Goal: Task Accomplishment & Management: Use online tool/utility

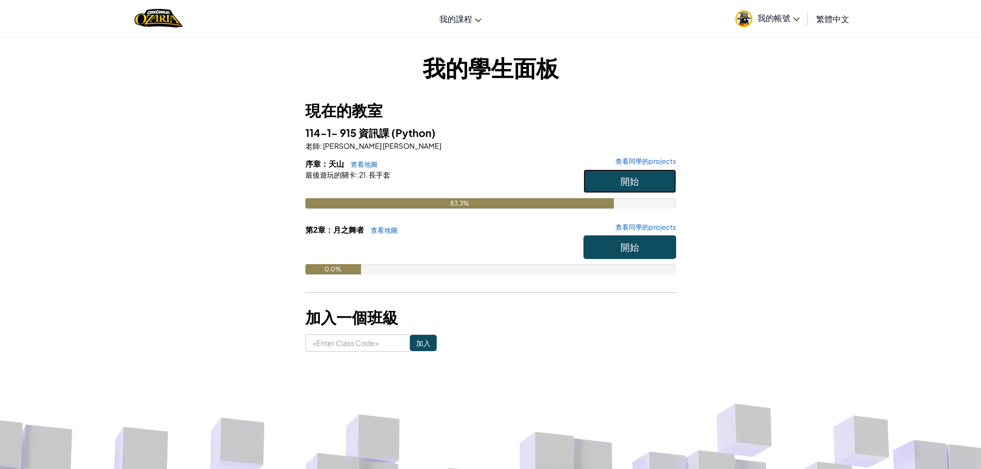
click at [642, 181] on button "開始" at bounding box center [629, 181] width 93 height 24
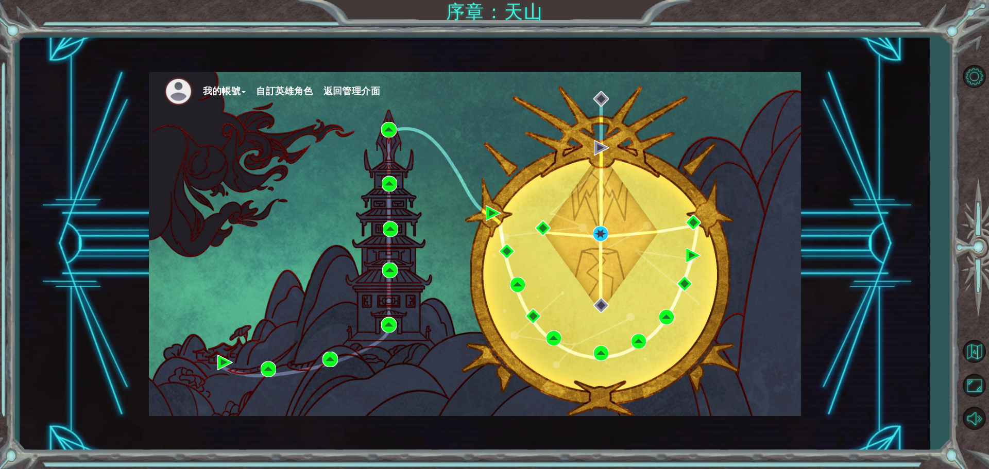
click at [778, 222] on div "我的帳號 自訂英雄角色 返回管理介面" at bounding box center [475, 244] width 652 height 344
click at [597, 150] on img at bounding box center [601, 147] width 15 height 15
click at [598, 235] on img at bounding box center [600, 233] width 15 height 15
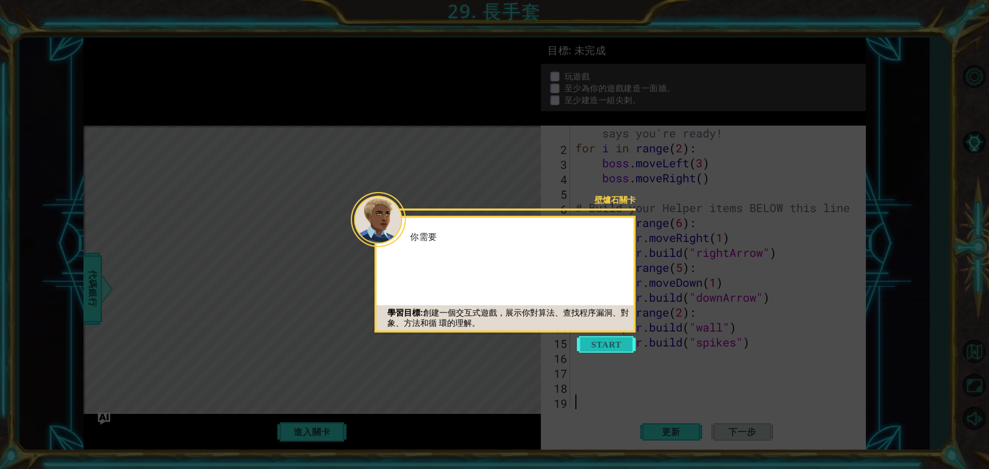
scroll to position [15, 0]
click at [612, 328] on div "學習目標: 創建一個交互式遊戲，展示你對算法、查找程序漏洞、對象、方法和循 環的理解。" at bounding box center [504, 318] width 257 height 31
click at [612, 343] on button "Start" at bounding box center [606, 344] width 59 height 16
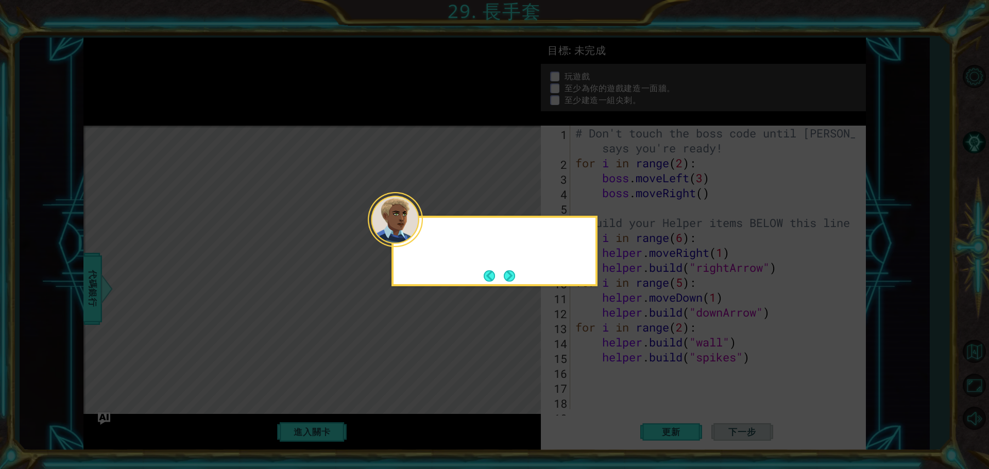
scroll to position [0, 0]
click at [509, 274] on button "Next" at bounding box center [510, 276] width 14 height 14
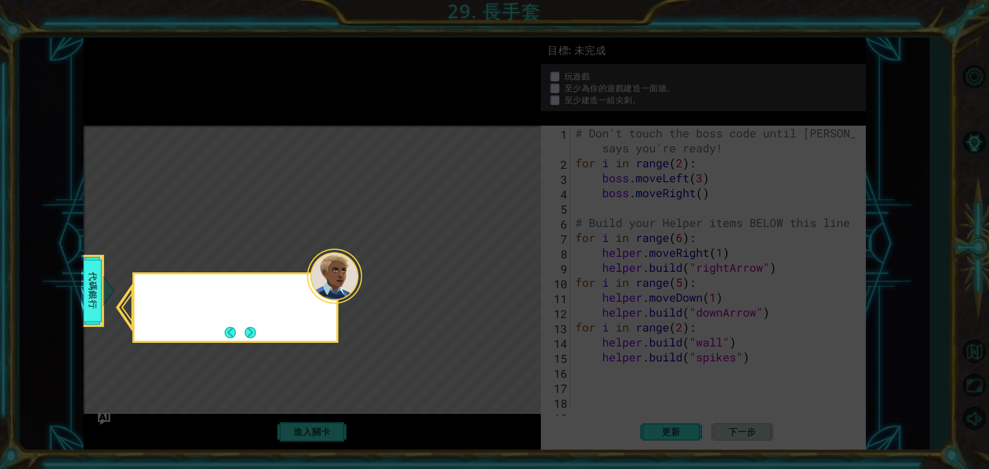
click at [509, 274] on icon at bounding box center [494, 234] width 989 height 469
click at [256, 334] on button "Next" at bounding box center [250, 332] width 12 height 12
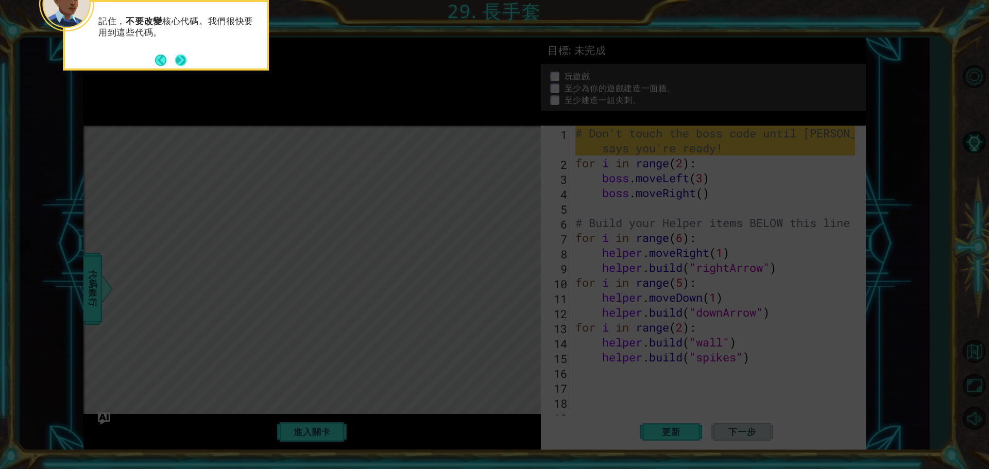
click at [185, 62] on button "Next" at bounding box center [181, 60] width 14 height 14
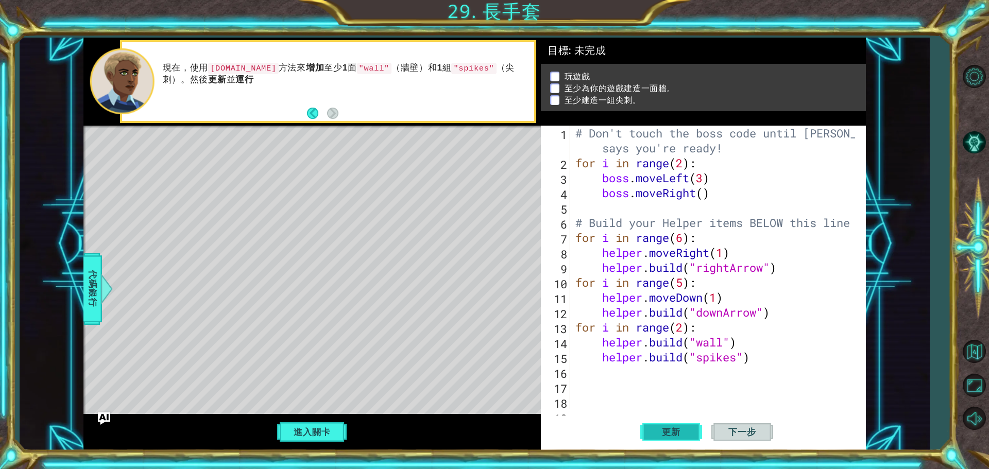
click at [681, 433] on span "更新" at bounding box center [670, 432] width 39 height 10
click at [683, 430] on span "更新" at bounding box center [670, 432] width 39 height 10
click at [678, 425] on button "更新" at bounding box center [671, 432] width 62 height 32
click at [315, 431] on button "進入關卡" at bounding box center [312, 432] width 74 height 20
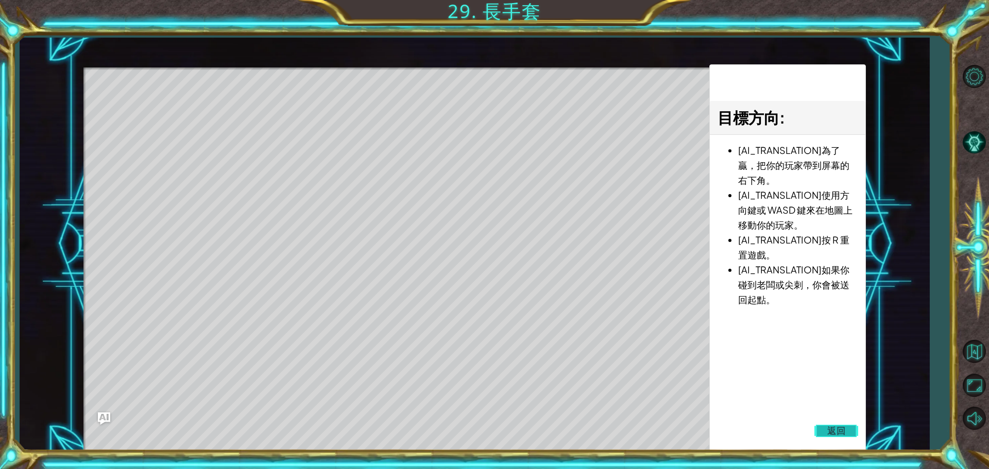
click at [831, 426] on span "返回" at bounding box center [836, 431] width 19 height 10
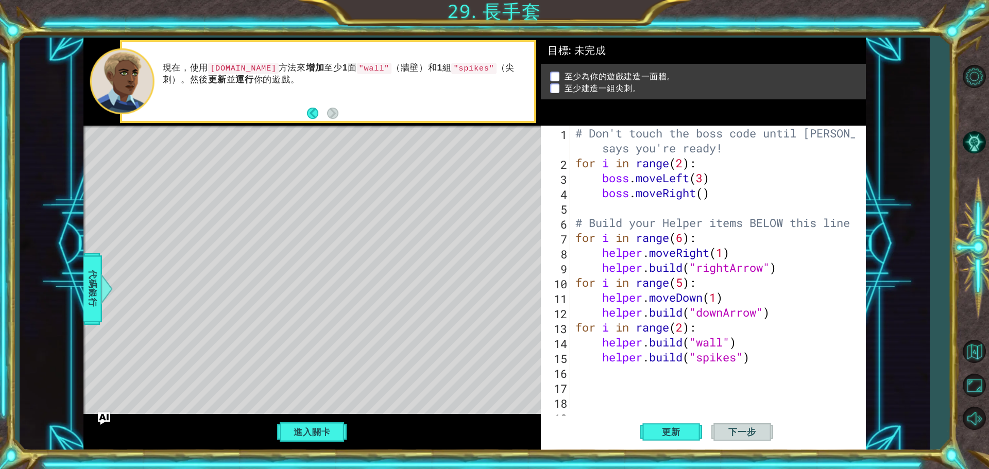
click at [762, 433] on span "下一步" at bounding box center [742, 432] width 48 height 10
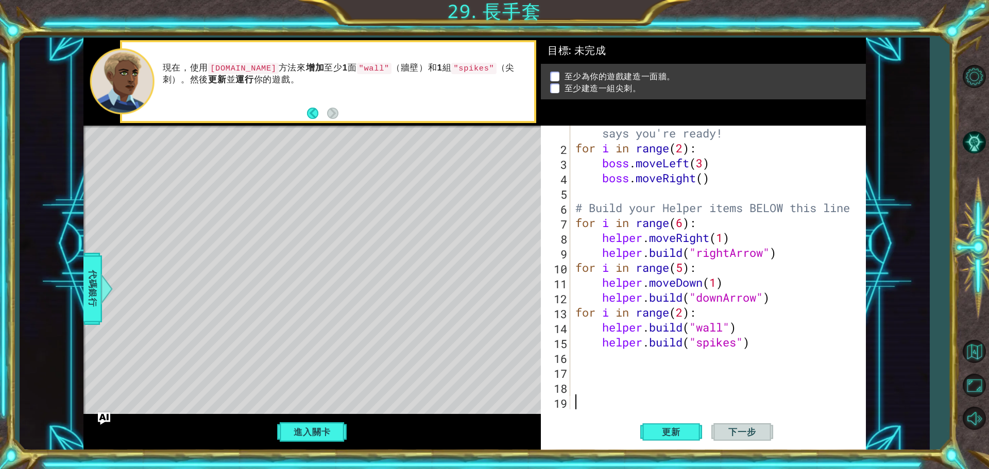
click at [705, 354] on div "# Don't touch the boss code until [PERSON_NAME] says you're ready! for i in ran…" at bounding box center [716, 275] width 287 height 329
click at [686, 314] on div "# Don't touch the boss code until [PERSON_NAME] says you're ready! for i in ran…" at bounding box center [716, 275] width 287 height 329
type textarea "for i in range(2):"
click at [312, 432] on button "進入關卡" at bounding box center [312, 432] width 74 height 20
drag, startPoint x: 705, startPoint y: 315, endPoint x: 545, endPoint y: 314, distance: 160.2
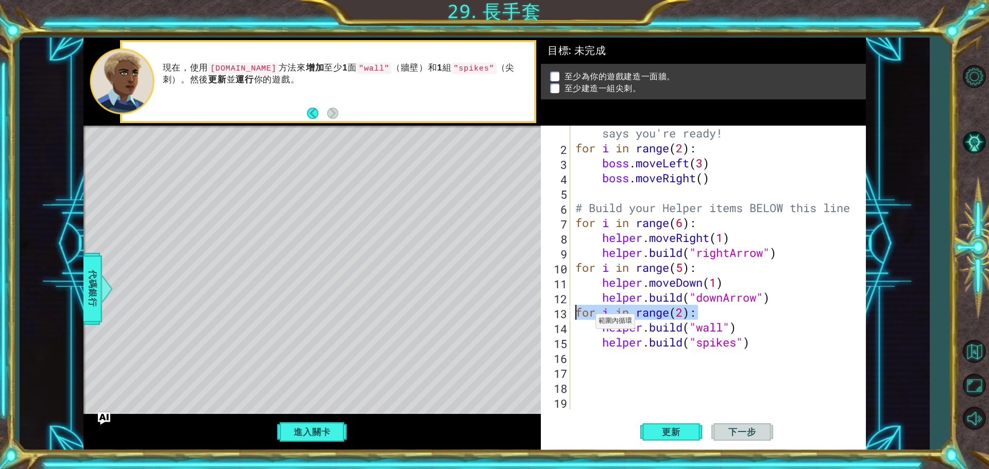
click at [545, 314] on div "for i in range(2): 1 2 3 4 5 6 7 8 9 10 11 12 13 14 15 16 17 18 19 # Don't touc…" at bounding box center [702, 268] width 322 height 284
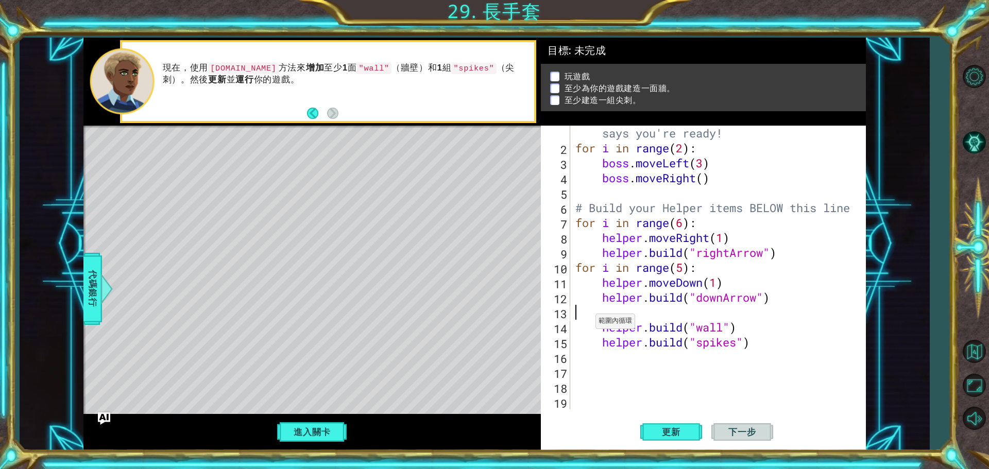
type textarea "[DOMAIN_NAME]("downArrow")"
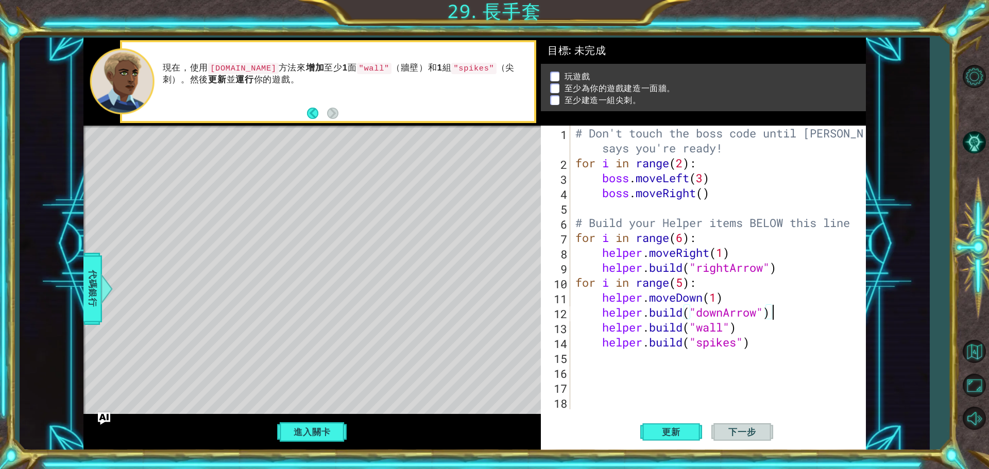
scroll to position [0, 0]
click at [598, 330] on div "# Don't touch the boss code until [PERSON_NAME] says you're ready! for i in ran…" at bounding box center [720, 290] width 295 height 329
click at [678, 432] on span "更新" at bounding box center [670, 432] width 39 height 10
click at [327, 425] on button "進入關卡" at bounding box center [312, 432] width 74 height 20
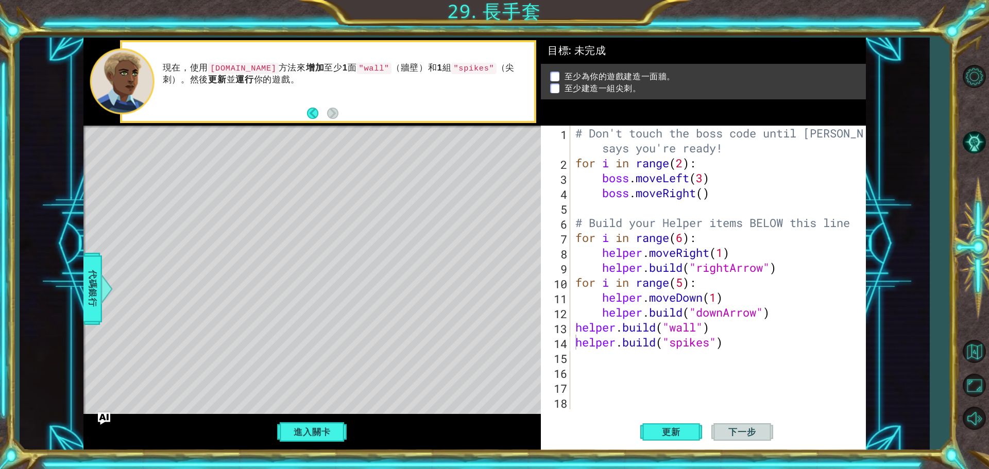
type textarea "[DOMAIN_NAME]("downArrow")"
click at [789, 316] on div "# Don't touch the boss code until [PERSON_NAME] says you're ready! for i in ran…" at bounding box center [720, 290] width 295 height 329
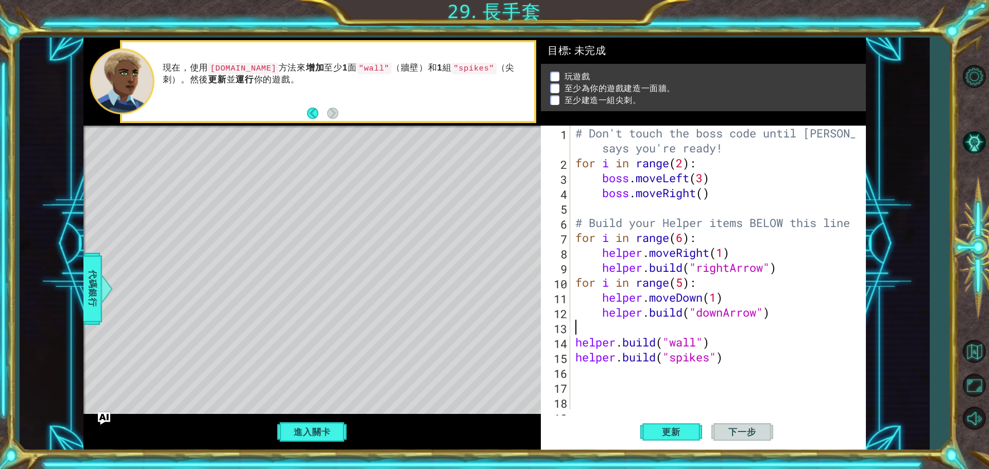
type textarea "ㄘ"
type textarea "h"
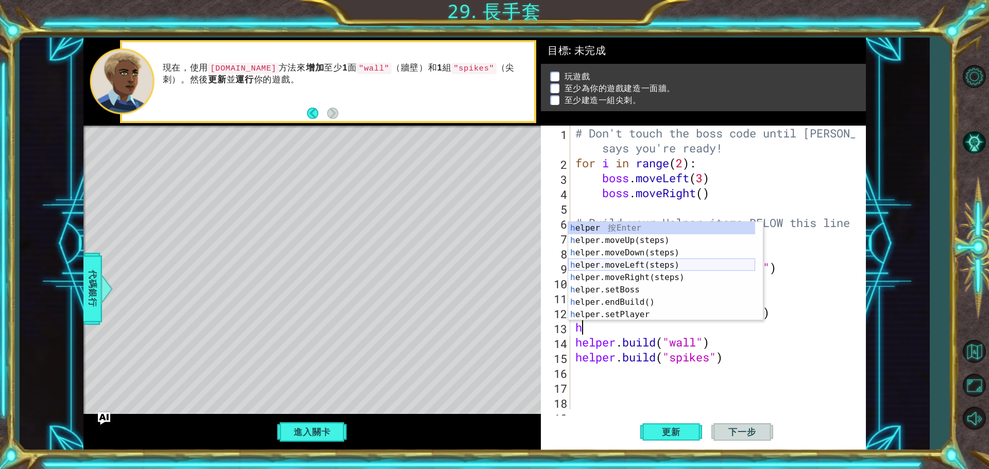
click at [634, 266] on div "h elper 按 Enter h elper.moveUp(steps) 按 Enter h elper.moveDown(steps) 按 Enter h…" at bounding box center [661, 284] width 187 height 124
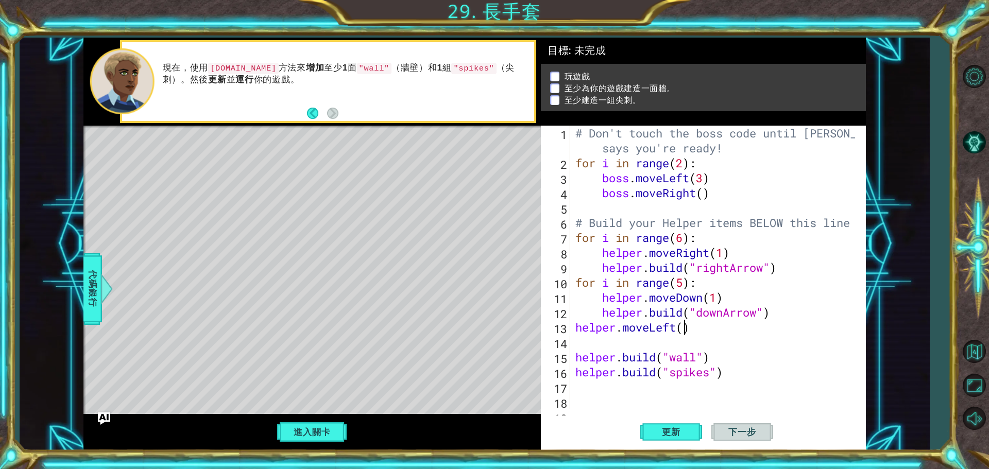
click at [682, 331] on div "# Don't touch the boss code until [PERSON_NAME] says you're ready! for i in ran…" at bounding box center [716, 290] width 287 height 329
drag, startPoint x: 574, startPoint y: 361, endPoint x: 584, endPoint y: 352, distance: 13.5
click at [575, 360] on div "# Don't touch the boss code until [PERSON_NAME] says you're ready! for i in ran…" at bounding box center [716, 290] width 287 height 329
type textarea "[DOMAIN_NAME]("wall")"
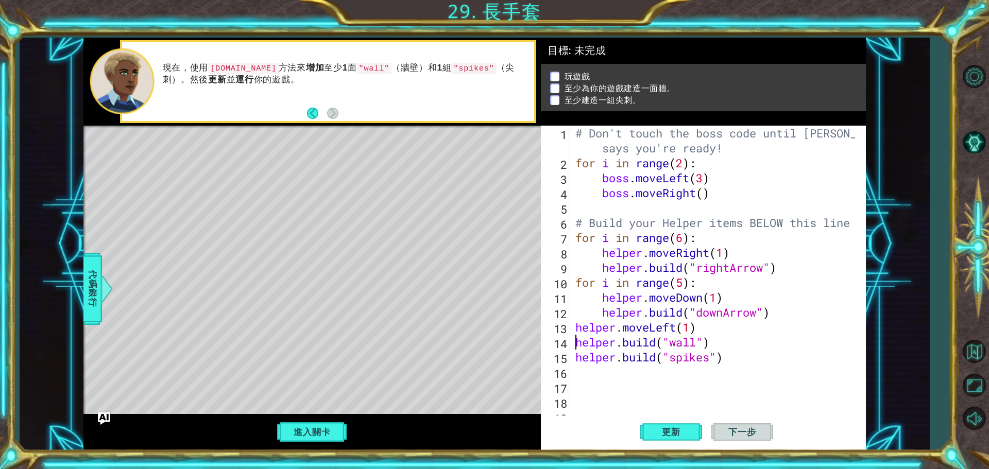
click at [717, 345] on div "# Don't touch the boss code until [PERSON_NAME] says you're ready! for i in ran…" at bounding box center [716, 290] width 287 height 329
type textarea "h"
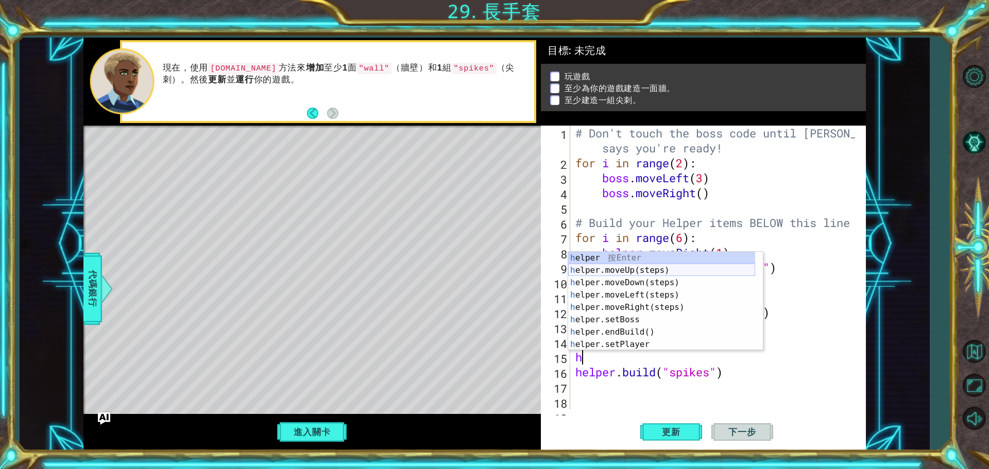
click at [647, 272] on div "h elper 按 Enter h elper.moveUp(steps) 按 Enter h elper.moveDown(steps) 按 Enter h…" at bounding box center [661, 314] width 187 height 124
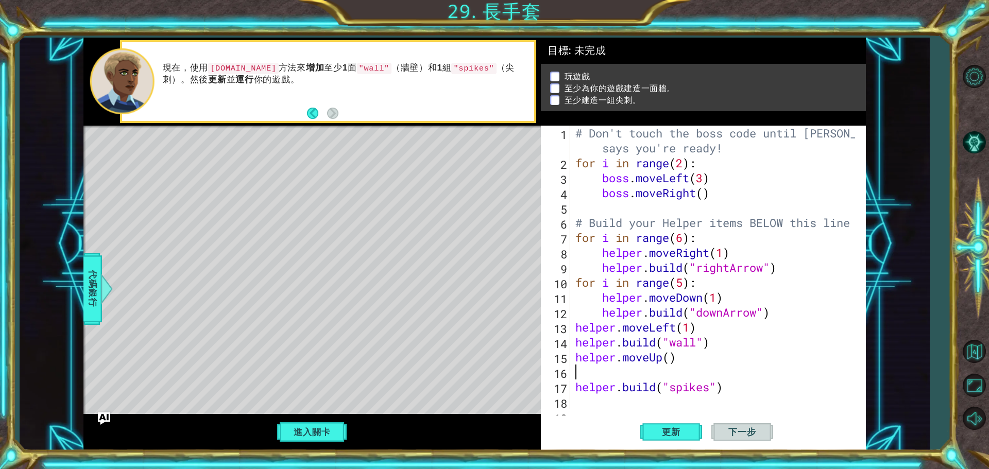
click at [670, 364] on div "# Don't touch the boss code until [PERSON_NAME] says you're ready! for i in ran…" at bounding box center [716, 290] width 287 height 329
click at [575, 381] on div "# Don't touch the boss code until [PERSON_NAME] says you're ready! for i in ran…" at bounding box center [716, 290] width 287 height 329
click at [661, 432] on span "更新" at bounding box center [670, 432] width 39 height 10
click at [323, 429] on button "進入關卡" at bounding box center [312, 432] width 74 height 20
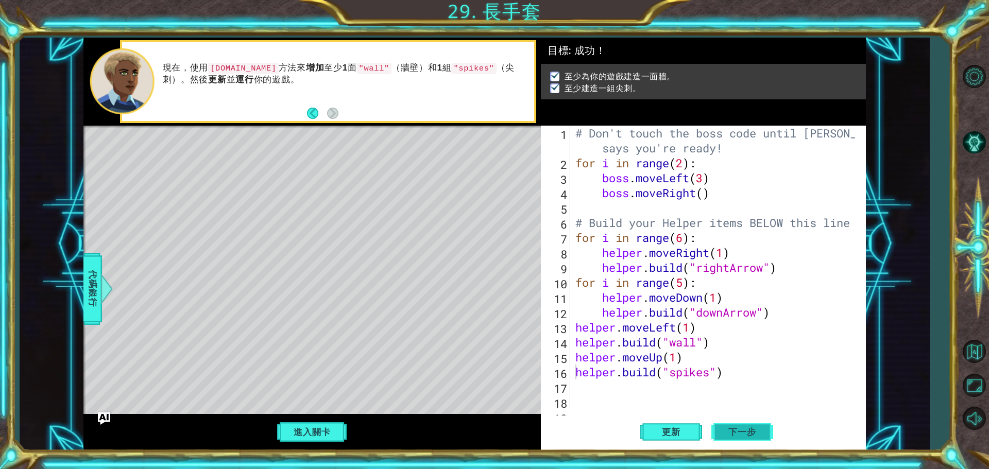
click at [752, 428] on button "下一步" at bounding box center [742, 434] width 62 height 32
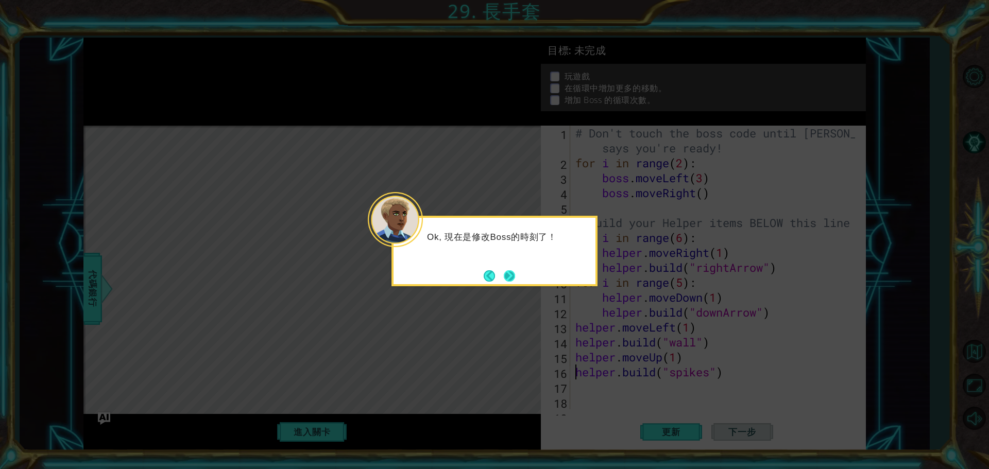
click at [513, 277] on button "Next" at bounding box center [509, 275] width 13 height 13
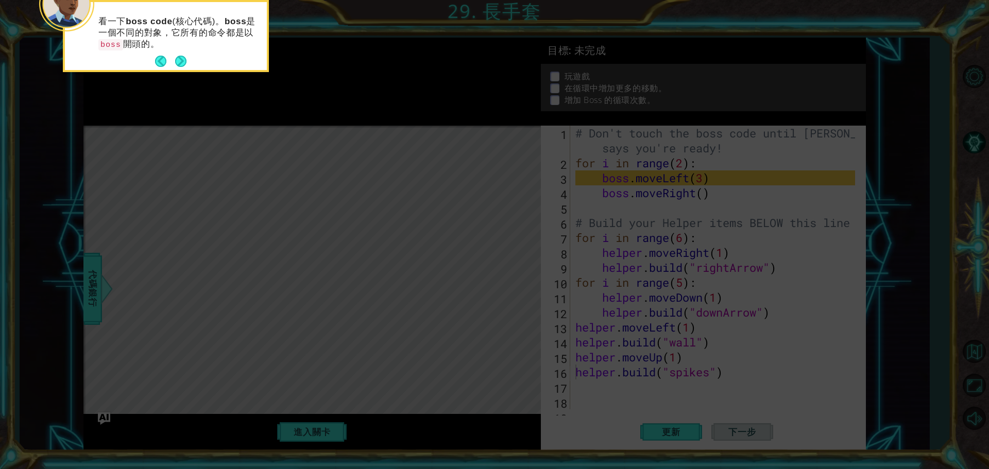
click at [183, 59] on button "Next" at bounding box center [181, 62] width 16 height 16
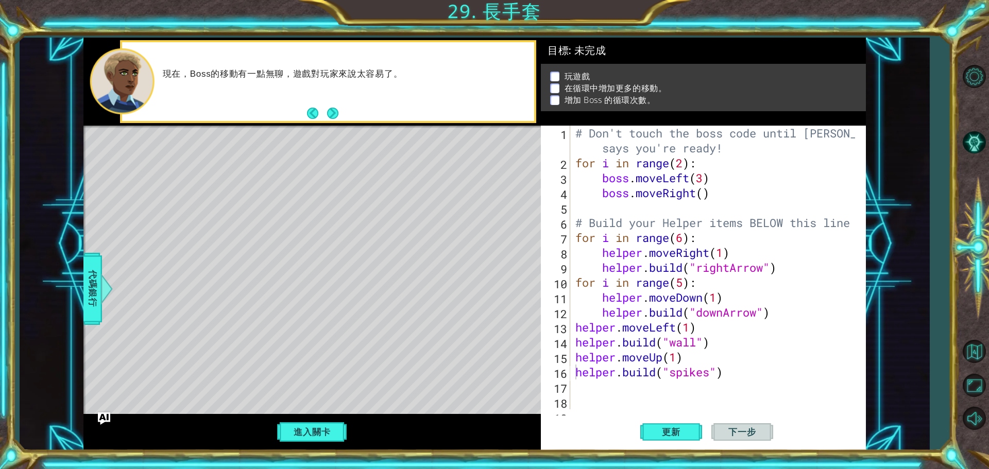
click at [339, 117] on div "現在，Boss的移動有一點無聊，遊戲對玩家來說太容易了。" at bounding box center [328, 81] width 412 height 79
click at [335, 115] on button "Next" at bounding box center [332, 113] width 13 height 13
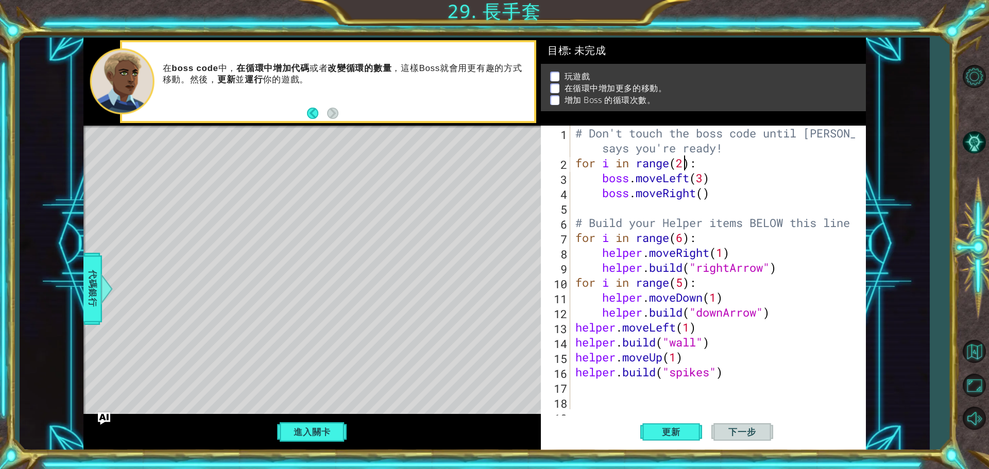
click at [683, 167] on div "# Don't touch the boss code until [PERSON_NAME] says you're ready! for i in ran…" at bounding box center [716, 290] width 287 height 329
click at [704, 193] on div "# Don't touch the boss code until [PERSON_NAME] says you're ready! for i in ran…" at bounding box center [716, 290] width 287 height 329
type textarea "boss.moveRight(5)"
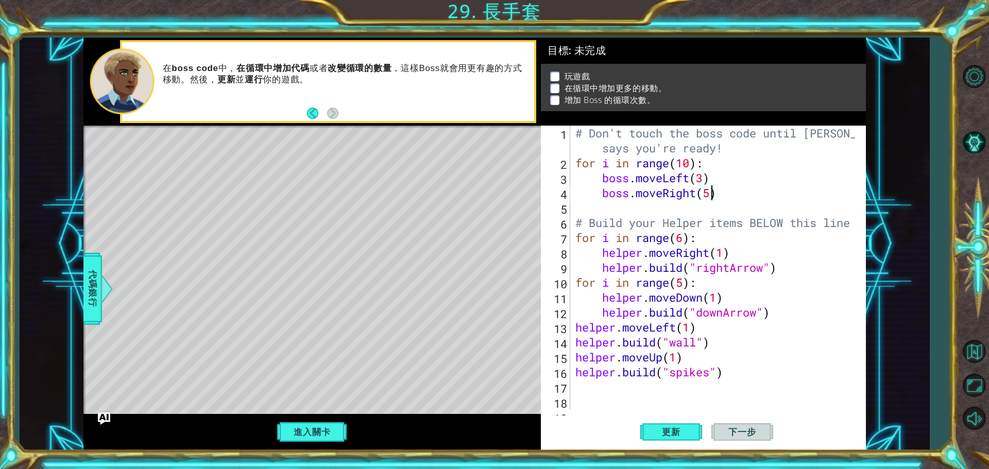
drag, startPoint x: 722, startPoint y: 187, endPoint x: 640, endPoint y: 166, distance: 84.6
click at [722, 185] on div "# Don't touch the boss code until [PERSON_NAME] says you're ready! for i in ran…" at bounding box center [716, 290] width 287 height 329
type textarea "\"
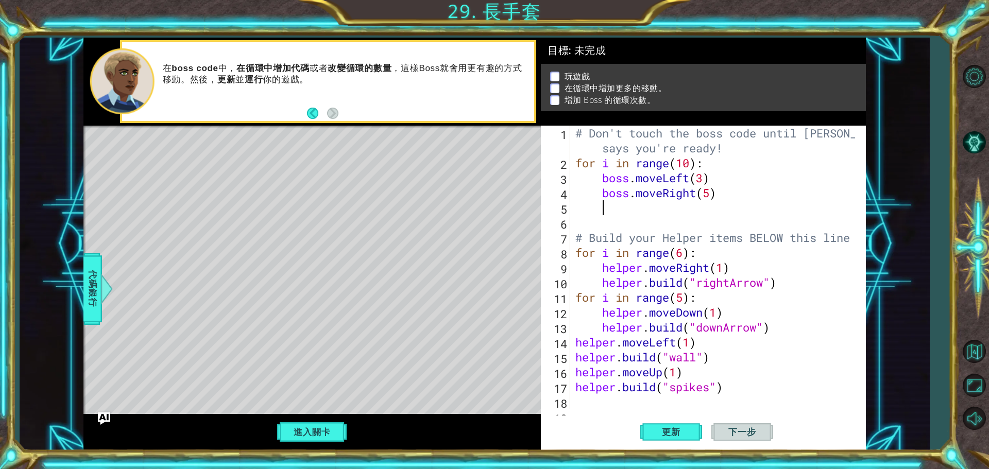
type textarea "b"
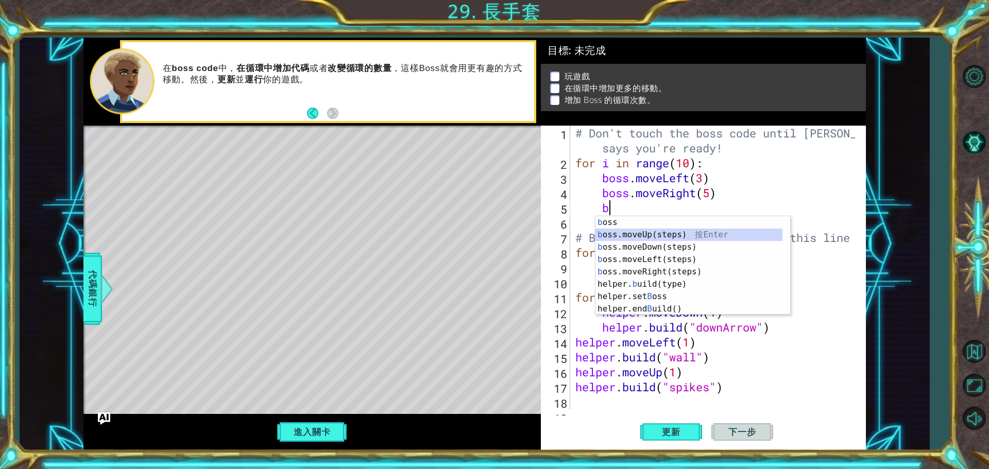
click at [660, 230] on div "b oss 按 Enter b oss.moveUp(steps) 按 Enter b oss.moveDown(steps) 按 Enter b oss.m…" at bounding box center [688, 278] width 187 height 124
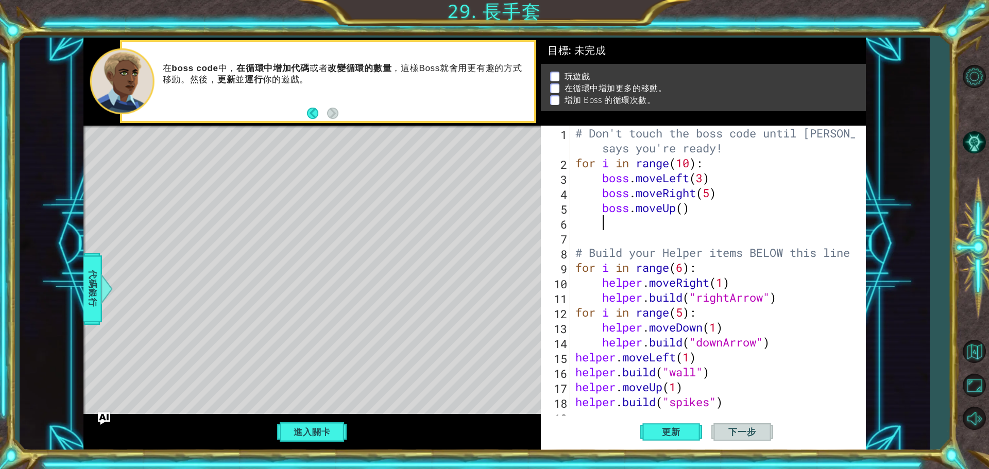
click at [684, 215] on div "# Don't touch the boss code until [PERSON_NAME] says you're ready! for i in ran…" at bounding box center [716, 290] width 287 height 329
click at [691, 209] on div "# Don't touch the boss code until [PERSON_NAME] says you're ready! for i in ran…" at bounding box center [716, 290] width 287 height 329
drag, startPoint x: 681, startPoint y: 210, endPoint x: 740, endPoint y: 211, distance: 58.2
click at [682, 210] on div "# Don't touch the boss code until [PERSON_NAME] says you're ready! for i in ran…" at bounding box center [716, 290] width 287 height 329
type textarea "boss.moveUp(2)"
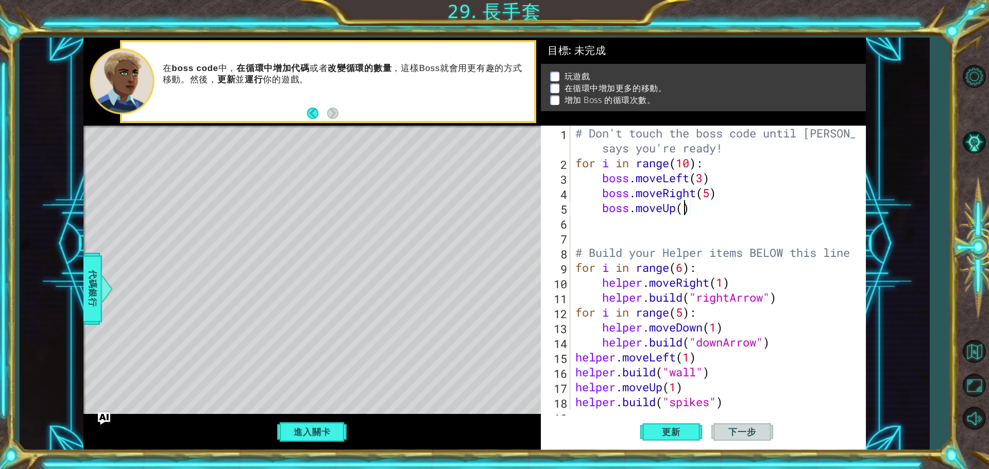
scroll to position [0, 5]
click at [669, 232] on div "# Don't touch the boss code until [PERSON_NAME] says you're ready! for i in ran…" at bounding box center [716, 290] width 287 height 329
click at [600, 211] on div "# Don't touch the boss code until [PERSON_NAME] says you're ready! for i in ran…" at bounding box center [716, 290] width 287 height 329
type textarea "boss.moveUp(2)"
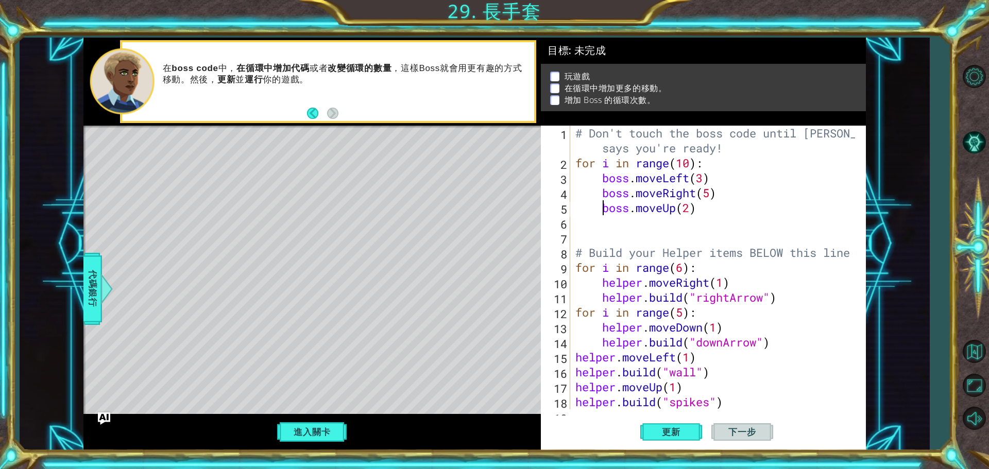
click at [610, 222] on div "# Don't touch the boss code until [PERSON_NAME] says you're ready! for i in ran…" at bounding box center [716, 290] width 287 height 329
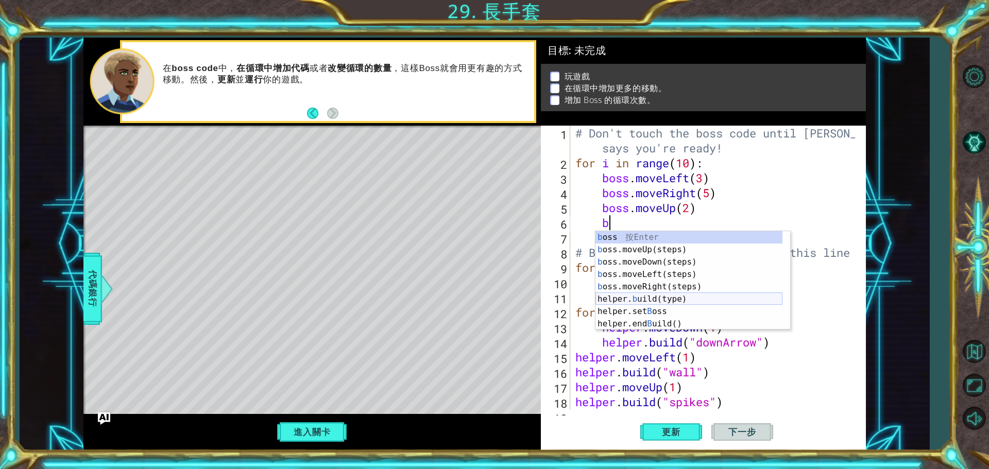
click at [657, 298] on div "b oss 按 Enter b oss.moveUp(steps) 按 Enter b oss.moveDown(steps) 按 Enter b oss.m…" at bounding box center [688, 293] width 187 height 124
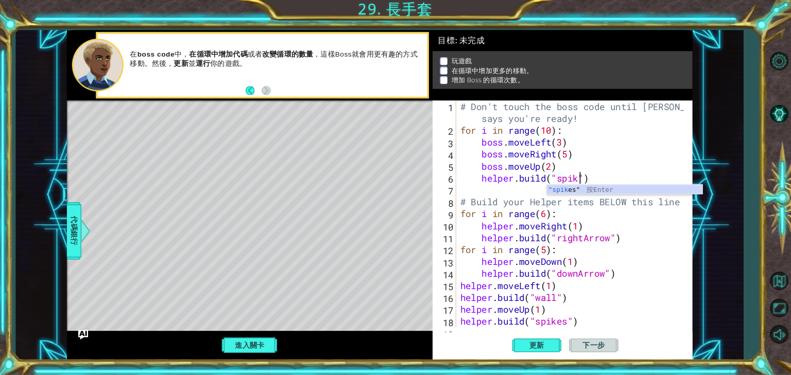
scroll to position [0, 7]
type textarea "[DOMAIN_NAME]("spike")"
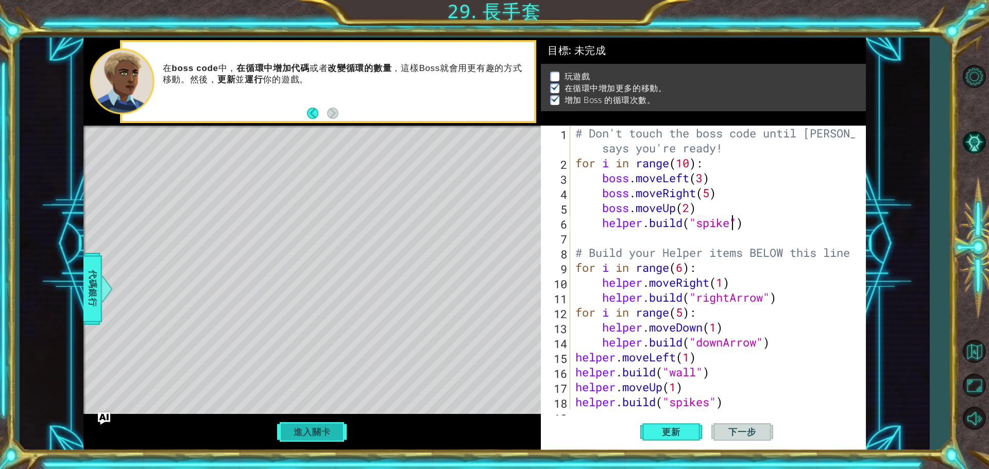
click at [331, 427] on button "進入關卡" at bounding box center [312, 432] width 74 height 20
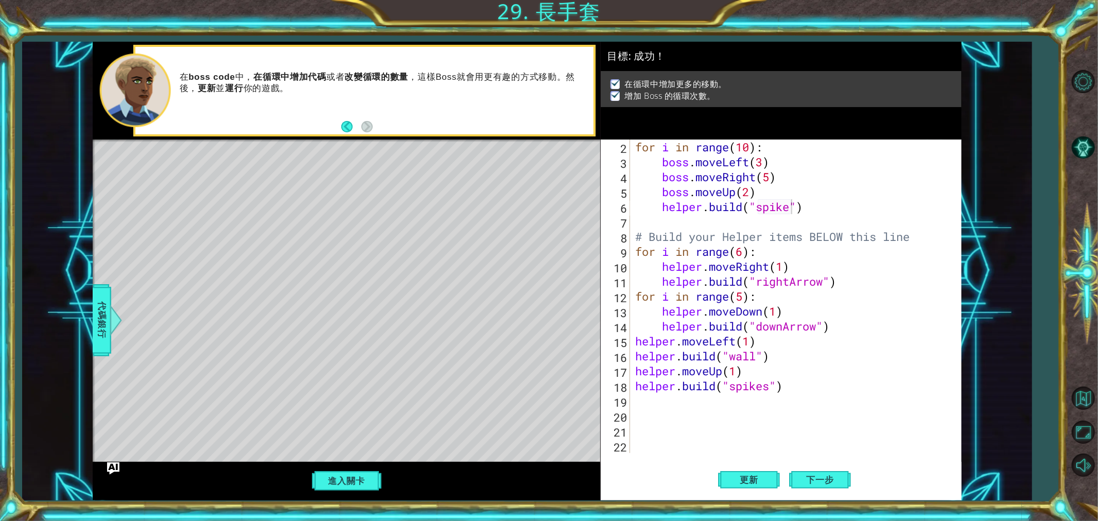
scroll to position [0, 0]
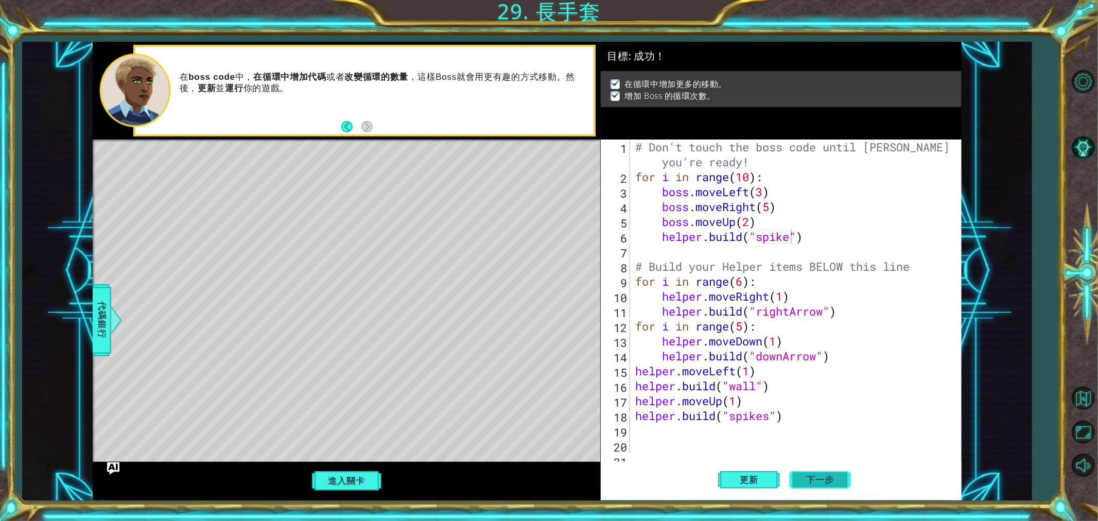
click at [841, 469] on span "下一步" at bounding box center [821, 482] width 48 height 10
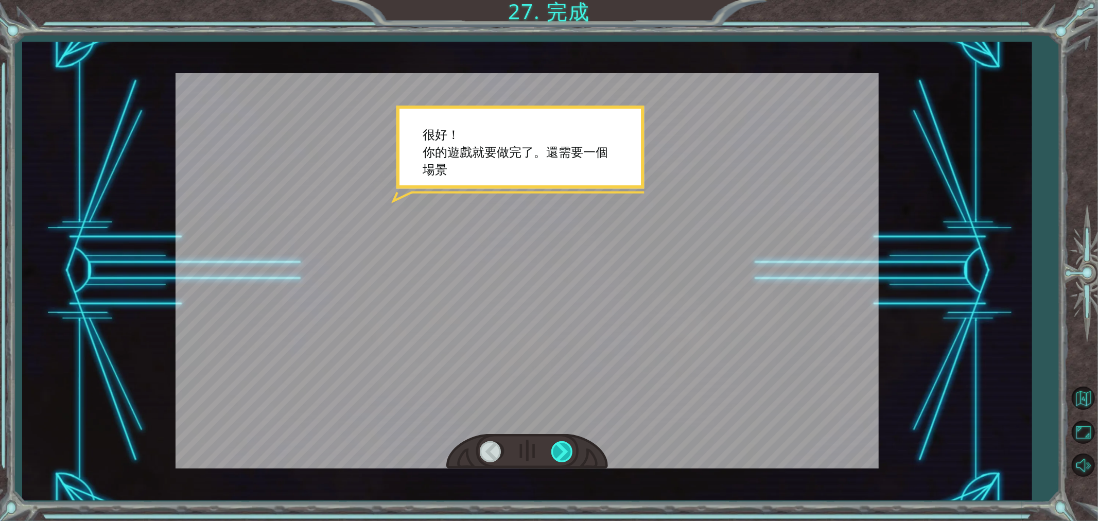
click at [559, 457] on div at bounding box center [563, 451] width 23 height 21
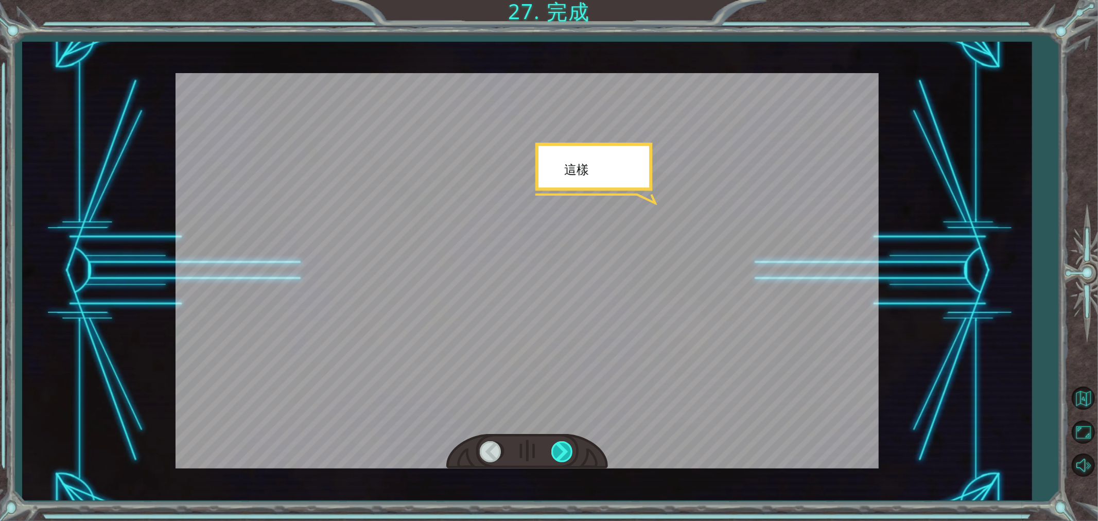
click at [559, 454] on div at bounding box center [563, 451] width 23 height 21
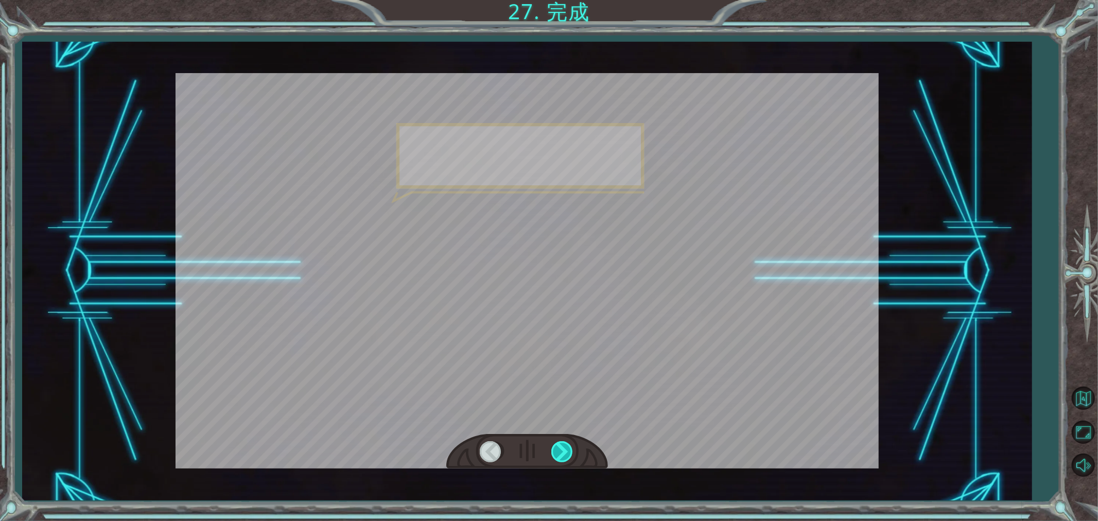
click at [559, 454] on div at bounding box center [563, 451] width 23 height 21
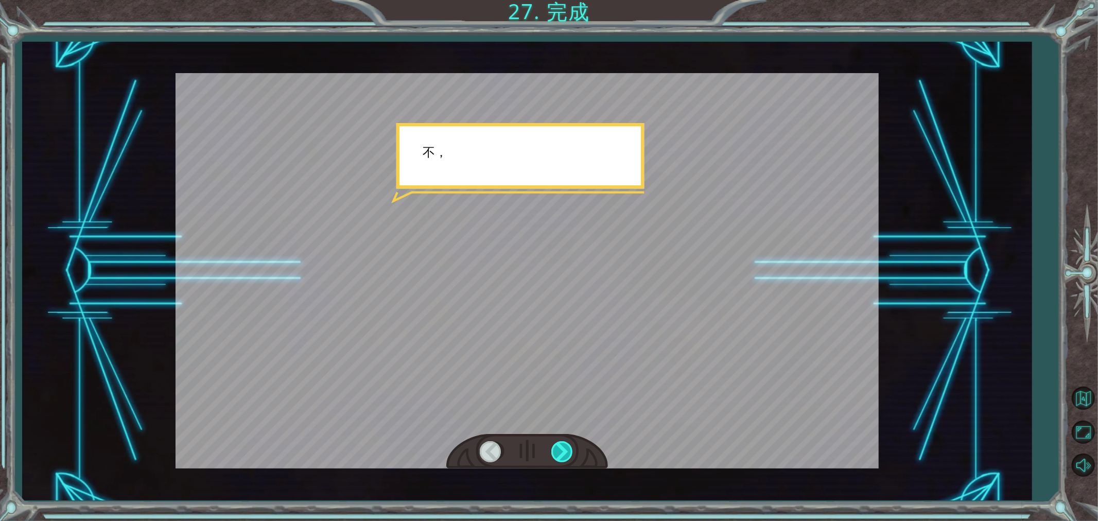
click at [559, 454] on div at bounding box center [563, 451] width 23 height 21
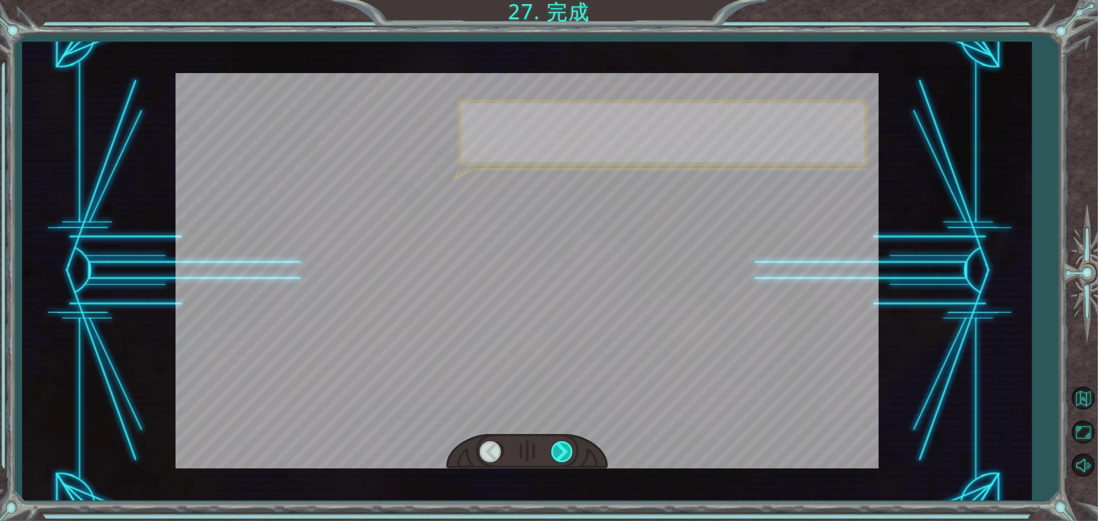
click at [559, 454] on div at bounding box center [563, 451] width 23 height 21
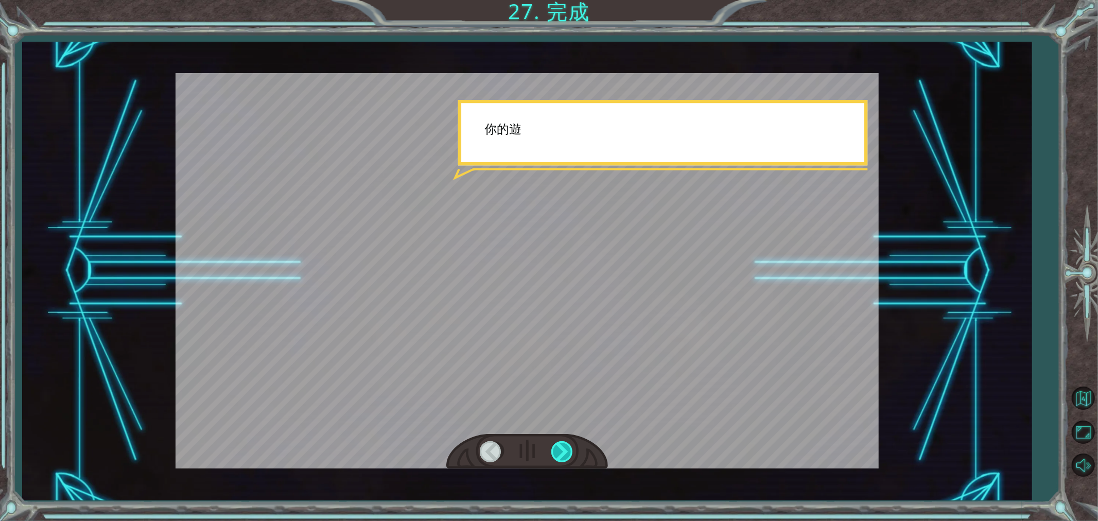
click at [559, 454] on div at bounding box center [563, 451] width 23 height 21
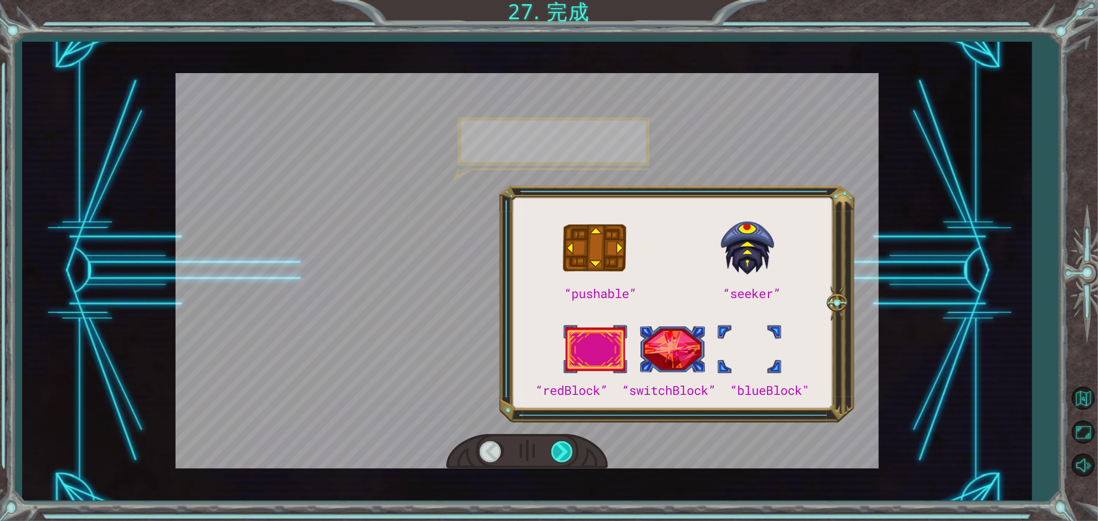
click at [559, 454] on div at bounding box center [563, 451] width 23 height 21
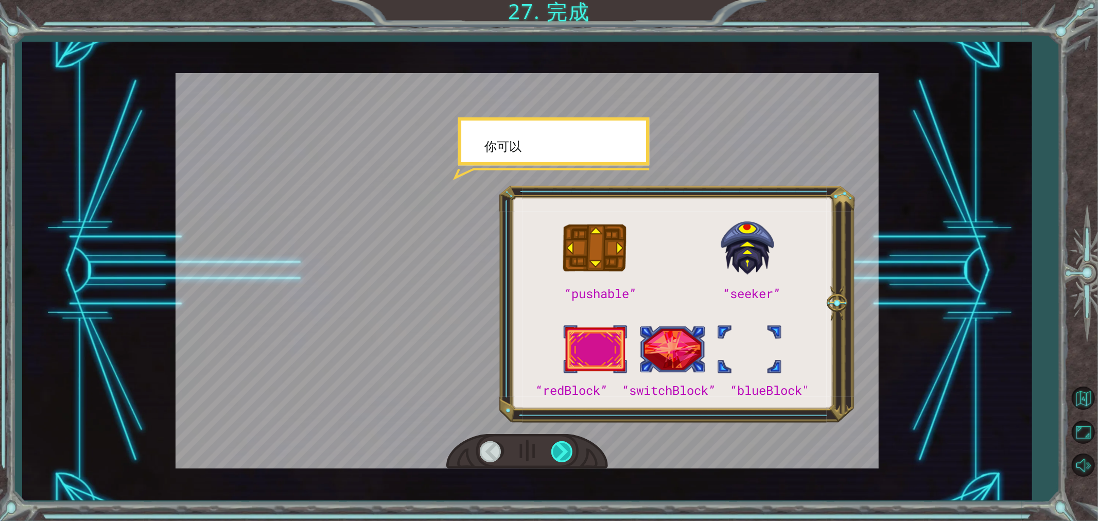
click at [559, 454] on div at bounding box center [563, 451] width 23 height 21
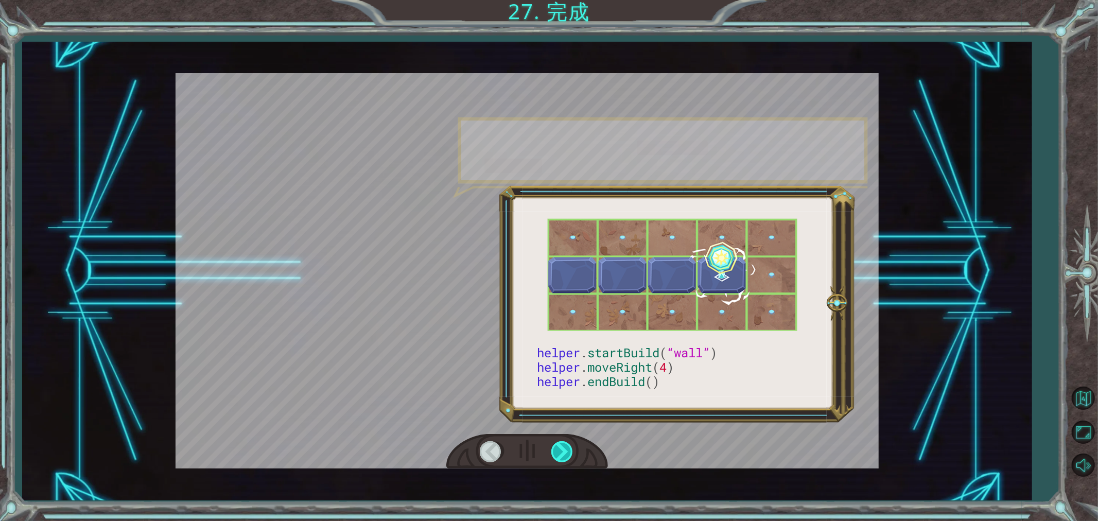
click at [559, 454] on div at bounding box center [563, 451] width 23 height 21
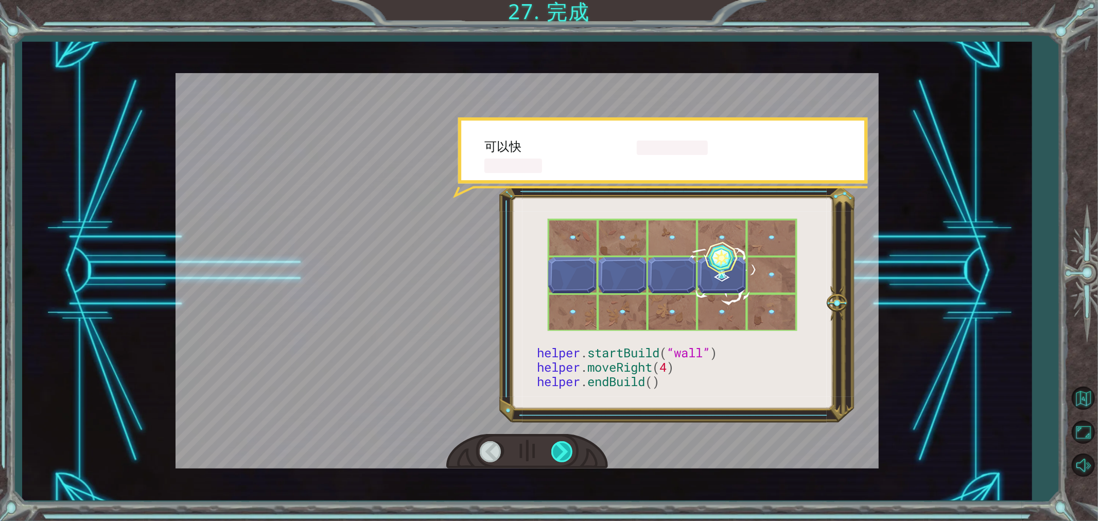
click at [559, 454] on div at bounding box center [563, 451] width 23 height 21
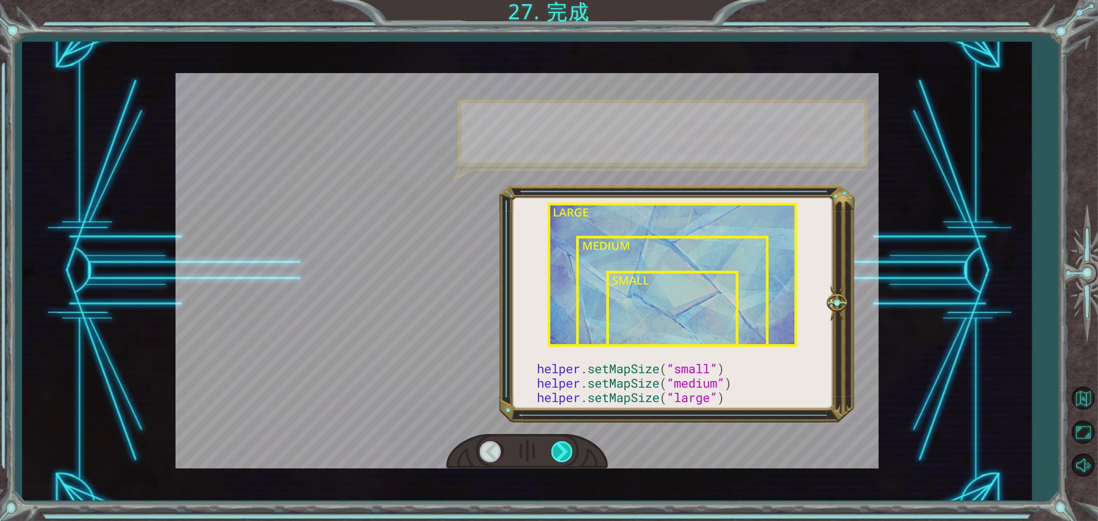
click at [559, 454] on div at bounding box center [563, 451] width 23 height 21
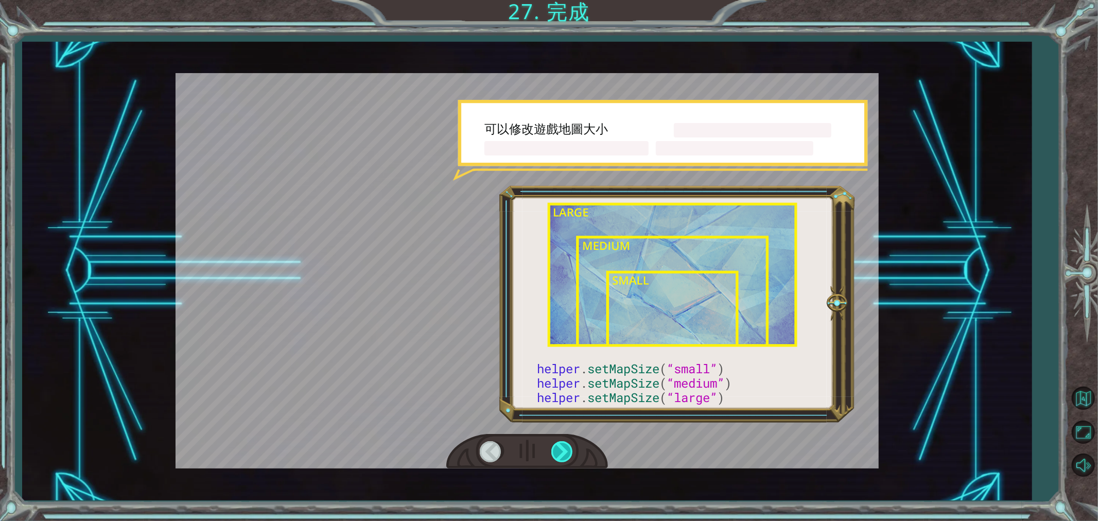
click at [559, 454] on div at bounding box center [563, 451] width 23 height 21
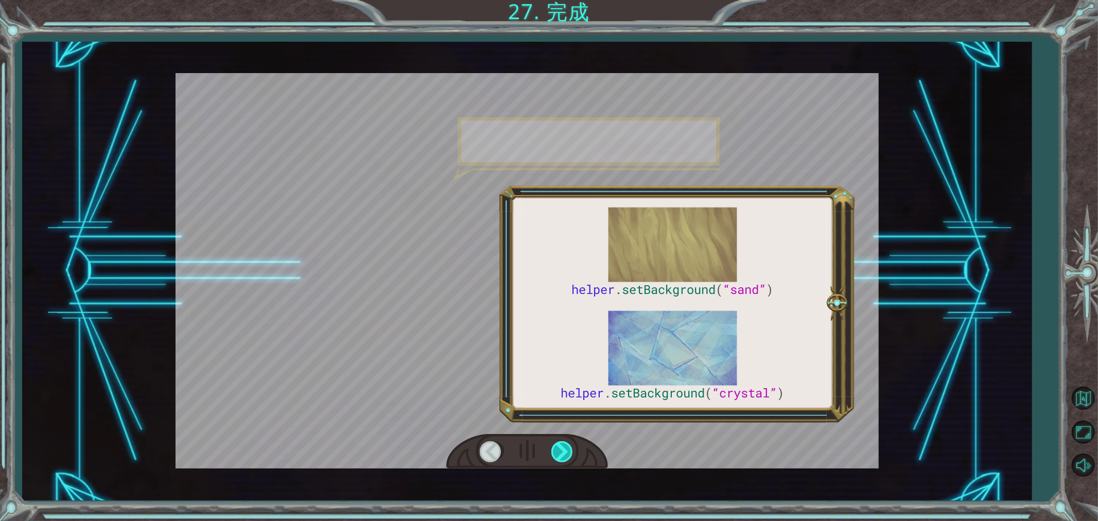
click at [559, 454] on div at bounding box center [563, 451] width 23 height 21
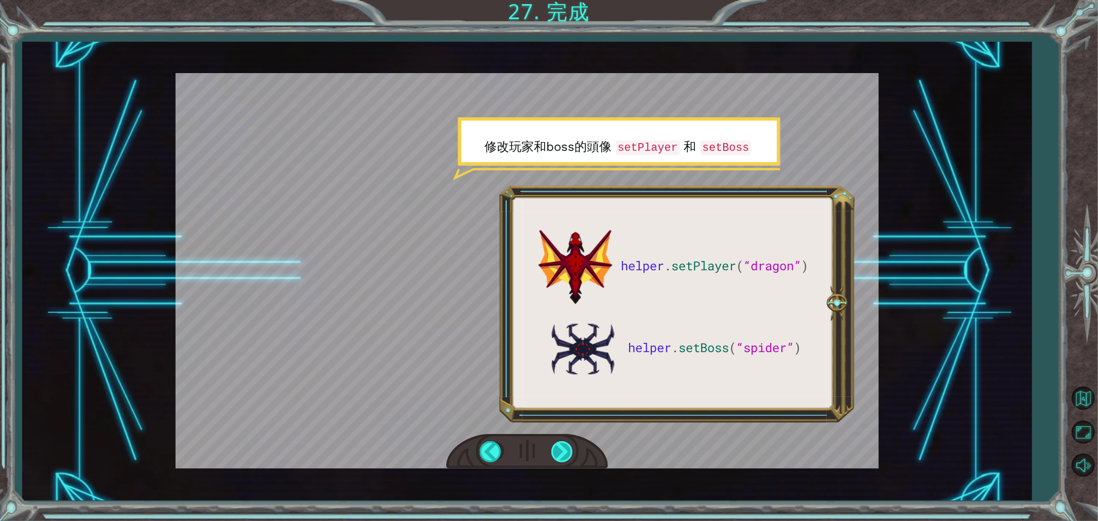
click at [568, 449] on div at bounding box center [563, 451] width 23 height 21
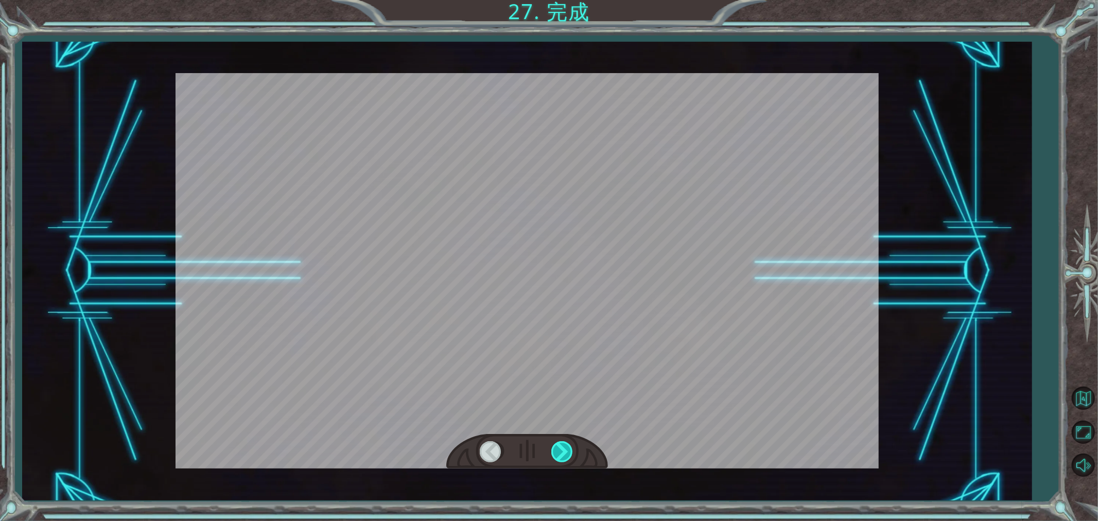
click at [569, 445] on div at bounding box center [563, 451] width 23 height 21
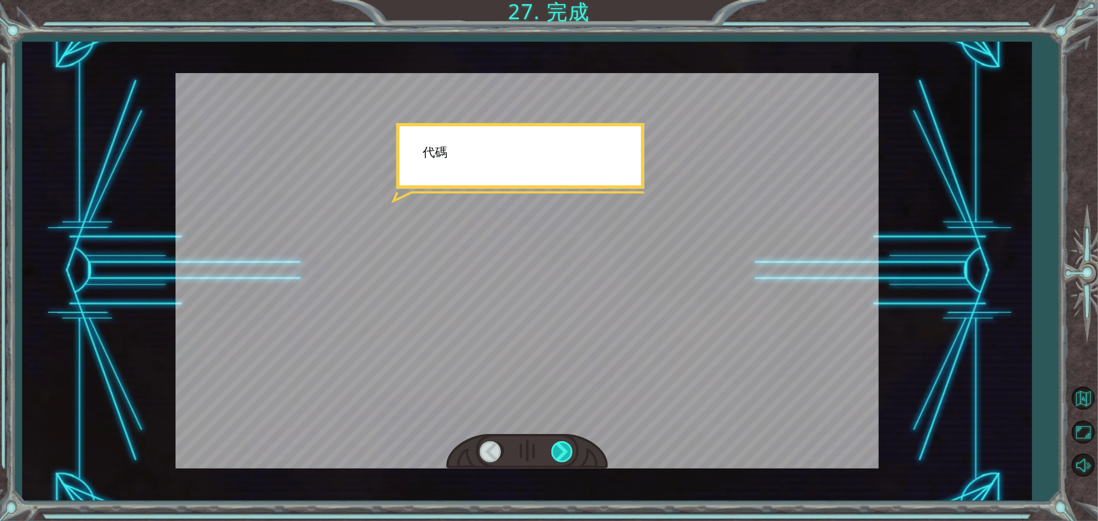
click at [568, 449] on div at bounding box center [563, 451] width 23 height 21
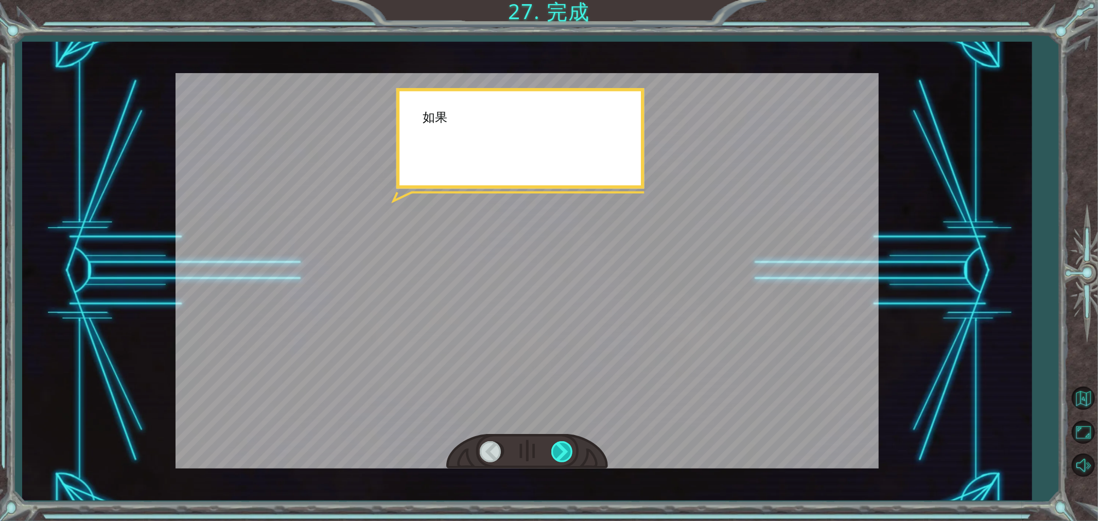
click at [568, 449] on div at bounding box center [563, 451] width 23 height 21
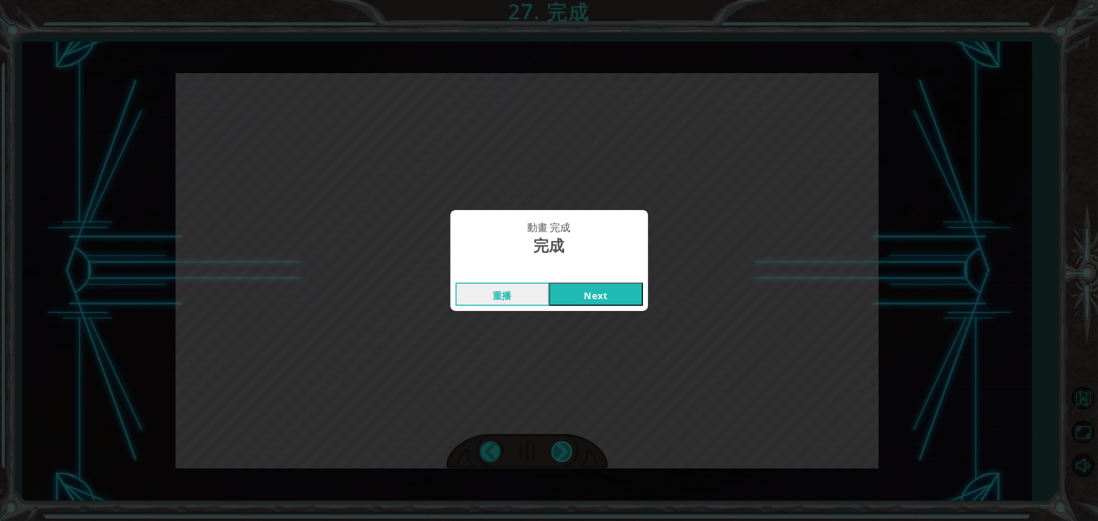
click at [568, 449] on div "動畫 完成 完成 重播 Next" at bounding box center [549, 260] width 1098 height 521
click at [604, 294] on button "Next" at bounding box center [596, 294] width 94 height 23
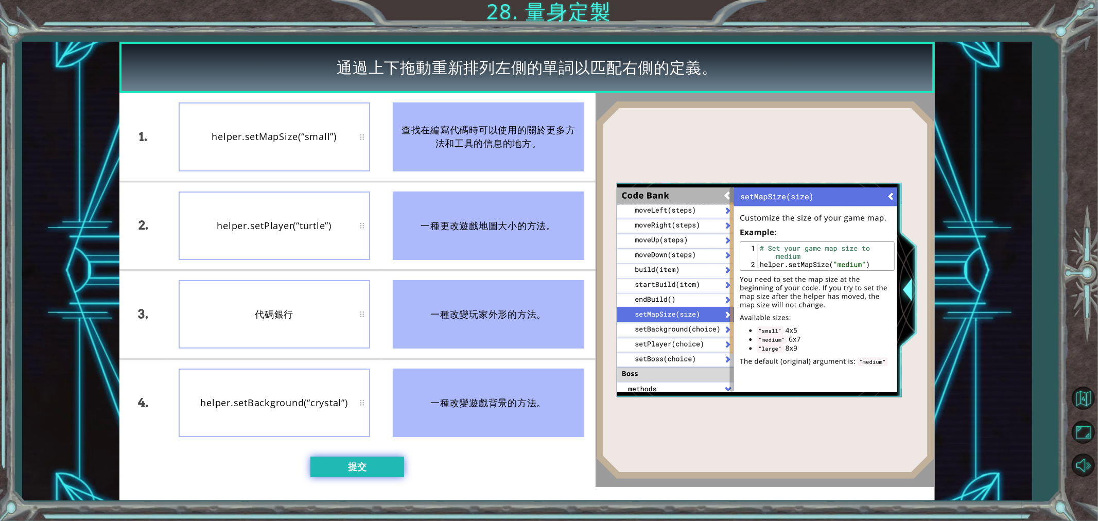
click at [387, 469] on button "提交" at bounding box center [358, 467] width 94 height 21
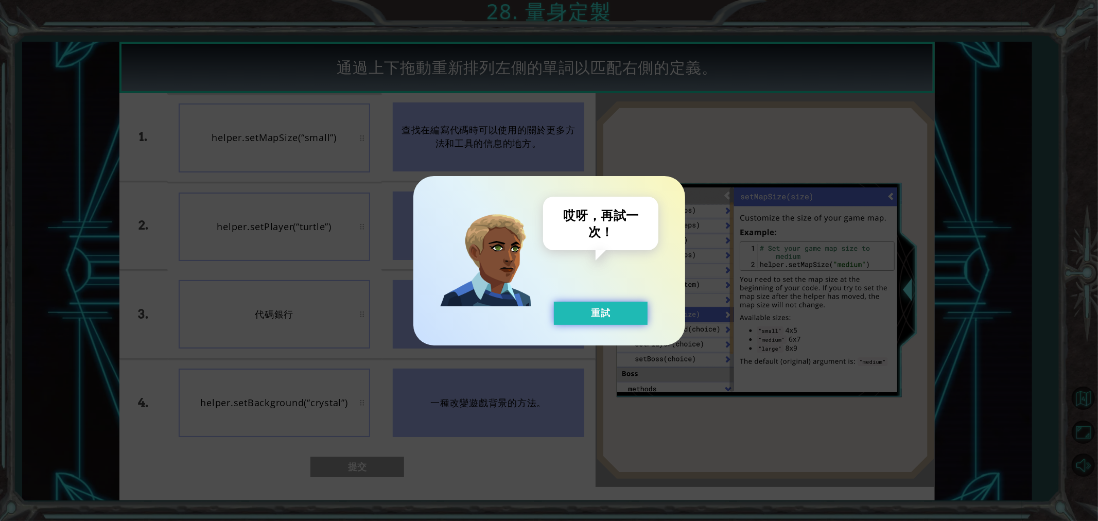
click at [639, 313] on button "重試" at bounding box center [601, 313] width 94 height 23
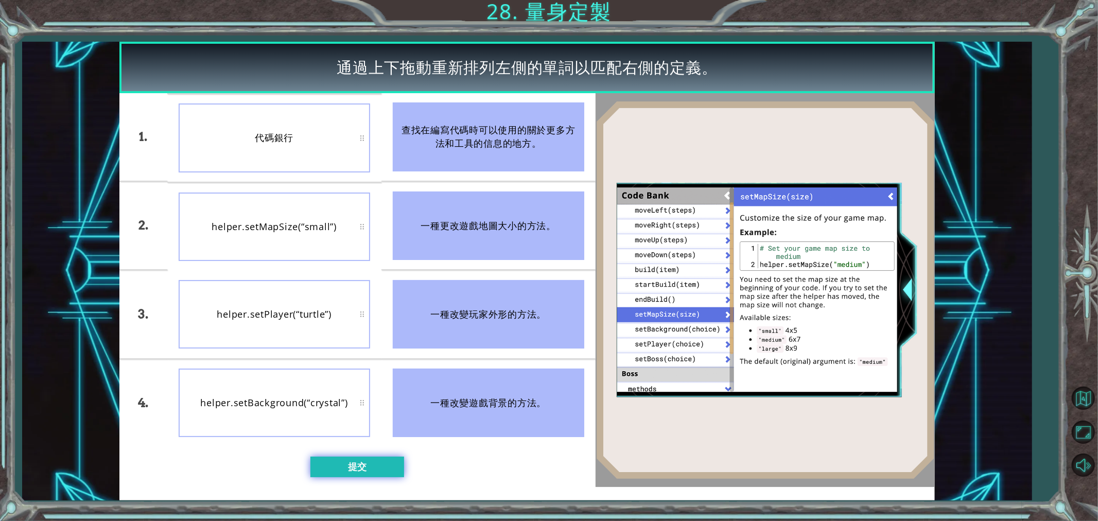
click at [328, 460] on button "提交" at bounding box center [358, 467] width 94 height 21
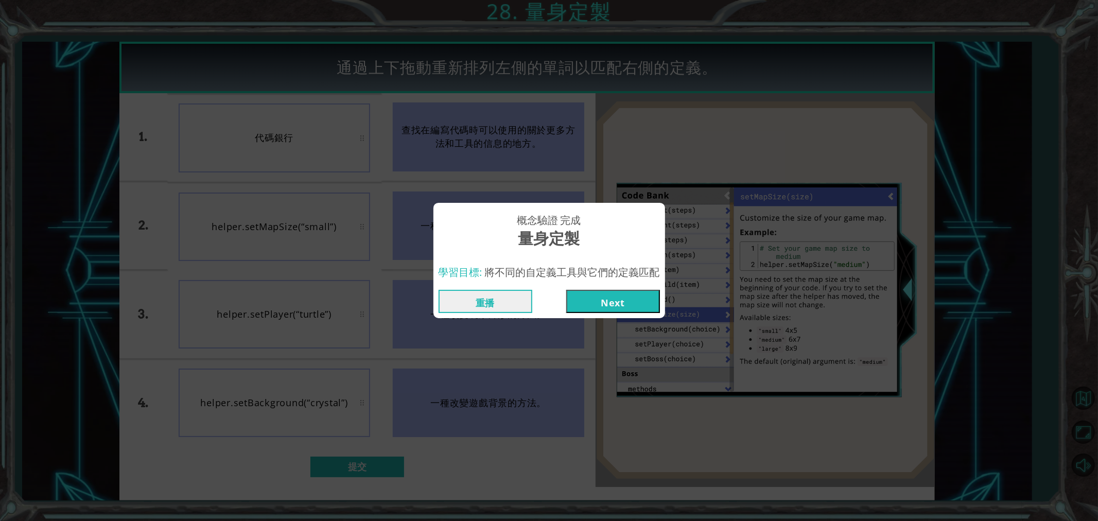
click at [613, 293] on button "Next" at bounding box center [613, 301] width 94 height 23
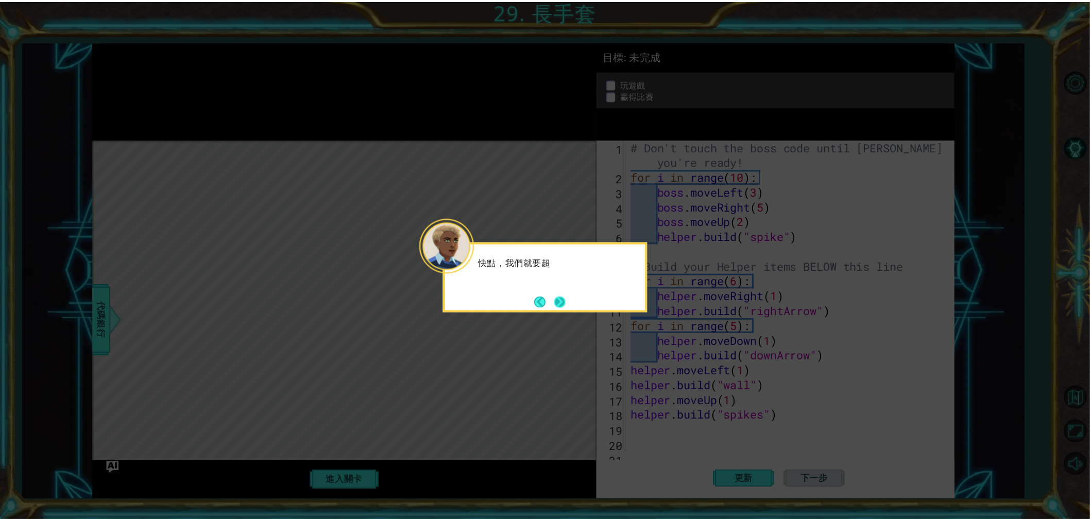
scroll to position [29, 0]
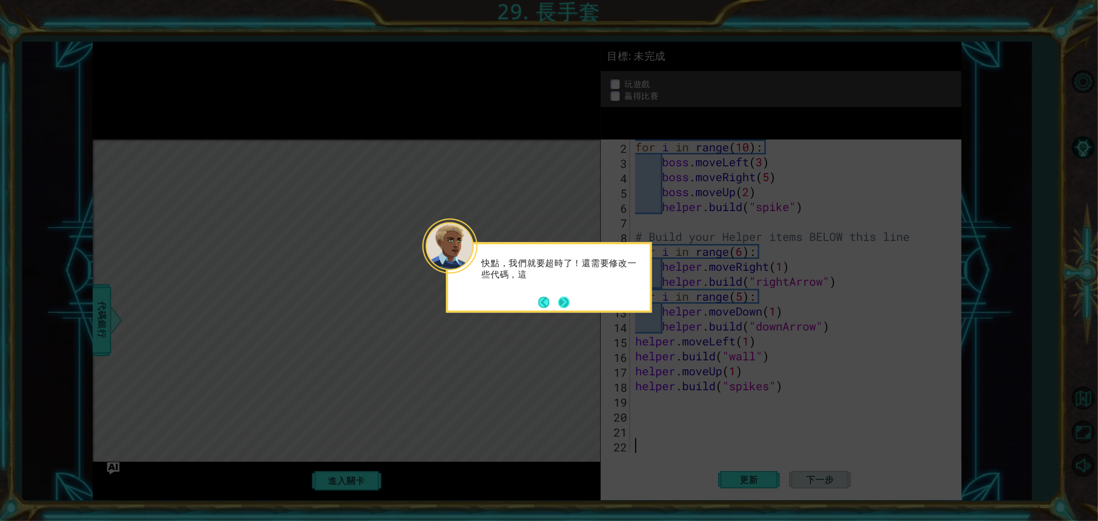
click at [570, 299] on button "Next" at bounding box center [564, 302] width 14 height 14
click at [565, 304] on button "Next" at bounding box center [564, 303] width 14 height 14
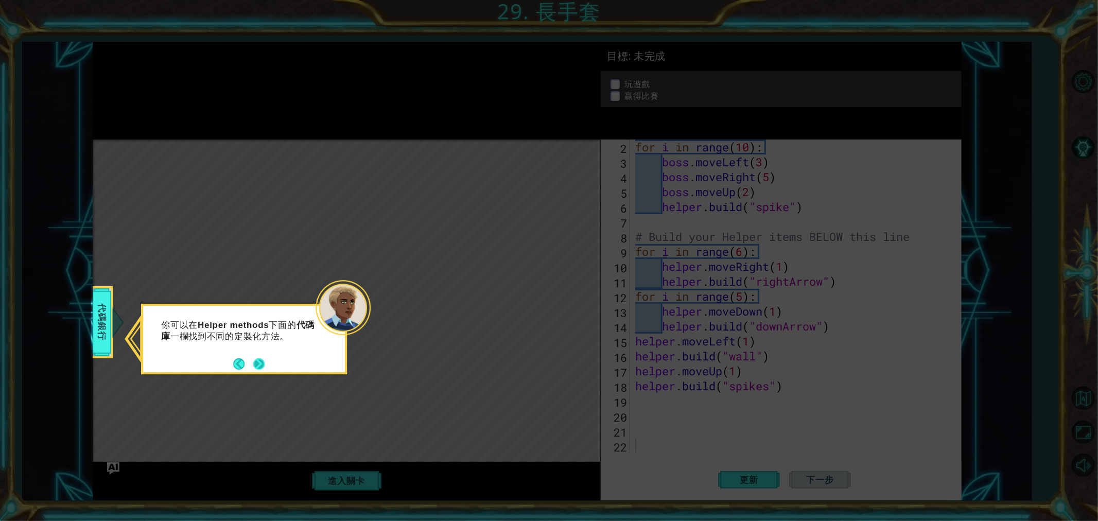
click at [266, 365] on button "Next" at bounding box center [259, 364] width 13 height 13
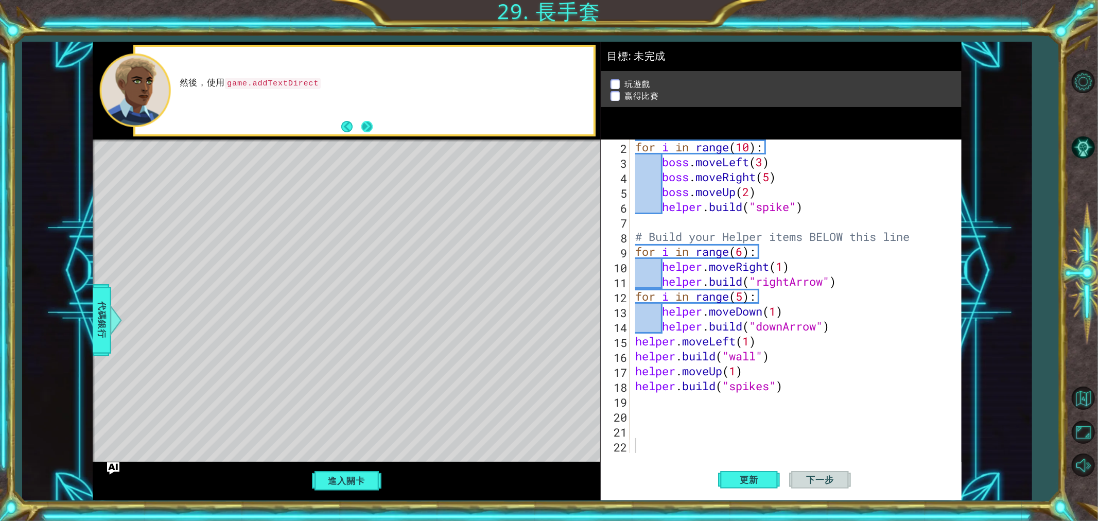
click at [369, 122] on button "Next" at bounding box center [367, 126] width 15 height 15
click at [369, 122] on button "Next" at bounding box center [366, 126] width 15 height 15
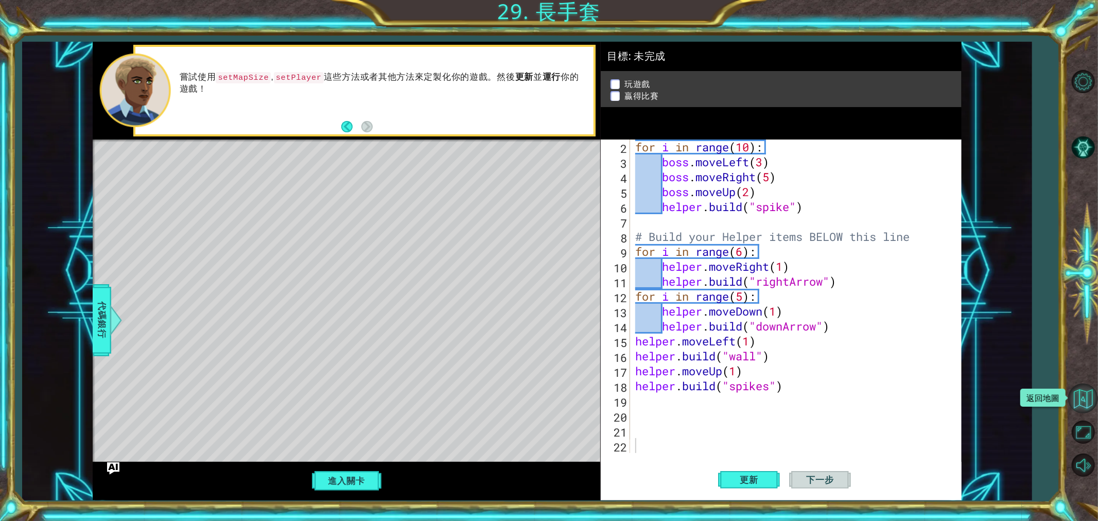
click at [981, 384] on button "返回地圖" at bounding box center [1084, 399] width 30 height 30
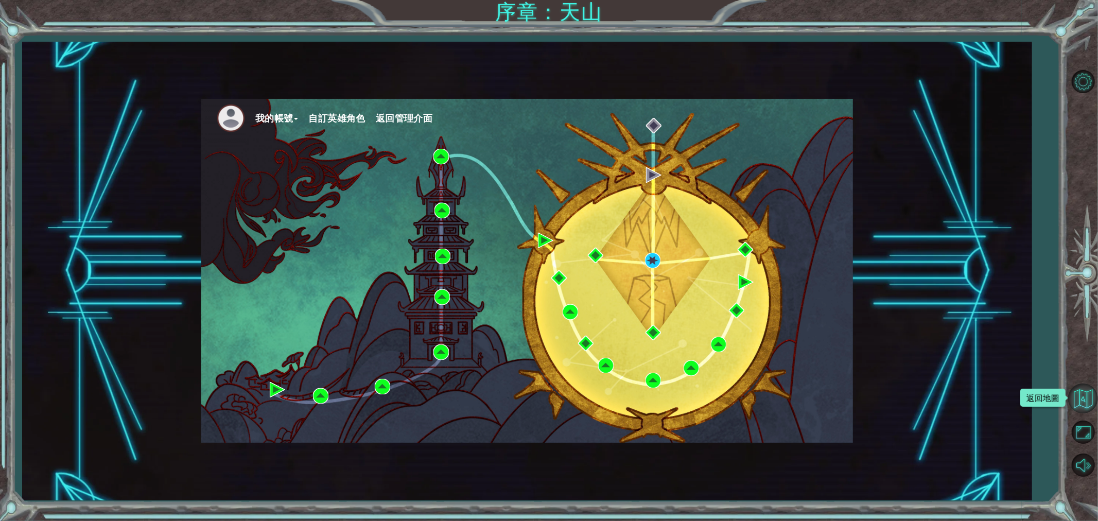
click at [981, 399] on button "返回地圖" at bounding box center [1084, 399] width 30 height 30
click at [981, 400] on button "返回地圖" at bounding box center [1084, 399] width 30 height 30
click at [981, 82] on button "關卡選項" at bounding box center [1084, 81] width 30 height 30
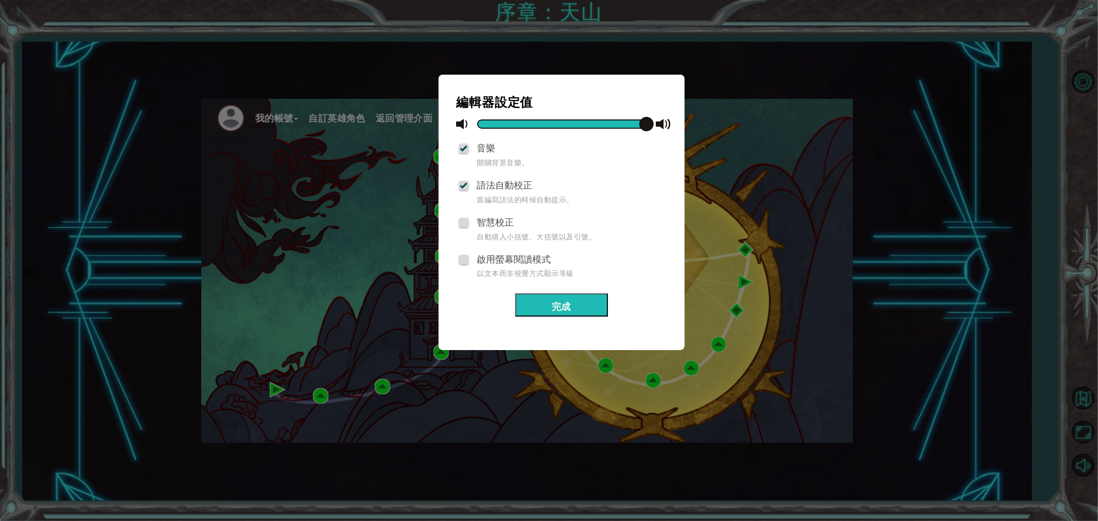
click at [933, 229] on div "編輯器設定值 音樂 開關背景音樂。 語法自動校正 當編寫語法的時候自動提示。 智慧校正 自動填入小括號、大括號以及引號。 啟用螢幕閱讀模式 以文本而非視覺方式…" at bounding box center [549, 260] width 1098 height 521
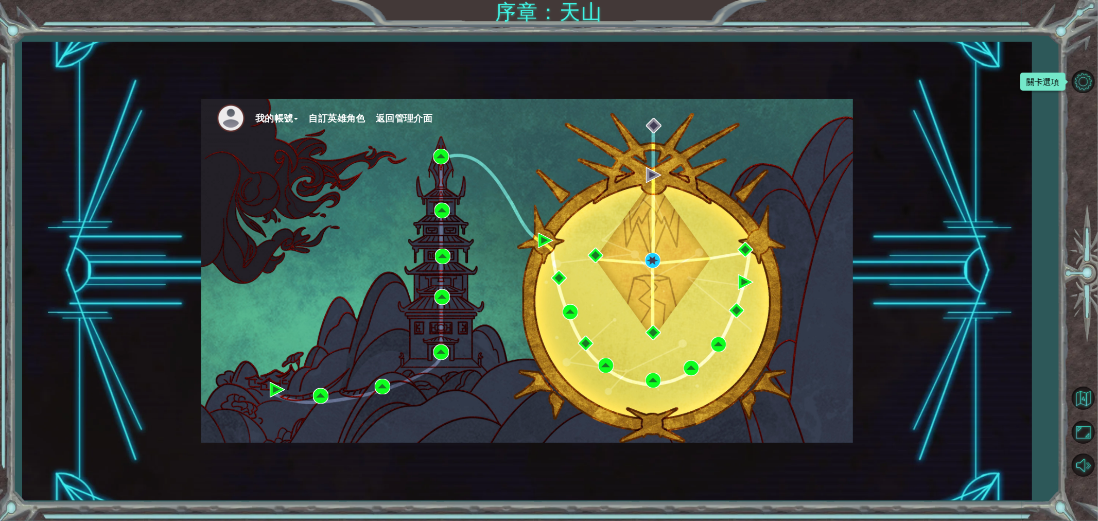
click at [290, 112] on button "我的帳號" at bounding box center [276, 118] width 43 height 15
click at [284, 143] on button "帳號設定" at bounding box center [283, 140] width 40 height 11
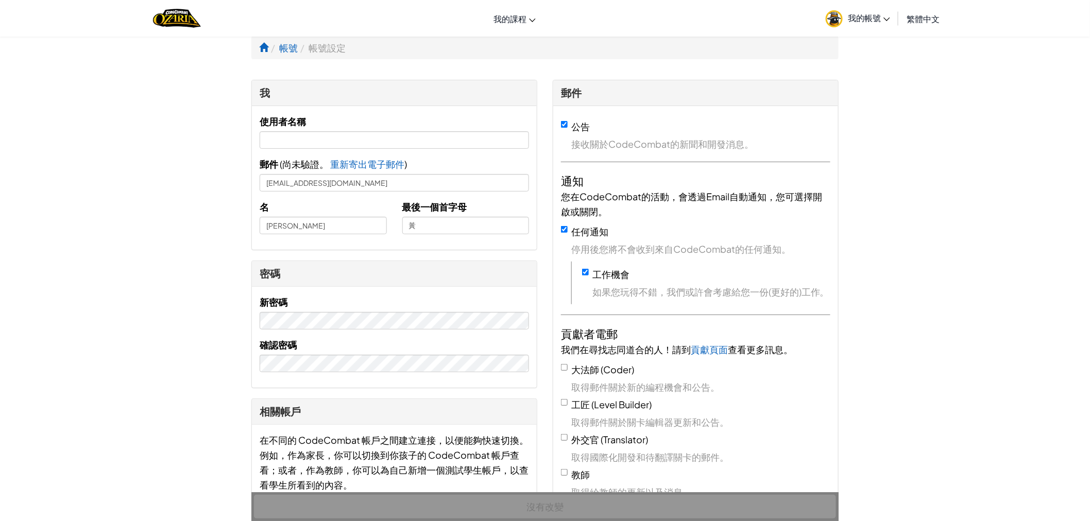
click at [852, 19] on span "我的帳號" at bounding box center [869, 17] width 42 height 11
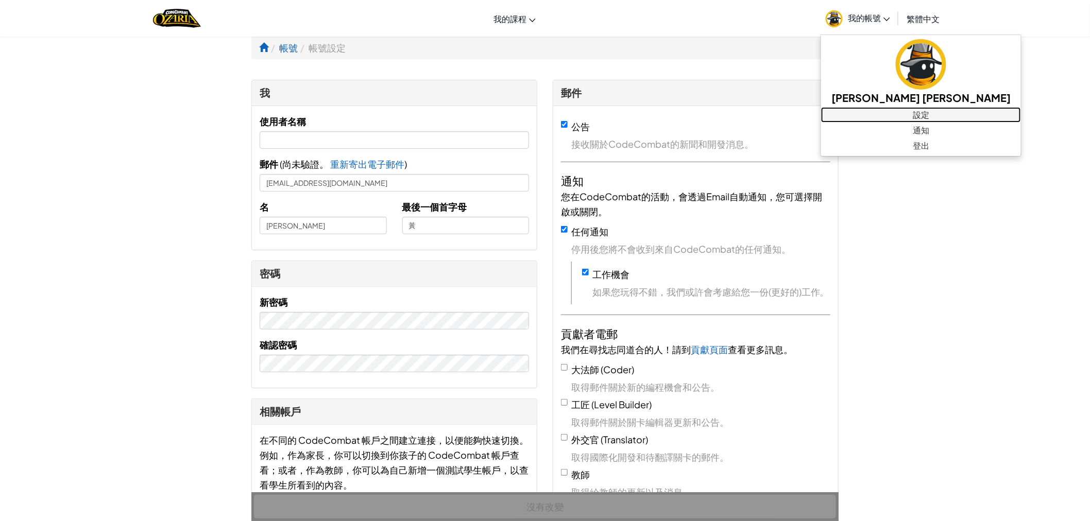
click at [869, 116] on link "設定" at bounding box center [921, 114] width 200 height 15
click at [862, 111] on link "設定" at bounding box center [921, 114] width 200 height 15
drag, startPoint x: 305, startPoint y: 223, endPoint x: 249, endPoint y: 224, distance: 56.1
click at [249, 224] on div "我 使用者名稱 郵件 ( 尚未驗證。 重新寄出電子郵件 已寄出電子郵件! 請查看您的信箱。 ) [EMAIL_ADDRESS][DOMAIN_NAME] 名 …" at bounding box center [394, 419] width 301 height 679
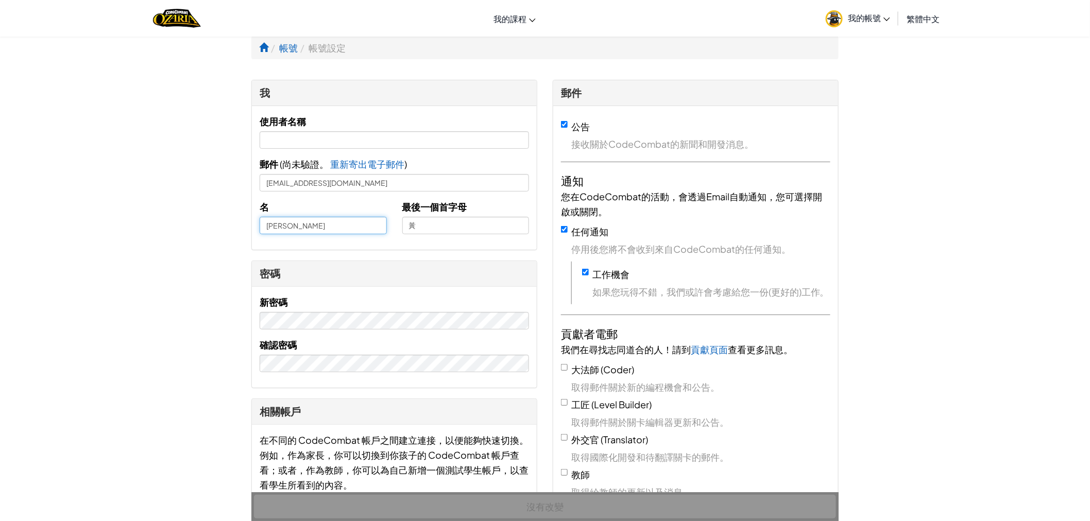
click at [284, 221] on input "[PERSON_NAME]" at bounding box center [323, 226] width 127 height 18
click at [265, 224] on input "[PERSON_NAME]" at bounding box center [323, 226] width 127 height 18
type input "08[PERSON_NAME]"
click at [498, 15] on span "我的課程" at bounding box center [509, 18] width 33 height 11
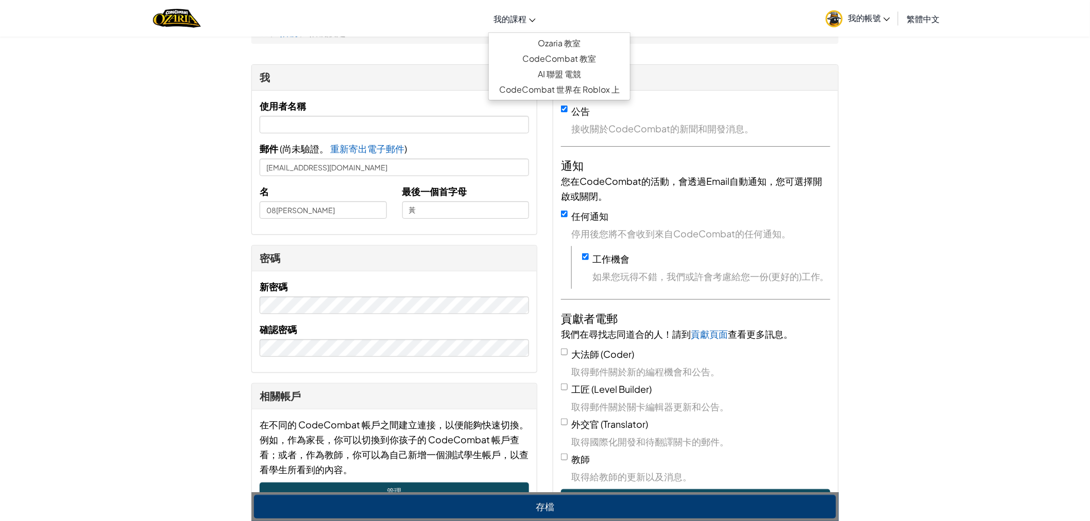
scroll to position [114, 0]
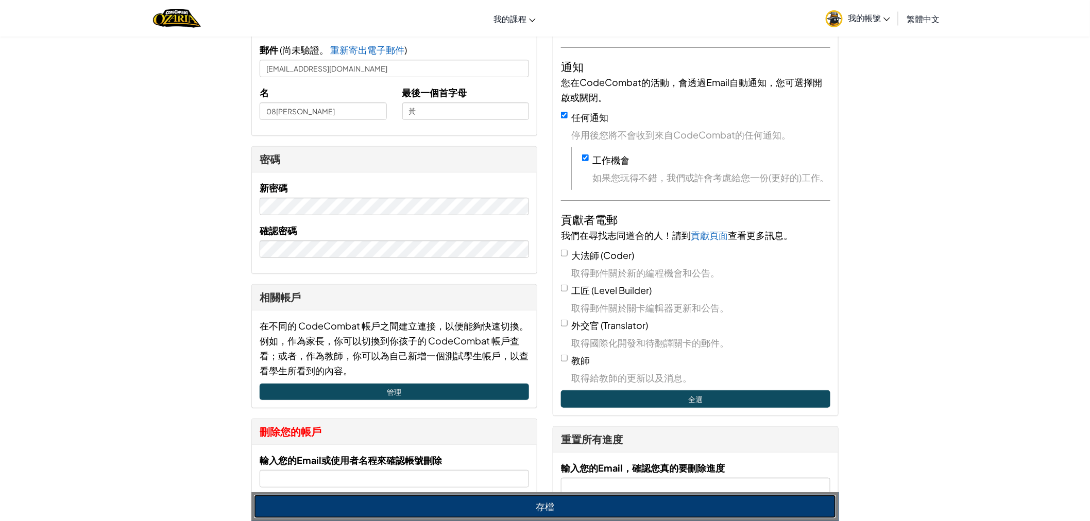
click at [770, 469] on button "存檔" at bounding box center [545, 507] width 582 height 24
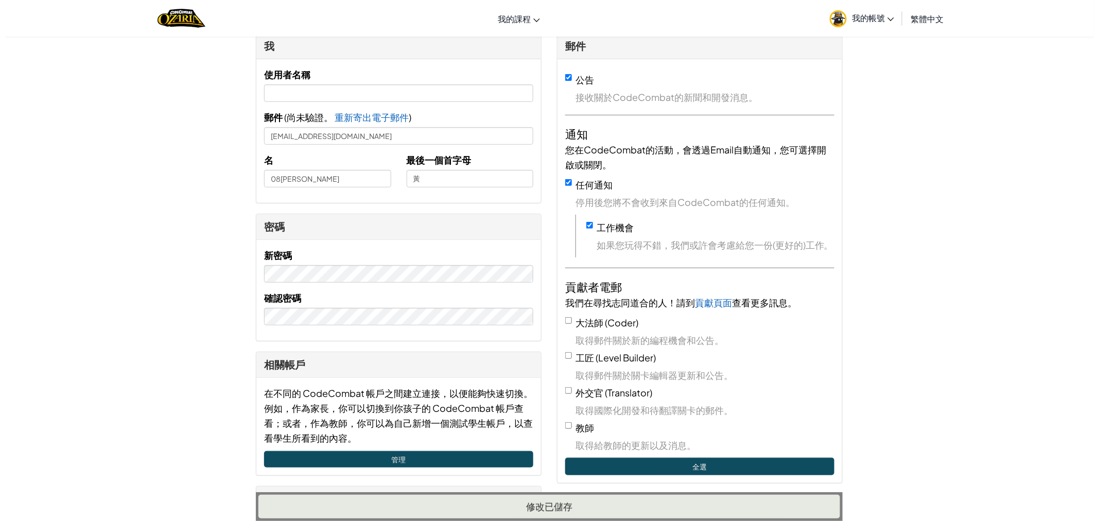
scroll to position [0, 0]
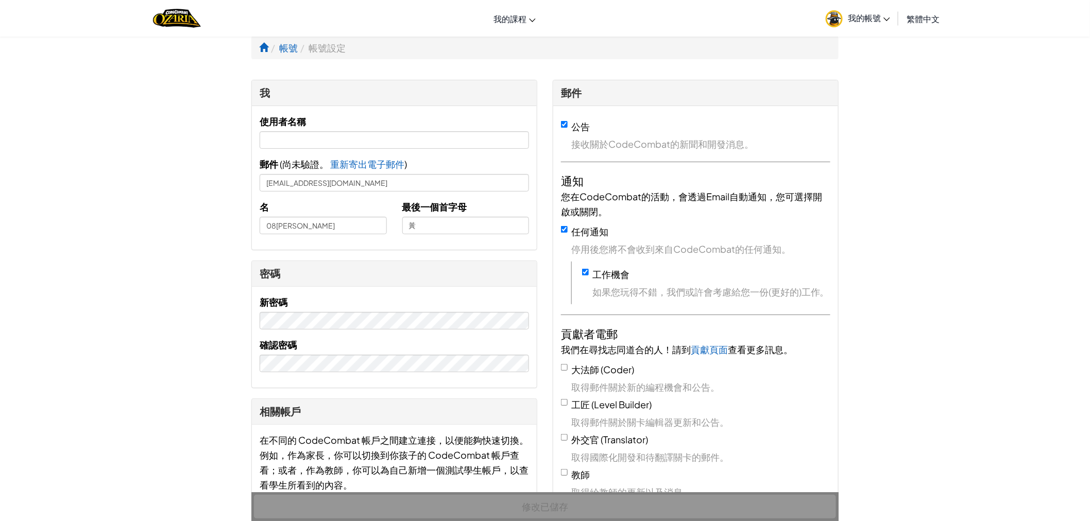
click at [873, 21] on span "我的帳號" at bounding box center [869, 17] width 42 height 11
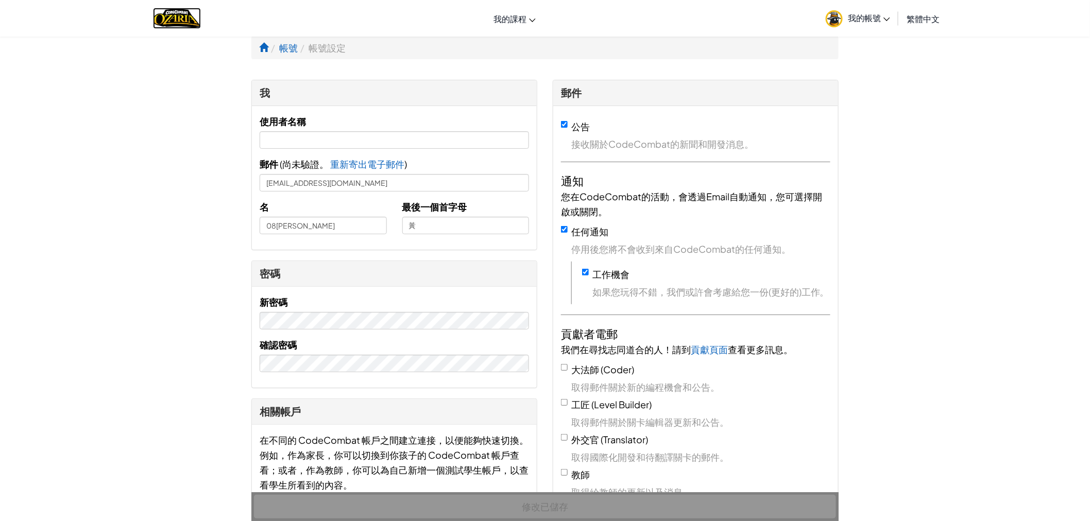
click at [170, 11] on img "Home" at bounding box center [177, 18] width 48 height 21
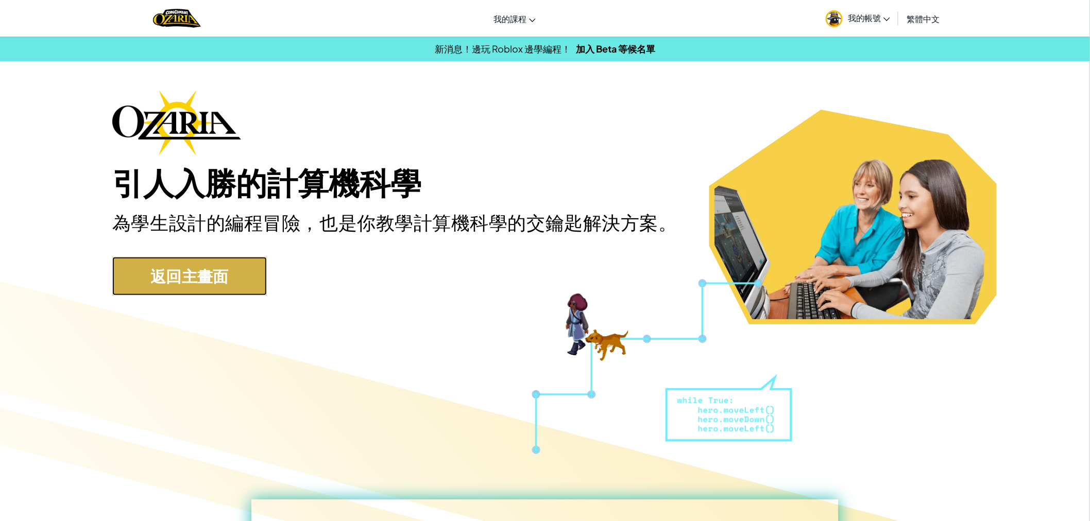
click at [232, 274] on link "返回主畫面" at bounding box center [189, 276] width 154 height 39
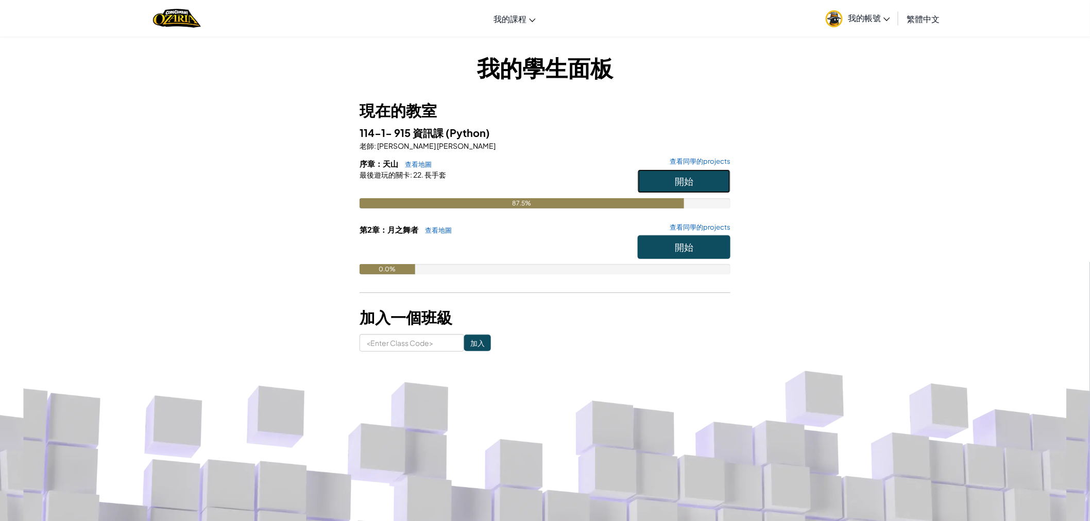
click at [694, 179] on button "開始" at bounding box center [684, 181] width 93 height 24
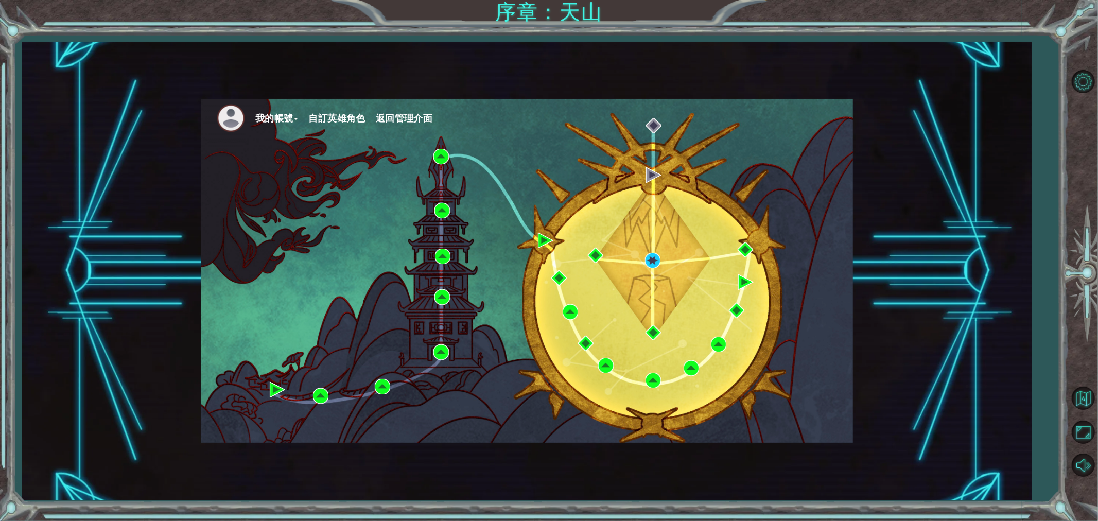
drag, startPoint x: 651, startPoint y: 250, endPoint x: 652, endPoint y: 262, distance: 11.9
click at [652, 250] on div "我的帳號 自訂英雄角色 返回管理介面" at bounding box center [527, 271] width 652 height 344
click at [652, 256] on div "我的帳號 自訂英雄角色 返回管理介面" at bounding box center [527, 271] width 652 height 344
click at [653, 254] on img at bounding box center [652, 260] width 15 height 15
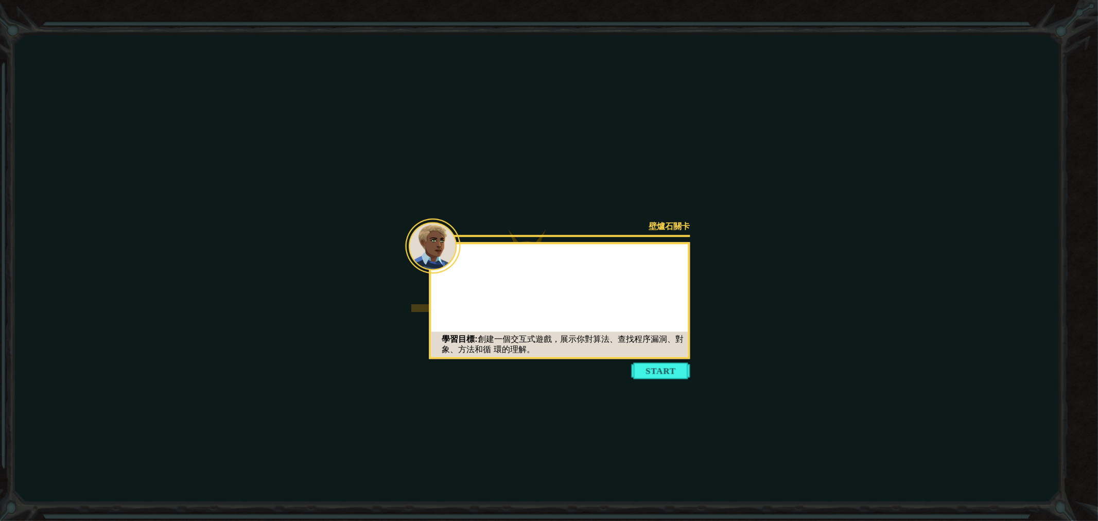
click at [649, 368] on button "Start" at bounding box center [661, 371] width 59 height 16
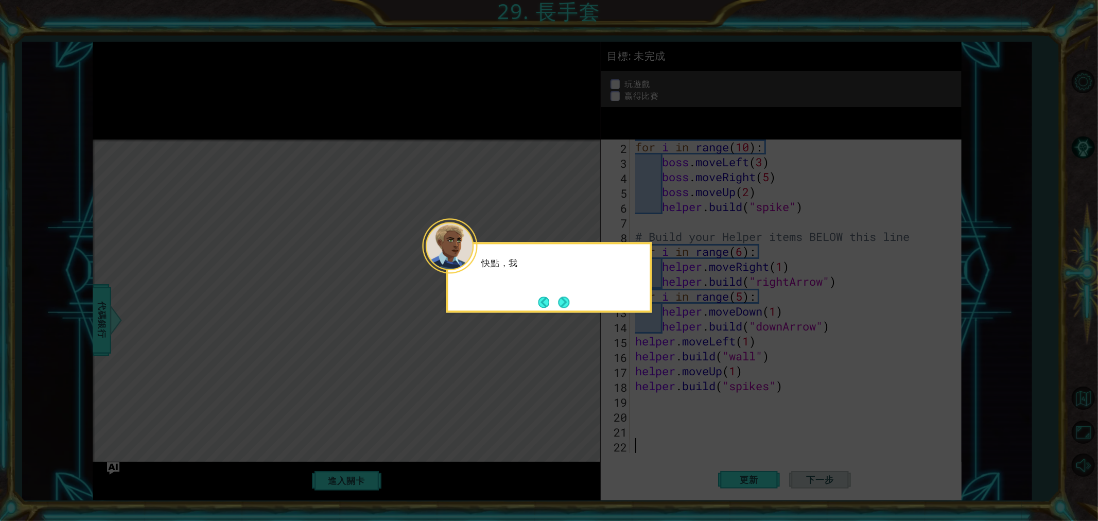
scroll to position [29, 0]
click at [564, 297] on button "Next" at bounding box center [564, 303] width 14 height 14
click at [564, 297] on button "Next" at bounding box center [564, 302] width 13 height 13
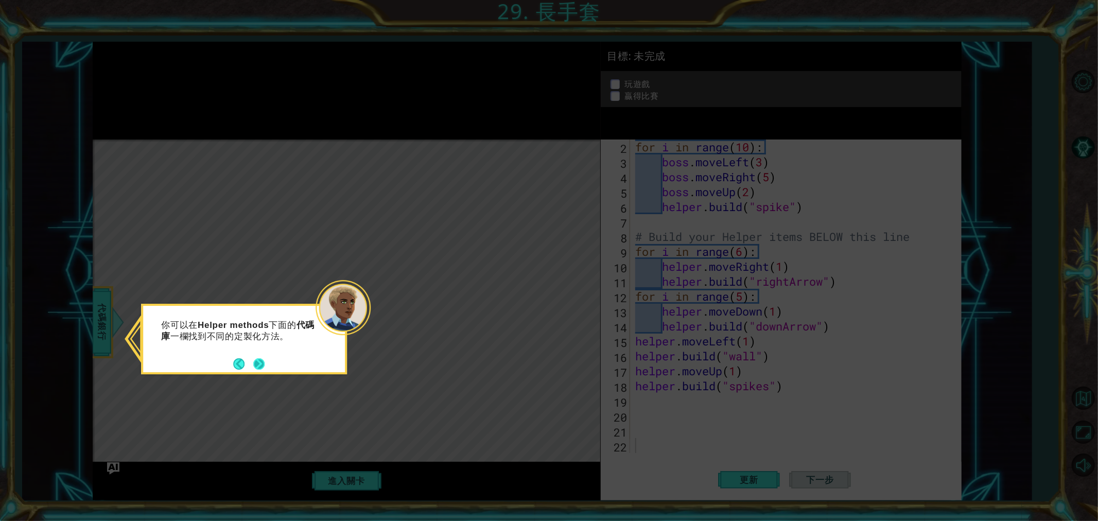
click at [261, 362] on button "Next" at bounding box center [259, 364] width 13 height 13
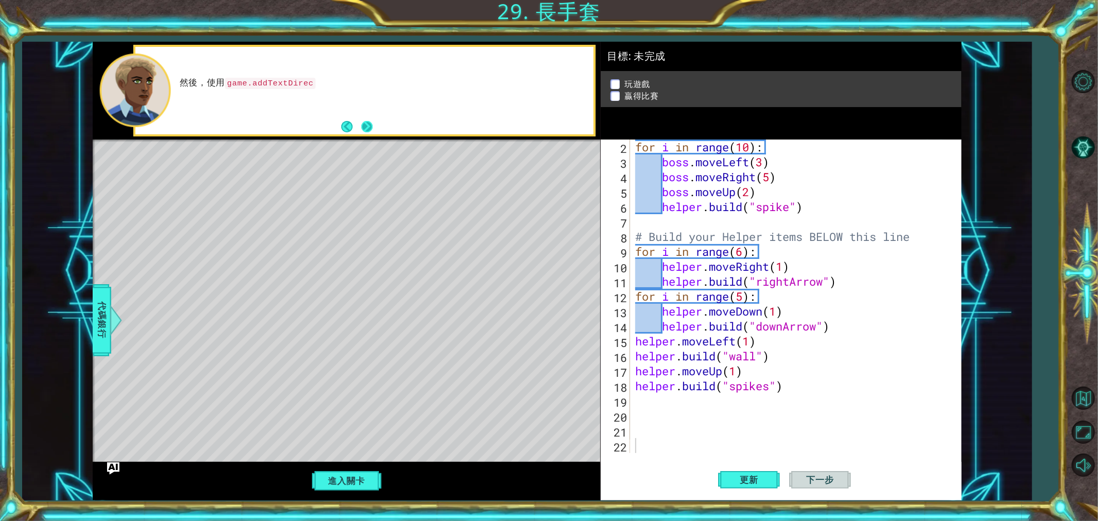
click at [362, 121] on button "Next" at bounding box center [367, 127] width 12 height 12
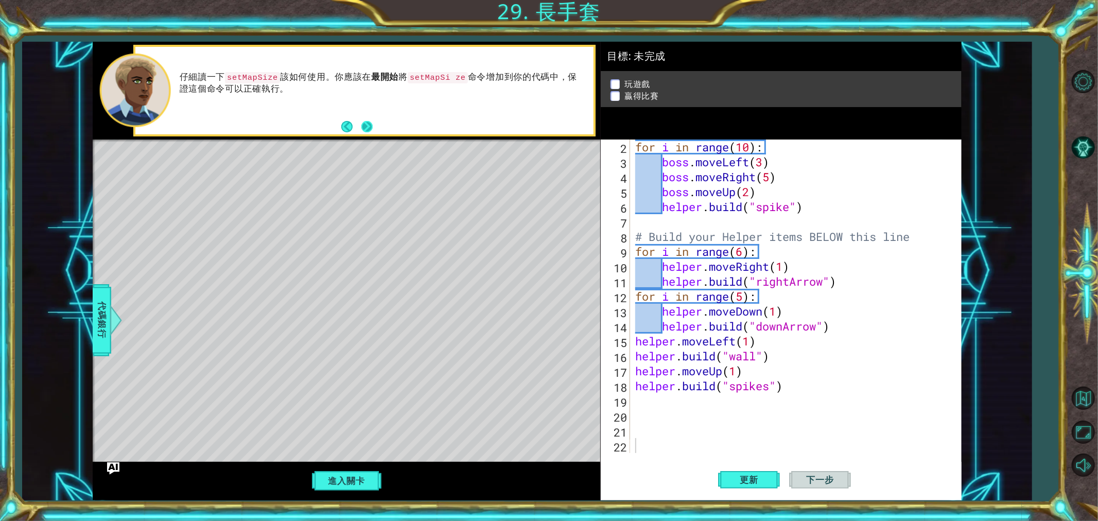
click at [369, 125] on button "Next" at bounding box center [368, 127] width 12 height 12
click at [747, 469] on button "更新" at bounding box center [749, 480] width 62 height 36
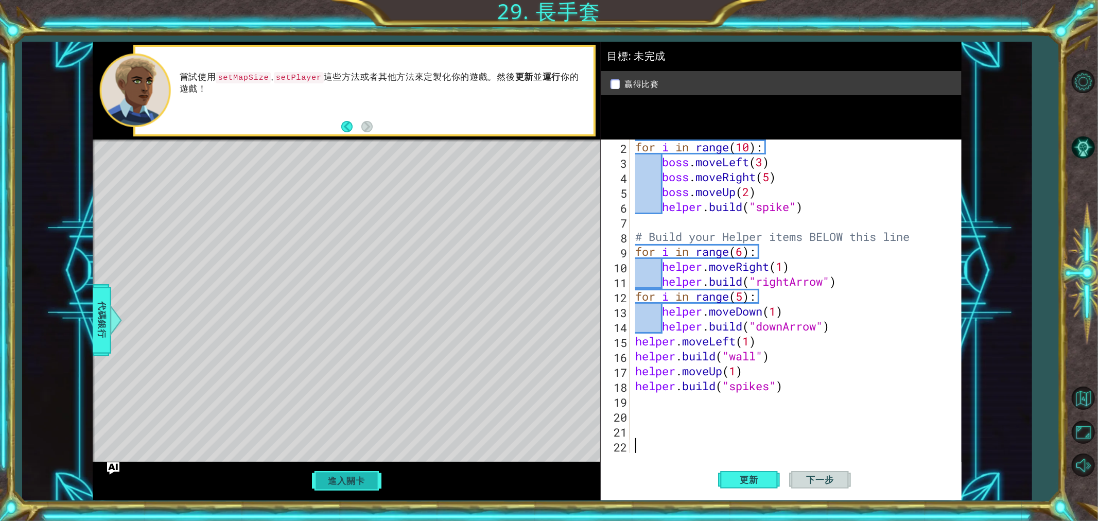
click at [343, 469] on button "進入關卡" at bounding box center [347, 481] width 74 height 20
click at [829, 469] on button "下一步" at bounding box center [820, 480] width 62 height 36
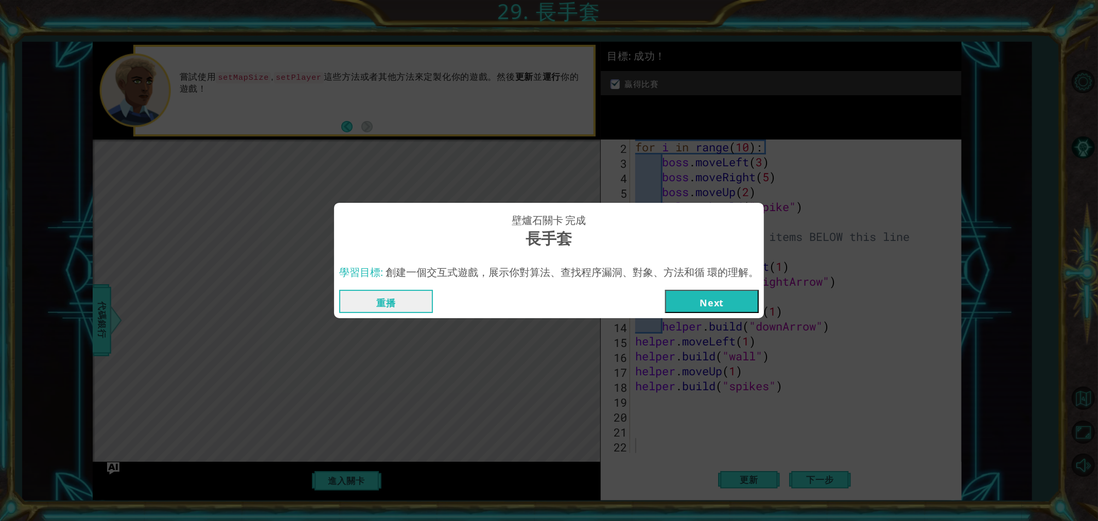
click at [725, 301] on button "Next" at bounding box center [712, 301] width 94 height 23
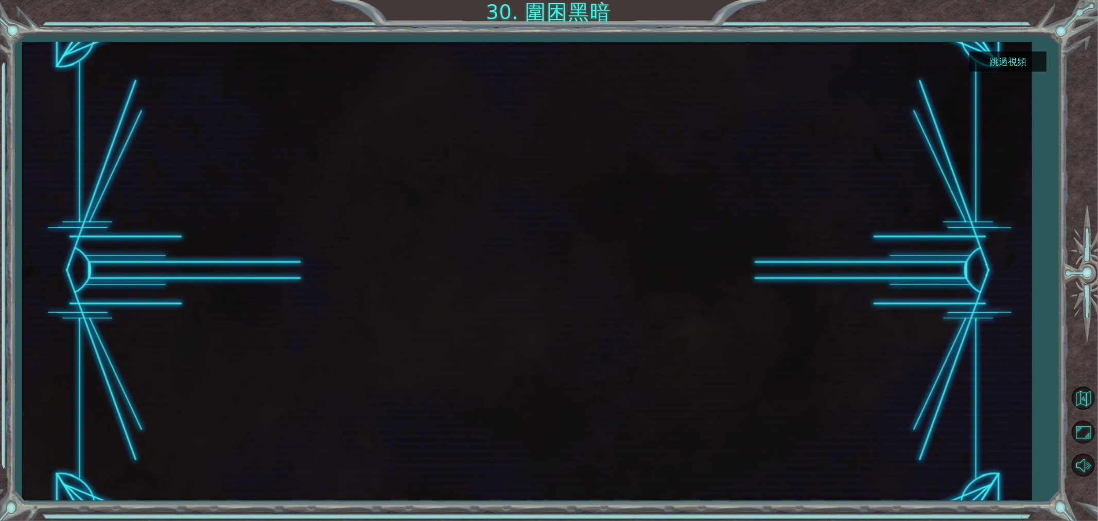
click at [981, 64] on button "跳過視頻" at bounding box center [1008, 61] width 77 height 20
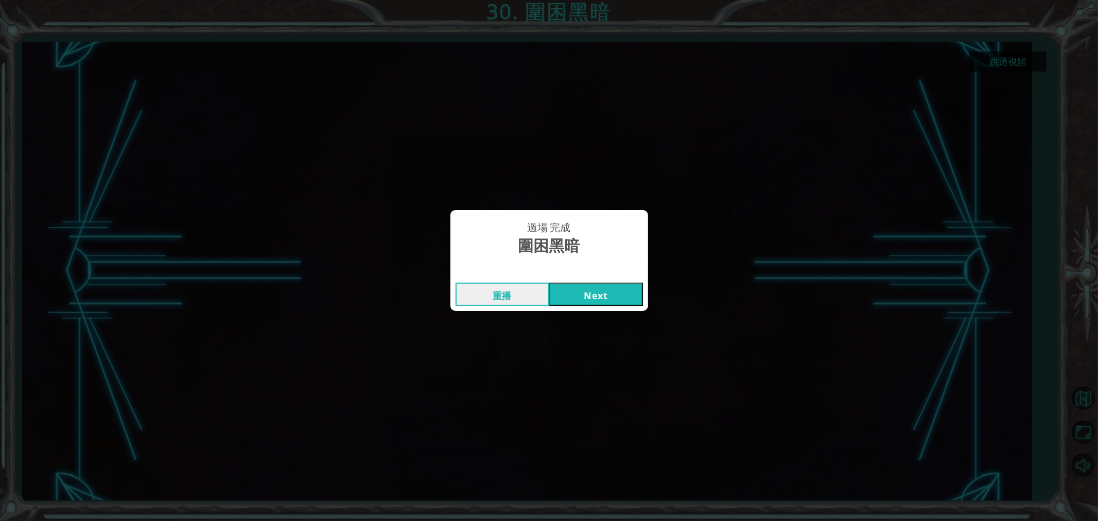
click at [588, 290] on button "Next" at bounding box center [596, 294] width 94 height 23
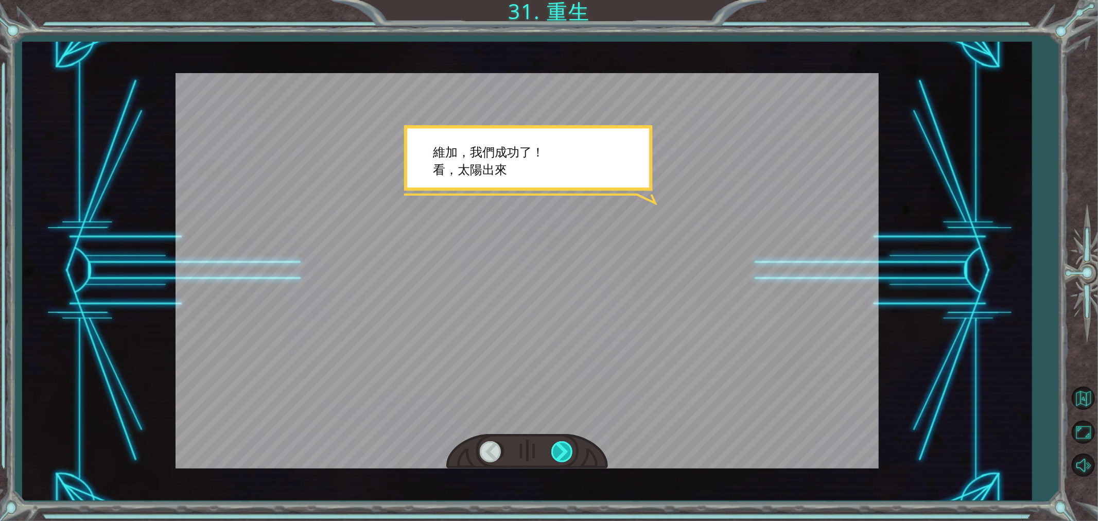
click at [571, 452] on div at bounding box center [563, 451] width 23 height 21
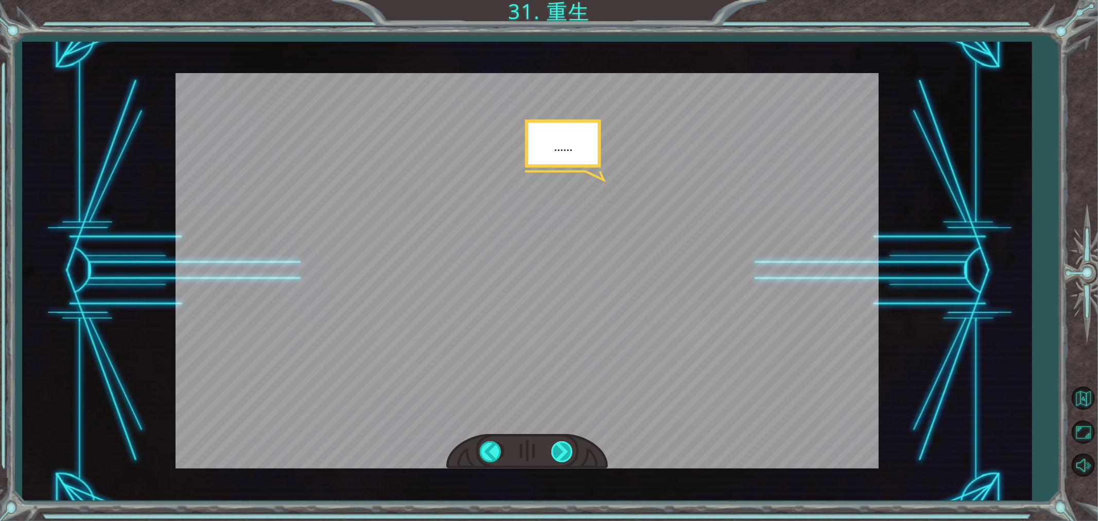
click at [560, 443] on div at bounding box center [563, 451] width 23 height 21
click at [561, 443] on div at bounding box center [563, 451] width 23 height 21
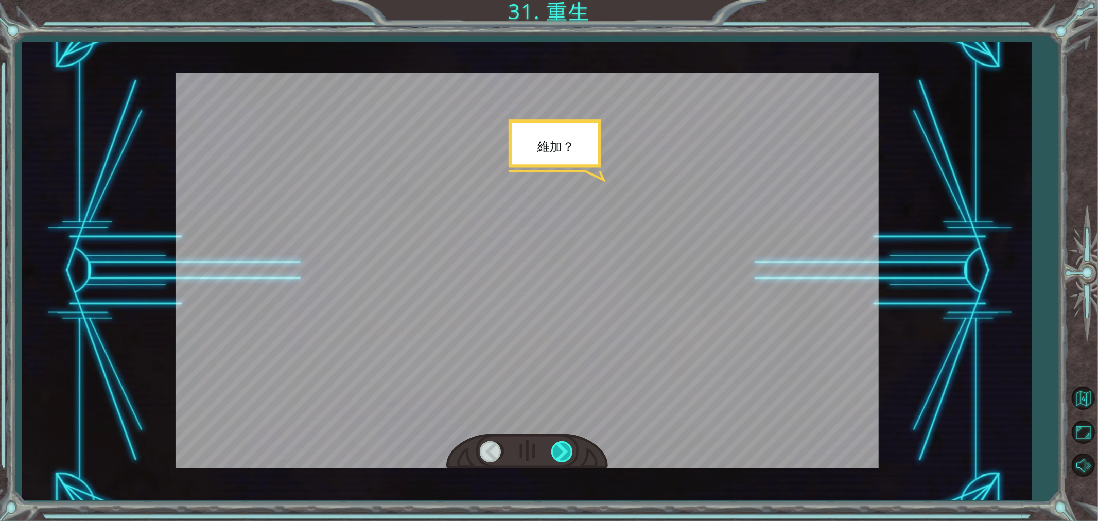
click at [561, 443] on div at bounding box center [563, 451] width 23 height 21
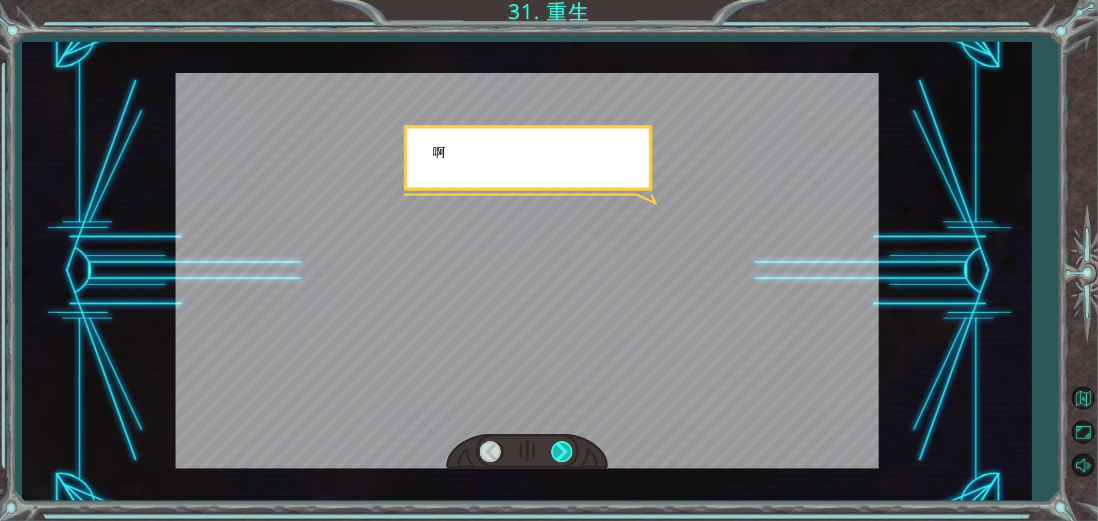
click at [561, 443] on div at bounding box center [563, 451] width 23 height 21
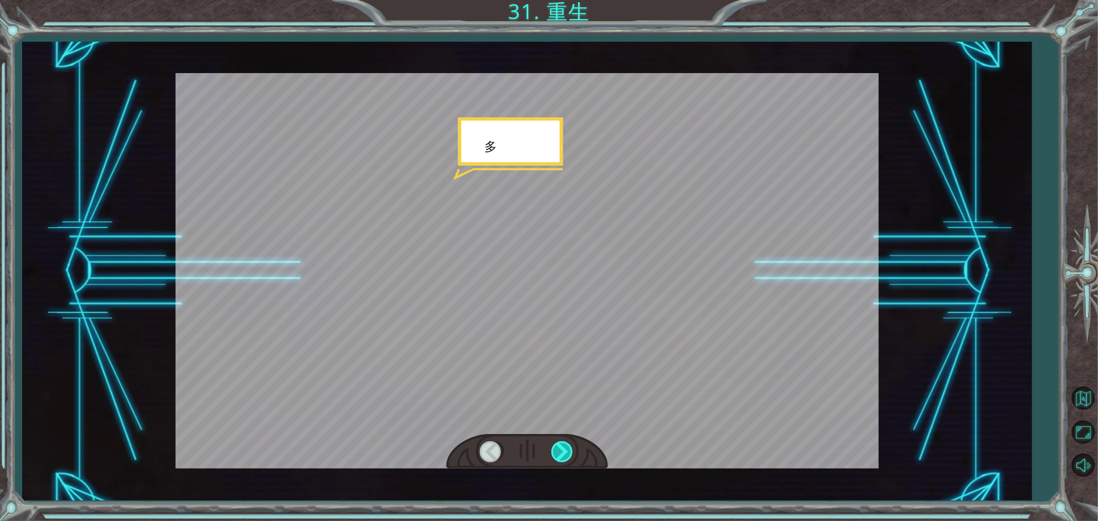
click at [561, 443] on div at bounding box center [563, 451] width 23 height 21
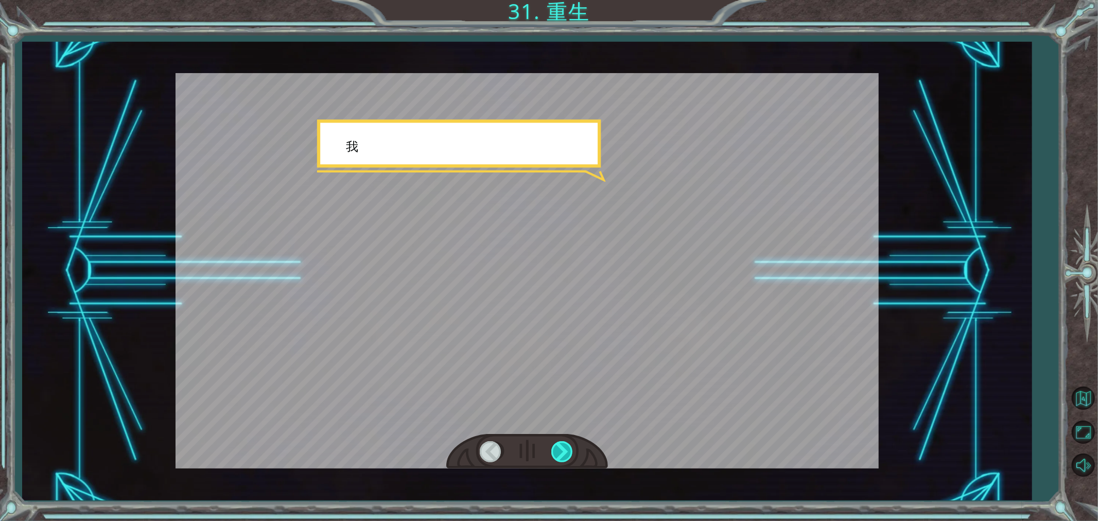
click at [561, 443] on div at bounding box center [563, 451] width 23 height 21
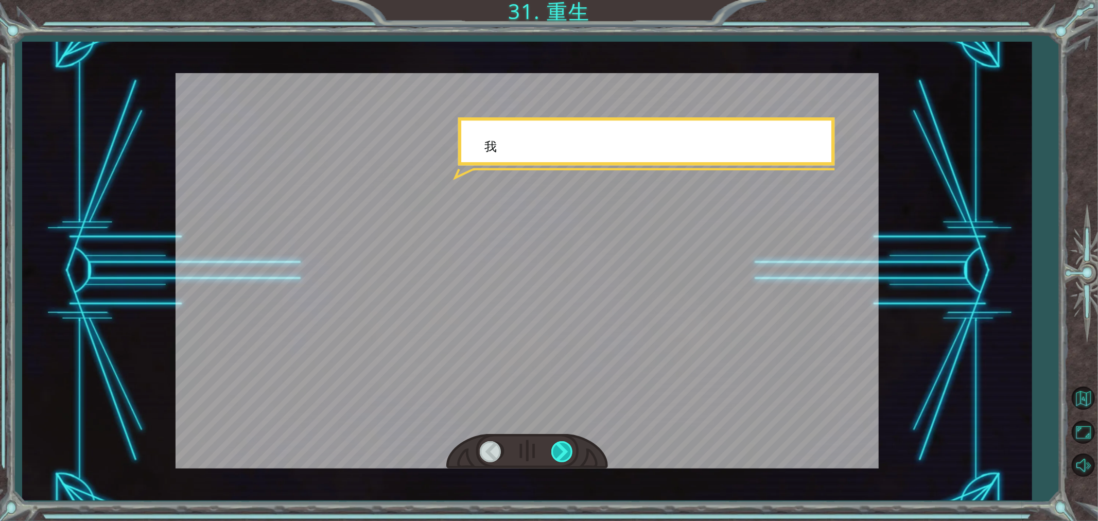
click at [561, 443] on div at bounding box center [563, 451] width 23 height 21
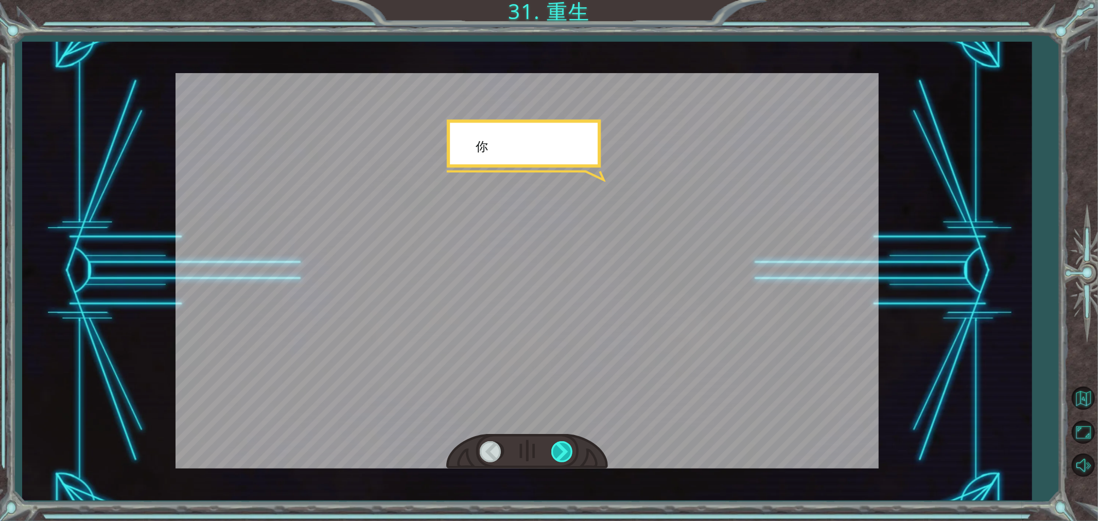
click at [561, 443] on div at bounding box center [563, 451] width 23 height 21
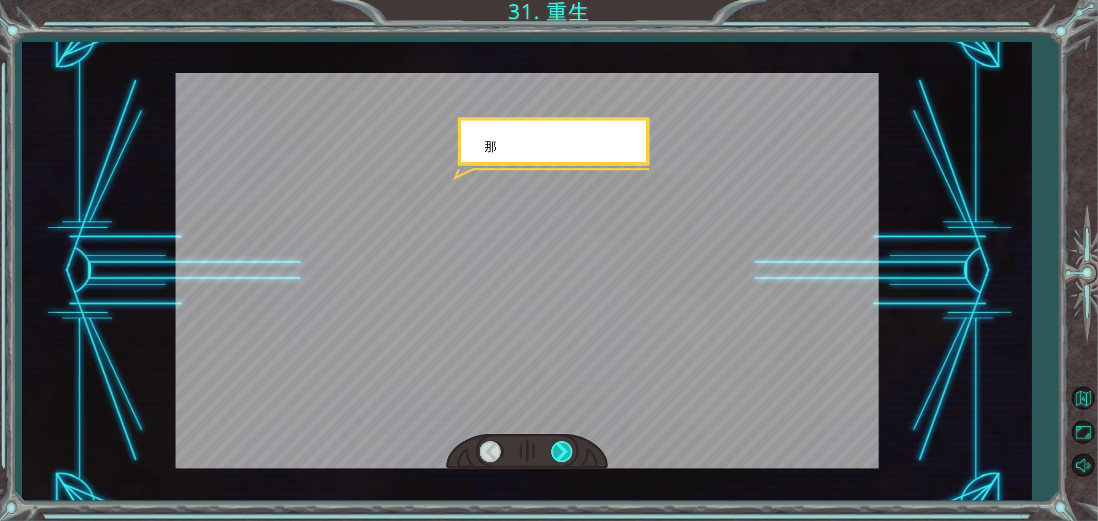
click at [561, 443] on div at bounding box center [563, 451] width 23 height 21
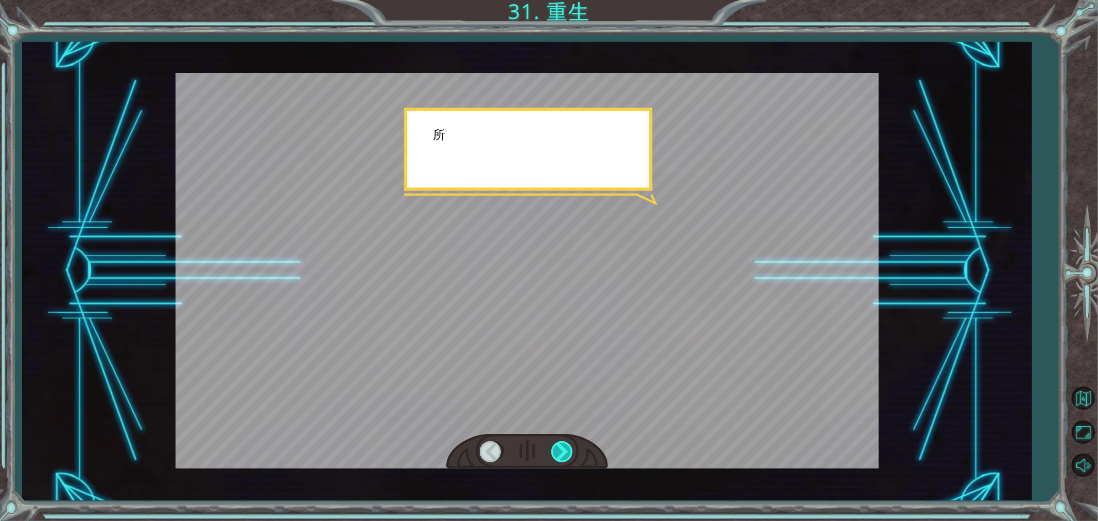
click at [561, 443] on div at bounding box center [563, 451] width 23 height 21
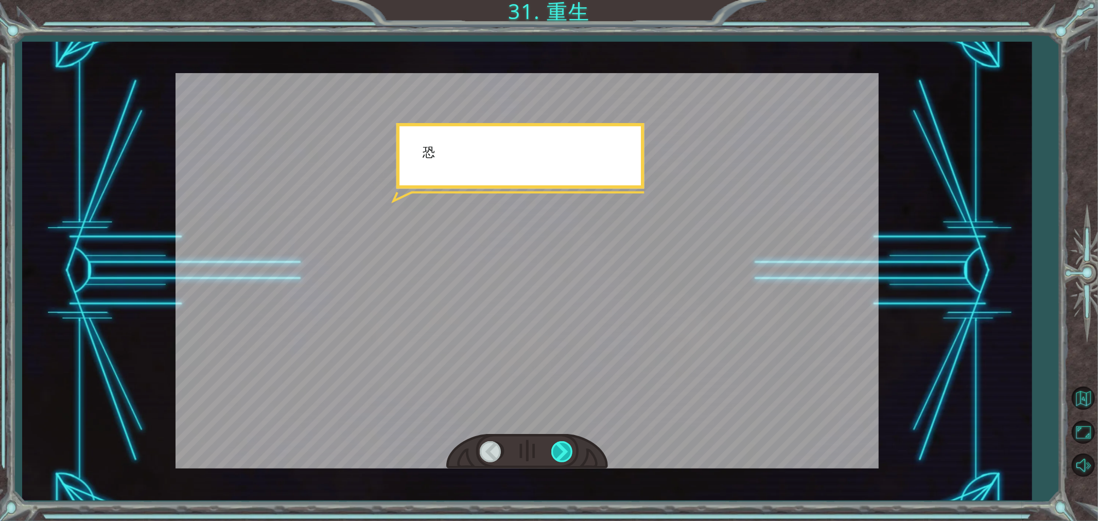
click at [561, 443] on div at bounding box center [563, 451] width 23 height 21
drag, startPoint x: 561, startPoint y: 443, endPoint x: 560, endPoint y: 437, distance: 6.9
click at [560, 440] on div at bounding box center [527, 452] width 162 height 36
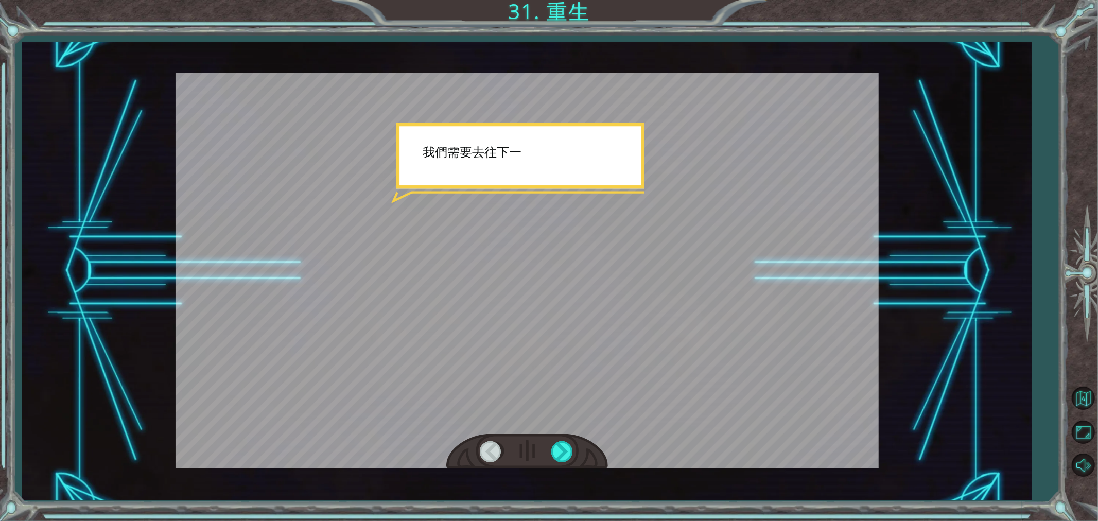
click at [557, 430] on div at bounding box center [527, 271] width 703 height 396
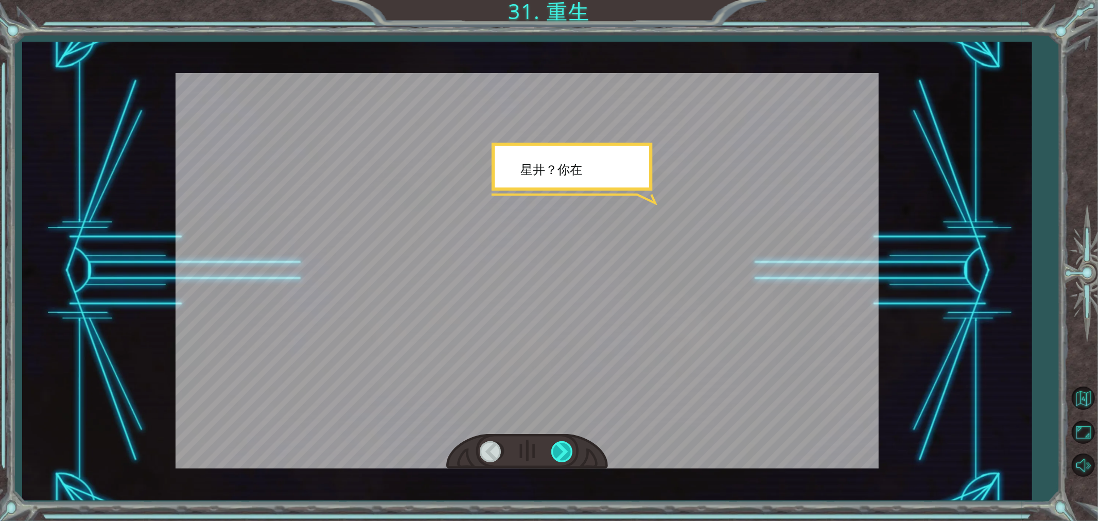
click at [555, 445] on div at bounding box center [563, 451] width 23 height 21
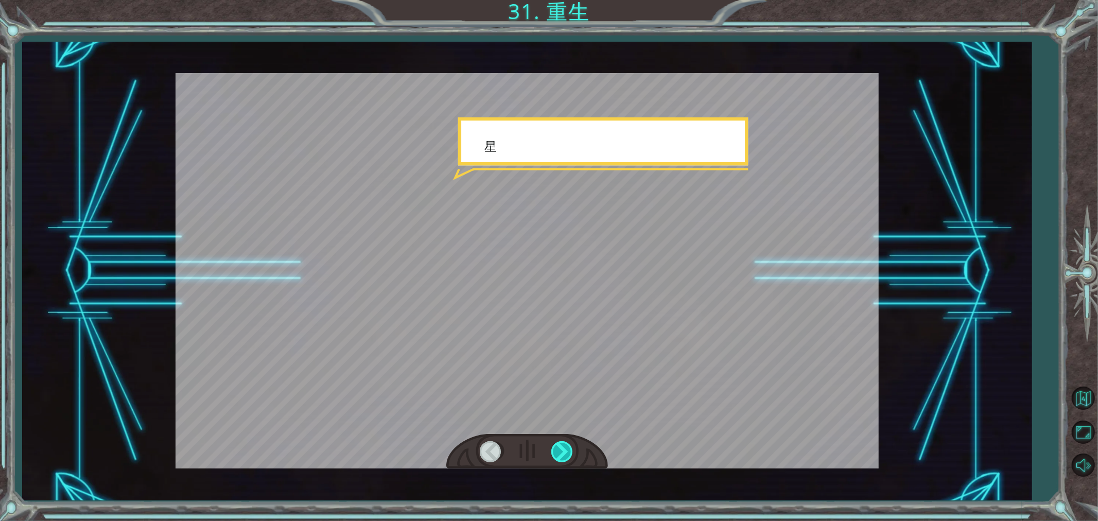
click at [557, 445] on div at bounding box center [563, 451] width 23 height 21
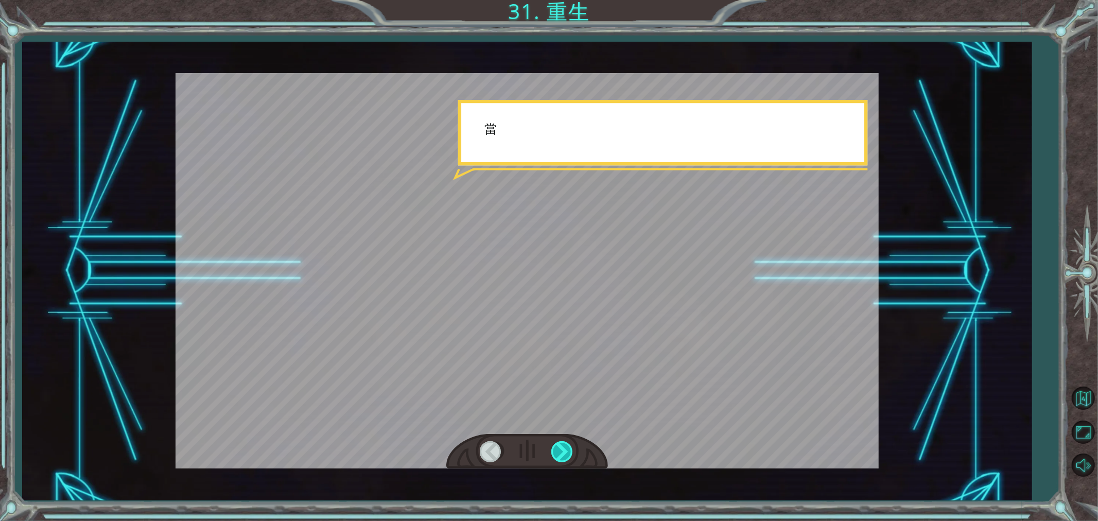
click at [557, 445] on div at bounding box center [563, 451] width 23 height 21
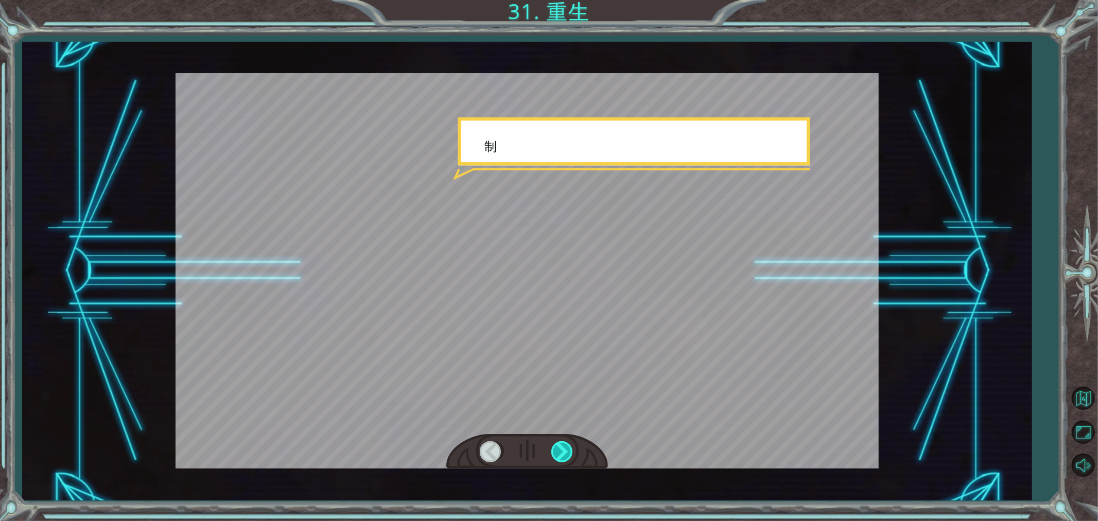
click at [557, 445] on div at bounding box center [563, 451] width 23 height 21
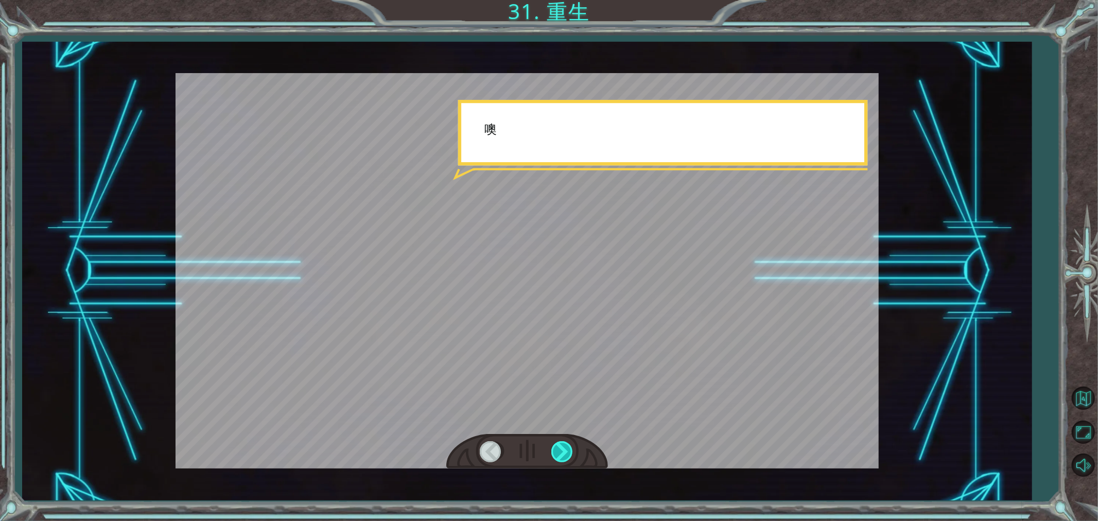
click at [557, 445] on div at bounding box center [563, 451] width 23 height 21
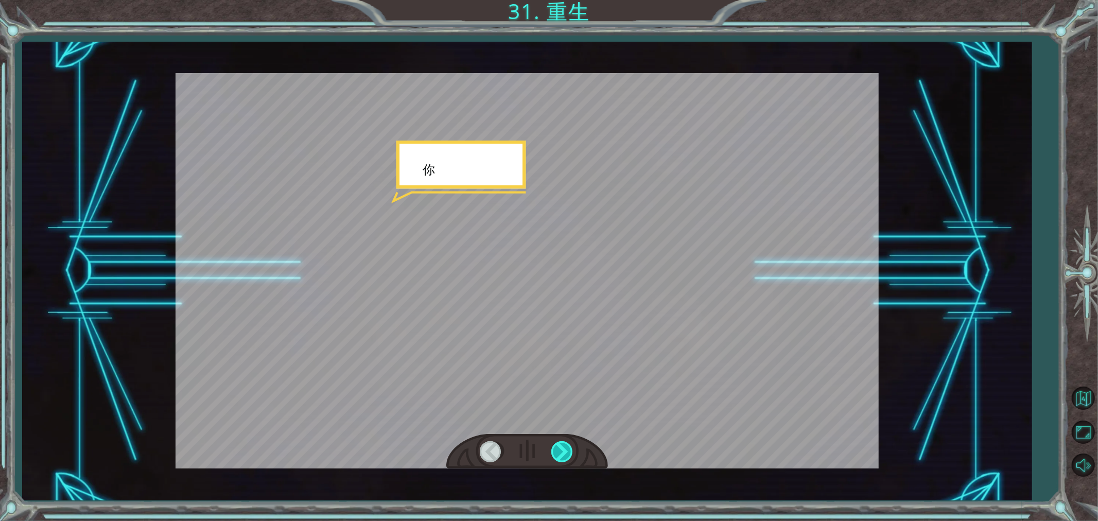
click at [557, 445] on div at bounding box center [563, 451] width 23 height 21
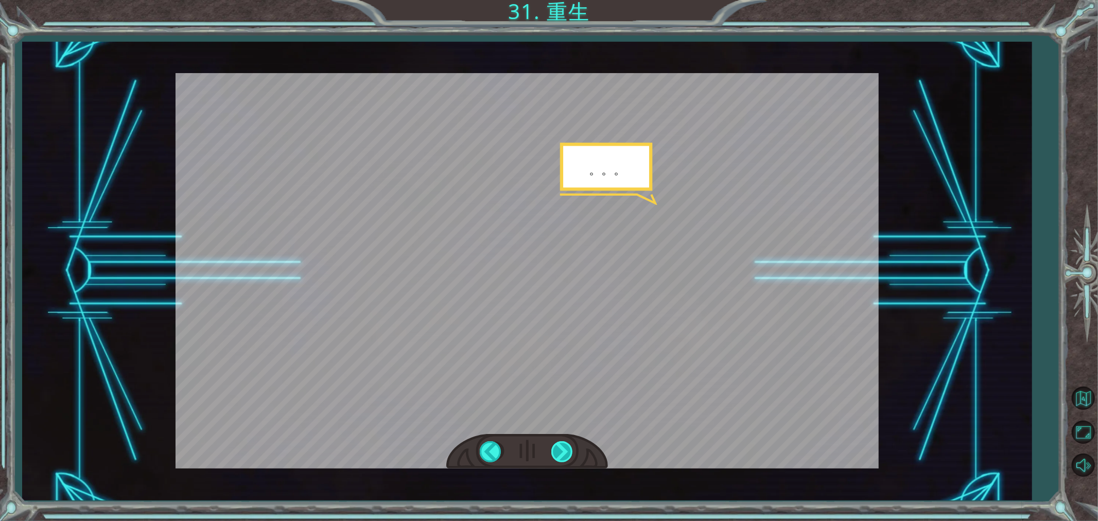
click at [557, 445] on div at bounding box center [563, 451] width 23 height 21
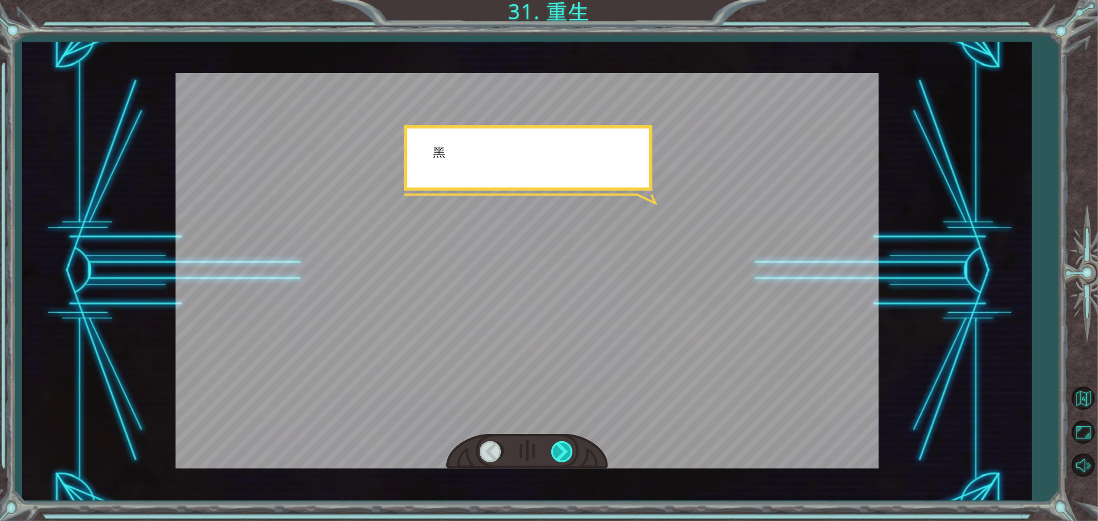
click at [557, 445] on div at bounding box center [563, 451] width 23 height 21
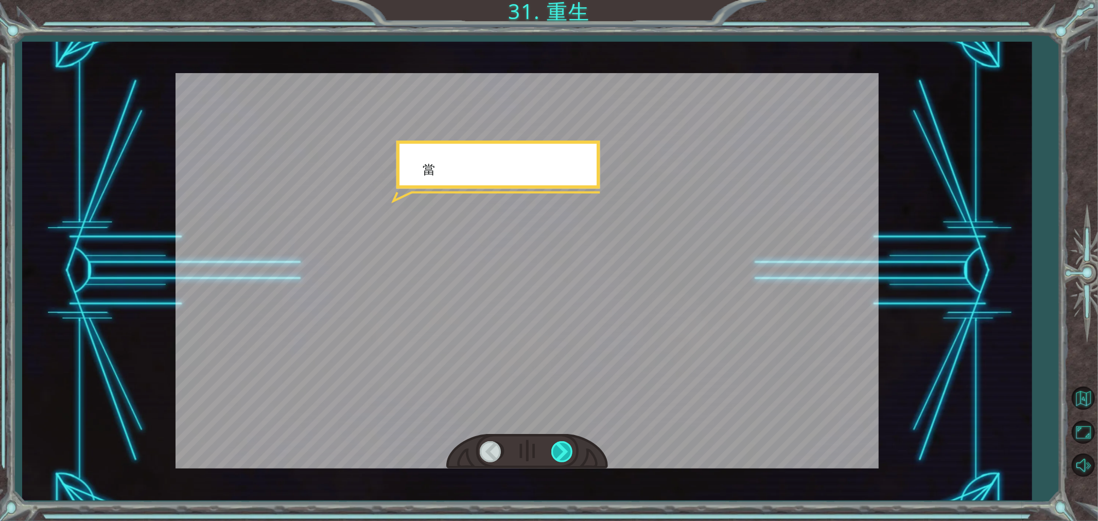
click at [557, 445] on div at bounding box center [563, 451] width 23 height 21
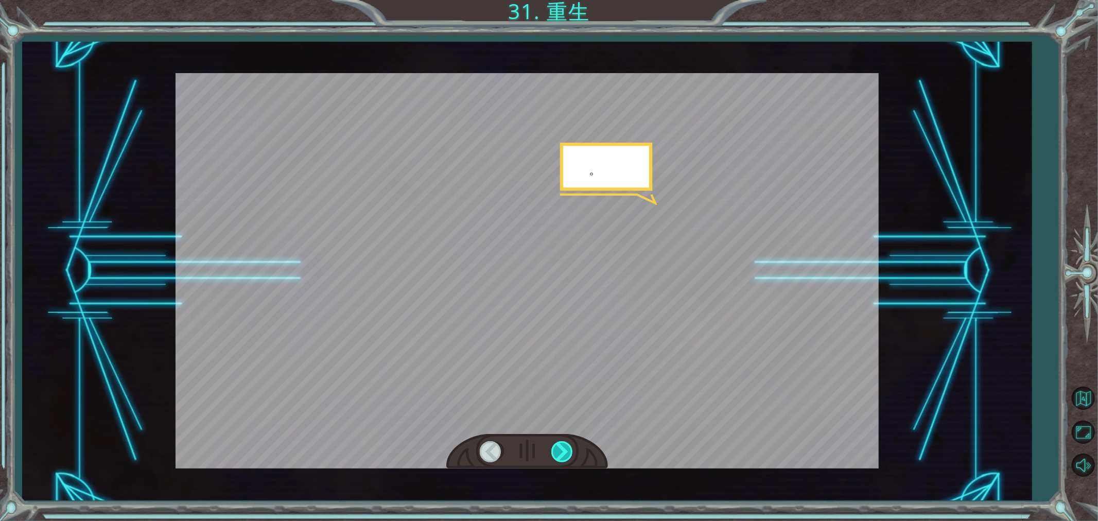
click at [557, 445] on div at bounding box center [563, 451] width 23 height 21
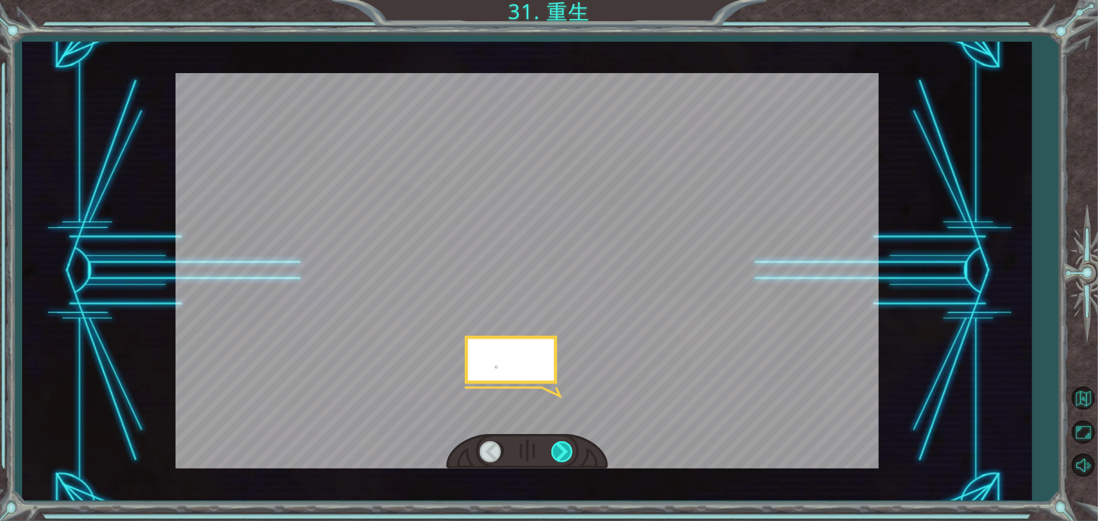
click at [557, 445] on div at bounding box center [563, 451] width 23 height 21
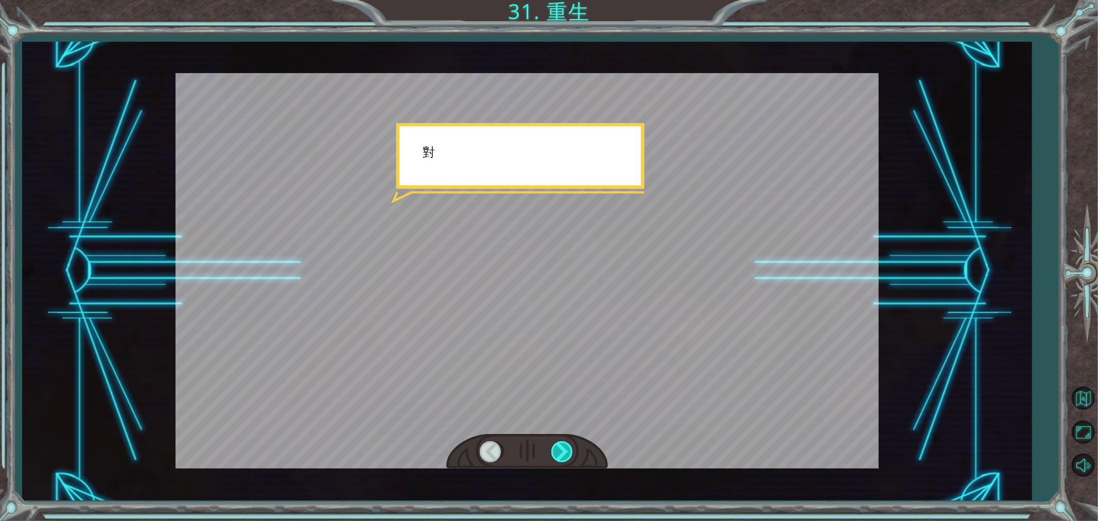
click at [557, 445] on div at bounding box center [563, 451] width 23 height 21
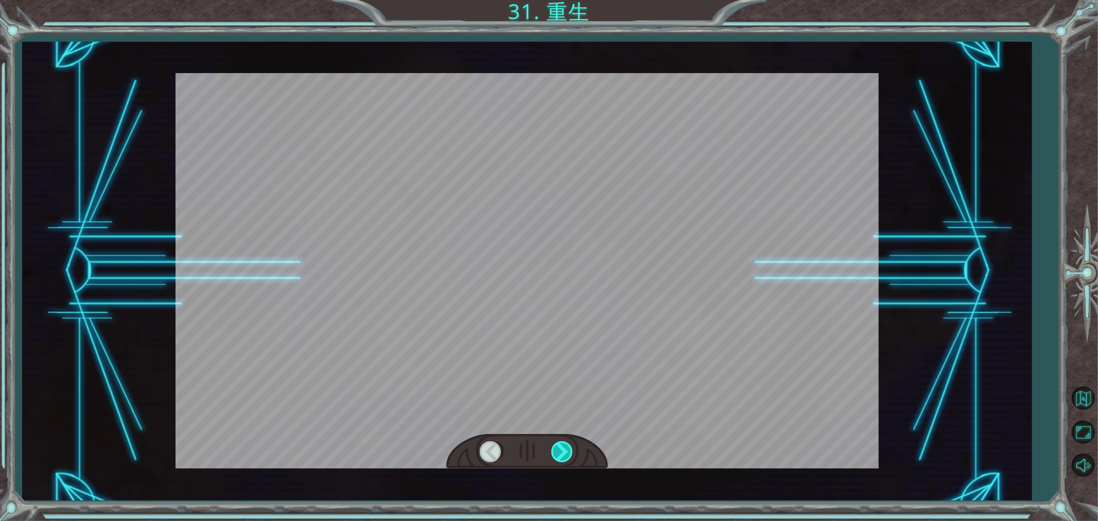
click at [557, 445] on div at bounding box center [563, 451] width 23 height 21
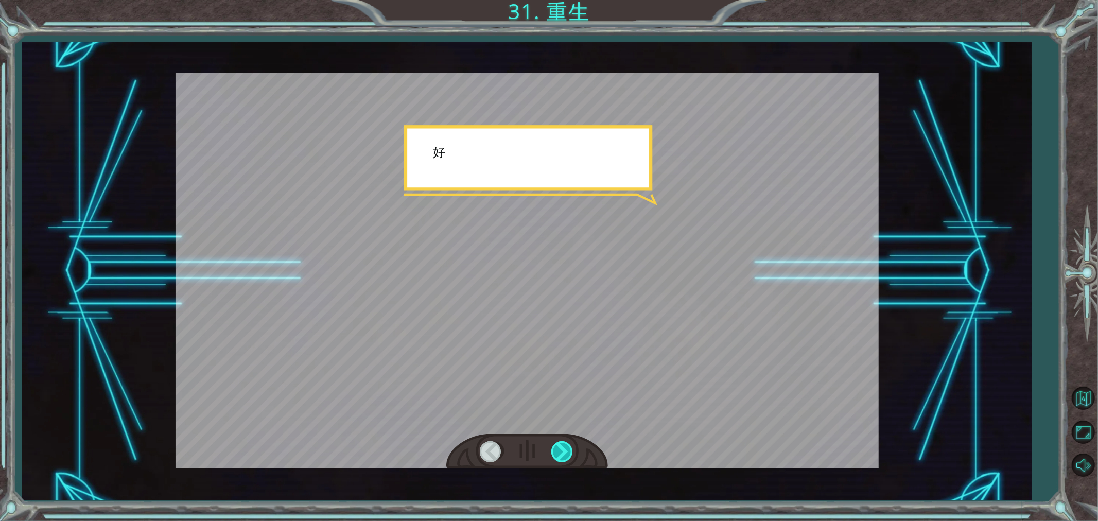
click at [557, 445] on div at bounding box center [563, 451] width 23 height 21
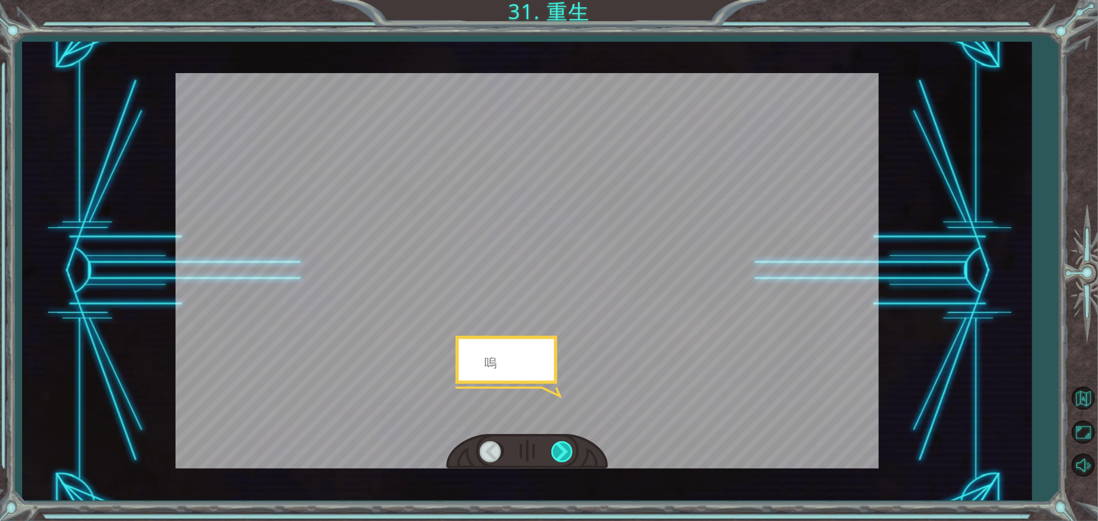
click at [557, 445] on div at bounding box center [563, 451] width 23 height 21
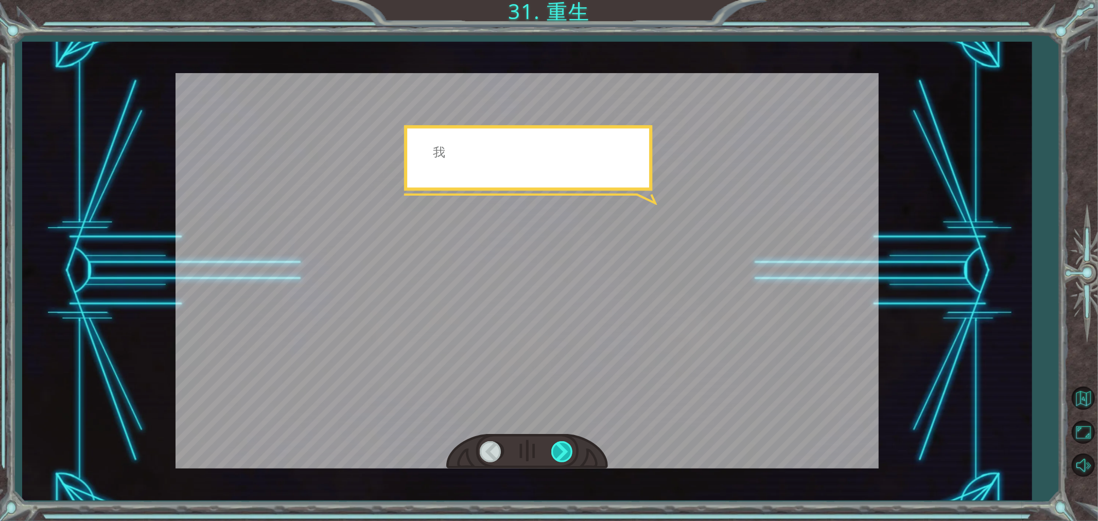
click at [557, 445] on div at bounding box center [563, 451] width 23 height 21
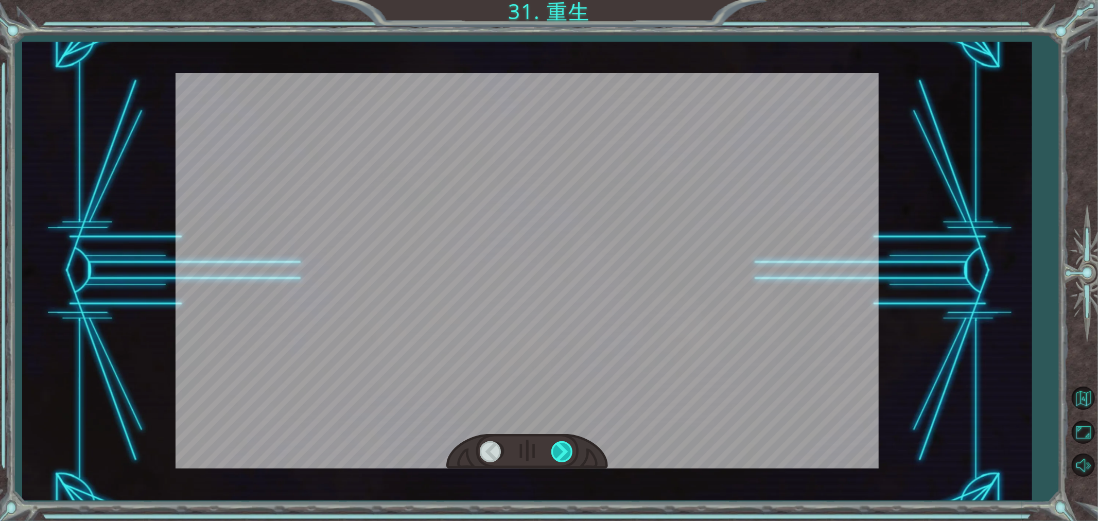
click at [557, 445] on div at bounding box center [563, 451] width 23 height 21
click at [557, 0] on div "Temporary Text 維 加 ， 我 們 成 功 了 ！ 看 ， 太 陽 出 來 了 ！ . . . . . . 維 加 ？ 啊 ， 發 生 了 什 …" at bounding box center [549, 0] width 1098 height 0
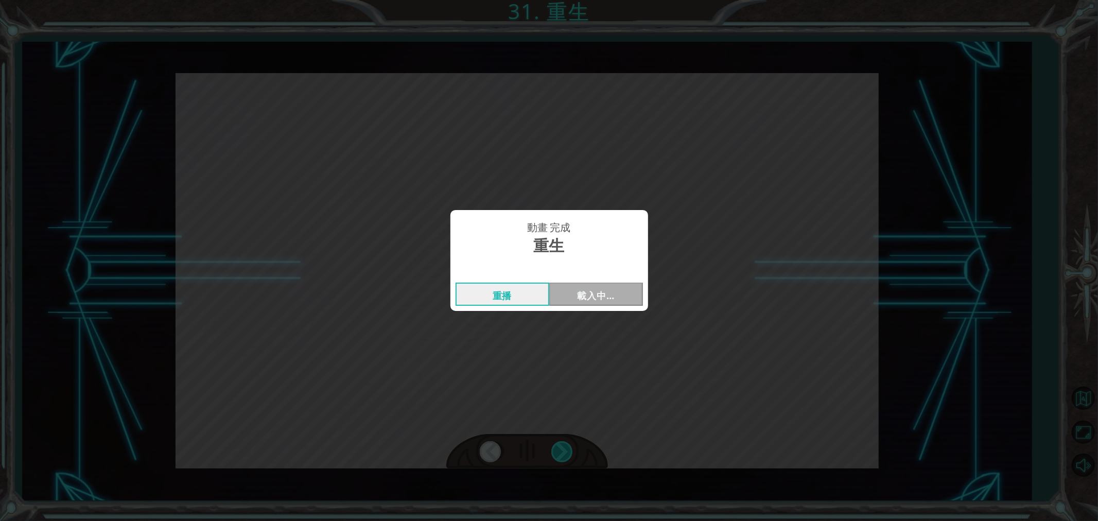
click at [557, 445] on div "動畫 完成 重生 重播 載入中…" at bounding box center [549, 260] width 1098 height 521
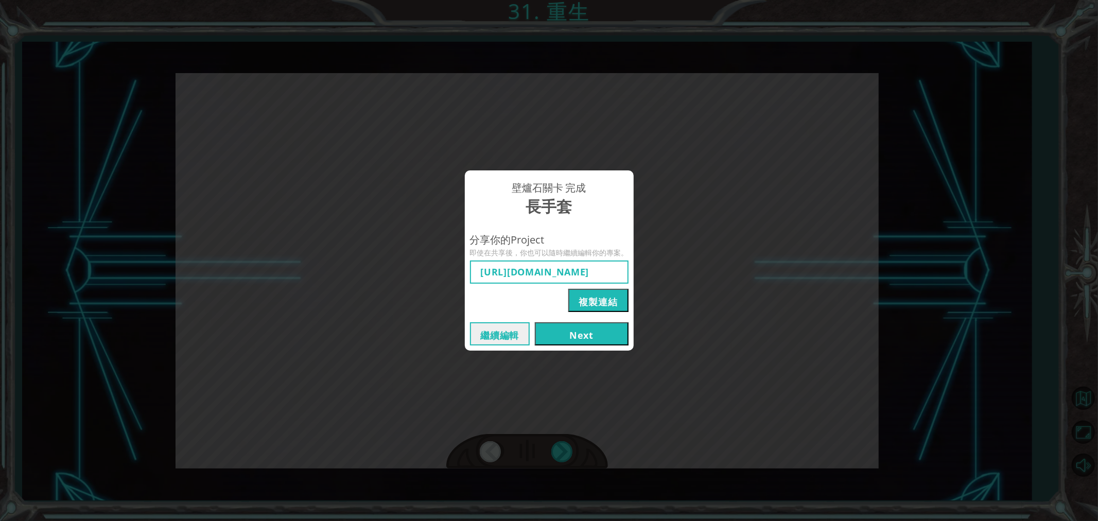
type input "[URL][DOMAIN_NAME]"
click at [588, 334] on button "Next" at bounding box center [582, 333] width 94 height 23
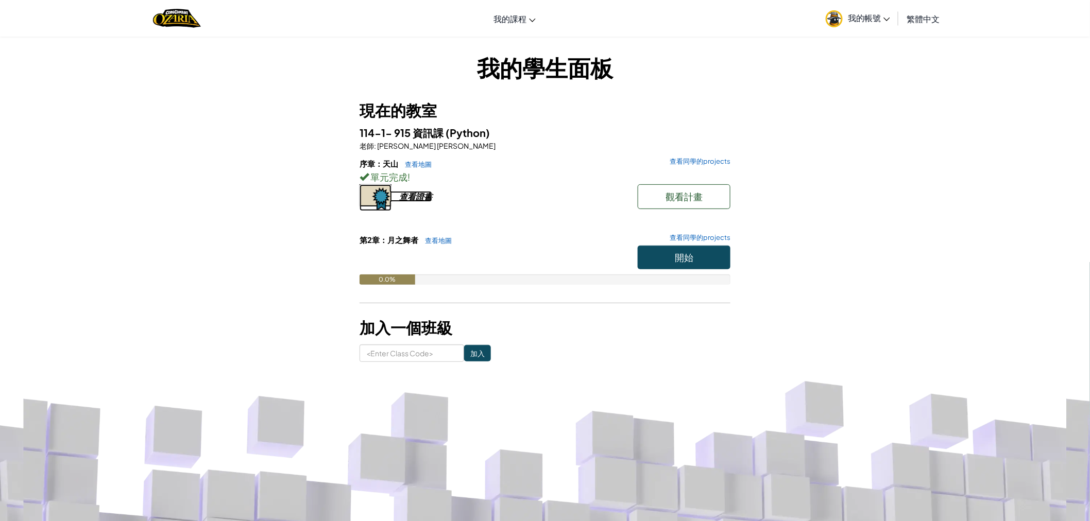
click at [385, 199] on img at bounding box center [375, 197] width 32 height 27
click at [687, 253] on span "開始" at bounding box center [684, 257] width 19 height 12
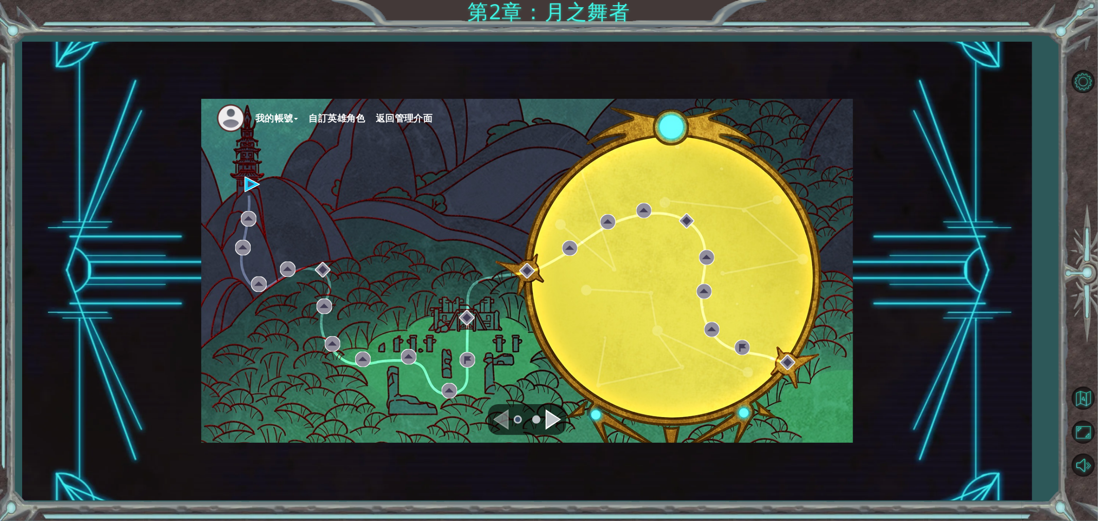
click at [247, 173] on div "我的帳號 自訂英雄角色 返回管理介面" at bounding box center [527, 271] width 652 height 344
click at [245, 186] on img at bounding box center [252, 184] width 15 height 15
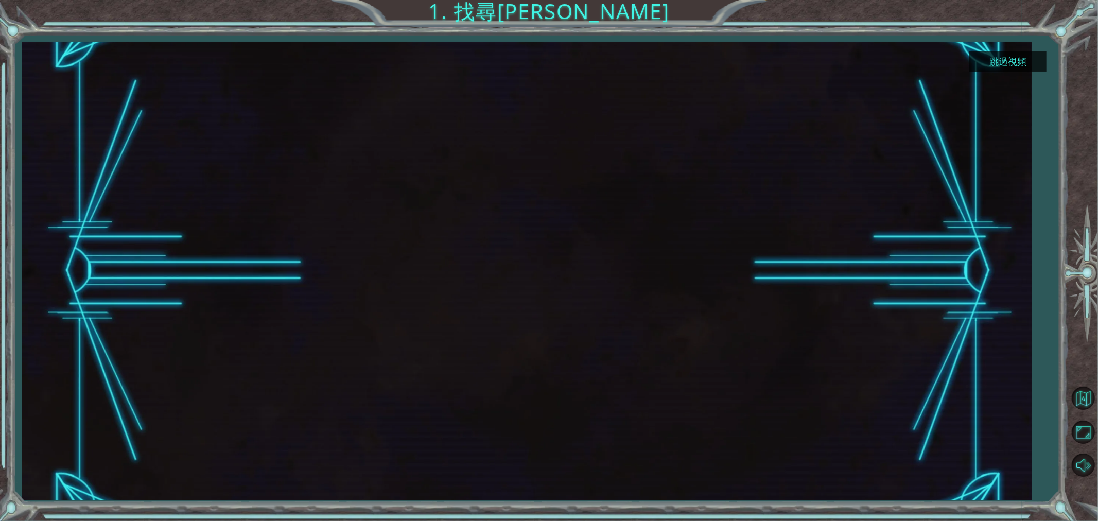
drag, startPoint x: 982, startPoint y: 45, endPoint x: 984, endPoint y: 53, distance: 8.6
click at [981, 49] on div at bounding box center [527, 271] width 1010 height 459
click at [981, 57] on button "跳過視頻" at bounding box center [1008, 61] width 77 height 20
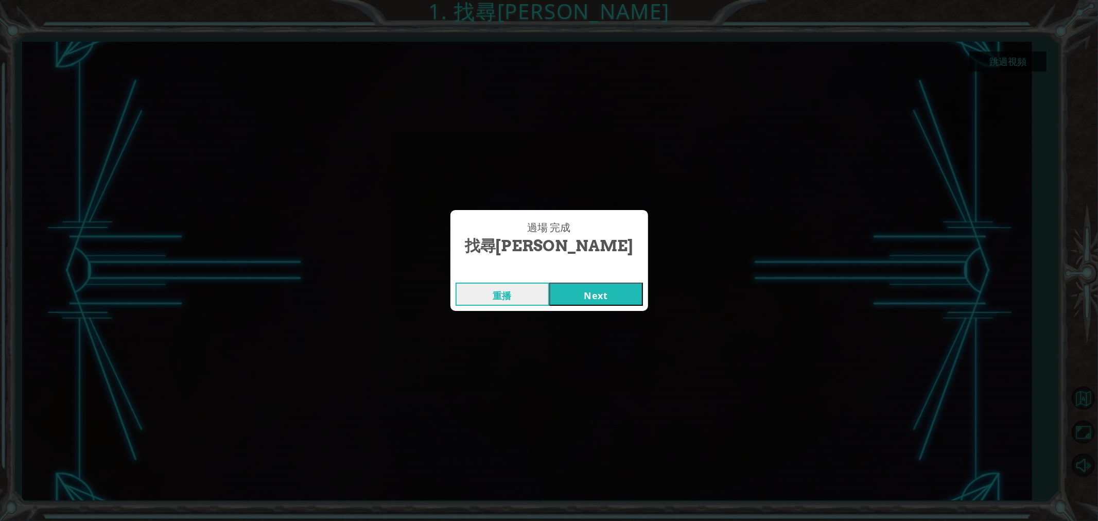
click at [624, 299] on button "Next" at bounding box center [596, 294] width 94 height 23
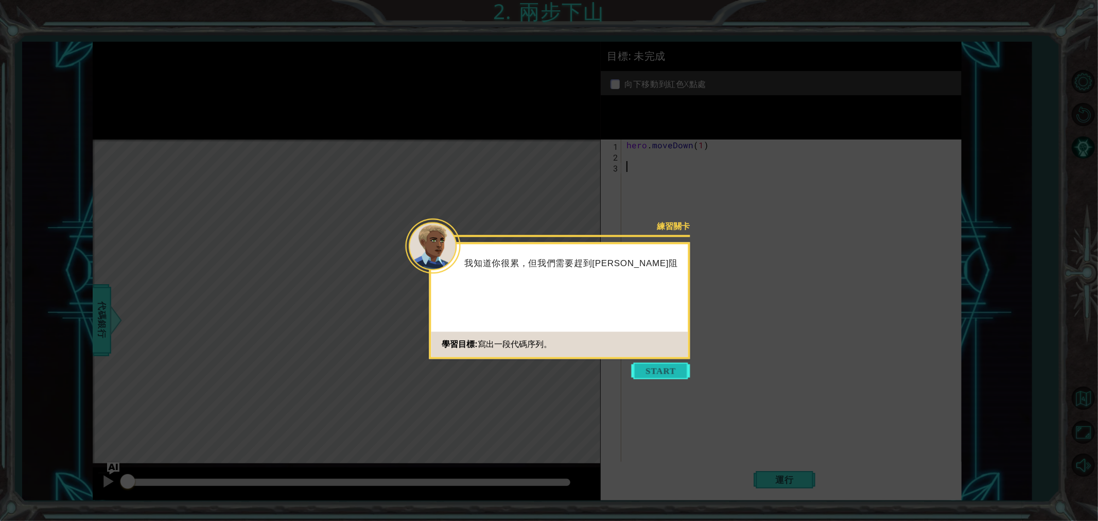
click at [655, 377] on button "Start" at bounding box center [661, 371] width 59 height 16
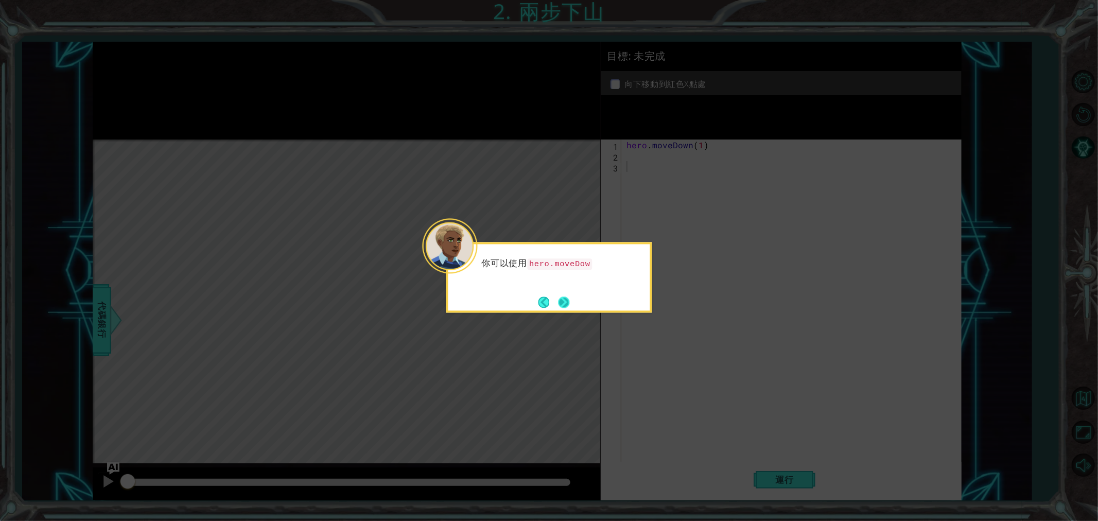
click at [569, 300] on button "Next" at bounding box center [564, 302] width 12 height 12
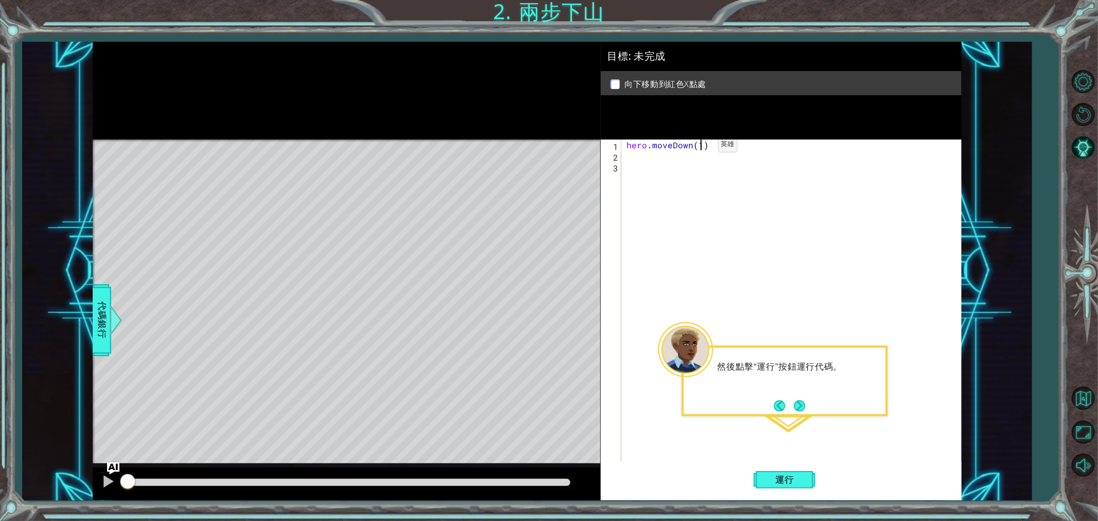
click at [701, 147] on div "hero . moveDown ( 1 )" at bounding box center [794, 313] width 339 height 346
type textarea "hero.moveDown(2)"
click at [788, 469] on span "運行" at bounding box center [784, 480] width 39 height 10
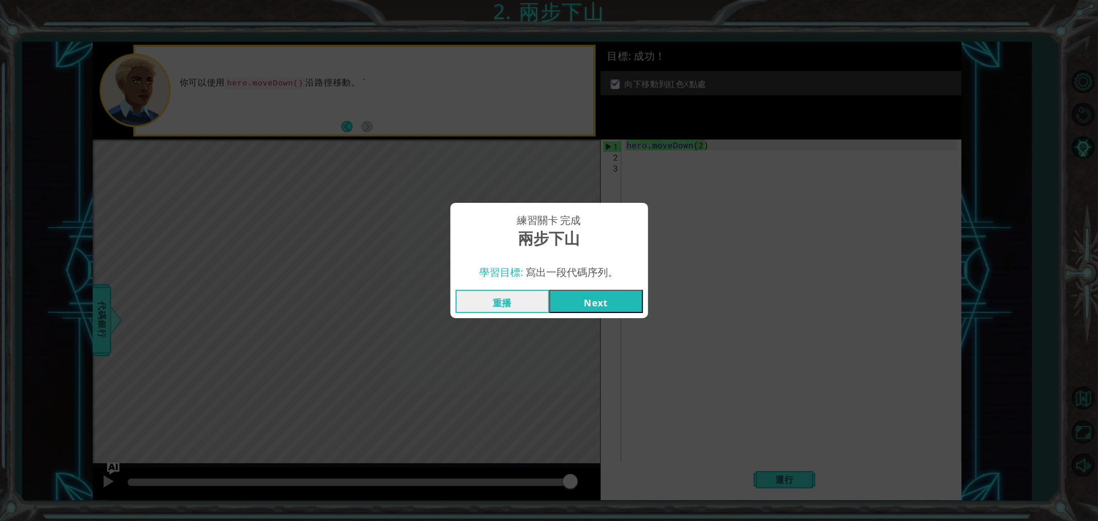
click at [593, 297] on button "Next" at bounding box center [596, 301] width 94 height 23
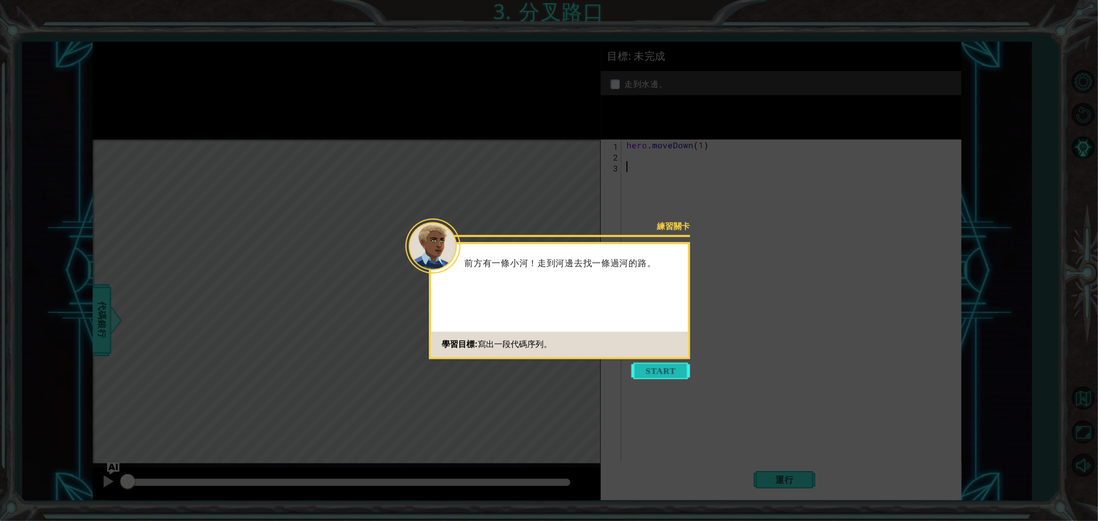
click at [660, 367] on button "Start" at bounding box center [661, 371] width 59 height 16
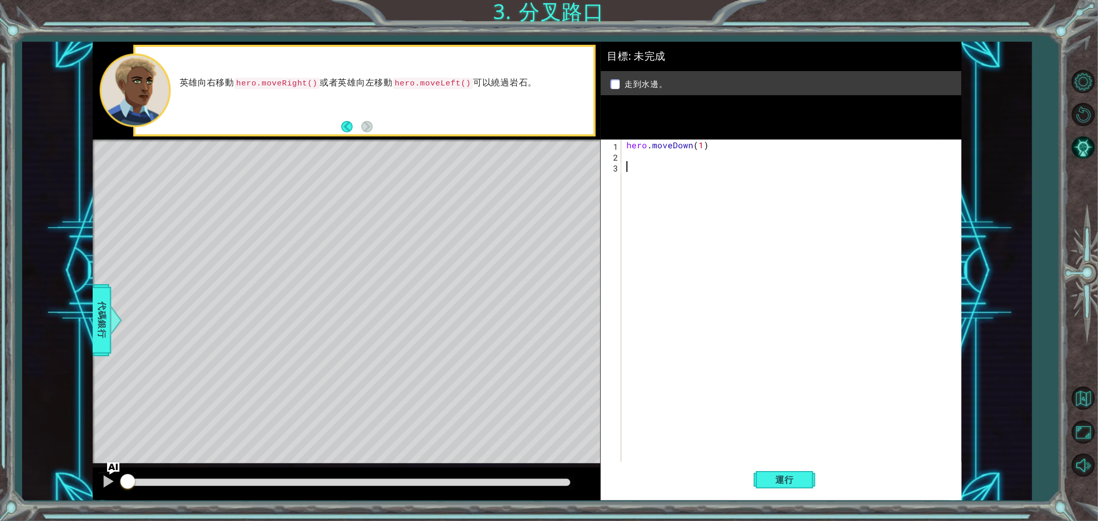
click at [644, 161] on div "hero . moveDown ( 1 )" at bounding box center [794, 313] width 339 height 346
click at [678, 180] on div "h ero.moveDown 按 Enter h ero.moveLeft 按 Enter h ero.moveRight 按 Enter" at bounding box center [717, 193] width 195 height 62
type textarea "hero.moveLeft(1)"
click at [661, 176] on div "hero . moveDown ( 1 ) hero . moveLeft ( 1 )" at bounding box center [794, 313] width 339 height 346
click at [671, 177] on div "h ero.moveDown 按 Enter h ero.moveLeft 按 Enter h ero.moveRight 按 Enter" at bounding box center [717, 204] width 195 height 62
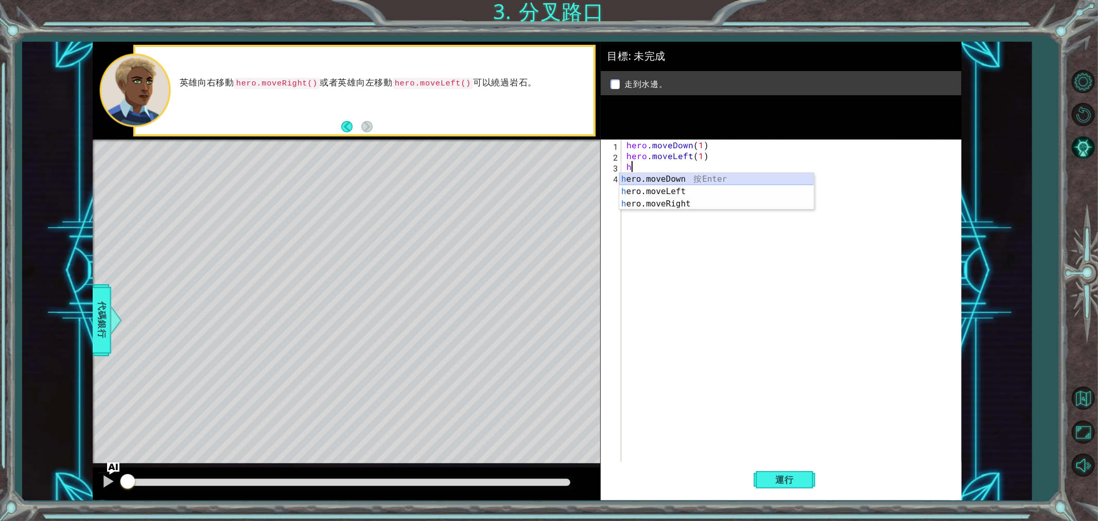
type textarea "hero.moveDown(1)"
click at [671, 183] on div "hero . moveDown ( 1 ) hero . moveLeft ( 1 ) hero . moveDown ( 1 )" at bounding box center [794, 313] width 339 height 346
click at [684, 187] on div "h ero.moveDown 按 Enter h ero.moveLeft 按 Enter h ero.moveRight 按 Enter" at bounding box center [717, 215] width 195 height 62
click at [687, 182] on div "hero . moveDown ( 1 ) hero . moveLeft ( 1 ) hero . moveDown ( 1 ) hero . moveDo…" at bounding box center [794, 313] width 339 height 346
drag, startPoint x: 689, startPoint y: 179, endPoint x: 670, endPoint y: 179, distance: 19.1
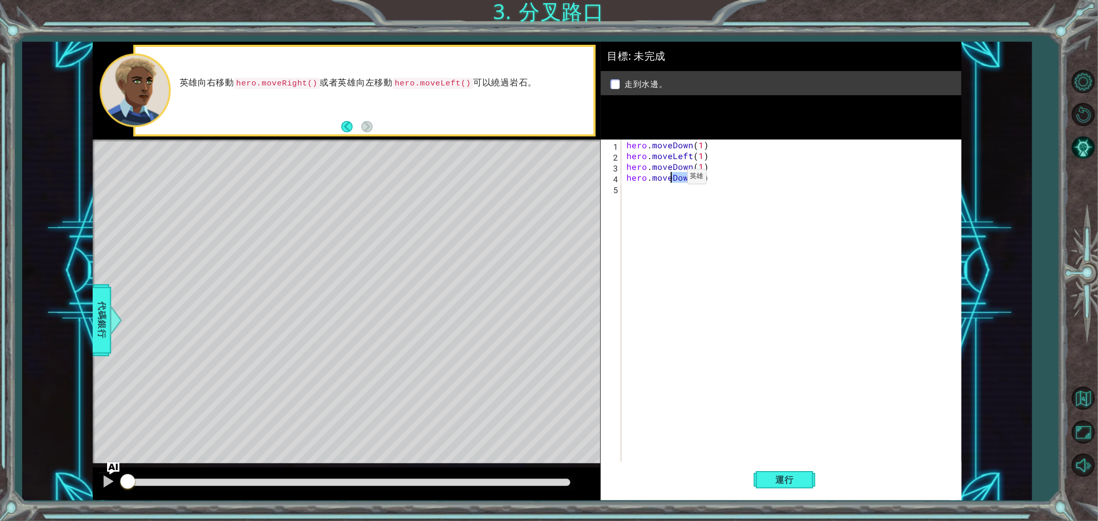
click at [670, 179] on div "hero . moveDown ( 1 ) hero . moveLeft ( 1 ) hero . moveDown ( 1 ) hero . moveDo…" at bounding box center [794, 313] width 339 height 346
drag, startPoint x: 722, startPoint y: 183, endPoint x: 622, endPoint y: 182, distance: 99.9
click at [622, 182] on div "hero.moveDown(1) 1 2 3 4 5 hero . moveDown ( 1 ) hero . moveLeft ( 1 ) hero . m…" at bounding box center [779, 302] width 357 height 324
type textarea "hero.moveDown(1)"
click at [785, 469] on button "運行" at bounding box center [785, 480] width 62 height 36
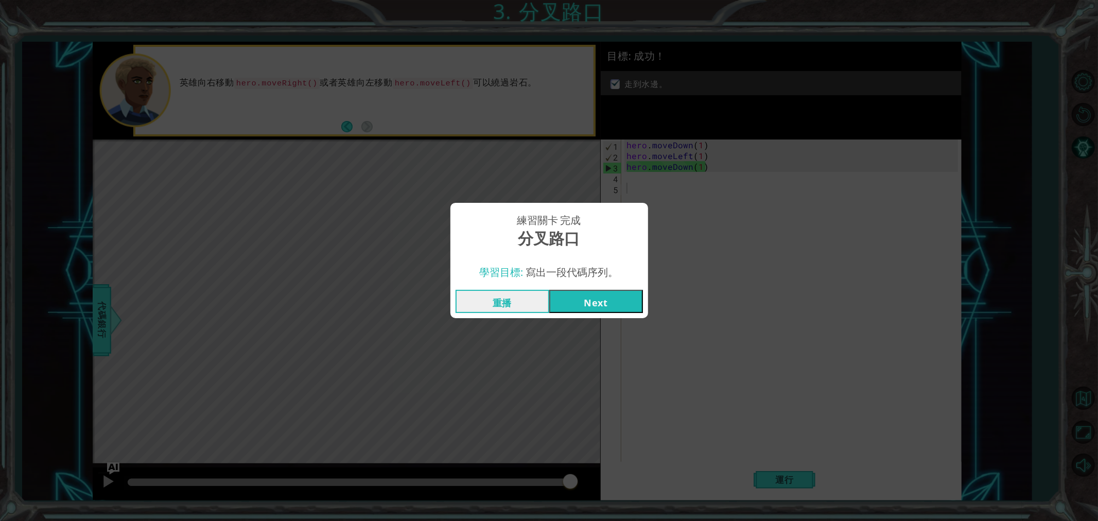
click at [614, 308] on button "Next" at bounding box center [596, 301] width 94 height 23
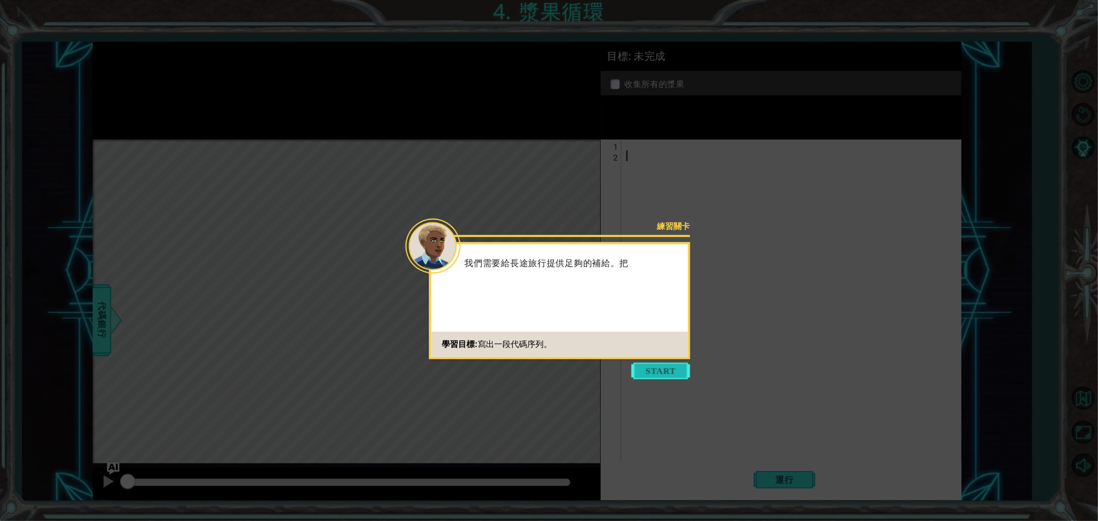
click at [647, 371] on button "Start" at bounding box center [661, 371] width 59 height 16
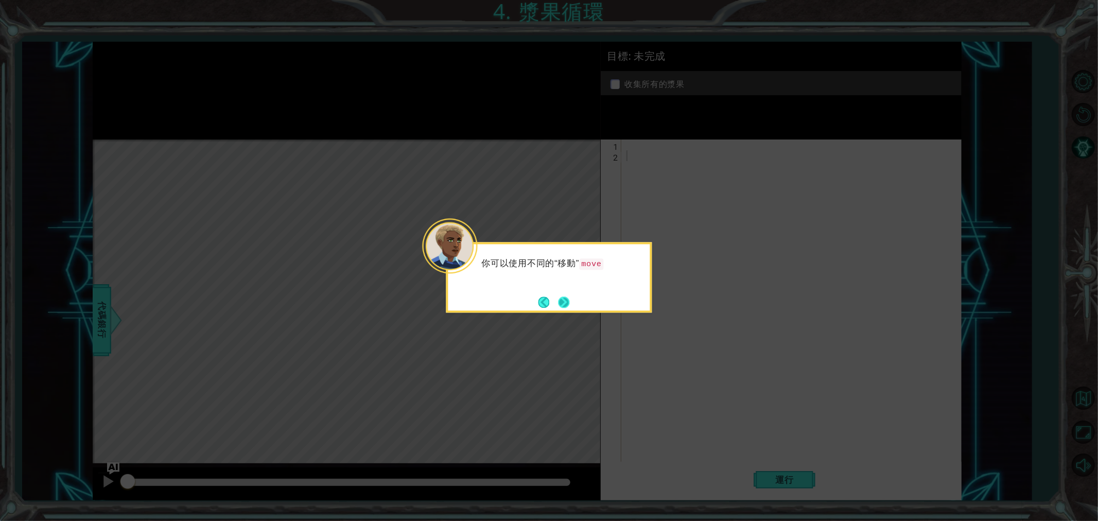
click at [562, 306] on button "Next" at bounding box center [564, 303] width 14 height 14
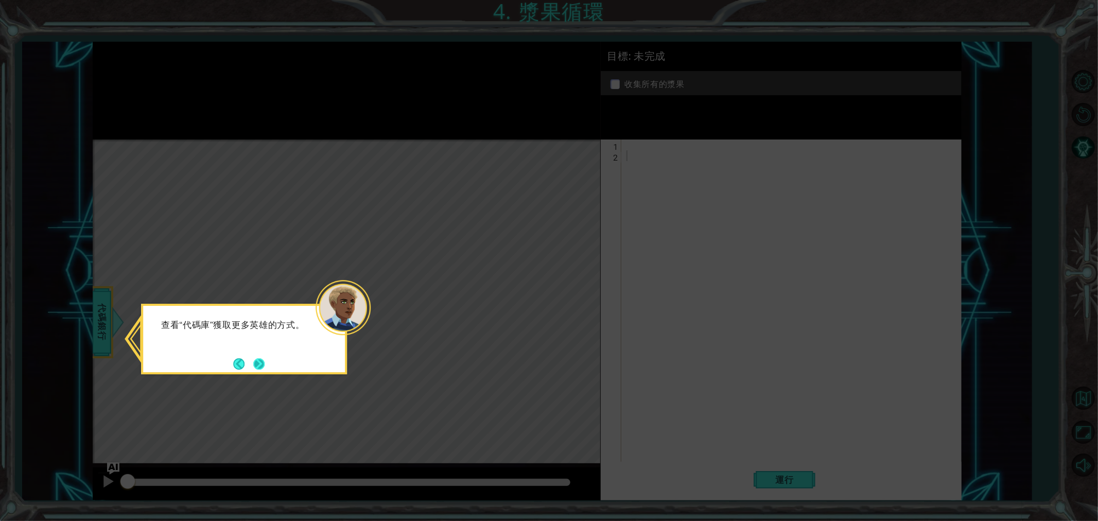
click at [259, 364] on button "Next" at bounding box center [259, 364] width 18 height 18
click at [261, 357] on button "Next" at bounding box center [259, 364] width 14 height 14
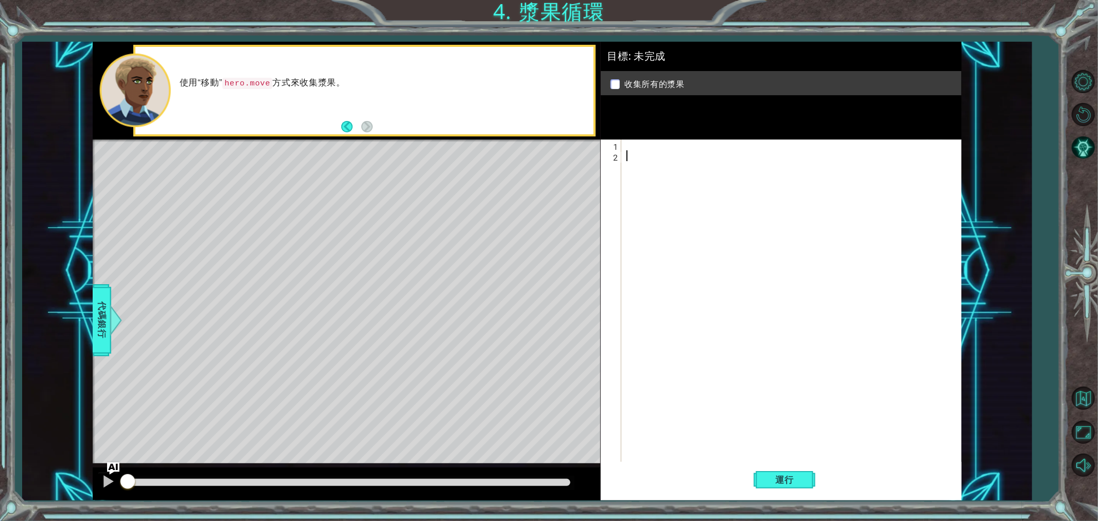
click at [657, 150] on div at bounding box center [794, 313] width 339 height 346
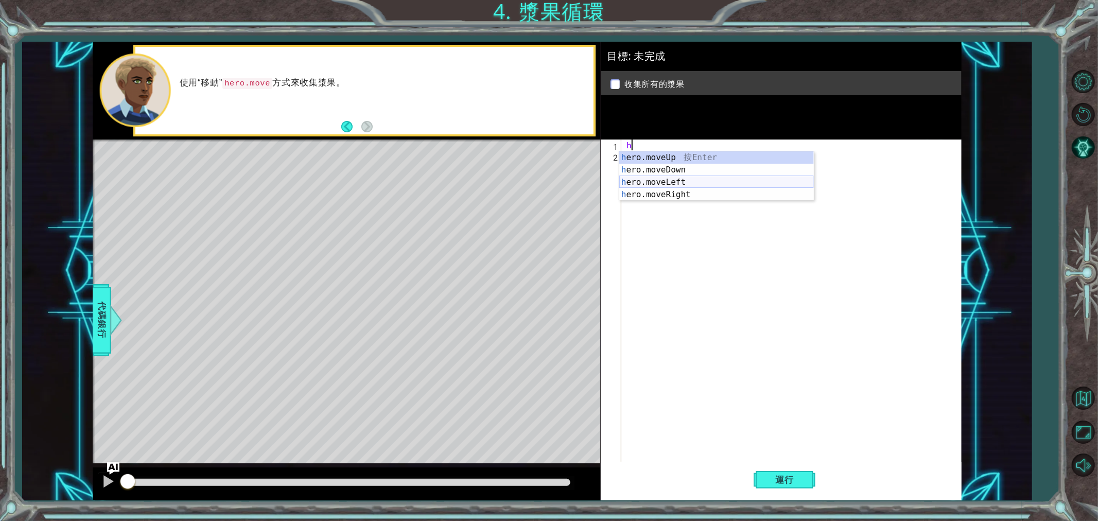
click at [681, 181] on div "h ero.moveUp 按 Enter h ero.moveDown 按 Enter h ero.moveLeft 按 Enter h ero.moveRi…" at bounding box center [717, 188] width 195 height 74
type textarea "hero.moveLeft(1)"
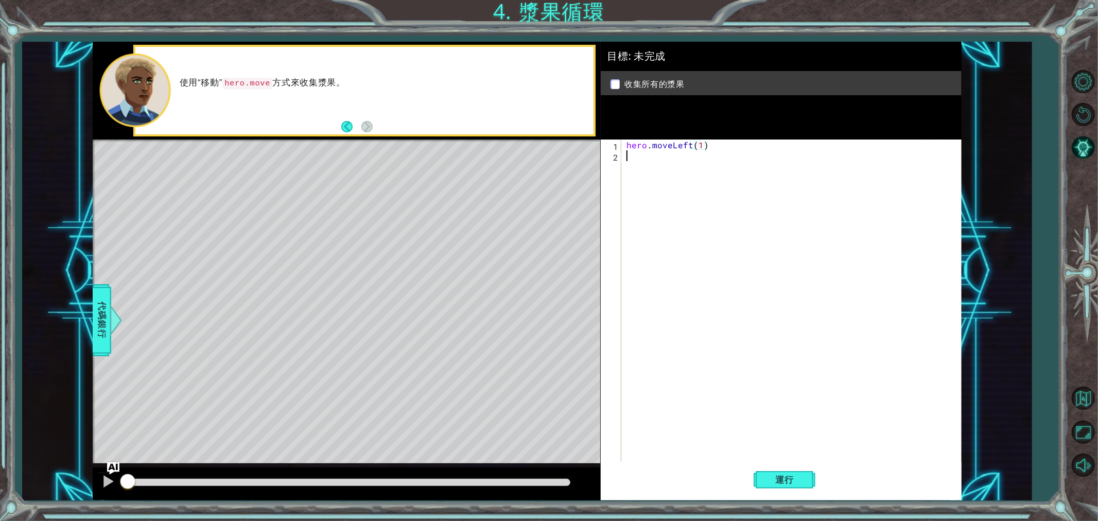
click at [684, 168] on div "hero . moveLeft ( 1 )" at bounding box center [794, 313] width 339 height 346
click at [685, 196] on div "h ero.moveUp 按 Enter h ero.moveDown 按 Enter h ero.moveLeft 按 Enter h ero.moveRi…" at bounding box center [717, 199] width 195 height 74
type textarea "hero.moveLeft(1)"
click at [657, 171] on div "hero . moveLeft ( 1 ) hero . moveLeft ( 1 )" at bounding box center [794, 313] width 339 height 346
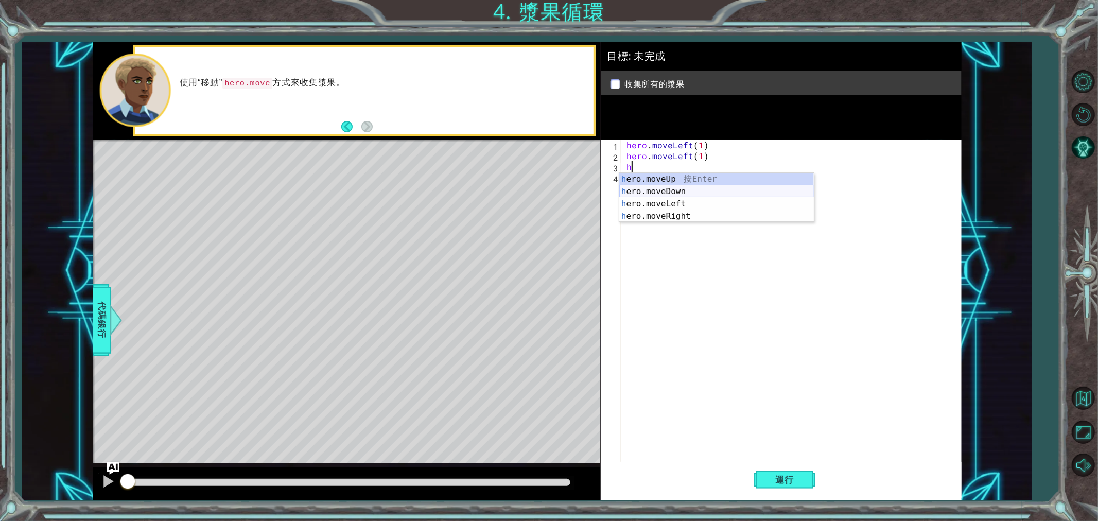
click at [663, 191] on div "h ero.moveUp 按 Enter h ero.moveDown 按 Enter h ero.moveLeft 按 Enter h ero.moveRi…" at bounding box center [717, 210] width 195 height 74
type textarea "hero.moveDown(1)"
click at [658, 192] on div "hero . moveLeft ( 1 ) hero . moveLeft ( 1 ) hero . moveDown ( 1 )" at bounding box center [794, 313] width 339 height 346
click at [659, 200] on div "h ero.moveUp 按 Enter h ero.moveDown 按 Enter h ero.moveLeft 按 Enter h ero.moveRi…" at bounding box center [717, 221] width 195 height 74
type textarea "hero.moveDown(1)"
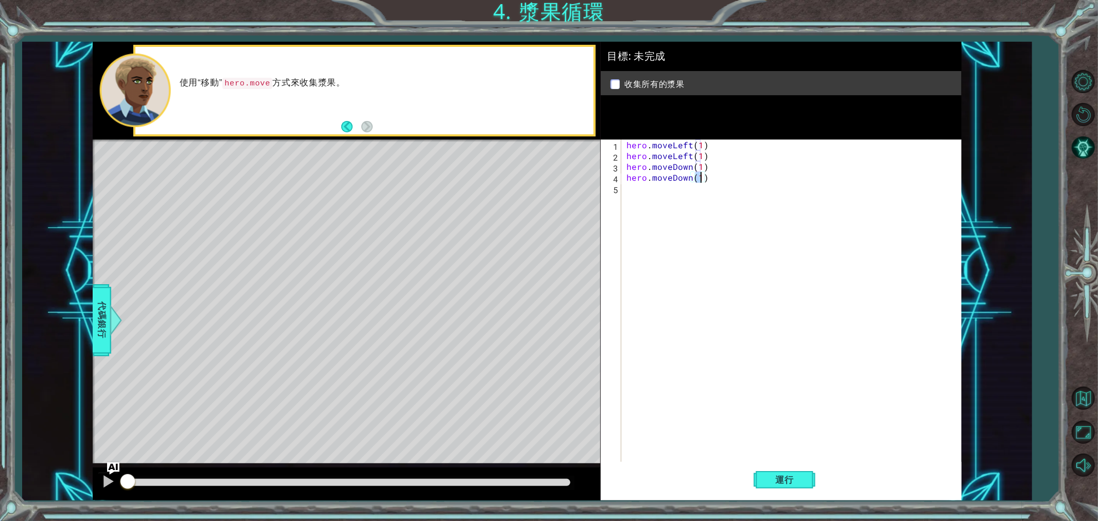
click at [655, 193] on div "hero . moveLeft ( 1 ) hero . moveLeft ( 1 ) hero . moveDown ( 1 ) hero . moveDo…" at bounding box center [794, 313] width 339 height 346
click at [656, 208] on div "h ero.moveUp 按 Enter h ero.moveDown 按 Enter h ero.moveLeft 按 Enter h ero.moveRi…" at bounding box center [717, 232] width 195 height 74
type textarea "hero.moveDown(1)"
click at [654, 211] on div "hero . moveLeft ( 1 ) hero . moveLeft ( 1 ) hero . moveDown ( 1 ) hero . moveDo…" at bounding box center [794, 313] width 339 height 346
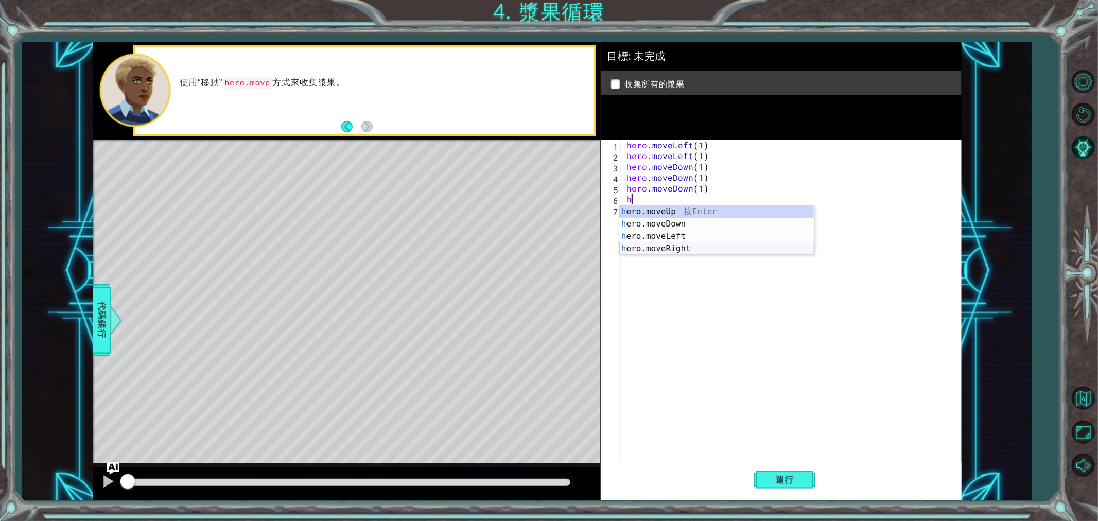
click at [681, 246] on div "h ero.moveUp 按 Enter h ero.moveDown 按 Enter h ero.moveLeft 按 Enter h ero.moveRi…" at bounding box center [717, 242] width 195 height 74
type textarea "hero.moveRight(1)"
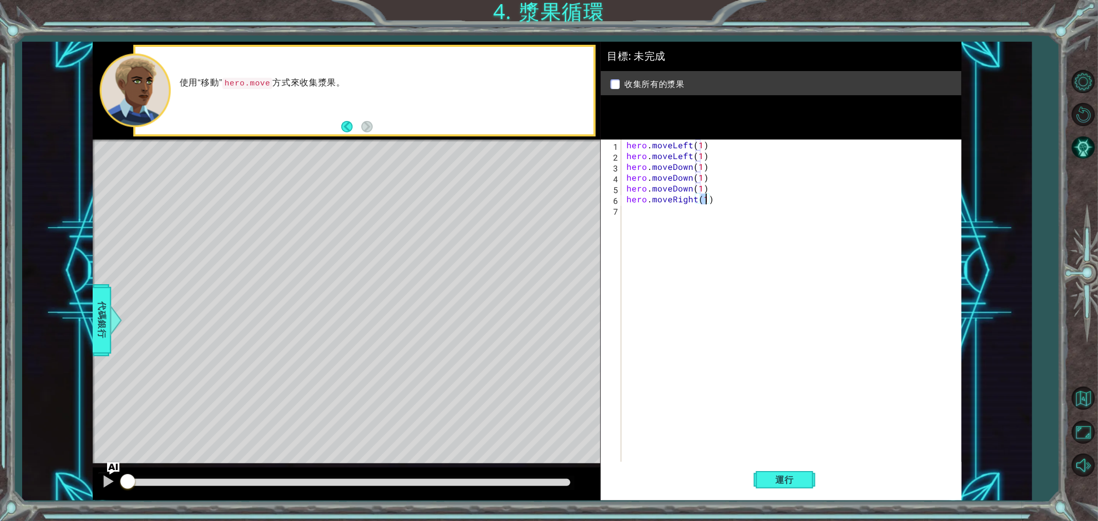
click at [655, 214] on div "hero . moveLeft ( 1 ) hero . moveLeft ( 1 ) hero . moveDown ( 1 ) hero . moveDo…" at bounding box center [794, 313] width 339 height 346
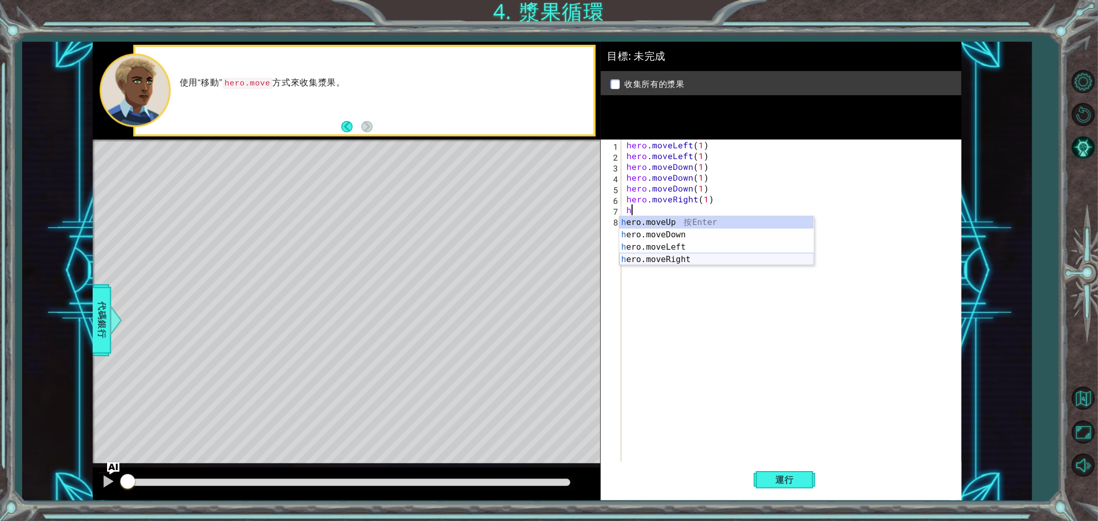
click at [676, 255] on div "h ero.moveUp 按 Enter h ero.moveDown 按 Enter h ero.moveLeft 按 Enter h ero.moveRi…" at bounding box center [717, 253] width 195 height 74
type textarea "hero.moveRight(1)"
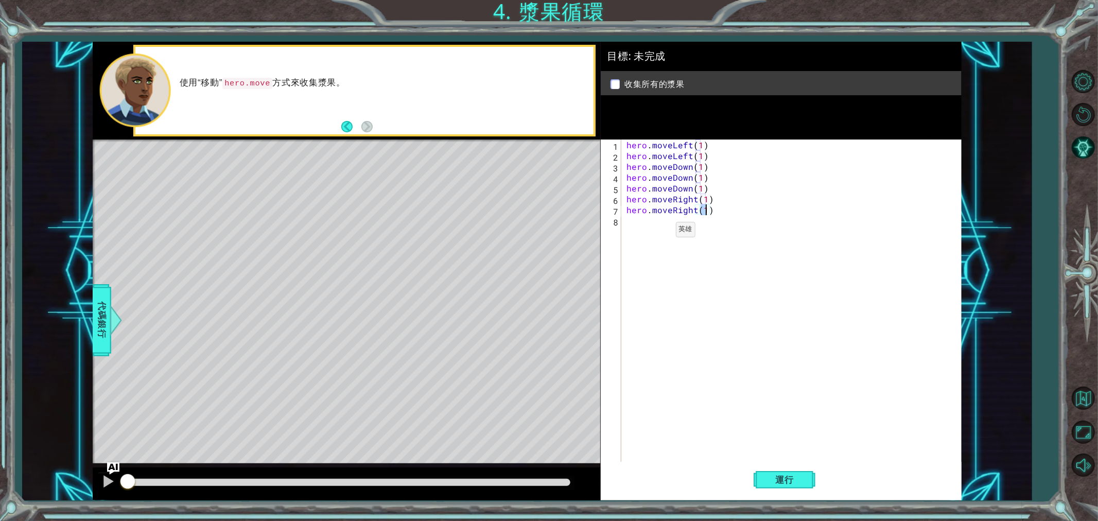
click at [658, 232] on div "hero . moveLeft ( 1 ) hero . moveLeft ( 1 ) hero . moveDown ( 1 ) hero . moveDo…" at bounding box center [794, 313] width 339 height 346
click at [676, 230] on div "h ero.moveUp 按 Enter h ero.moveDown 按 Enter h ero.moveLeft 按 Enter h ero.moveRi…" at bounding box center [717, 264] width 195 height 74
type textarea "hero.moveUp(1)"
click at [666, 244] on div "hero . moveLeft ( 1 ) hero . moveLeft ( 1 ) hero . moveDown ( 1 ) hero . moveDo…" at bounding box center [794, 313] width 339 height 346
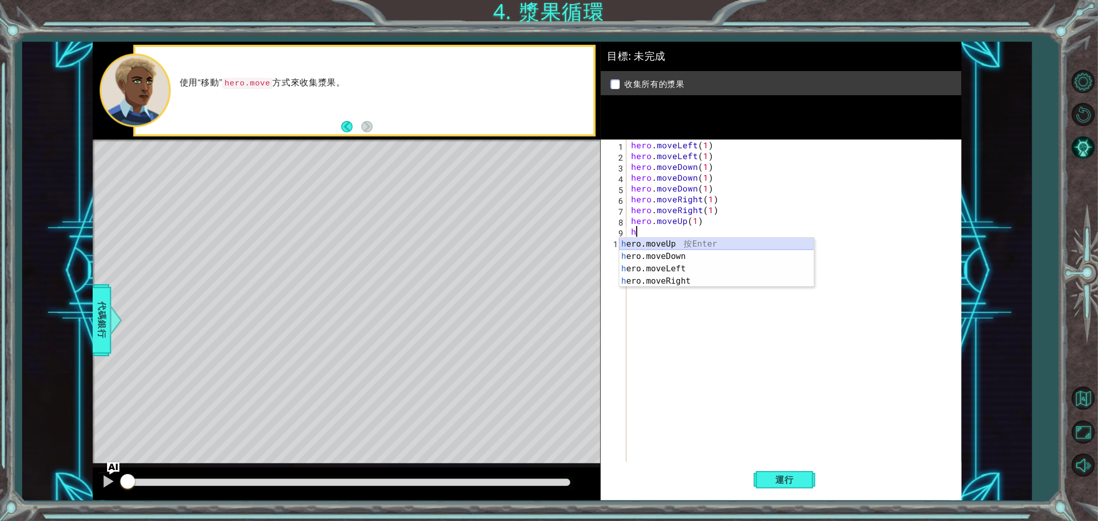
click at [668, 245] on div "h ero.moveUp 按 Enter h ero.moveDown 按 Enter h ero.moveLeft 按 Enter h ero.moveRi…" at bounding box center [717, 275] width 195 height 74
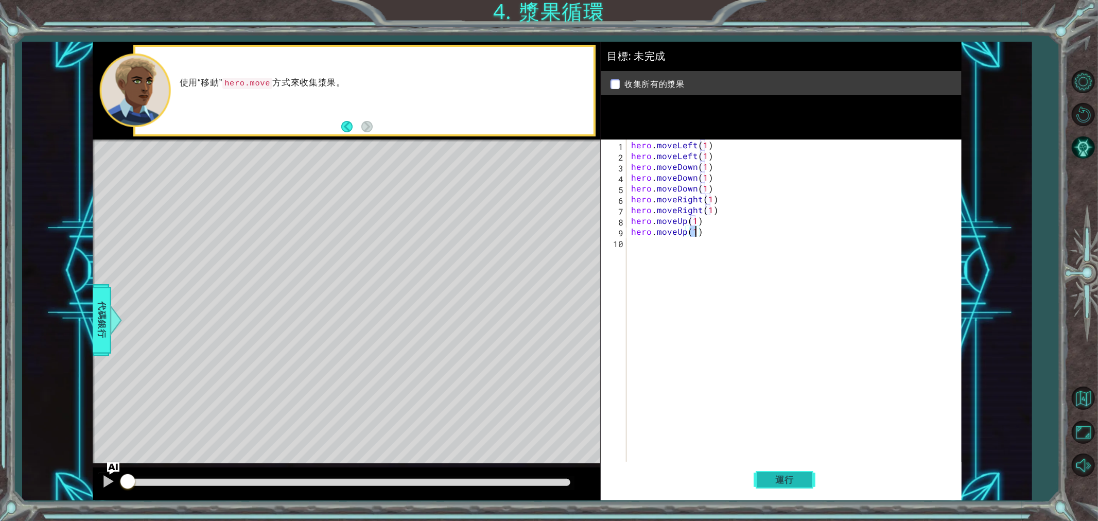
type textarea "hero.moveUp(1)"
click at [787, 469] on button "運行" at bounding box center [785, 480] width 62 height 36
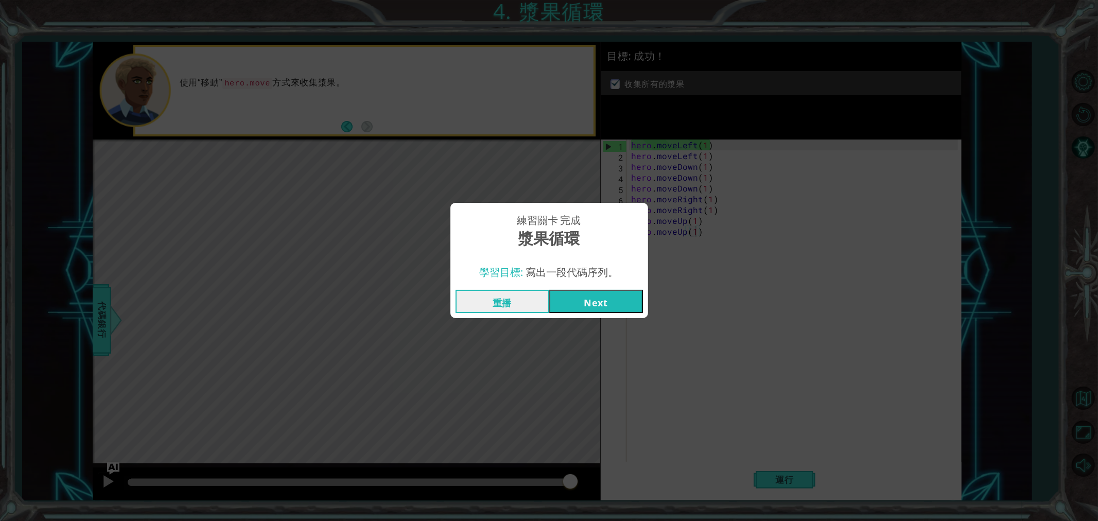
click at [606, 307] on button "Next" at bounding box center [596, 301] width 94 height 23
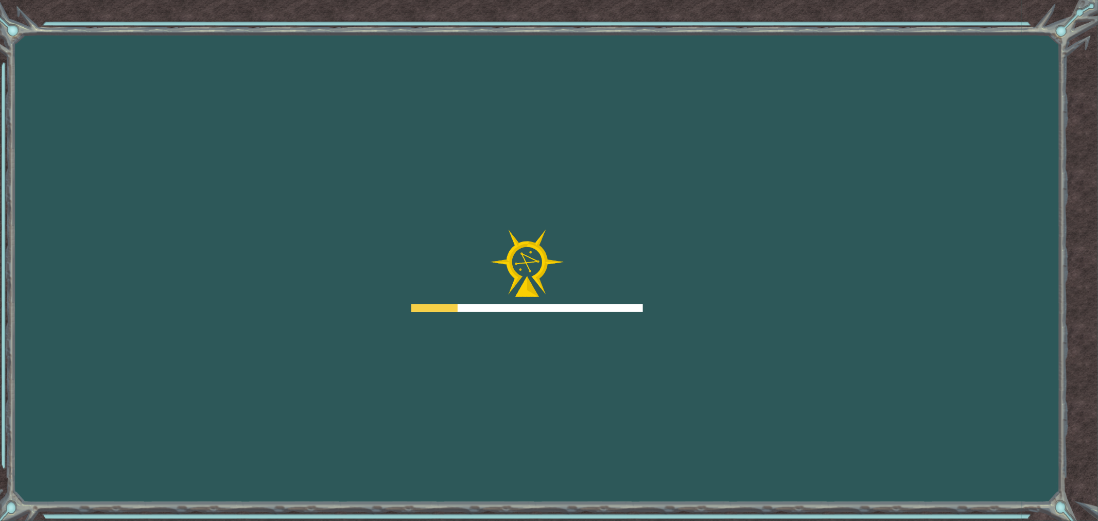
click at [605, 304] on div at bounding box center [527, 271] width 232 height 82
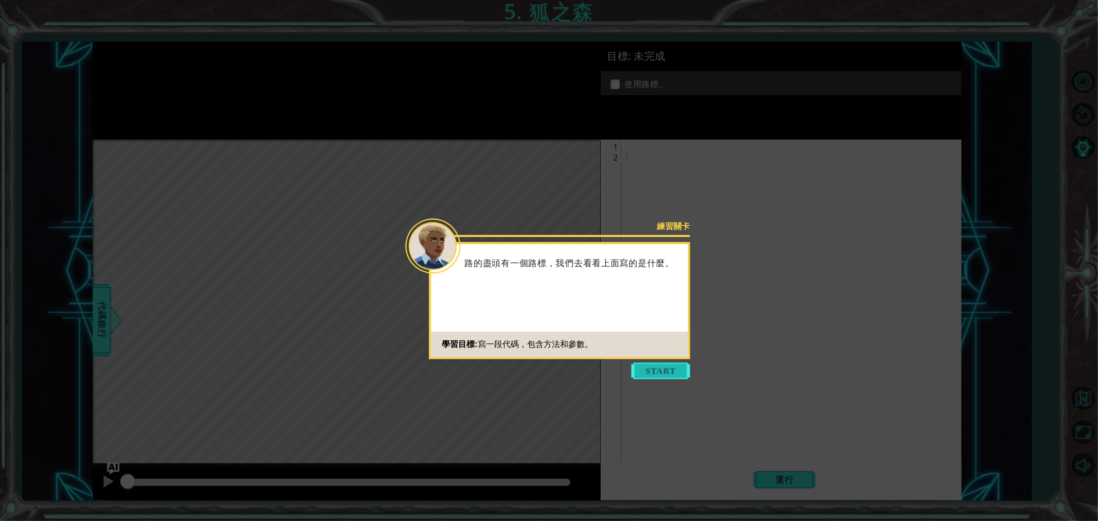
click at [660, 368] on button "Start" at bounding box center [661, 371] width 59 height 16
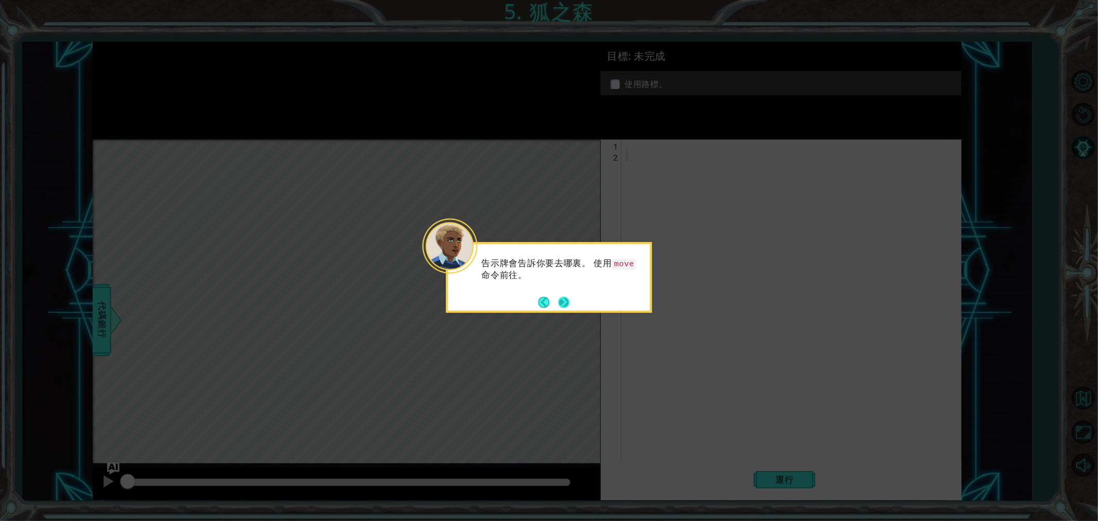
click at [562, 304] on button "Next" at bounding box center [564, 303] width 16 height 16
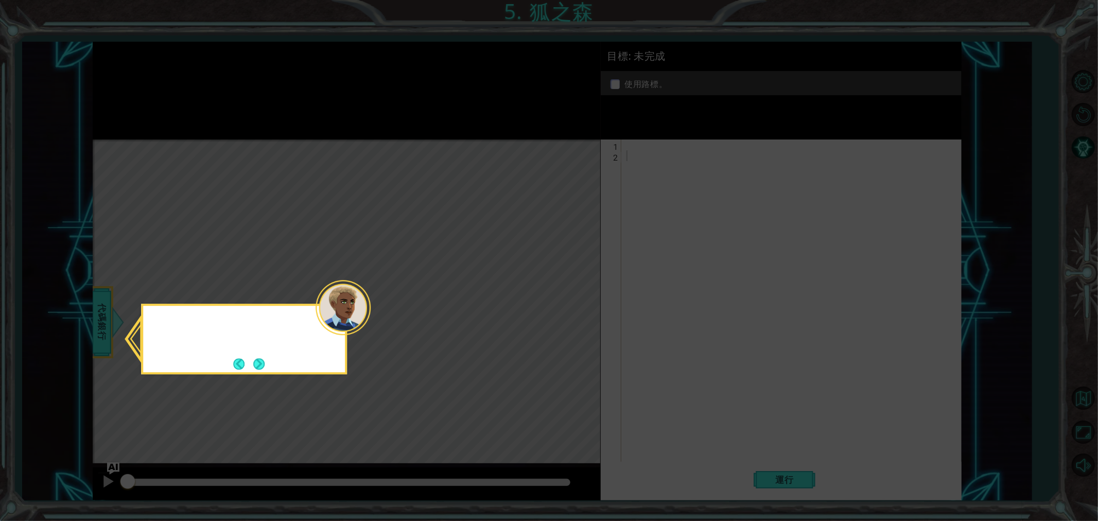
click at [562, 304] on icon at bounding box center [549, 260] width 1098 height 521
click at [255, 365] on button "Next" at bounding box center [259, 364] width 14 height 14
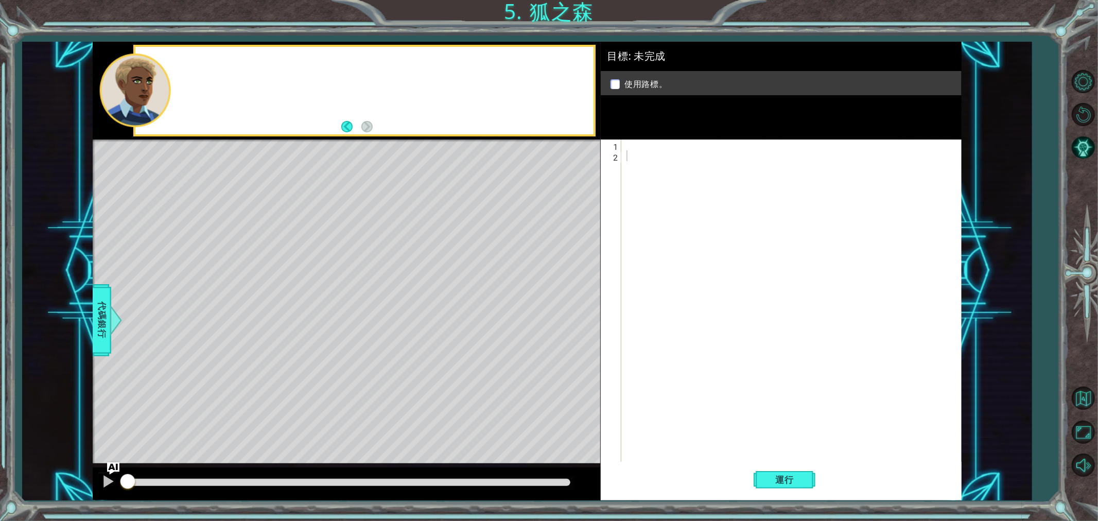
click at [255, 365] on div "Level Map" at bounding box center [331, 291] width 476 height 303
click at [706, 157] on div at bounding box center [794, 313] width 339 height 346
click at [684, 141] on div at bounding box center [794, 313] width 339 height 346
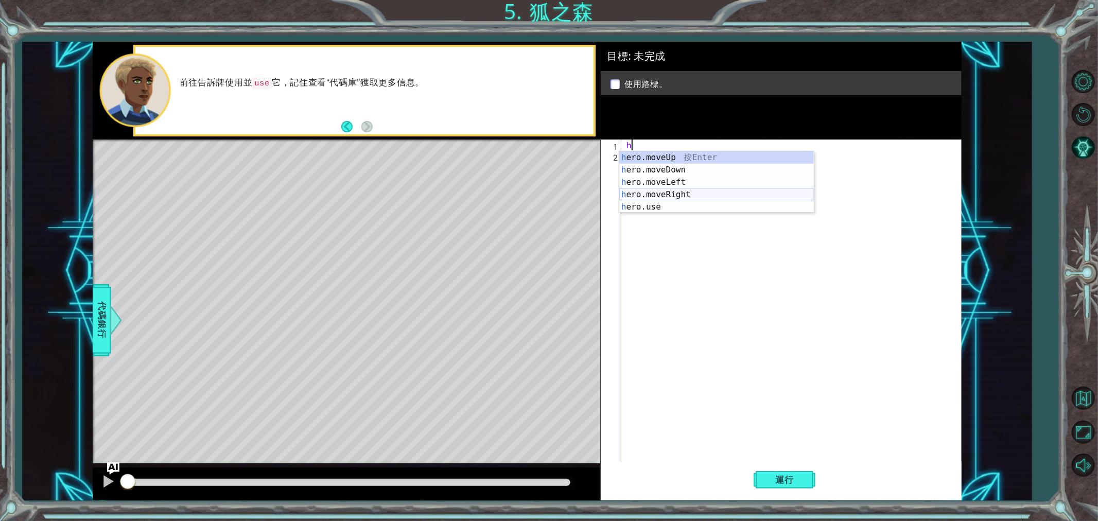
click at [671, 195] on div "h ero.moveUp 按 Enter h ero.moveDown 按 Enter h ero.moveLeft 按 Enter h ero.moveRi…" at bounding box center [717, 194] width 195 height 87
type textarea "hero.moveRight(1)"
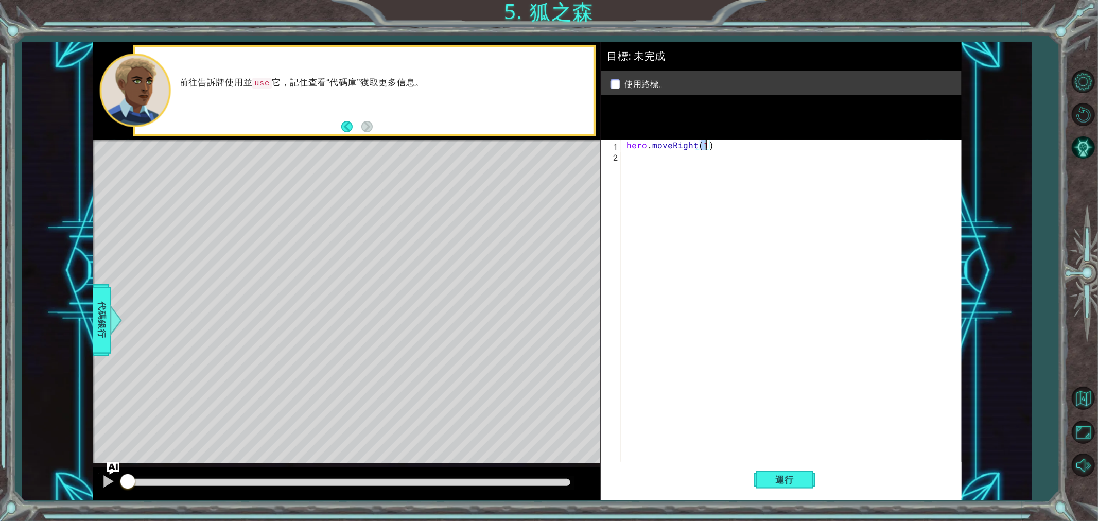
click at [654, 160] on div "hero . moveRight ( 1 )" at bounding box center [794, 313] width 339 height 346
click at [671, 167] on div "h ero.moveUp 按 Enter h ero.moveDown 按 Enter h ero.moveLeft 按 Enter h ero.moveRi…" at bounding box center [717, 205] width 195 height 87
type textarea "hero.moveUp(1)"
click at [661, 188] on div "hero . moveRight ( 1 ) hero . moveUp ( 1 )" at bounding box center [794, 313] width 339 height 346
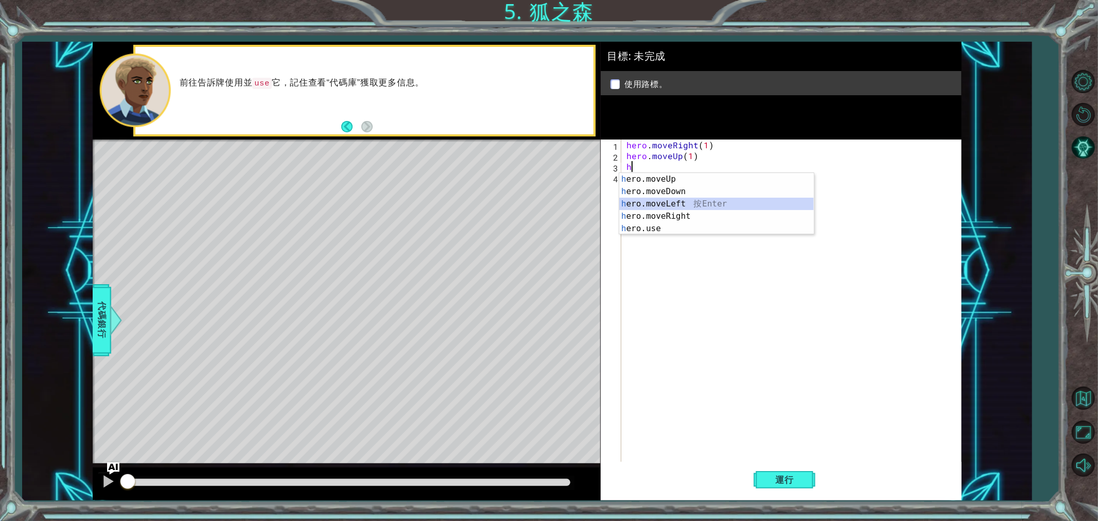
click at [666, 205] on div "h ero.moveUp 按 Enter h ero.moveDown 按 Enter h ero.moveLeft 按 Enter h ero.moveRi…" at bounding box center [717, 216] width 195 height 87
type textarea "hero.moveLeft(h)"
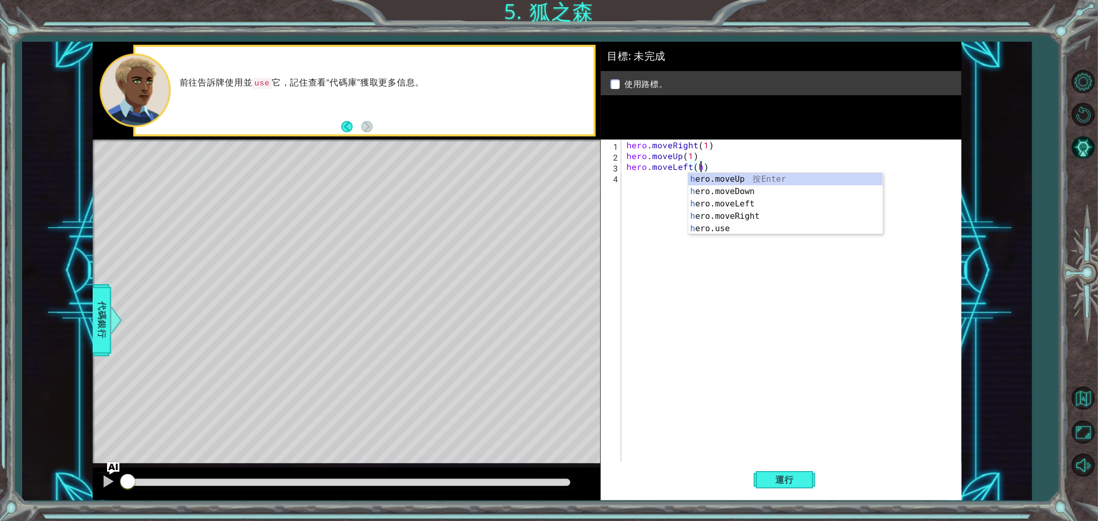
click at [661, 188] on div "hero . moveRight ( 1 ) hero . moveUp ( 1 ) hero . moveLeft ( h )" at bounding box center [794, 313] width 339 height 346
click at [699, 165] on div "hero . moveRight ( 1 ) hero . moveUp ( 1 ) hero . moveLeft ( h )" at bounding box center [794, 313] width 339 height 346
type textarea "hero.moveLeft(1)"
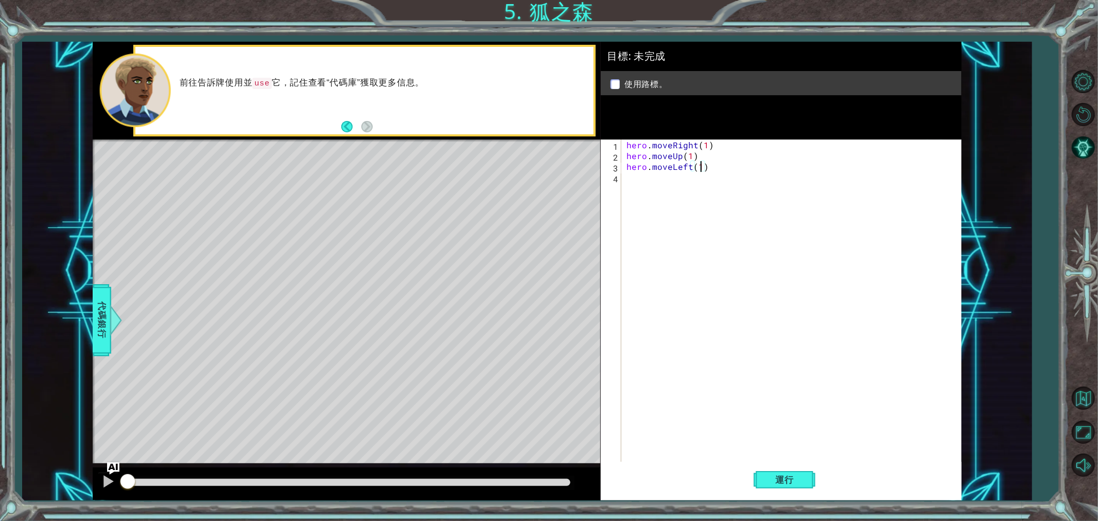
click at [678, 192] on div "hero . moveRight ( 1 ) hero . moveUp ( 1 ) hero . moveLeft ( 1 )" at bounding box center [794, 313] width 339 height 346
click at [696, 184] on div "h ero.moveUp 按 Enter h ero.moveDown 按 Enter h ero.moveLeft 按 Enter h ero.moveRi…" at bounding box center [717, 227] width 195 height 87
click at [659, 192] on div "hero . moveRight ( 1 ) hero . moveUp ( 1 ) hero . moveLeft ( 1 ) hero . moveUp …" at bounding box center [794, 313] width 339 height 346
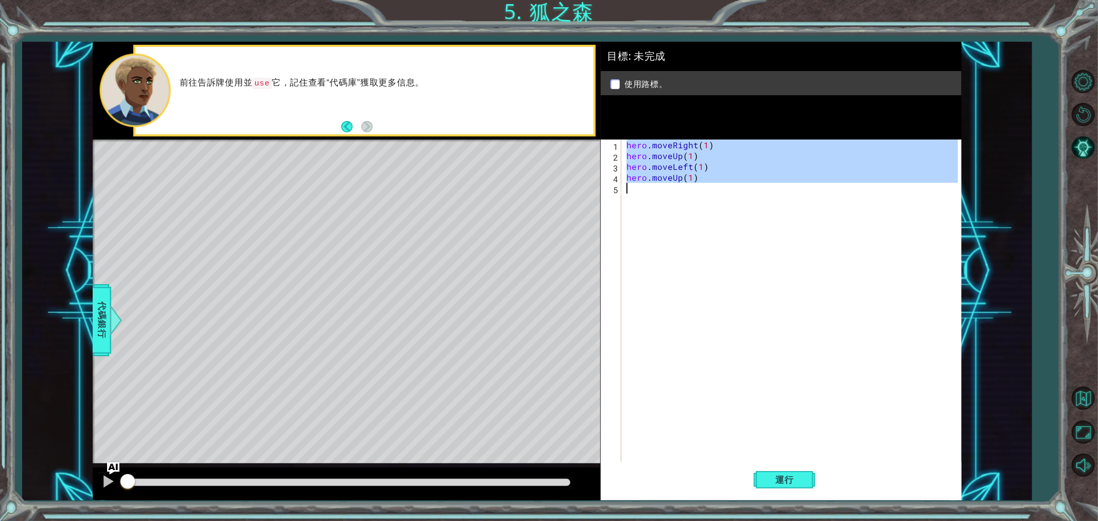
type textarea "h"
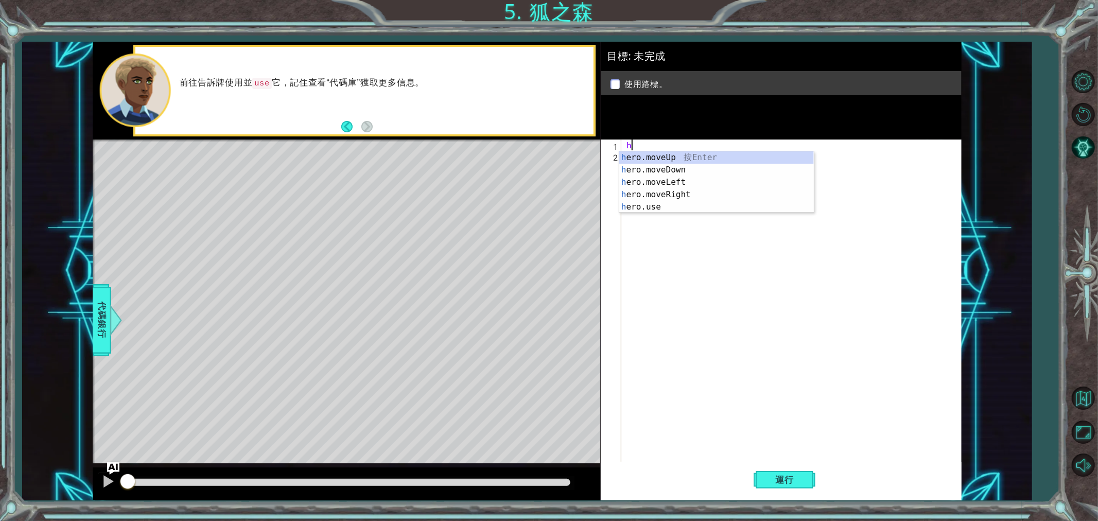
click at [685, 245] on div "h" at bounding box center [794, 313] width 339 height 346
click at [641, 148] on div "h" at bounding box center [794, 313] width 339 height 346
click at [593, 148] on div "1 ההההההההההההההההההההההההההההההההההההההההההההההההההההההההההההההההההההההההההההה…" at bounding box center [527, 271] width 869 height 459
click at [689, 193] on div "h ero.moveUp 按 Enter h ero.moveDown 按 Enter h ero.moveLeft 按 Enter h ero.moveRi…" at bounding box center [717, 194] width 195 height 87
type textarea "hero.moveRight(1)"
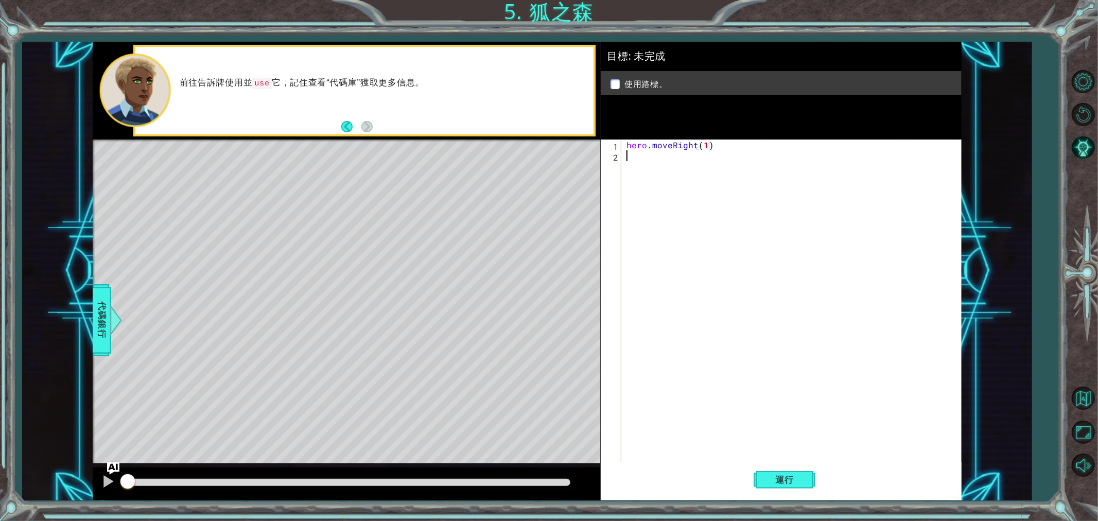
click at [663, 164] on div "hero . moveRight ( 1 )" at bounding box center [794, 313] width 339 height 346
click at [668, 168] on div "h ero.moveUp 按 Enter h ero.moveDown 按 Enter h ero.moveLeft 按 Enter h ero.moveRi…" at bounding box center [717, 205] width 195 height 87
type textarea "hero.moveUp(1)"
click at [641, 177] on div "hero . moveRight ( 1 ) hero . moveUp ( 1 )" at bounding box center [794, 313] width 339 height 346
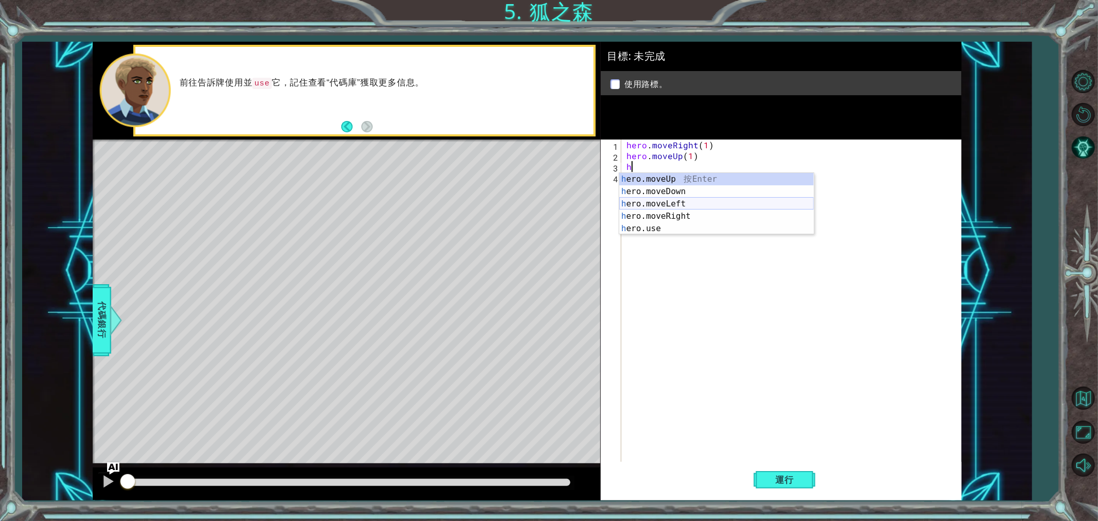
click at [657, 204] on div "h ero.moveUp 按 Enter h ero.moveDown 按 Enter h ero.moveLeft 按 Enter h ero.moveRi…" at bounding box center [717, 216] width 195 height 87
type textarea "hero.moveLeft(1)"
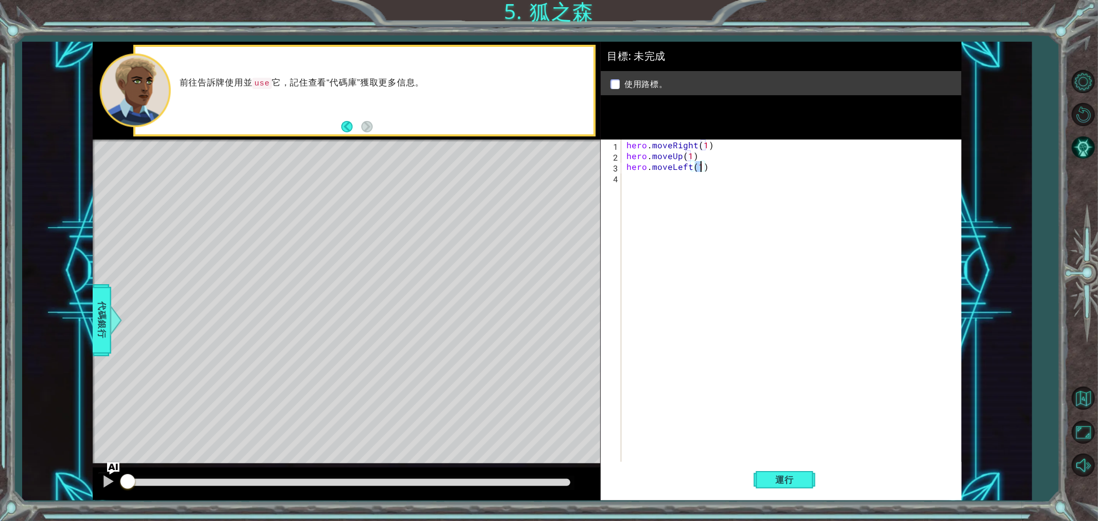
click at [646, 189] on div "hero . moveRight ( 1 ) hero . moveUp ( 1 ) hero . moveLeft ( 1 )" at bounding box center [794, 313] width 339 height 346
click at [665, 189] on div "h ero.moveUp 按 Enter h ero.moveDown 按 Enter h ero.moveLeft 按 Enter h ero.moveRi…" at bounding box center [717, 227] width 195 height 87
type textarea "hero.moveUp(1)"
click at [652, 200] on div "hero . moveRight ( 1 ) hero . moveUp ( 1 ) hero . moveLeft ( 1 ) hero . moveUp …" at bounding box center [794, 313] width 339 height 346
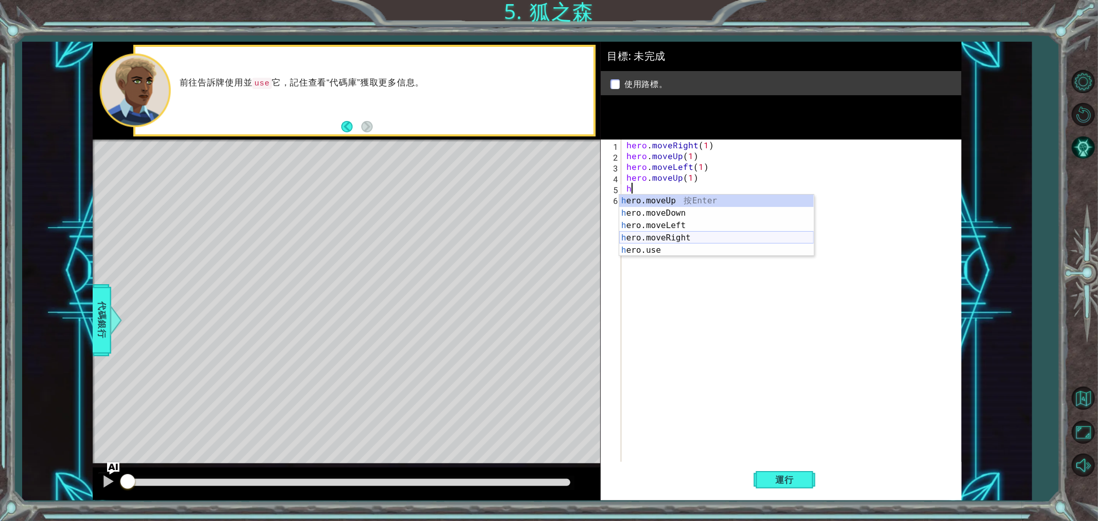
click at [663, 235] on div "h ero.moveUp 按 Enter h ero.moveDown 按 Enter h ero.moveLeft 按 Enter h ero.moveRi…" at bounding box center [717, 238] width 195 height 87
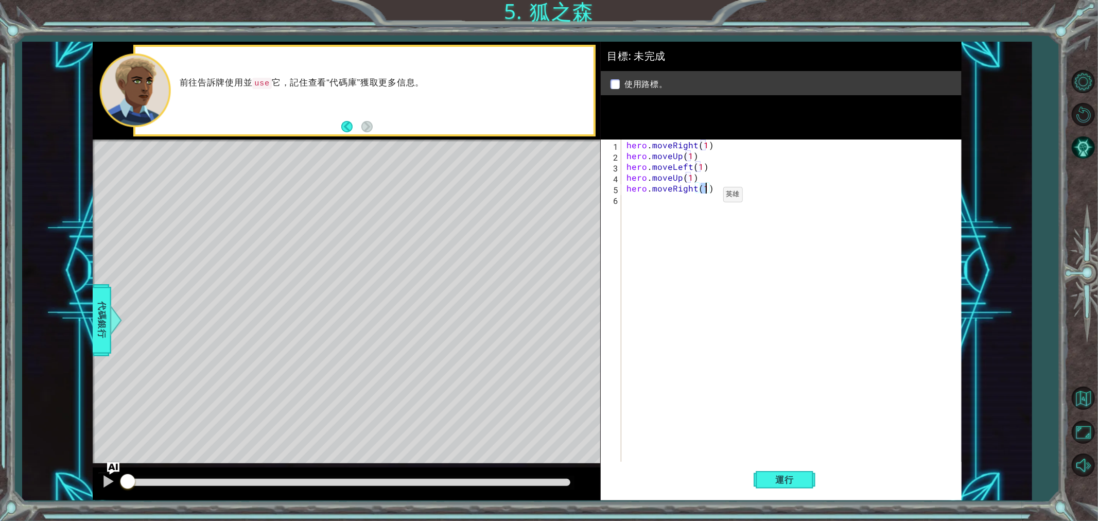
type textarea "hero.moveRight(2)"
click at [652, 214] on div "hero . moveRight ( 1 ) hero . moveUp ( 1 ) hero . moveLeft ( 1 ) hero . moveUp …" at bounding box center [794, 313] width 339 height 346
click at [665, 225] on div "h ero.moveUp 按 Enter h ero.moveDown 按 Enter h ero.moveLeft 按 Enter h ero.moveRi…" at bounding box center [717, 248] width 195 height 87
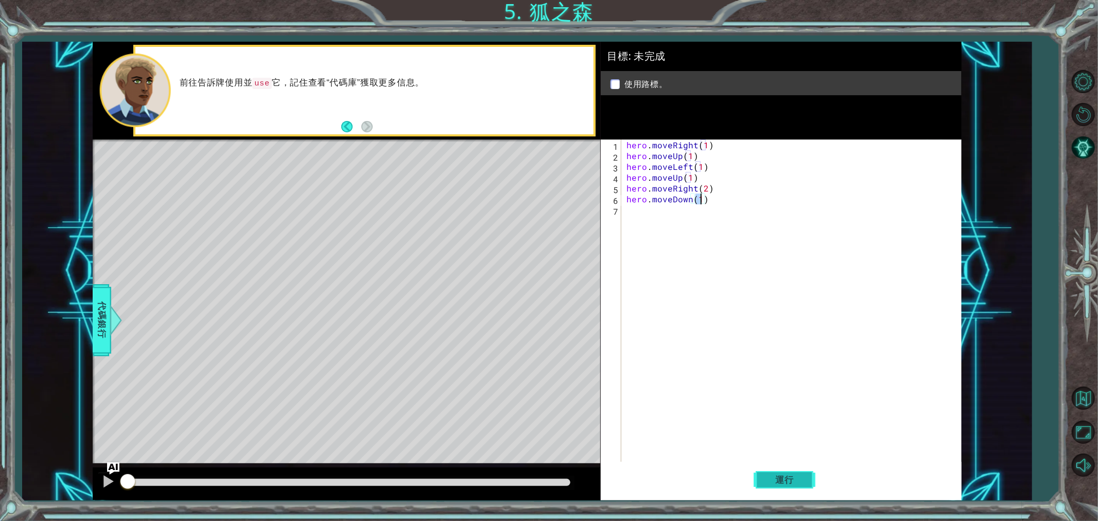
type textarea "hero.moveDown(1)"
click at [783, 469] on span "運行" at bounding box center [784, 480] width 39 height 10
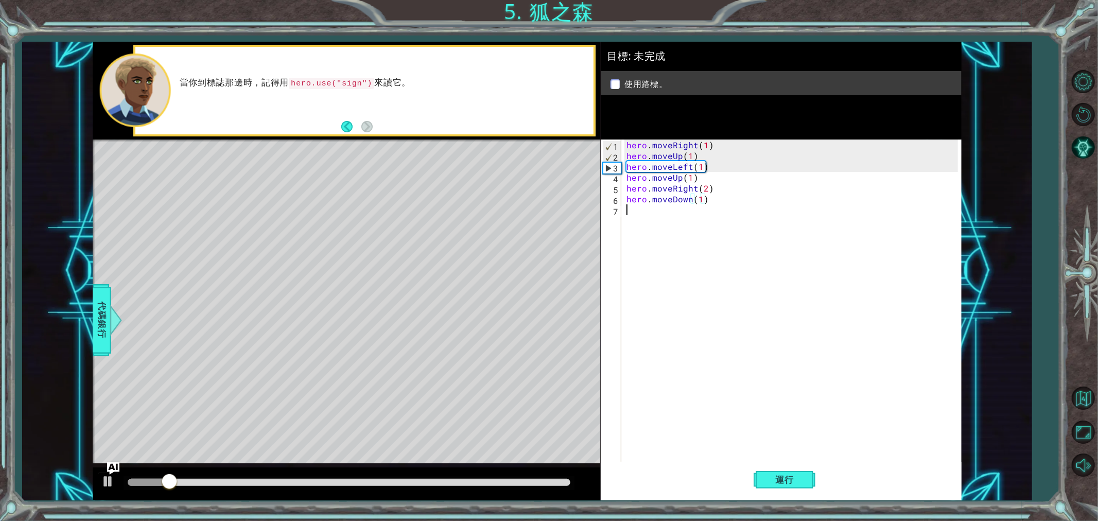
click at [632, 212] on div "hero . moveRight ( 1 ) hero . moveUp ( 1 ) hero . moveLeft ( 1 ) hero . moveUp …" at bounding box center [794, 313] width 339 height 346
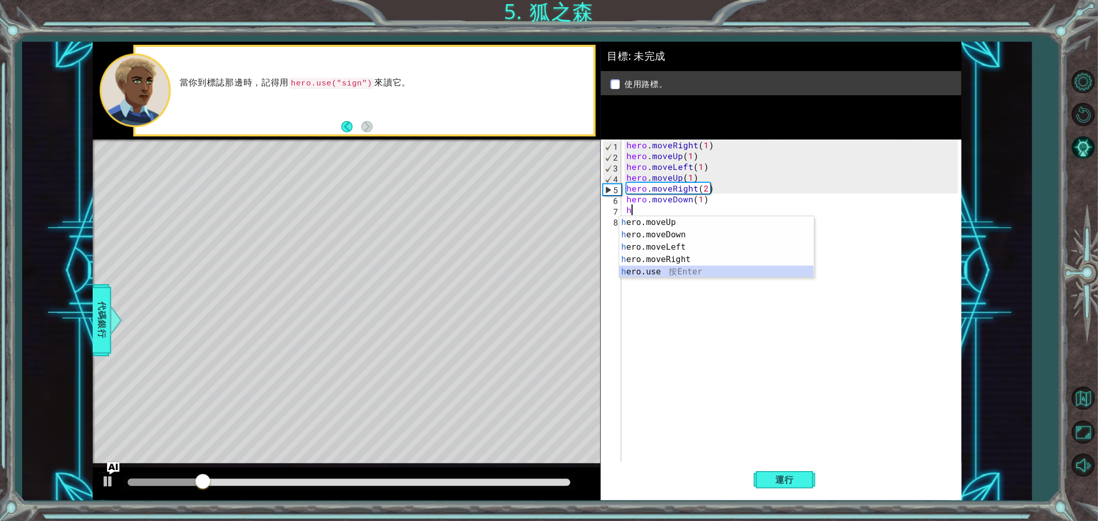
click at [675, 272] on div "h ero.moveUp 按 Enter h ero.moveDown 按 Enter h ero.moveLeft 按 Enter h ero.moveRi…" at bounding box center [717, 259] width 195 height 87
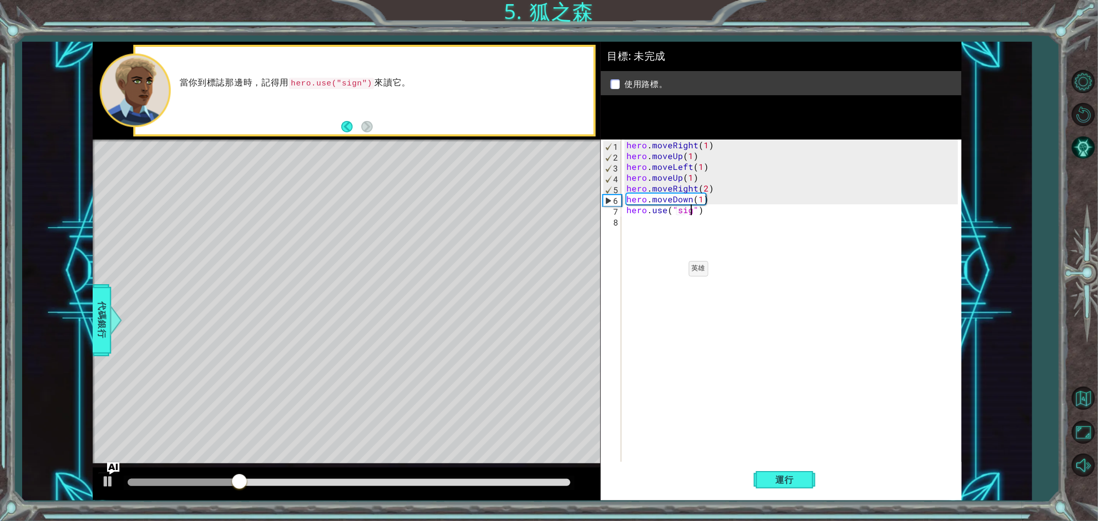
scroll to position [0, 4]
type textarea "hero.use("sign")"
click at [797, 469] on button "運行" at bounding box center [785, 480] width 62 height 36
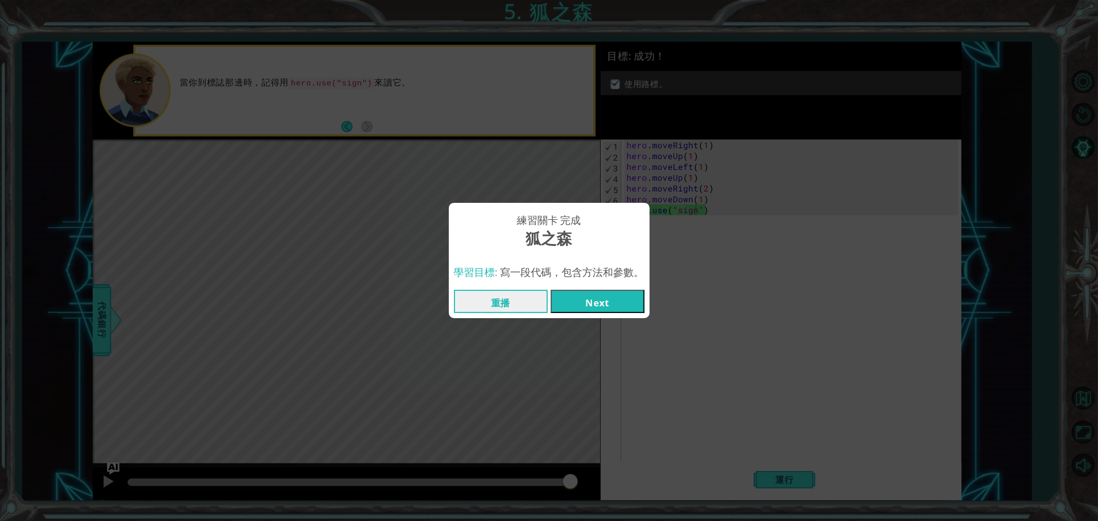
click at [615, 305] on button "Next" at bounding box center [598, 301] width 94 height 23
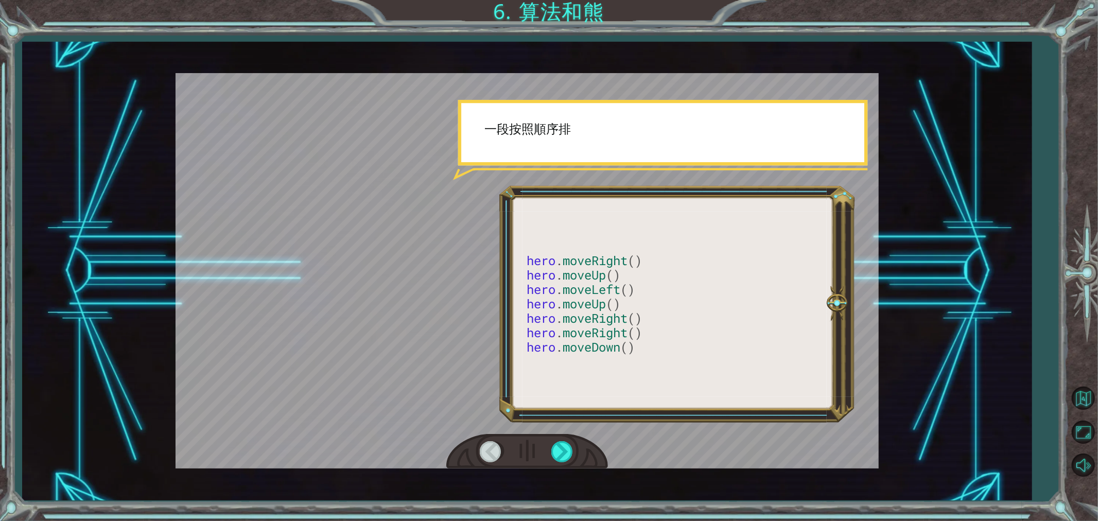
click at [802, 213] on div at bounding box center [527, 271] width 703 height 396
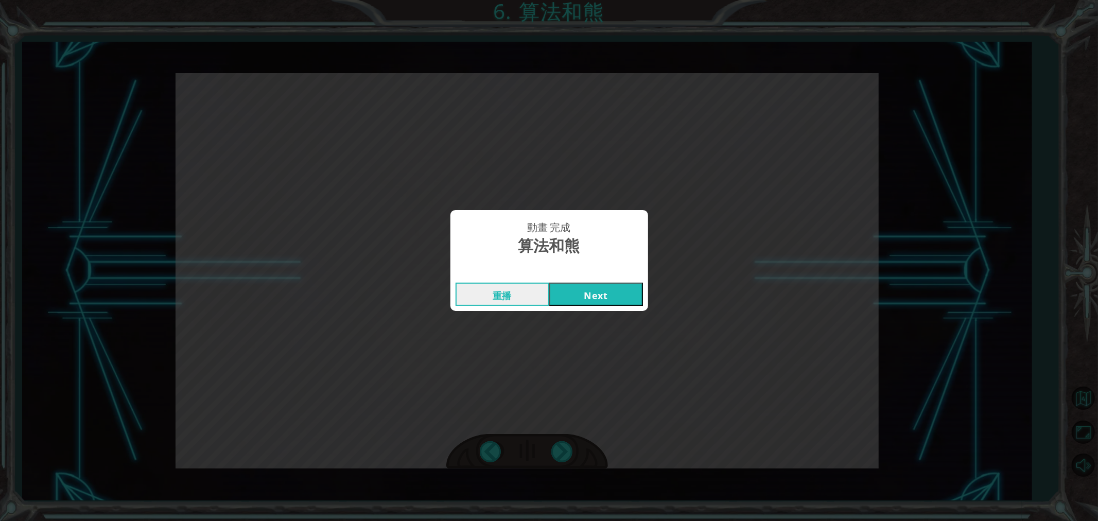
click at [612, 284] on button "Next" at bounding box center [596, 294] width 94 height 23
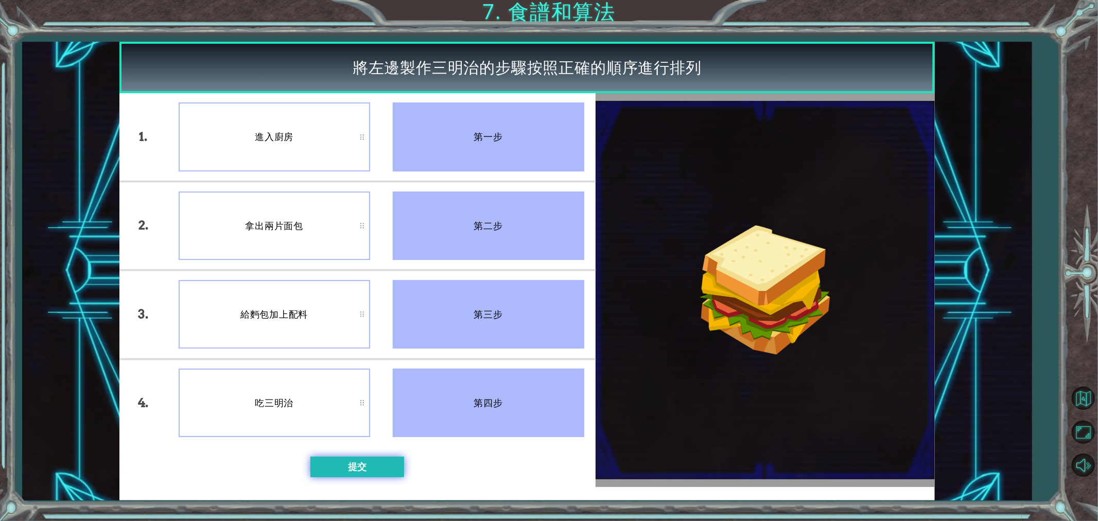
drag, startPoint x: 348, startPoint y: 454, endPoint x: 352, endPoint y: 465, distance: 12.1
click at [349, 456] on div "1. 2. 3. 4. 進入廚房 拿出兩片面包 給麪包加上配料 吃三明治 第一步 第二步 第三步 第四步 提交" at bounding box center [357, 290] width 476 height 394
click at [352, 465] on button "提交" at bounding box center [358, 467] width 94 height 21
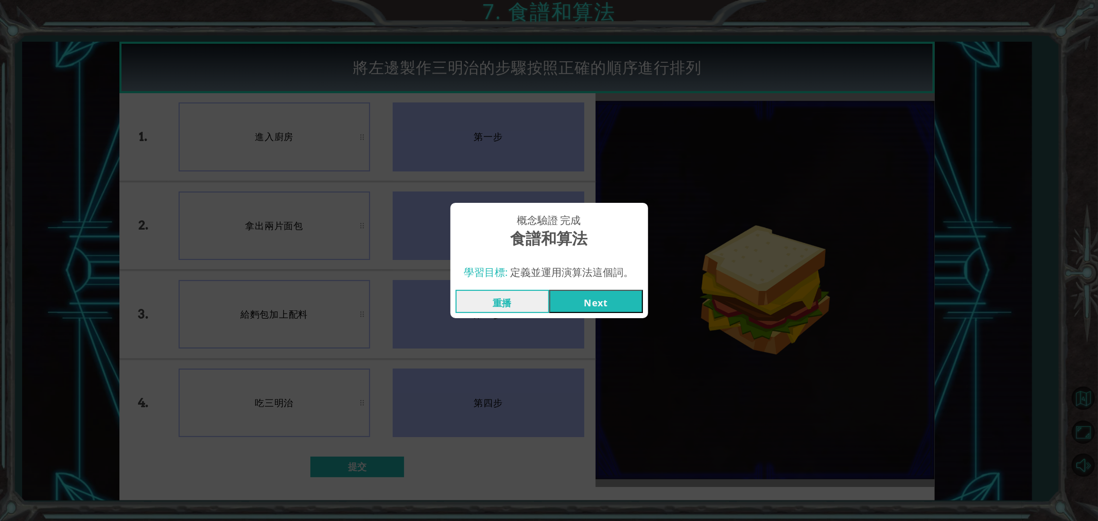
click at [601, 297] on button "Next" at bounding box center [596, 301] width 94 height 23
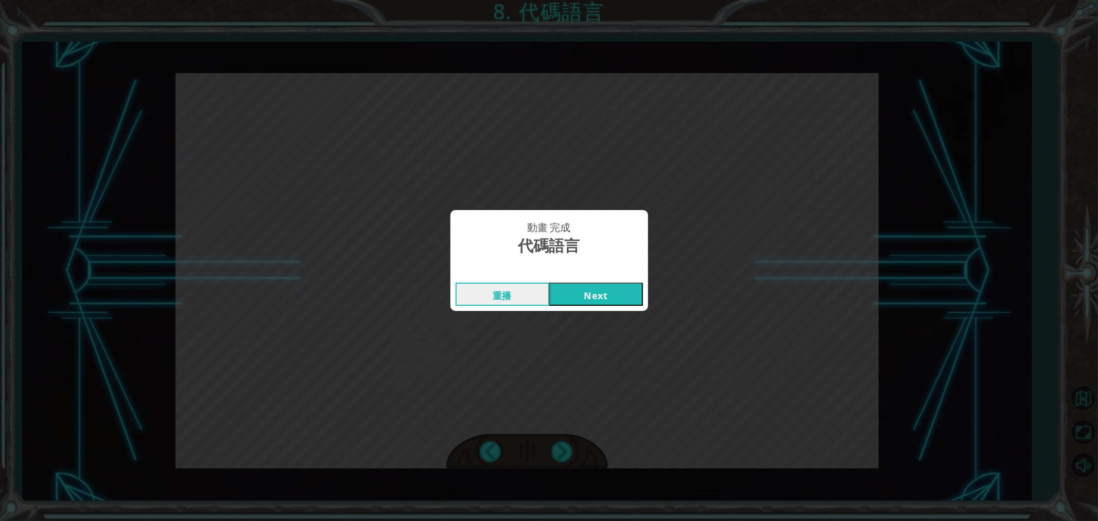
click at [614, 276] on div "動畫 完成" at bounding box center [550, 272] width 198 height 10
click at [610, 295] on button "Next" at bounding box center [596, 294] width 94 height 23
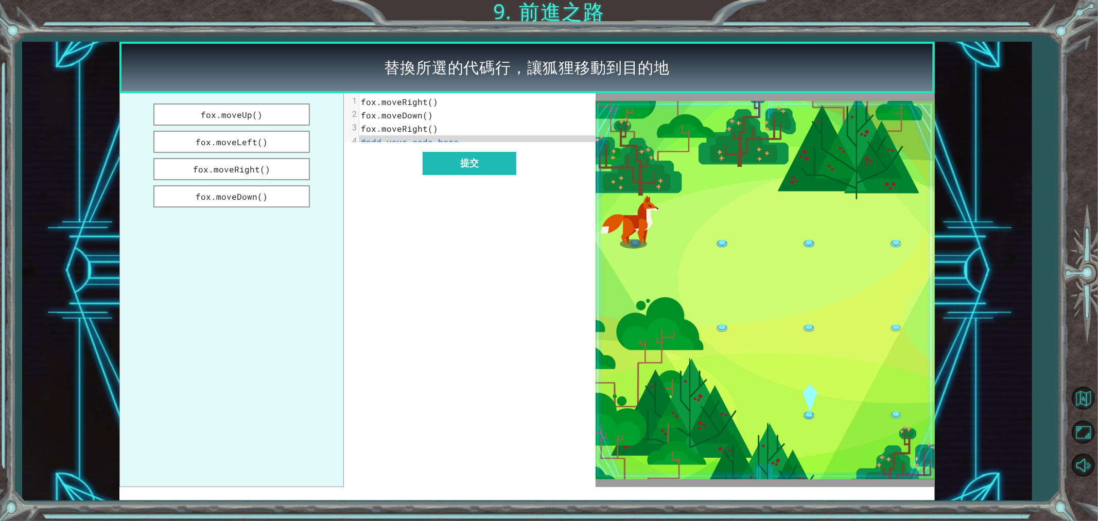
click at [429, 107] on pre "fox.moveRight()" at bounding box center [481, 101] width 245 height 13
click at [431, 104] on span "fox.moveRight()" at bounding box center [399, 101] width 77 height 11
click at [261, 163] on button "fox.moveRight()" at bounding box center [231, 169] width 157 height 22
drag, startPoint x: 265, startPoint y: 163, endPoint x: 423, endPoint y: 126, distance: 162.9
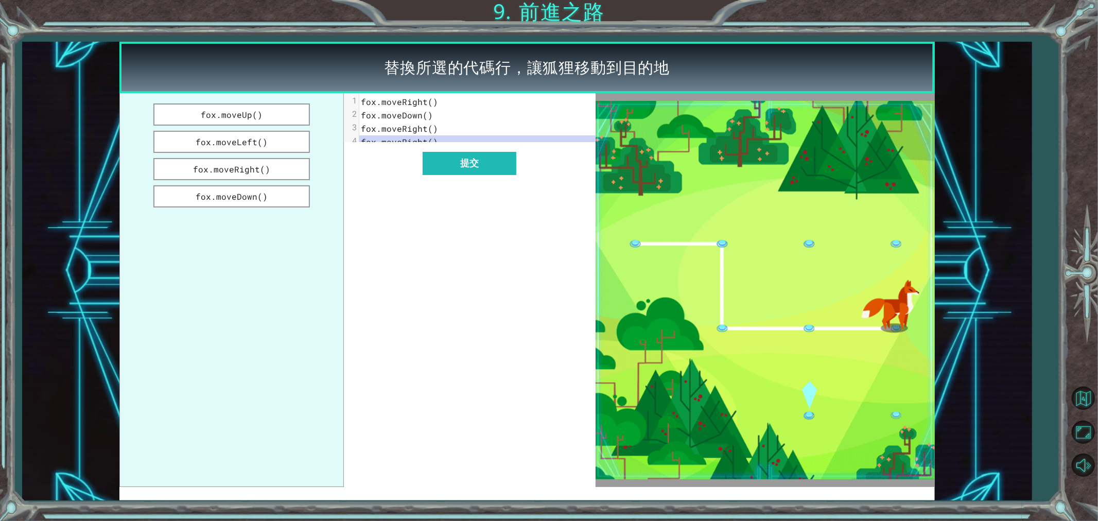
click at [423, 126] on div "fox.moveUp() fox.moveLeft() fox.moveRight() fox.moveDown() x 1 fox.moveRight() …" at bounding box center [357, 290] width 476 height 394
click at [264, 114] on button "fox.moveUp()" at bounding box center [231, 115] width 157 height 22
click at [263, 186] on button "fox.moveDown()" at bounding box center [231, 196] width 157 height 22
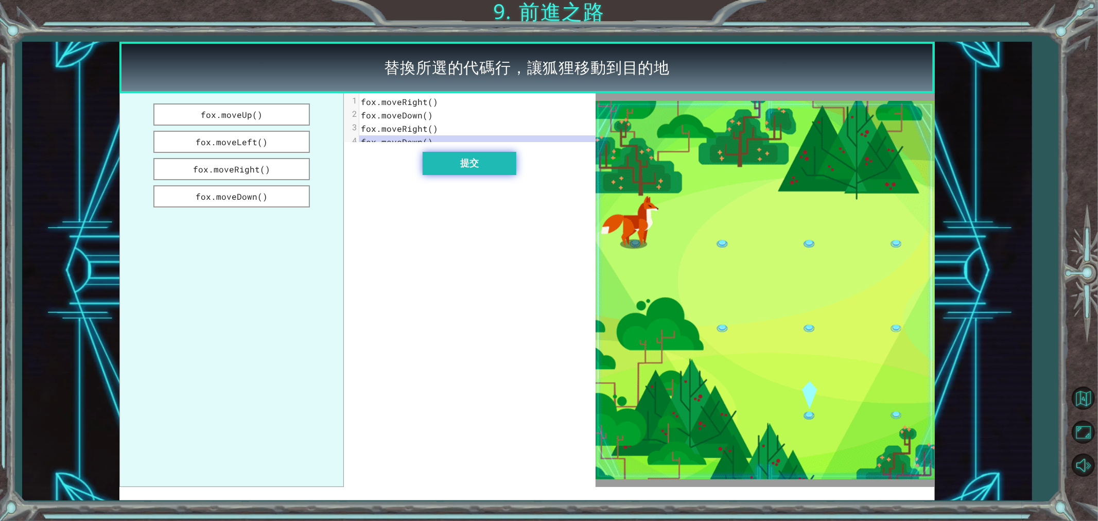
click at [463, 173] on button "提交" at bounding box center [470, 163] width 94 height 23
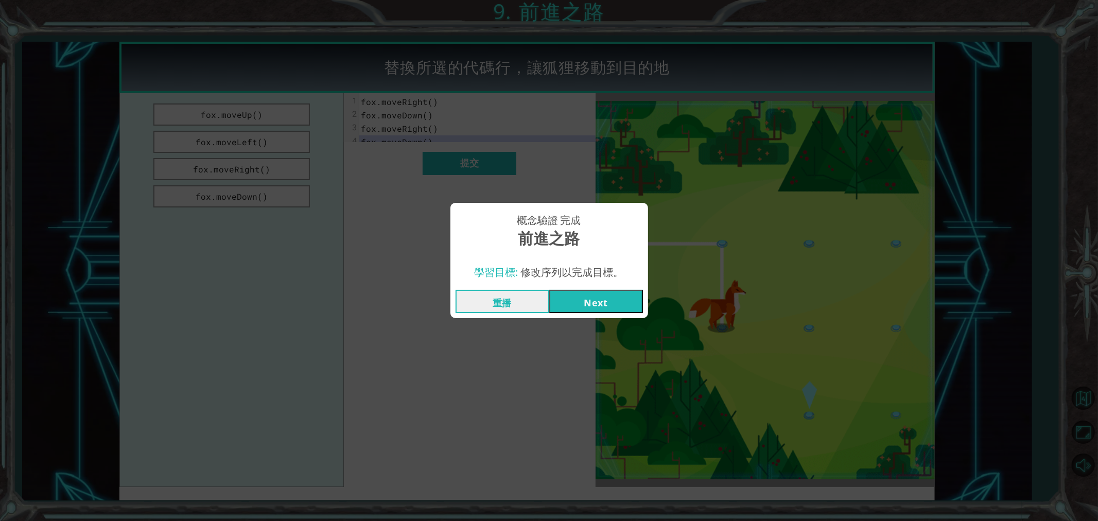
click at [596, 301] on button "Next" at bounding box center [596, 301] width 94 height 23
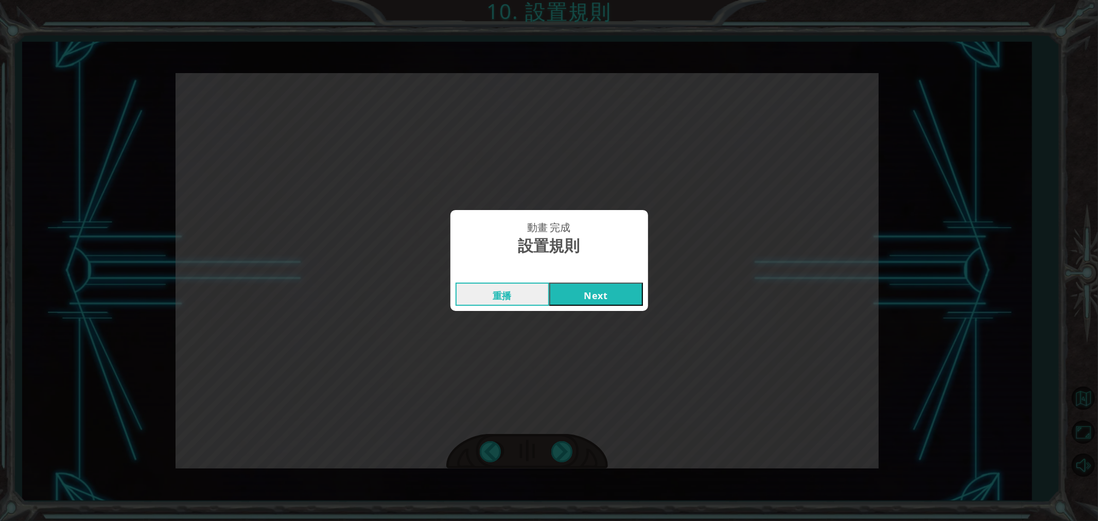
click at [621, 289] on button "Next" at bounding box center [596, 294] width 94 height 23
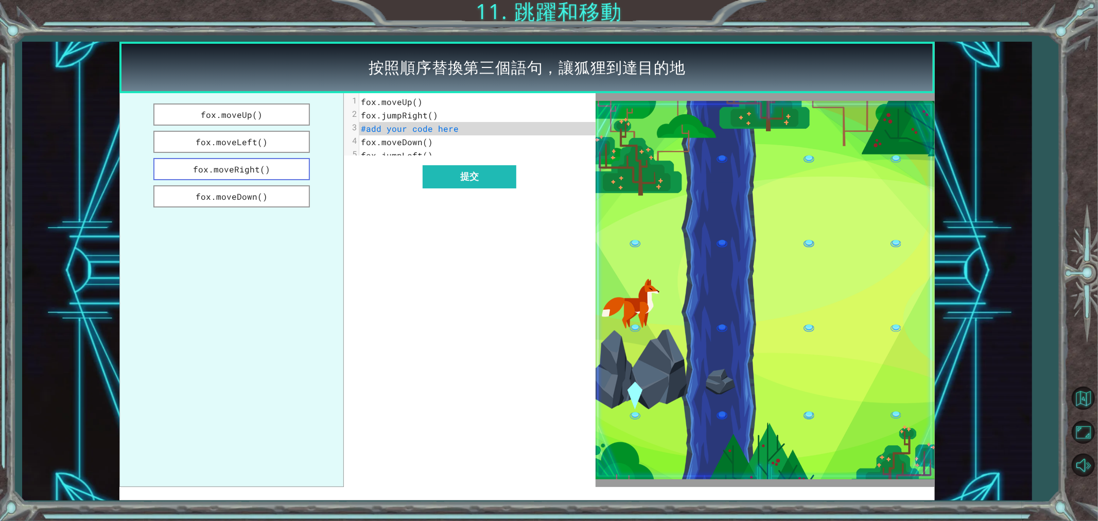
click at [273, 169] on button "fox.moveRight()" at bounding box center [231, 169] width 157 height 22
click at [277, 193] on button "fox.moveDown()" at bounding box center [231, 196] width 157 height 22
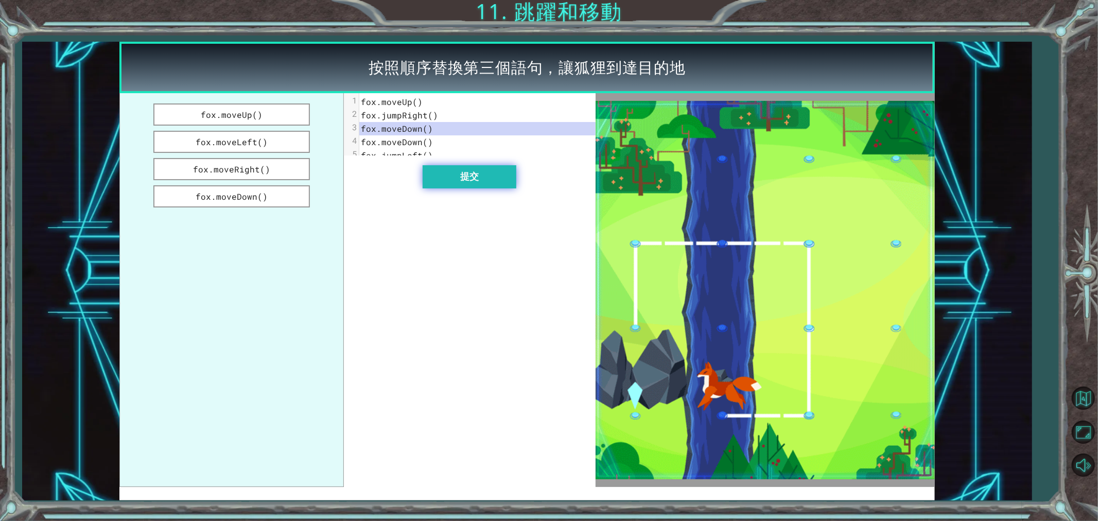
click at [501, 184] on button "提交" at bounding box center [470, 176] width 94 height 23
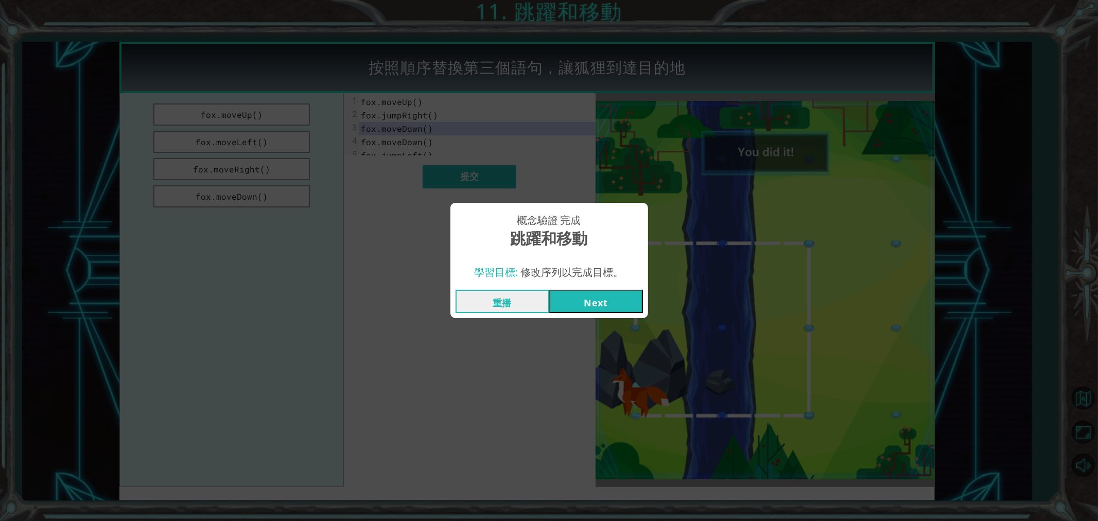
click at [586, 304] on button "Next" at bounding box center [596, 301] width 94 height 23
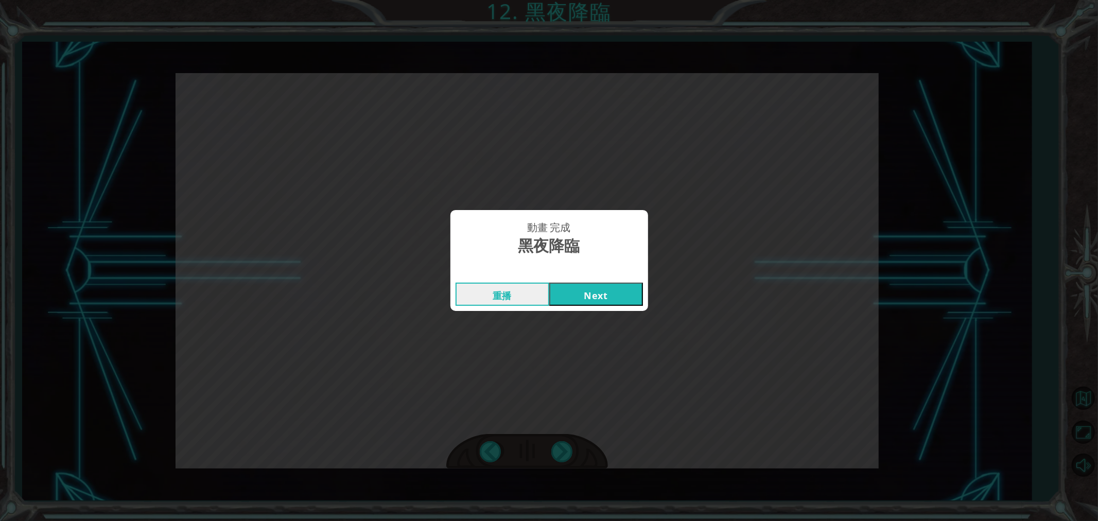
click at [599, 295] on button "Next" at bounding box center [596, 294] width 94 height 23
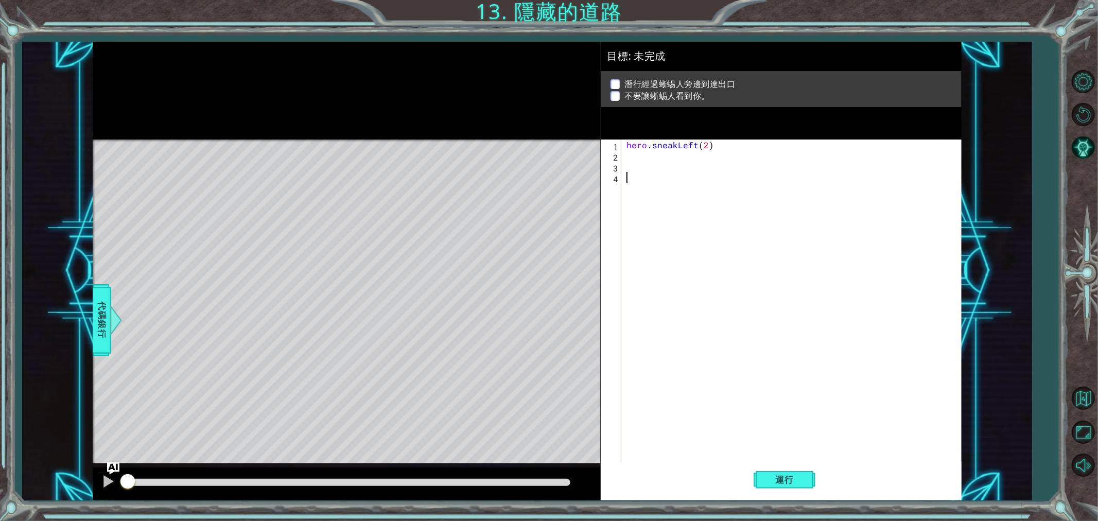
click at [667, 163] on div "hero . sneakLeft ( 2 )" at bounding box center [794, 313] width 339 height 346
click at [663, 157] on div "hero . sneakLeft ( 2 )" at bounding box center [794, 313] width 339 height 346
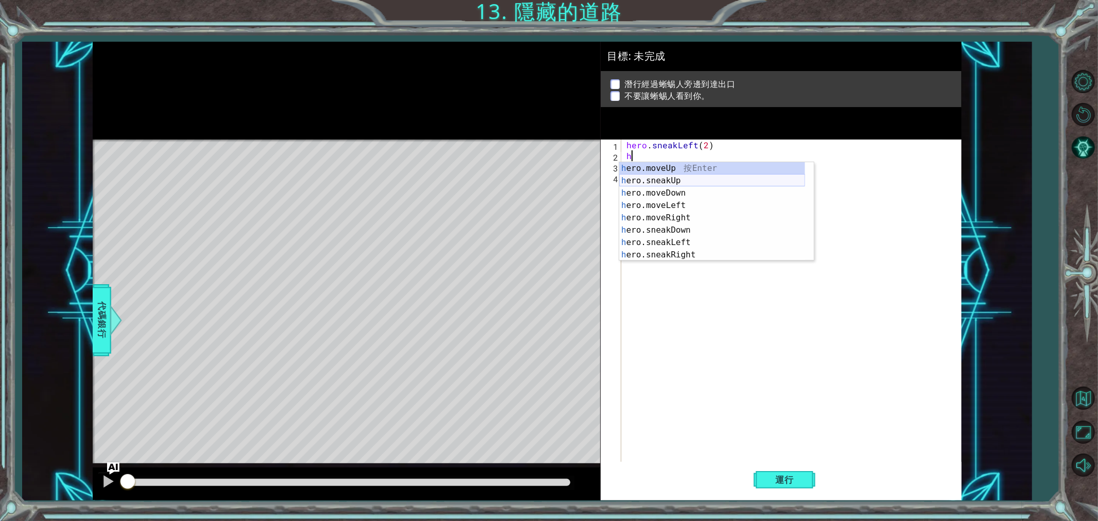
click at [661, 182] on div "h ero.moveUp 按 Enter h ero.sneakUp 按 Enter h ero.moveDown 按 Enter h ero.moveLef…" at bounding box center [713, 224] width 186 height 124
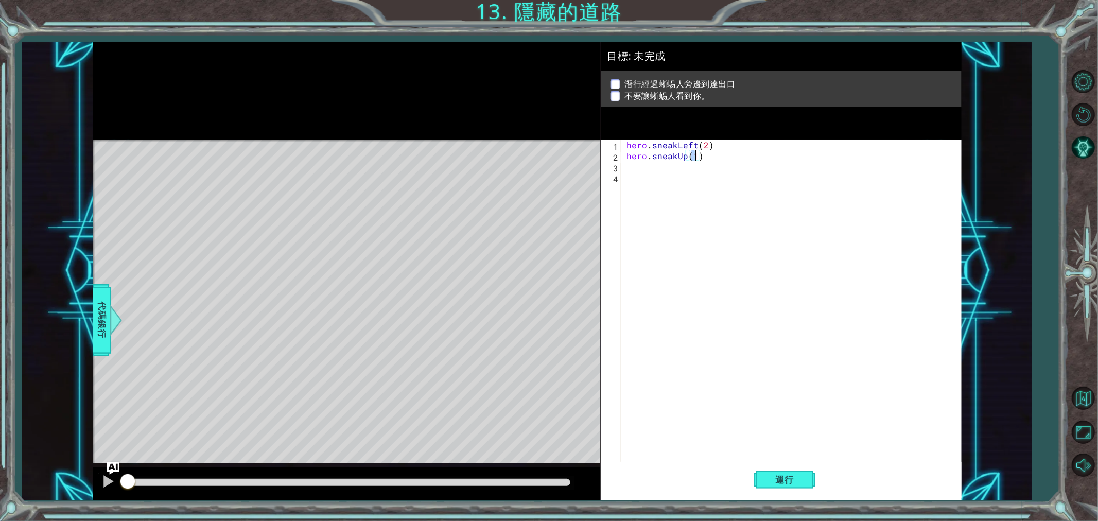
type textarea "hero.sneakUp(2)"
click at [646, 171] on div "hero . sneakLeft ( 2 ) hero . sneakUp ( 2 )" at bounding box center [794, 313] width 339 height 346
type textarea "j"
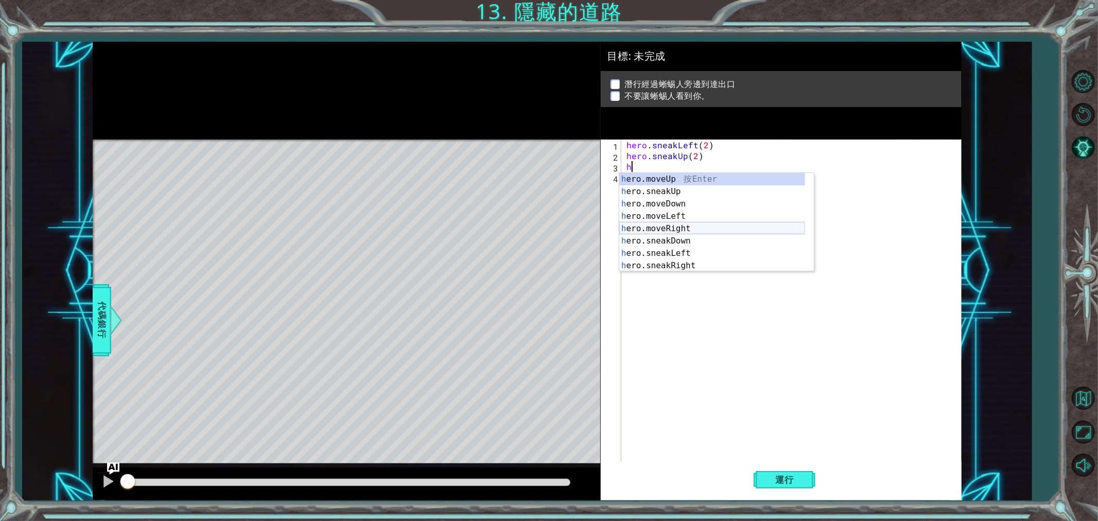
click at [692, 225] on div "h ero.moveUp 按 Enter h ero.sneakUp 按 Enter h ero.moveDown 按 Enter h ero.moveLef…" at bounding box center [713, 235] width 186 height 124
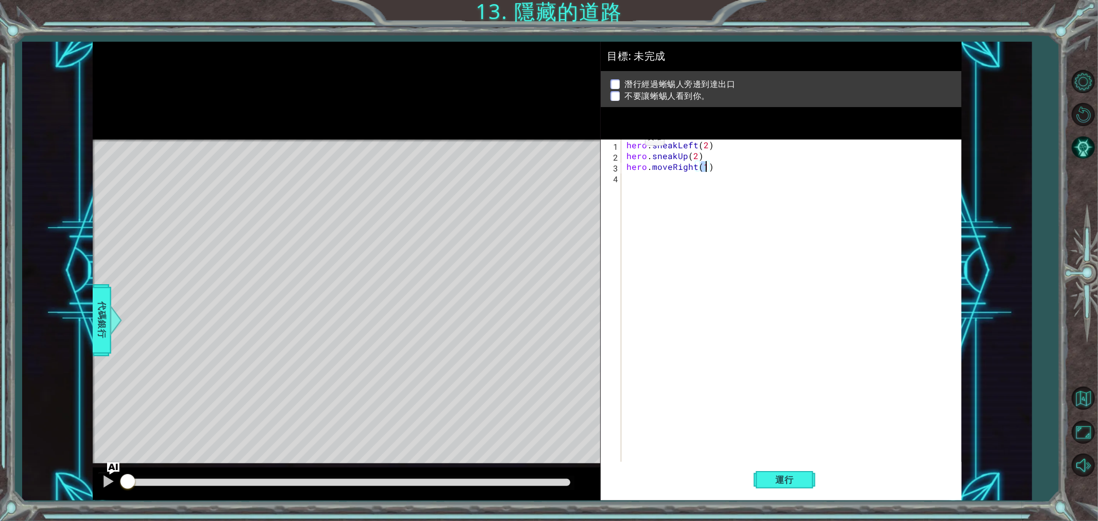
type textarea "hero.moveRight(2)"
click at [795, 469] on span "運行" at bounding box center [784, 480] width 39 height 10
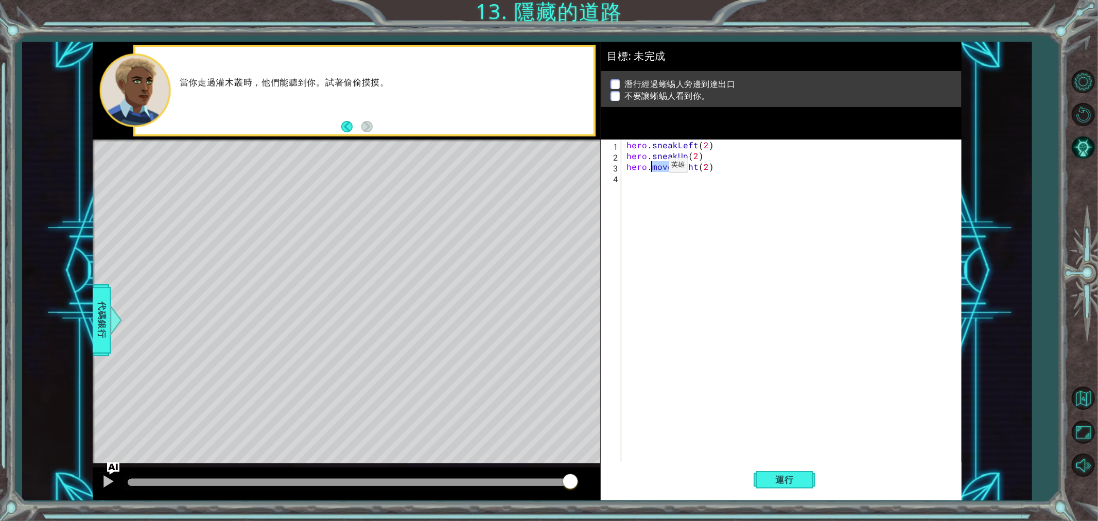
drag, startPoint x: 671, startPoint y: 169, endPoint x: 651, endPoint y: 167, distance: 19.6
click at [651, 167] on div "hero . sneakLeft ( 2 ) hero . sneakUp ( 2 ) hero . moveRight ( 2 )" at bounding box center [794, 313] width 339 height 346
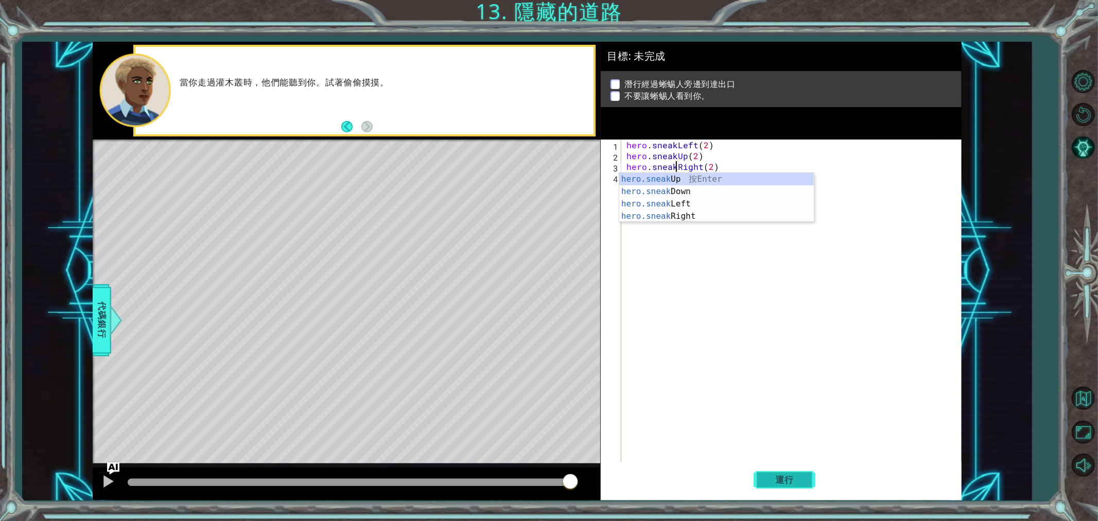
type textarea "hero.sneakRight(2)"
click at [802, 469] on button "運行" at bounding box center [785, 480] width 62 height 36
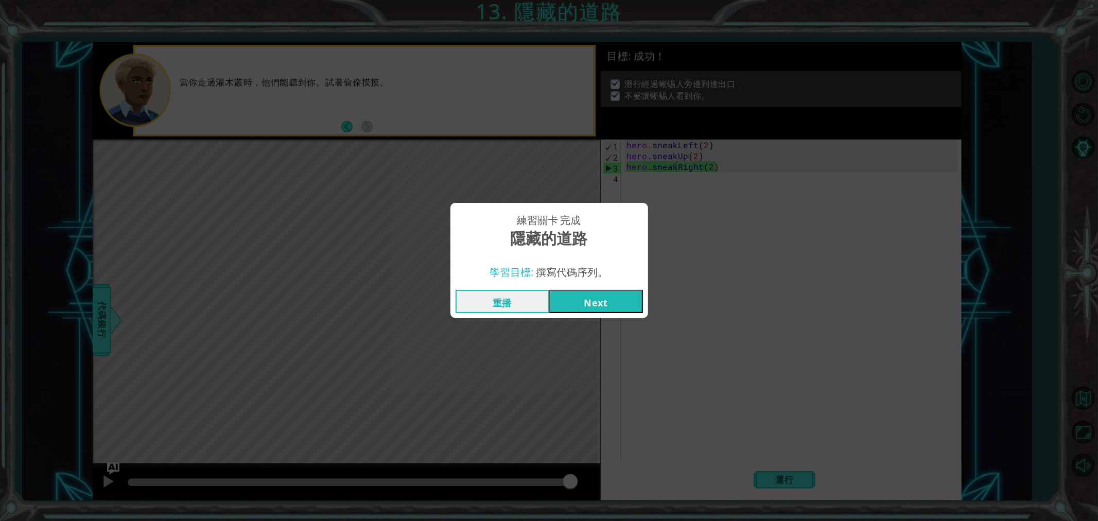
click at [563, 298] on button "Next" at bounding box center [596, 301] width 94 height 23
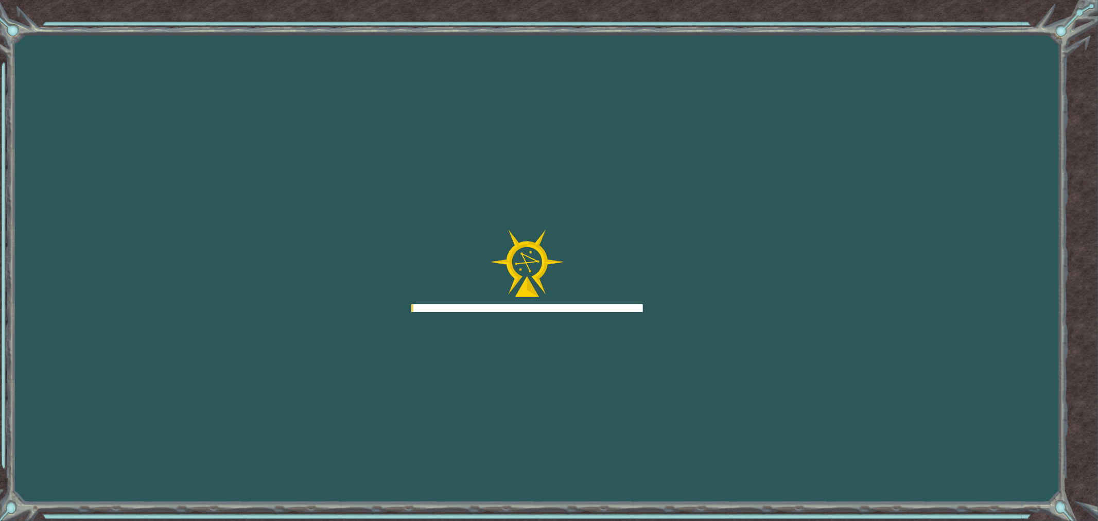
click at [569, 299] on div at bounding box center [527, 271] width 232 height 82
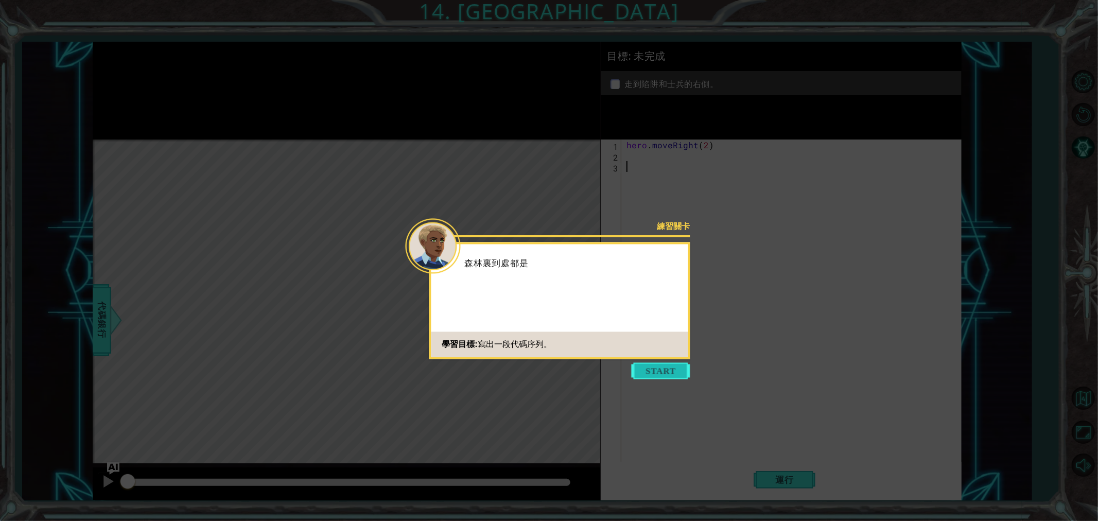
click at [658, 368] on button "Start" at bounding box center [661, 371] width 59 height 16
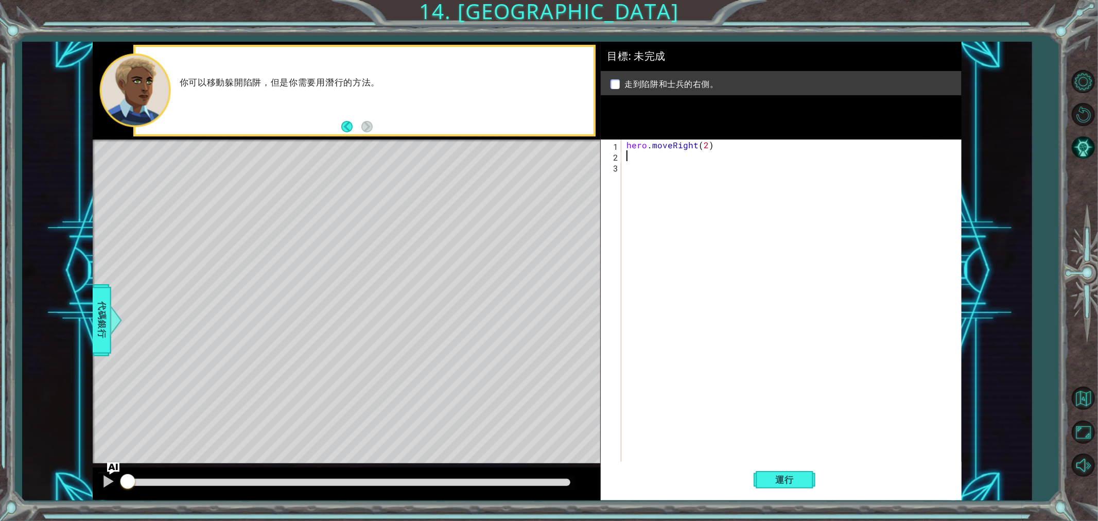
click at [675, 155] on div "hero . moveRight ( 2 )" at bounding box center [794, 313] width 339 height 346
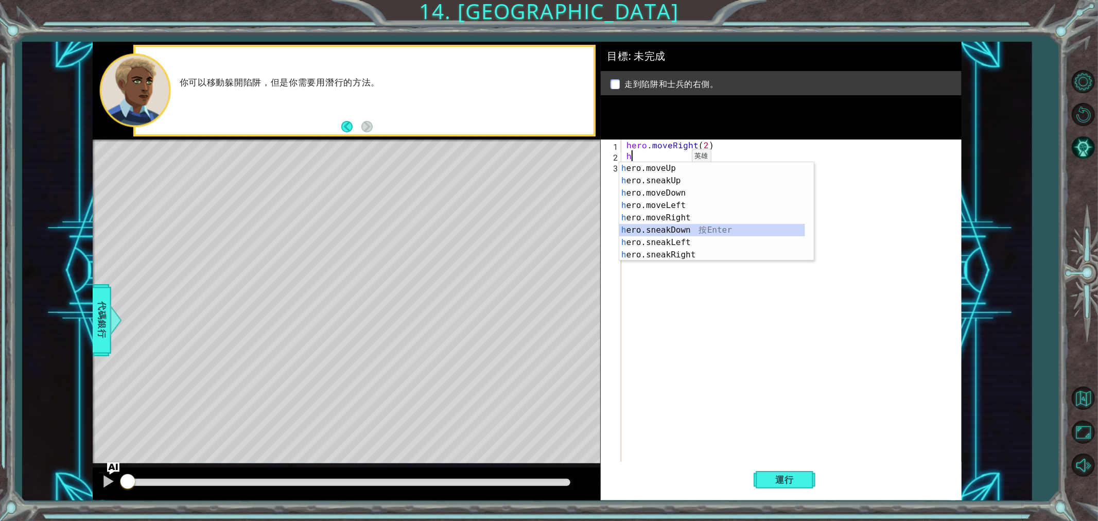
click at [679, 232] on div "h ero.moveUp 按 Enter h ero.sneakUp 按 Enter h ero.moveDown 按 Enter h ero.moveLef…" at bounding box center [713, 224] width 186 height 124
type textarea "hero.sneakDown(1)"
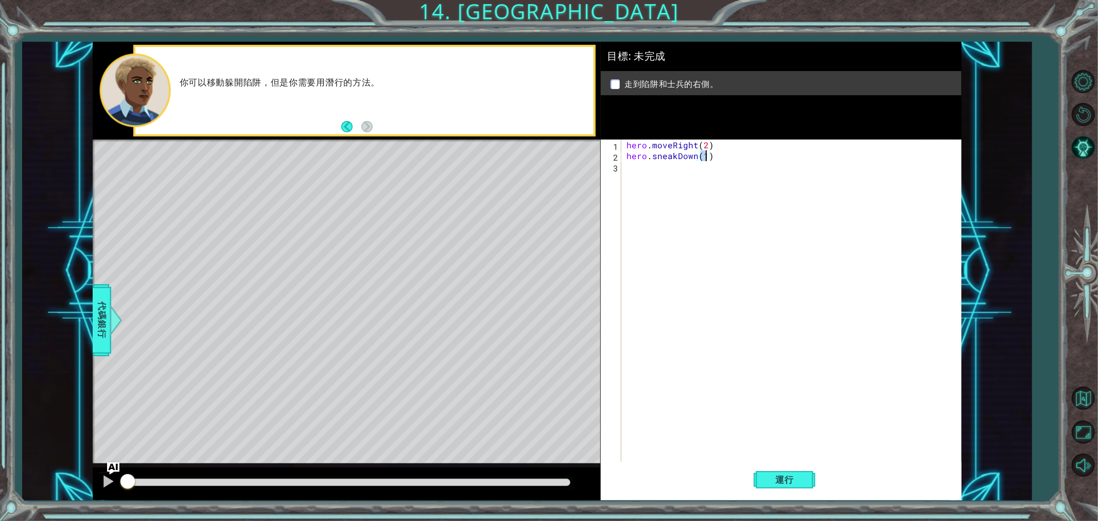
click at [666, 168] on div "hero . moveRight ( 2 ) hero . sneakDown ( 1 )" at bounding box center [794, 313] width 339 height 346
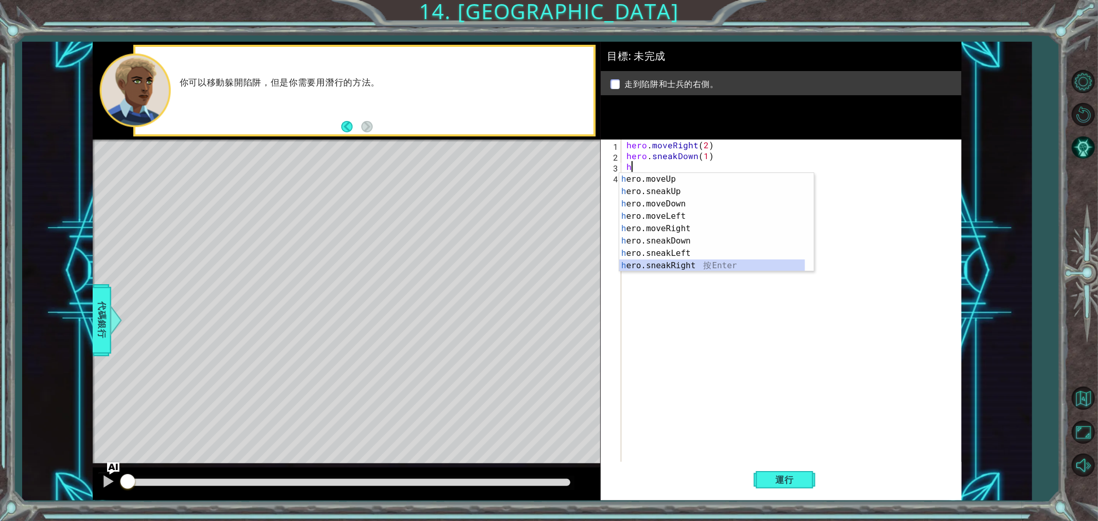
click at [672, 263] on div "h ero.moveUp 按 Enter h ero.sneakUp 按 Enter h ero.moveDown 按 Enter h ero.moveLef…" at bounding box center [713, 235] width 186 height 124
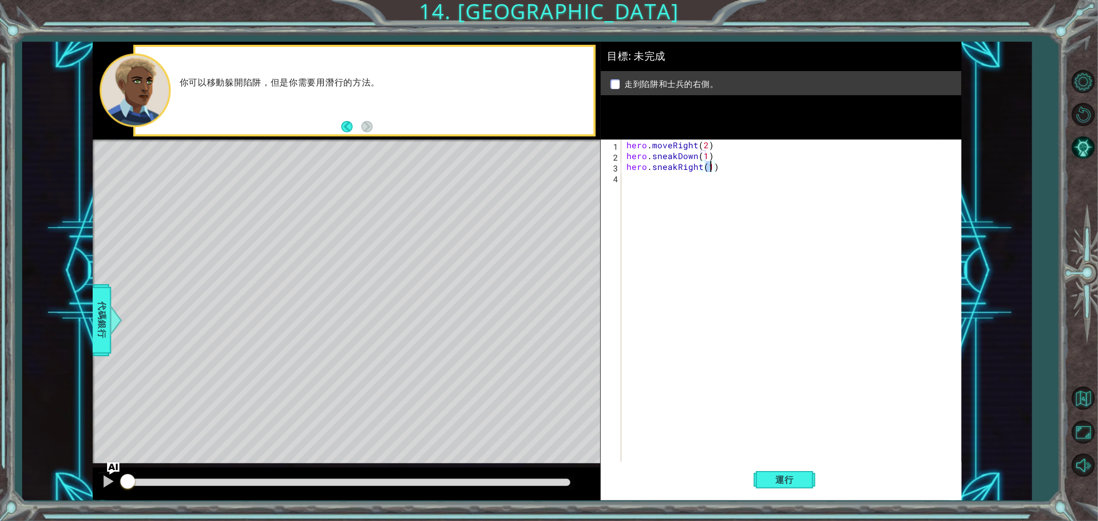
type textarea "hero.sneakRight(2)"
click at [641, 182] on div "hero . moveRight ( 2 ) hero . sneakDown ( 1 ) hero . sneakRight ( 2 )" at bounding box center [794, 313] width 339 height 346
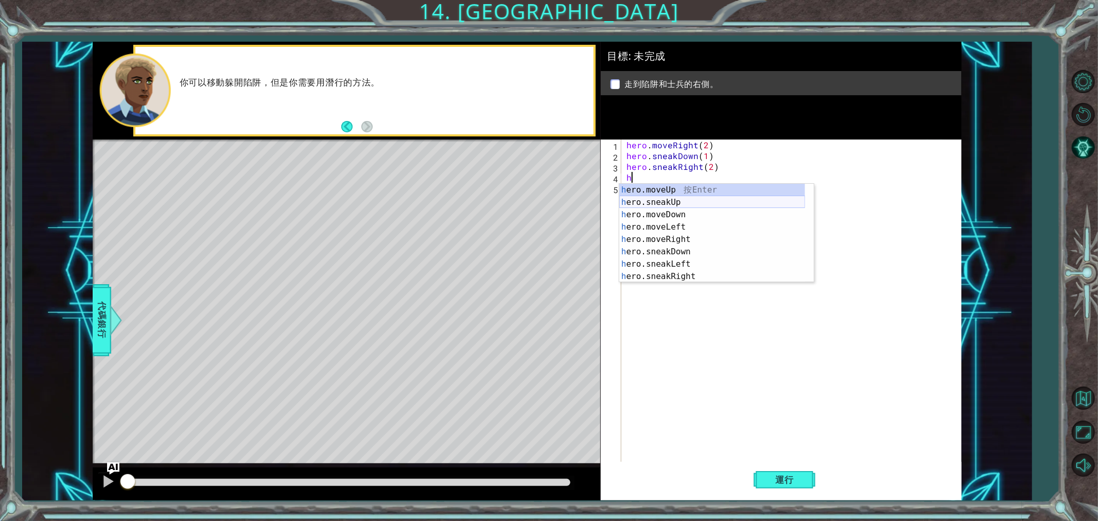
click at [675, 199] on div "h ero.moveUp 按 Enter h ero.sneakUp 按 Enter h ero.moveDown 按 Enter h ero.moveLef…" at bounding box center [713, 246] width 186 height 124
type textarea "hero.sneakUp(1)"
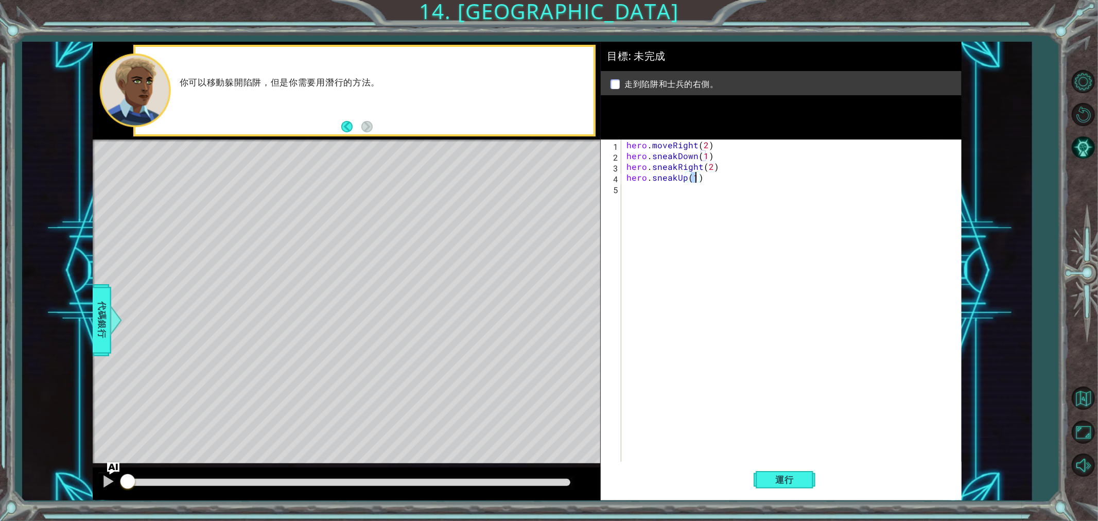
click at [655, 200] on div "hero . moveRight ( 2 ) hero . sneakDown ( 1 ) hero . sneakRight ( 2 ) hero . sn…" at bounding box center [794, 313] width 339 height 346
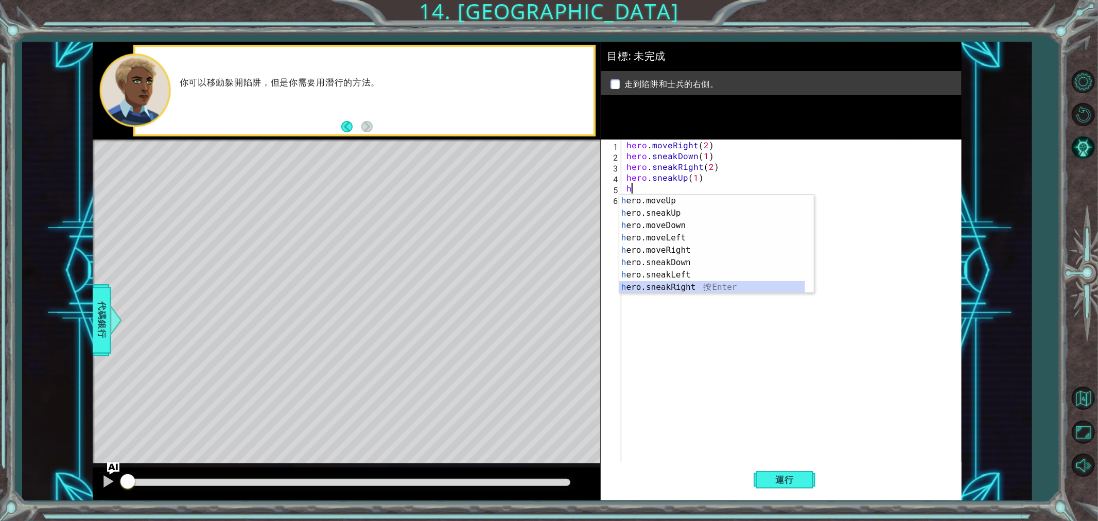
click at [681, 284] on div "h ero.moveUp 按 Enter h ero.sneakUp 按 Enter h ero.moveDown 按 Enter h ero.moveLef…" at bounding box center [713, 257] width 186 height 124
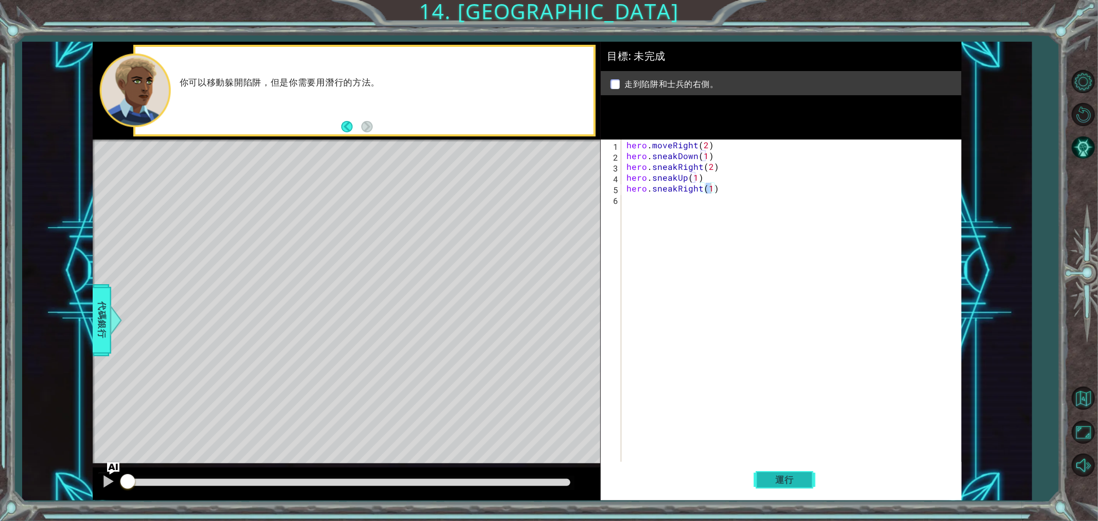
click at [810, 469] on button "運行" at bounding box center [785, 480] width 62 height 36
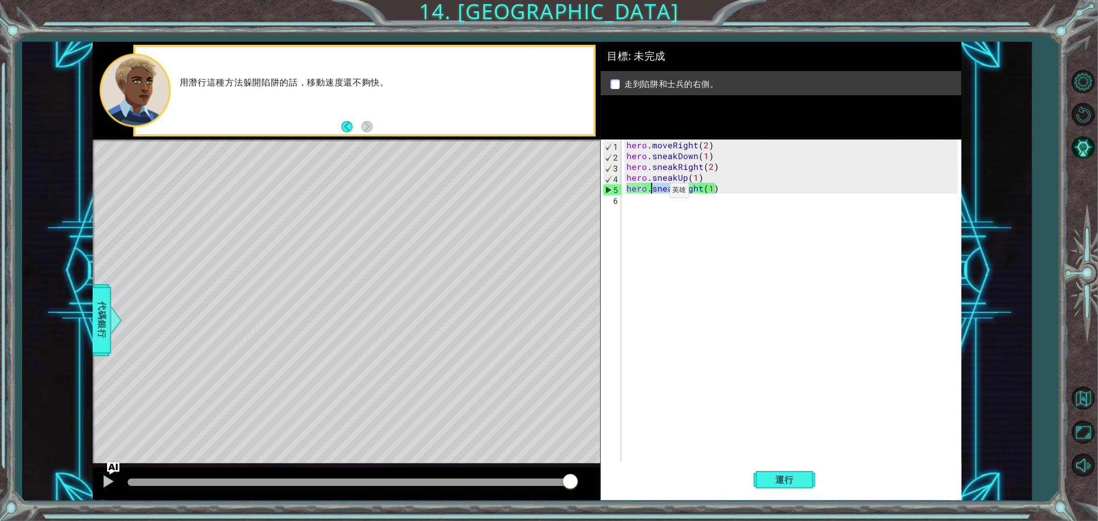
drag, startPoint x: 679, startPoint y: 190, endPoint x: 652, endPoint y: 193, distance: 27.0
click at [652, 193] on div "hero . moveRight ( 2 ) hero . sneakDown ( 1 ) hero . sneakRight ( 2 ) hero . sn…" at bounding box center [794, 313] width 339 height 346
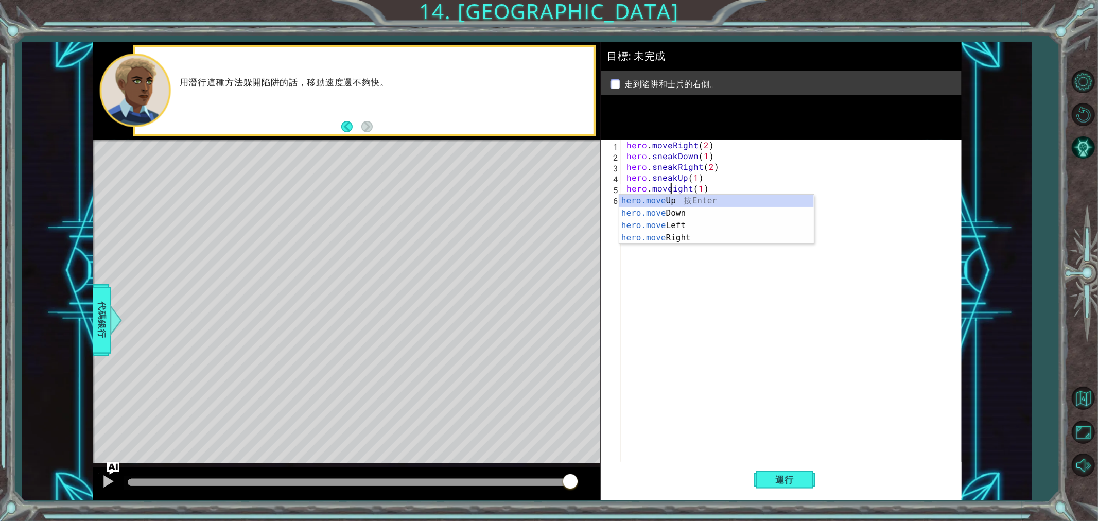
scroll to position [0, 3]
type textarea "hero.moveRight(1)"
click at [800, 469] on span "運行" at bounding box center [784, 480] width 39 height 10
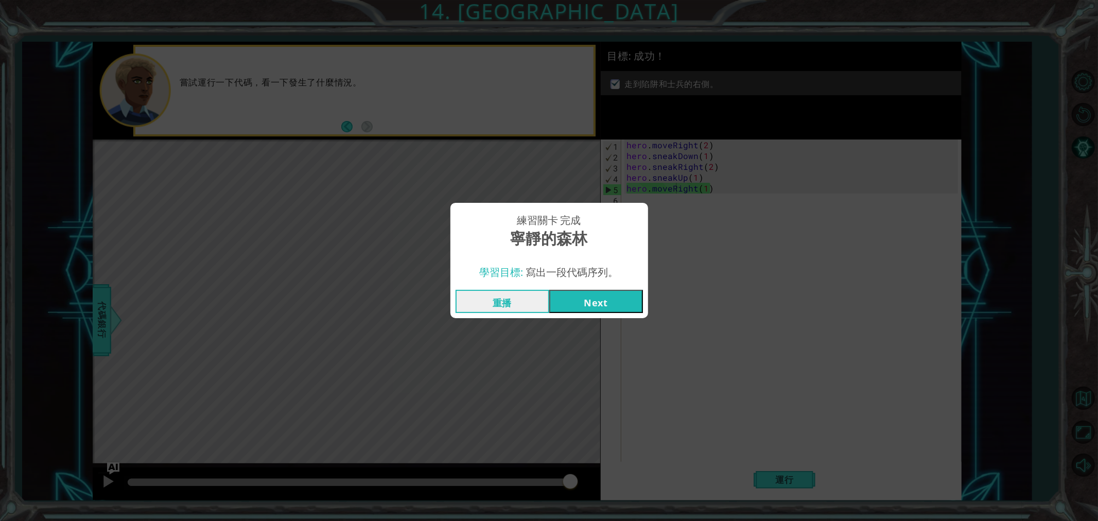
click at [618, 302] on button "Next" at bounding box center [596, 301] width 94 height 23
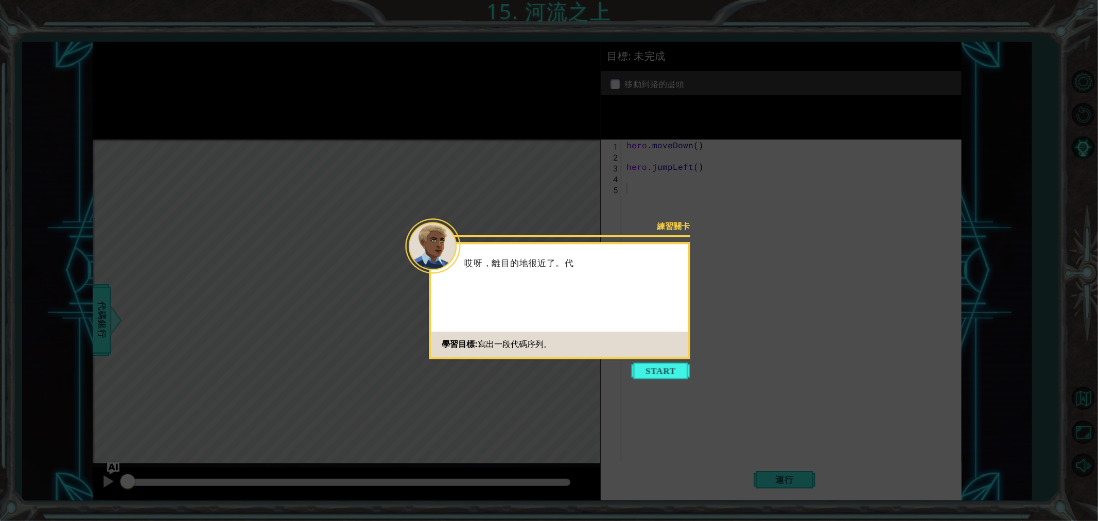
click at [663, 373] on button "Start" at bounding box center [661, 371] width 59 height 16
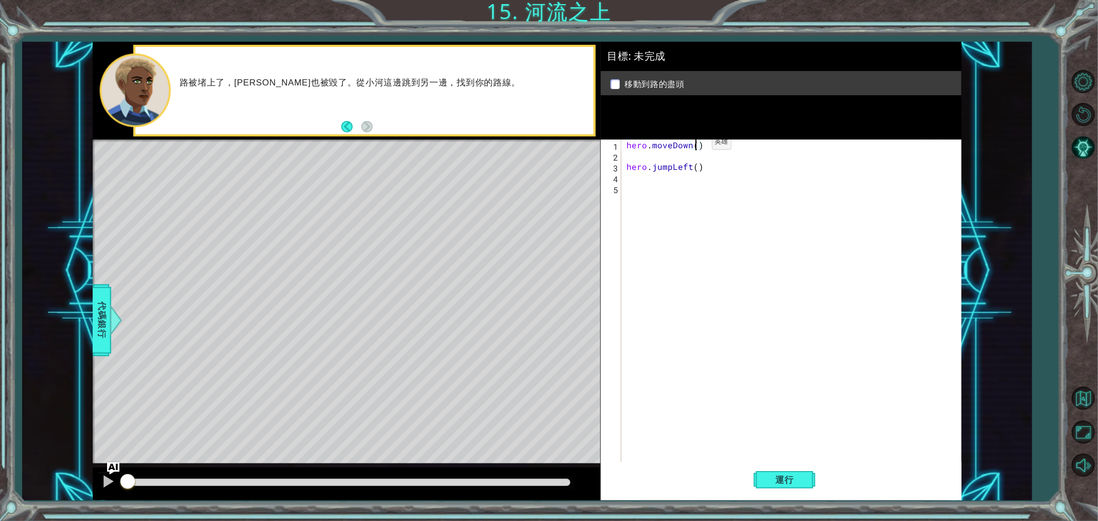
click at [694, 145] on div "hero . moveDown ( ) hero . jumpLeft ( )" at bounding box center [794, 313] width 339 height 346
click at [697, 168] on div "hero . moveDown ( 1 ) hero . jumpLeft ( )" at bounding box center [794, 313] width 339 height 346
type textarea "hero.jumpLeft(1)"
click at [642, 186] on div "hero . moveDown ( 1 ) hero . jumpLeft ( 1 )" at bounding box center [794, 313] width 339 height 346
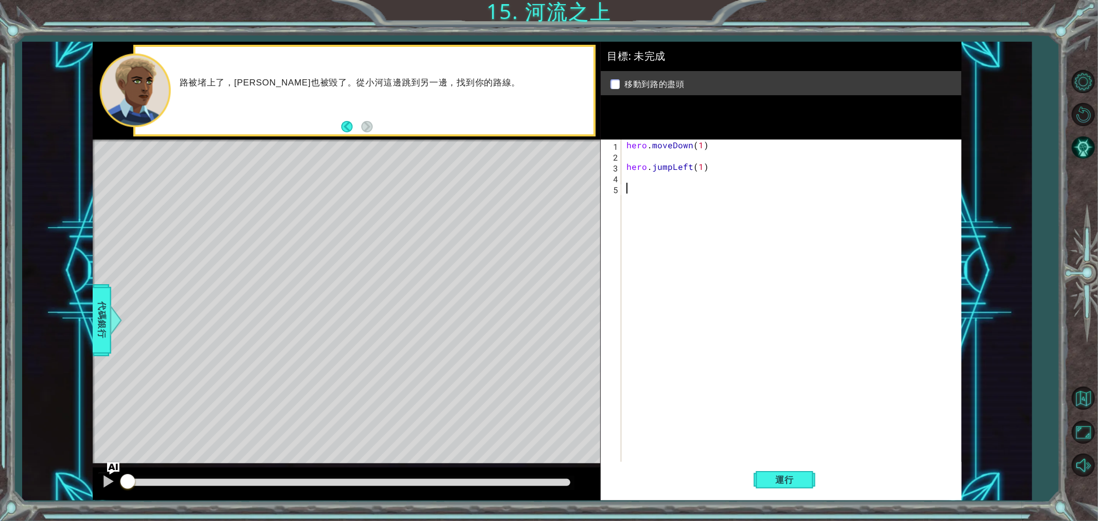
scroll to position [0, 0]
click at [645, 178] on div "hero . moveDown ( 1 ) hero . jumpLeft ( 1 )" at bounding box center [794, 313] width 339 height 346
click at [625, 166] on div "hero . moveDown ( 1 ) hero . jumpLeft ( 1 )" at bounding box center [794, 313] width 339 height 346
type textarea "hero.jumpLeft(1)"
click at [630, 166] on div "hero . moveDown ( 1 ) hero . jumpLeft ( 1 )" at bounding box center [794, 313] width 339 height 346
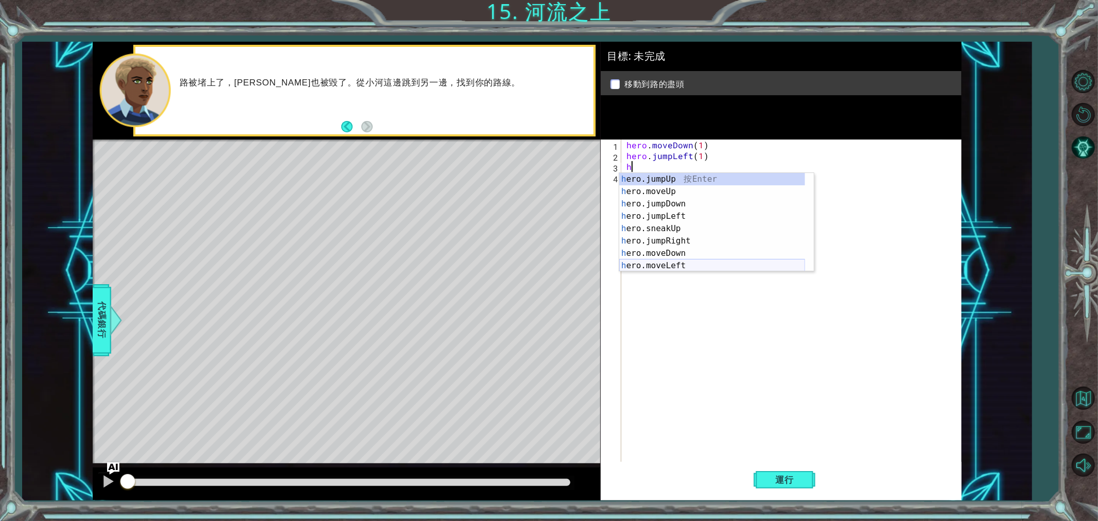
click at [682, 264] on div "h ero.jumpUp 按 Enter h ero.moveUp 按 Enter h ero.jumpDown 按 Enter h ero.jumpLeft…" at bounding box center [713, 235] width 186 height 124
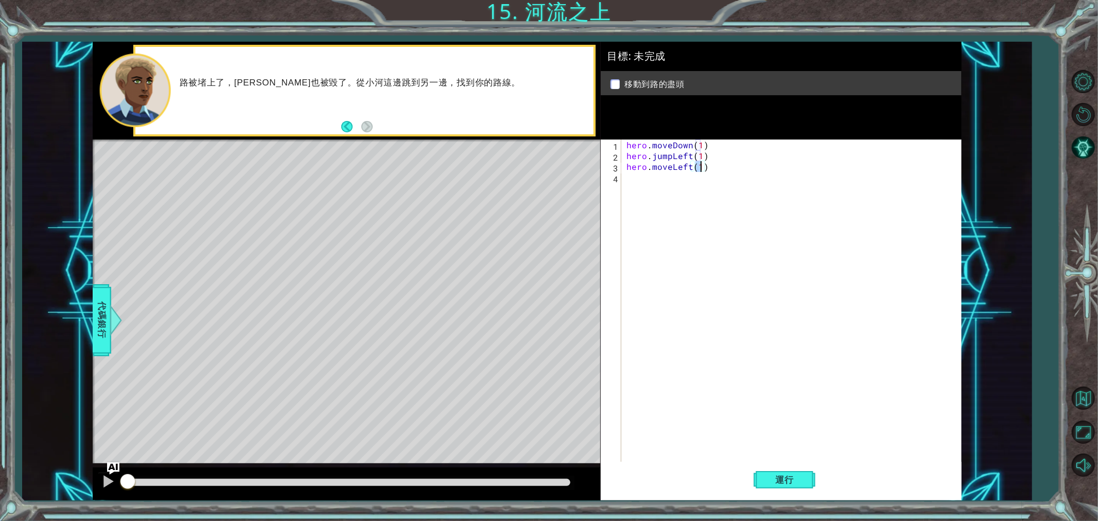
type textarea "hero.moveLeft(2)"
click at [638, 186] on div "hero . moveDown ( 1 ) hero . jumpLeft ( 1 ) hero . moveLeft ( 2 )" at bounding box center [794, 313] width 339 height 346
type textarea "h"
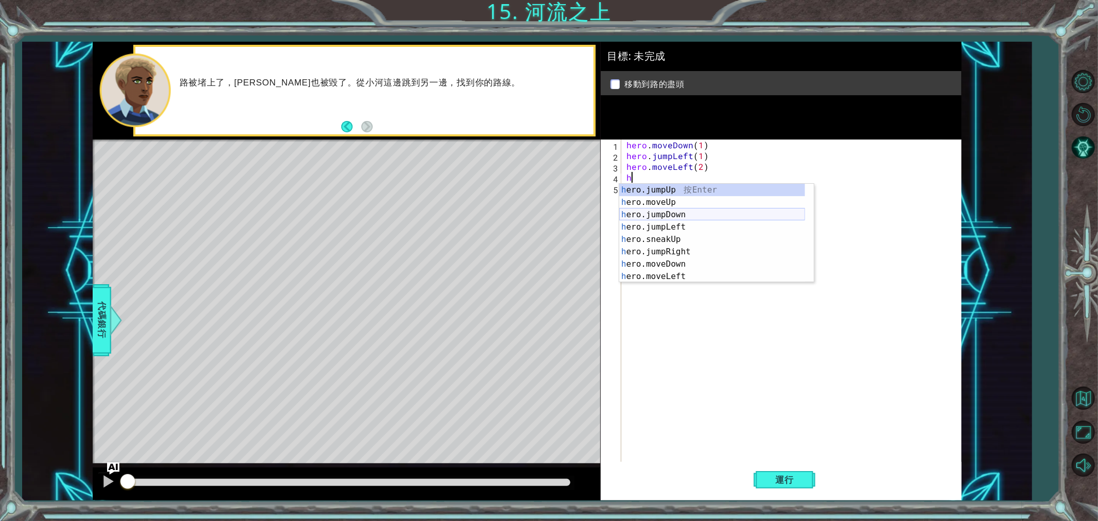
click at [678, 214] on div "h ero.jumpUp 按 Enter h ero.moveUp 按 Enter h ero.jumpDown 按 Enter h ero.jumpLeft…" at bounding box center [713, 246] width 186 height 124
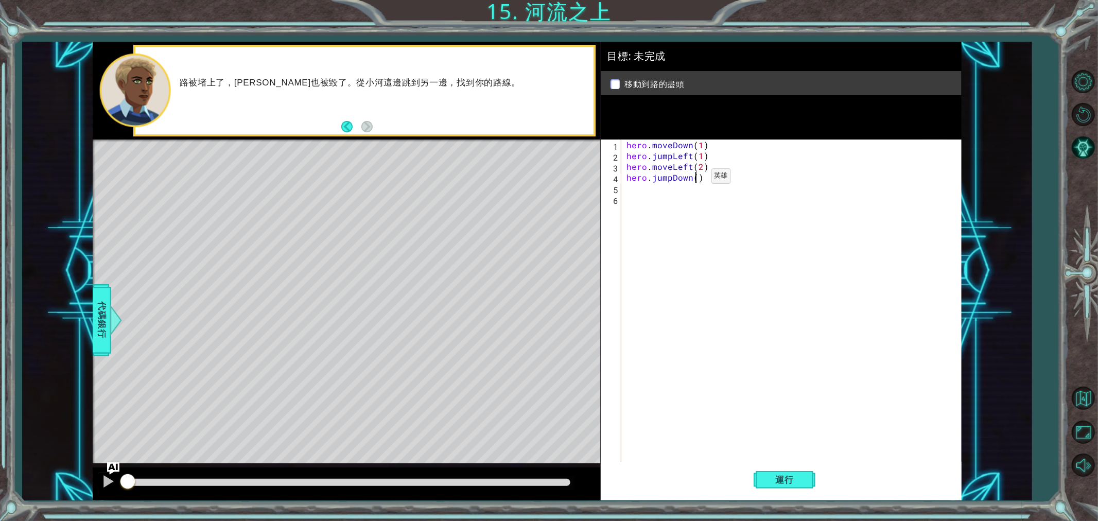
click at [694, 178] on div "hero . moveDown ( 1 ) hero . jumpLeft ( 1 ) hero . moveLeft ( 2 ) hero . jumpDo…" at bounding box center [794, 313] width 339 height 346
type textarea "hero.jumpDown(1)"
click at [645, 191] on div "hero . moveDown ( 1 ) hero . jumpLeft ( 1 ) hero . moveLeft ( 2 ) hero . jumpDo…" at bounding box center [794, 313] width 339 height 346
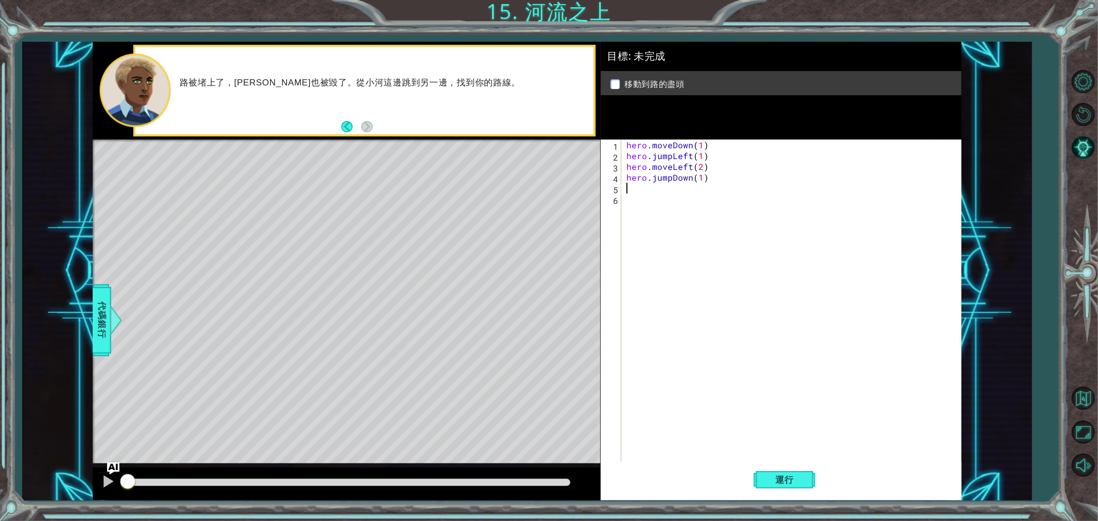
type textarea "h"
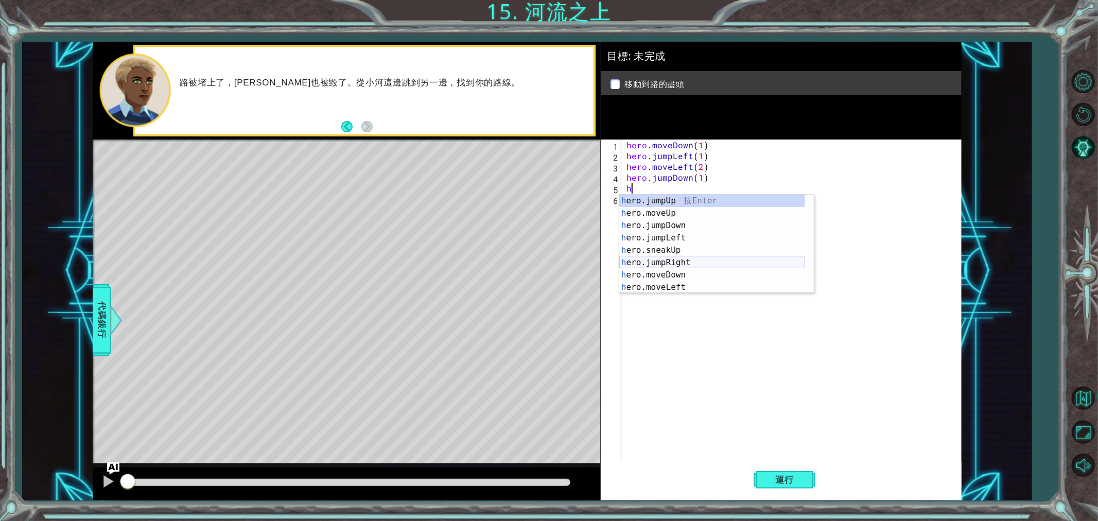
click at [671, 263] on div "h ero.jumpUp 按 Enter h ero.moveUp 按 Enter h ero.jumpDown 按 Enter h ero.jumpLeft…" at bounding box center [713, 257] width 186 height 124
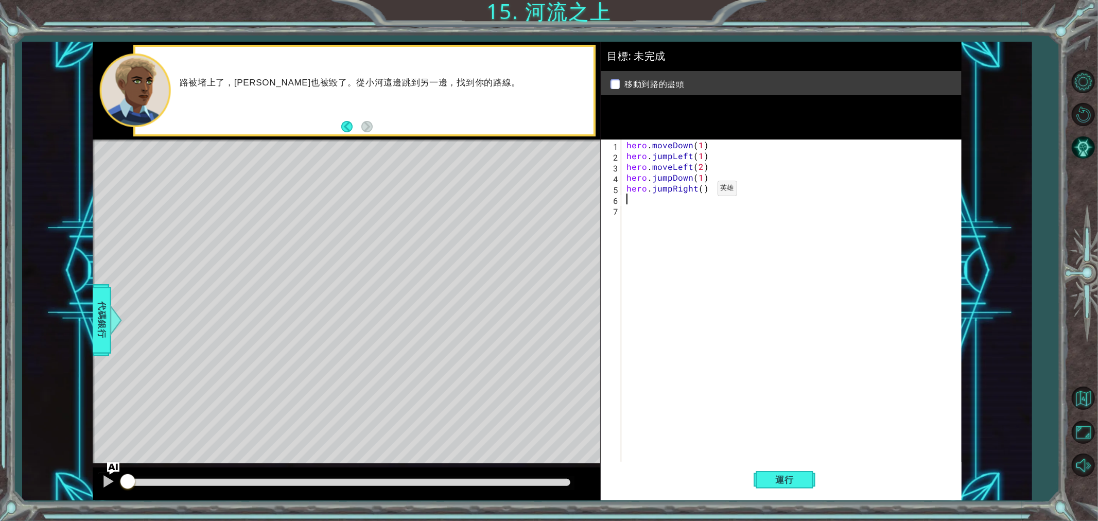
click at [701, 191] on div "hero . moveDown ( 1 ) hero . jumpLeft ( 1 ) hero . moveLeft ( 2 ) hero . jumpDo…" at bounding box center [794, 313] width 339 height 346
type textarea "hero.jumpRight(1)"
click at [628, 202] on div "hero . moveDown ( 1 ) hero . jumpLeft ( 1 ) hero . moveLeft ( 2 ) hero . jumpDo…" at bounding box center [794, 313] width 339 height 346
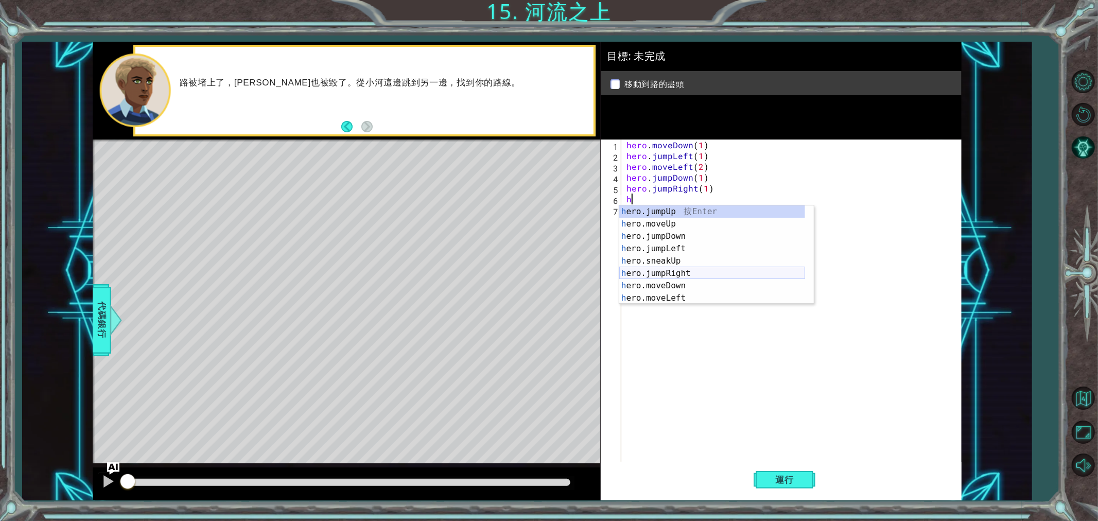
scroll to position [62, 0]
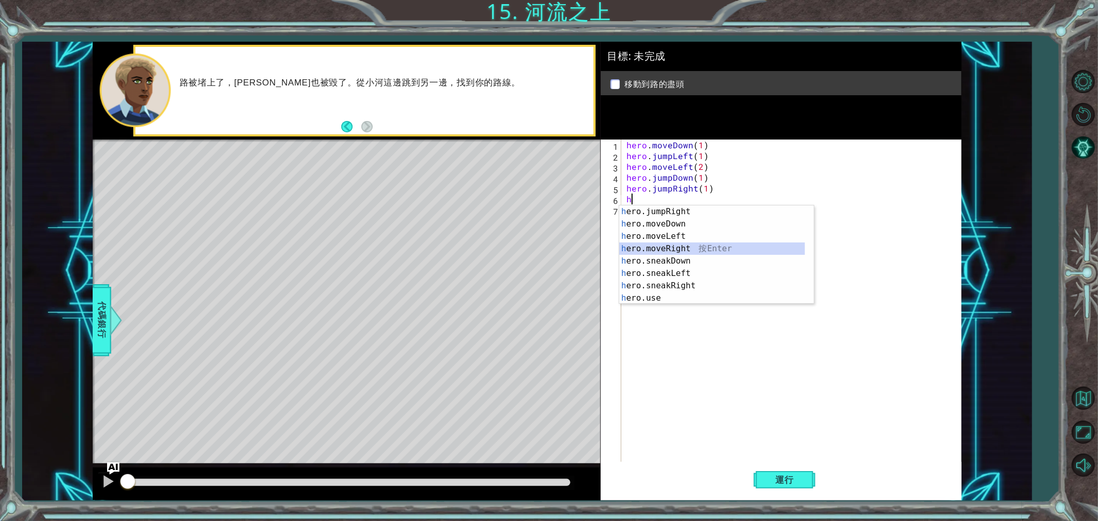
click at [668, 243] on div "h ero.jumpRight 按 Enter h ero.moveDown 按 Enter h ero.moveLeft 按 Enter h ero.mov…" at bounding box center [713, 267] width 186 height 124
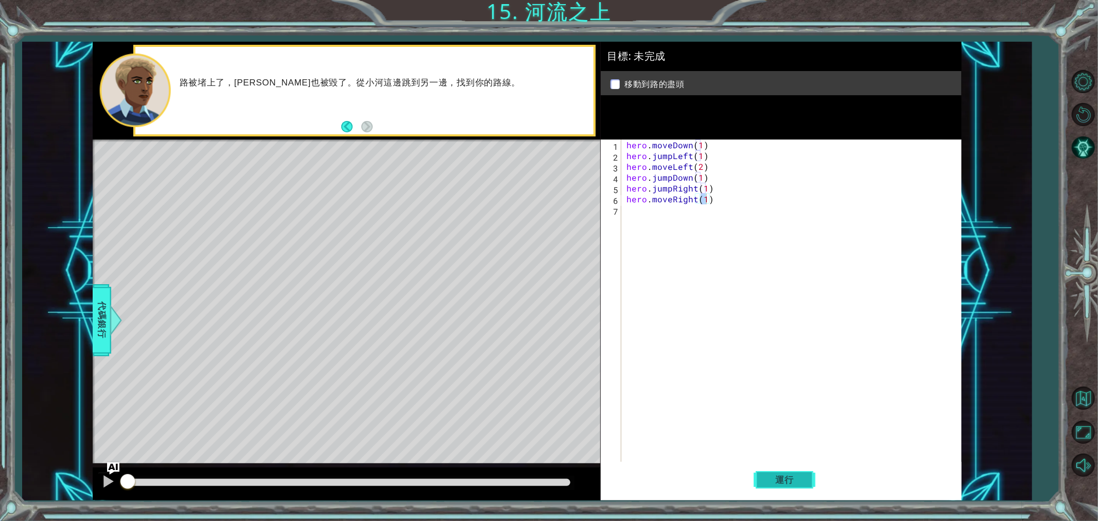
click at [784, 469] on button "運行" at bounding box center [785, 480] width 62 height 36
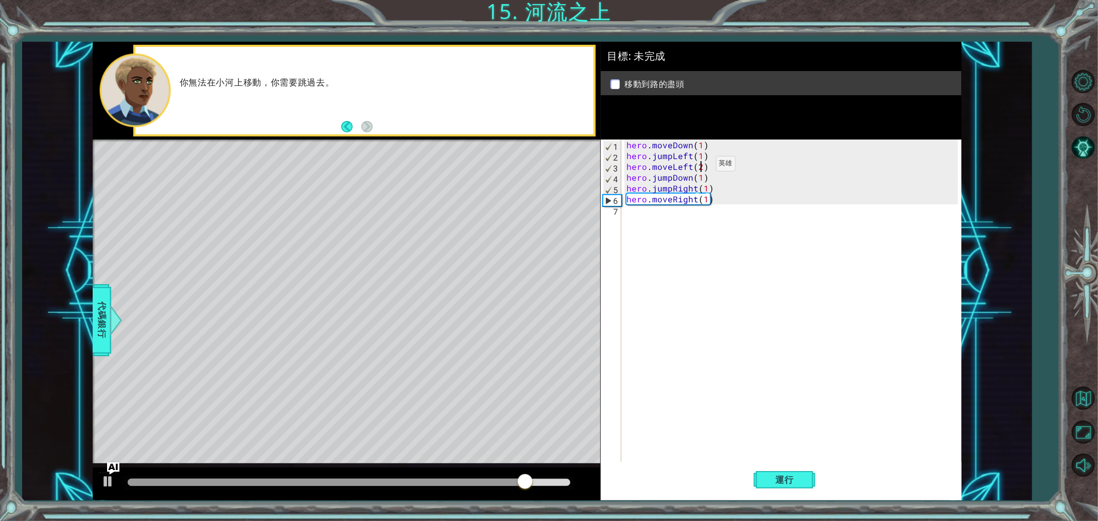
click at [698, 166] on div "hero . moveDown ( 1 ) hero . jumpLeft ( 1 ) hero . moveLeft ( 2 ) hero . jumpDo…" at bounding box center [794, 313] width 339 height 346
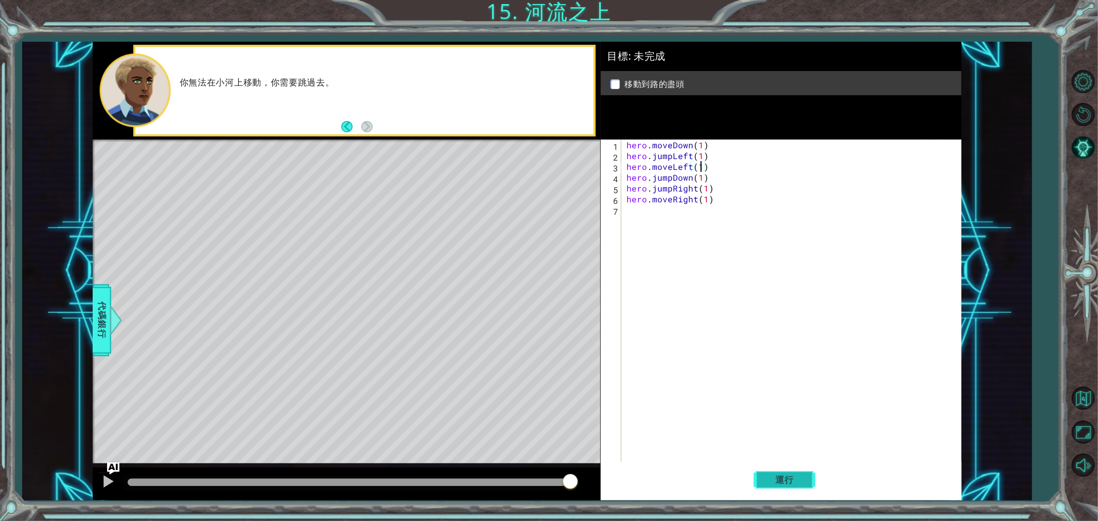
type textarea "hero.moveLeft(1)"
click at [805, 469] on button "運行" at bounding box center [785, 480] width 62 height 36
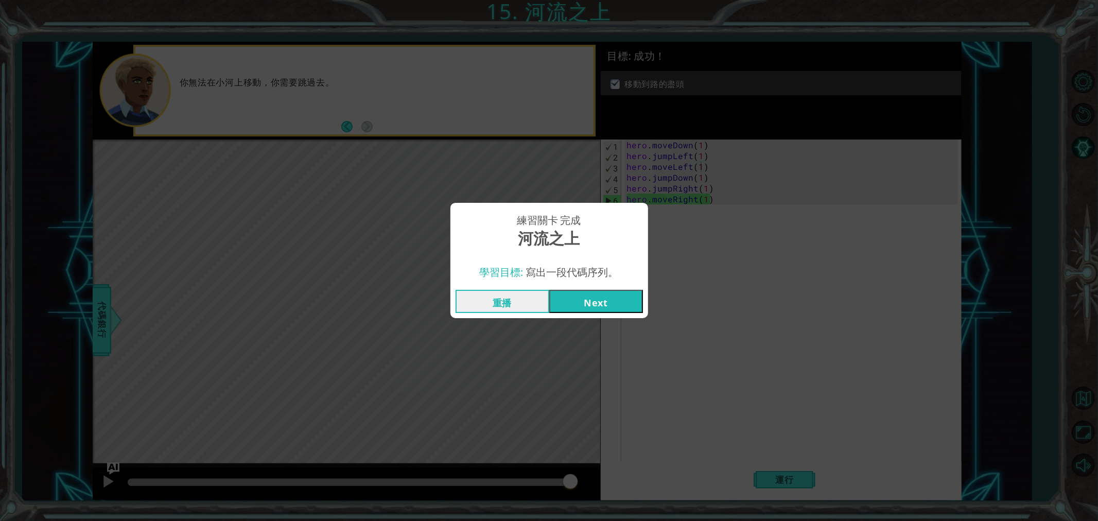
click at [621, 311] on button "Next" at bounding box center [596, 301] width 94 height 23
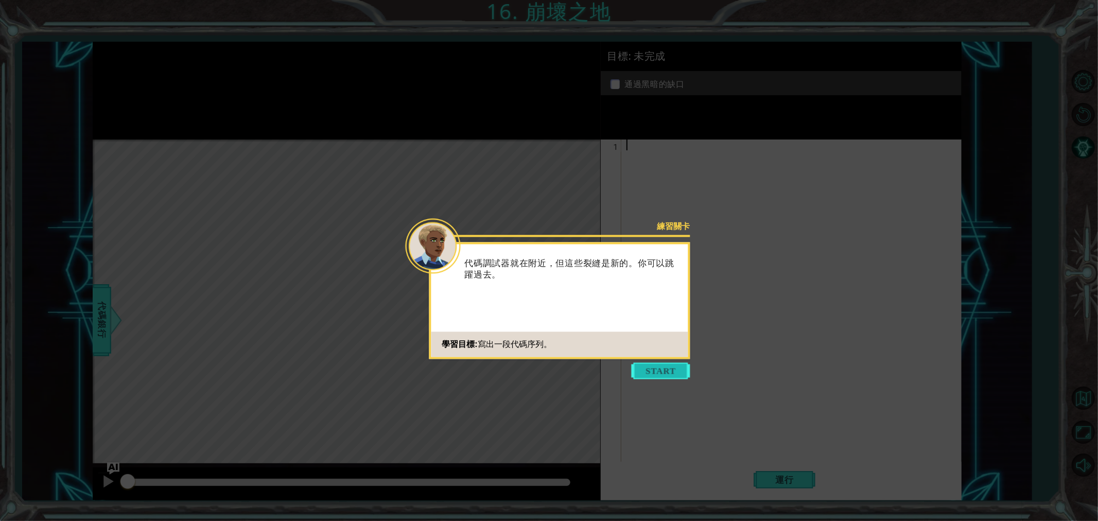
click at [683, 366] on button "Start" at bounding box center [661, 371] width 59 height 16
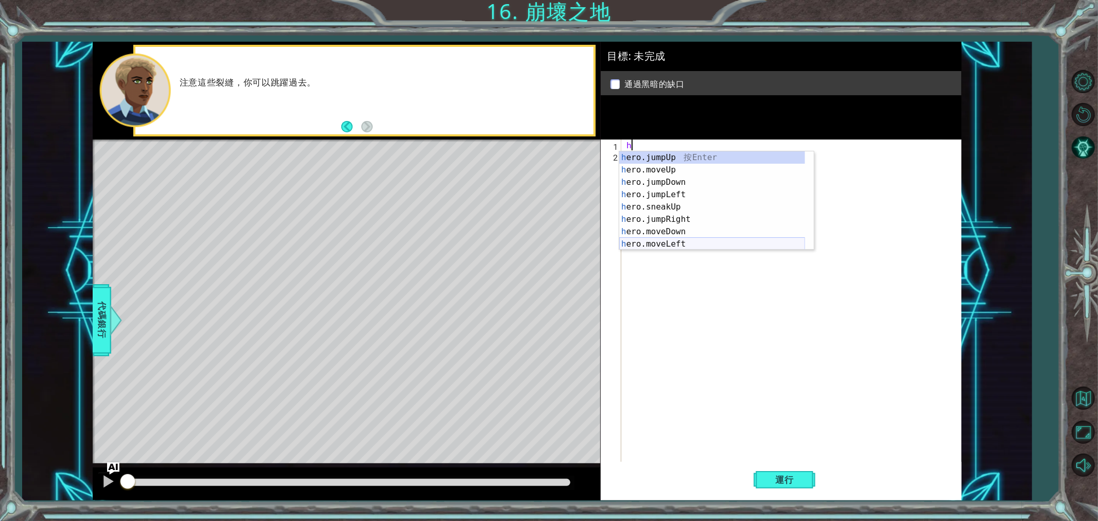
scroll to position [34, 0]
click at [676, 224] on div "h ero.jumpDown 按 Enter h ero.jumpLeft 按 Enter h ero.sneakUp 按 Enter h ero.jumpR…" at bounding box center [713, 204] width 186 height 124
type textarea "hero.moveRight(1)"
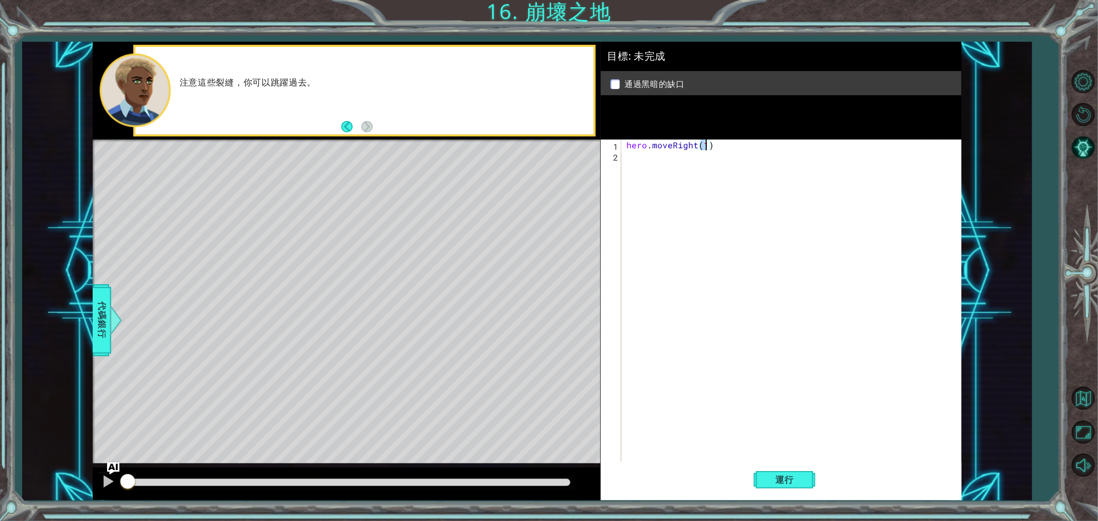
click at [653, 166] on div "hero . moveRight ( 1 )" at bounding box center [794, 313] width 339 height 346
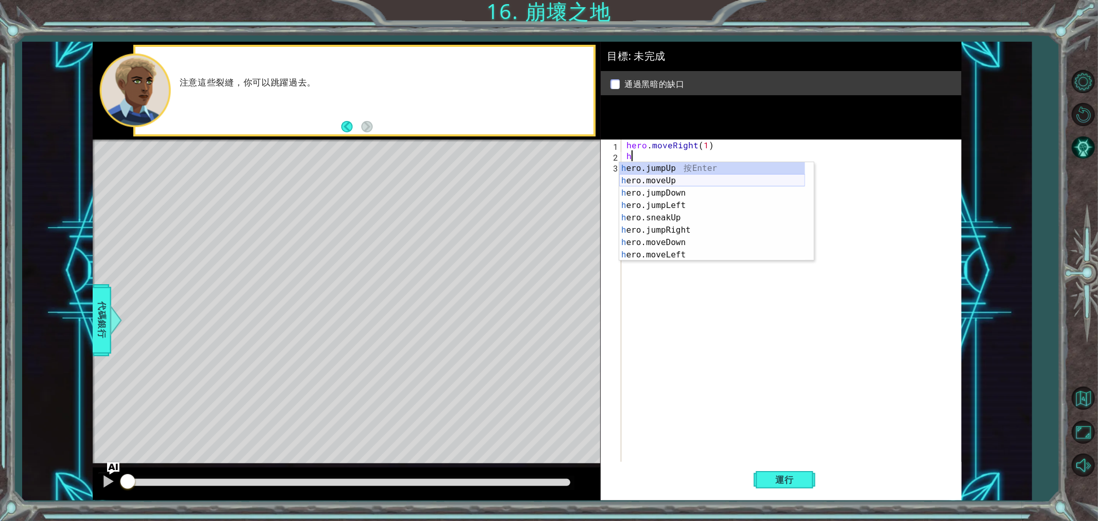
click at [673, 182] on div "h ero.jumpUp 按 Enter h ero.moveUp 按 Enter h ero.jumpDown 按 Enter h ero.jumpLeft…" at bounding box center [713, 224] width 186 height 124
type textarea "hero.moveUp(1)"
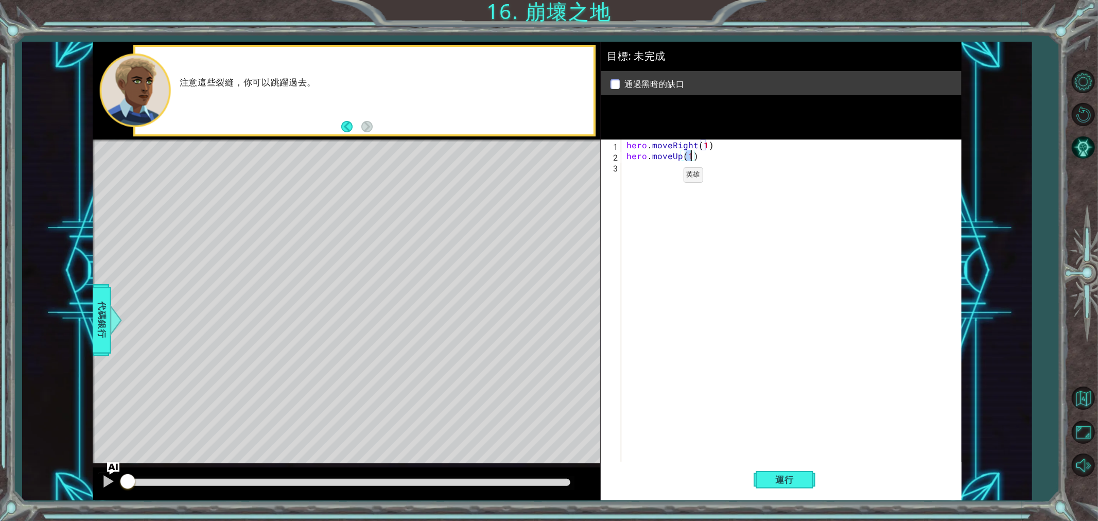
click at [666, 177] on div "hero . moveRight ( 1 ) hero . moveUp ( 1 )" at bounding box center [794, 313] width 339 height 346
type textarea "h"
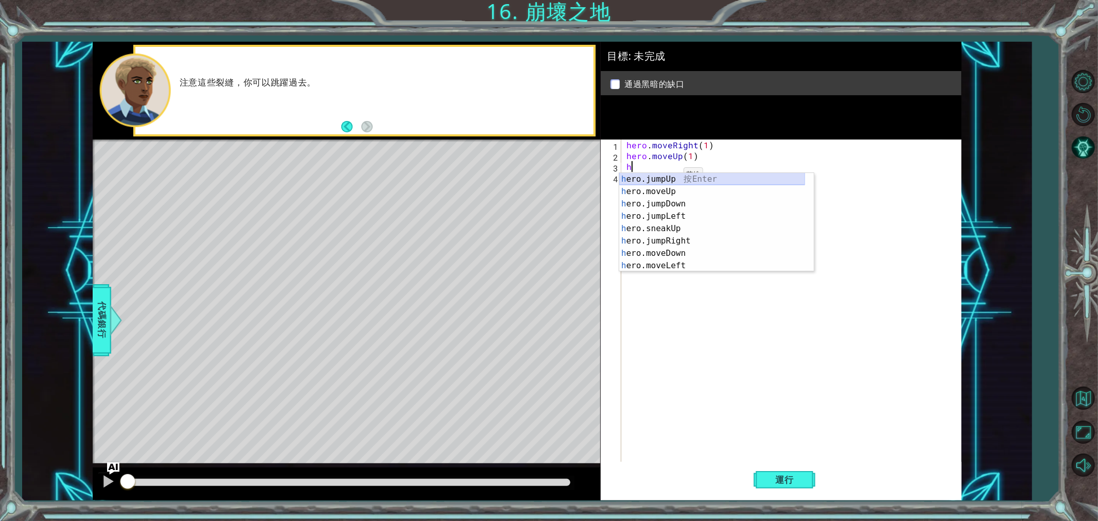
click at [675, 179] on div "h ero.jumpUp 按 Enter h ero.moveUp 按 Enter h ero.jumpDown 按 Enter h ero.jumpLeft…" at bounding box center [713, 235] width 186 height 124
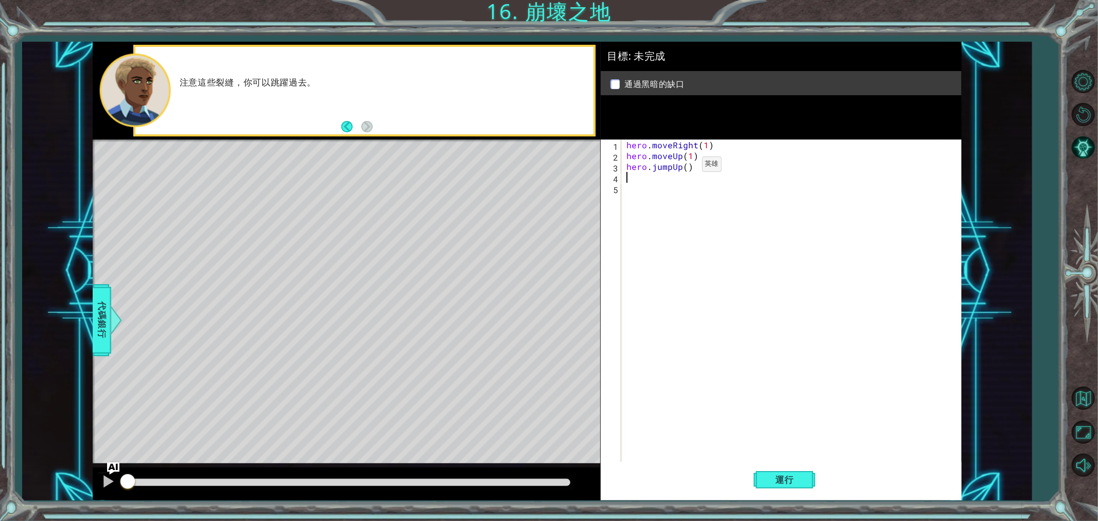
click at [684, 167] on div "hero . moveRight ( 1 ) hero . moveUp ( 1 ) hero . jumpUp ( )" at bounding box center [794, 313] width 339 height 346
type textarea "hero.jumpUp(1)"
click at [632, 171] on div "hero . moveRight ( 1 ) hero . moveUp ( 1 ) hero . jumpUp ( 1 )" at bounding box center [794, 313] width 339 height 346
click at [642, 182] on div "hero . moveRight ( 1 ) hero . moveUp ( 1 ) hero . jumpUp ( 1 )" at bounding box center [794, 313] width 339 height 346
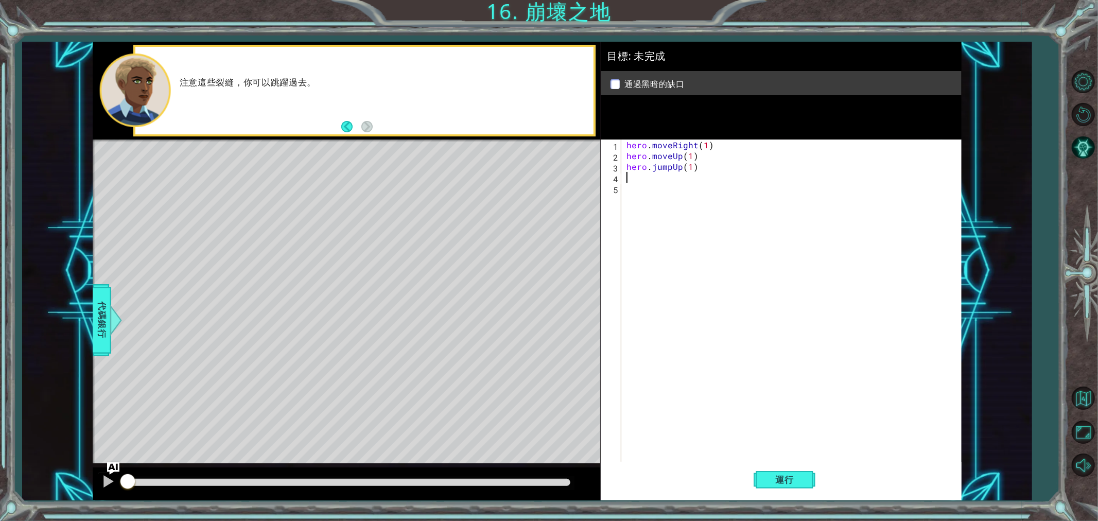
scroll to position [0, 0]
type textarea "h"
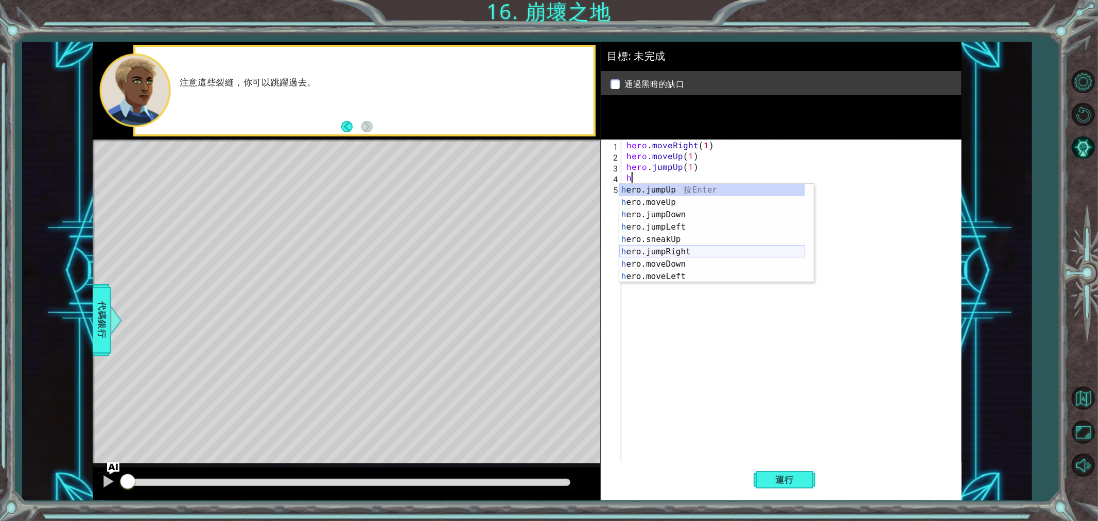
click at [683, 251] on div "h ero.jumpUp 按 Enter h ero.moveUp 按 Enter h ero.jumpDown 按 Enter h ero.jumpLeft…" at bounding box center [713, 246] width 186 height 124
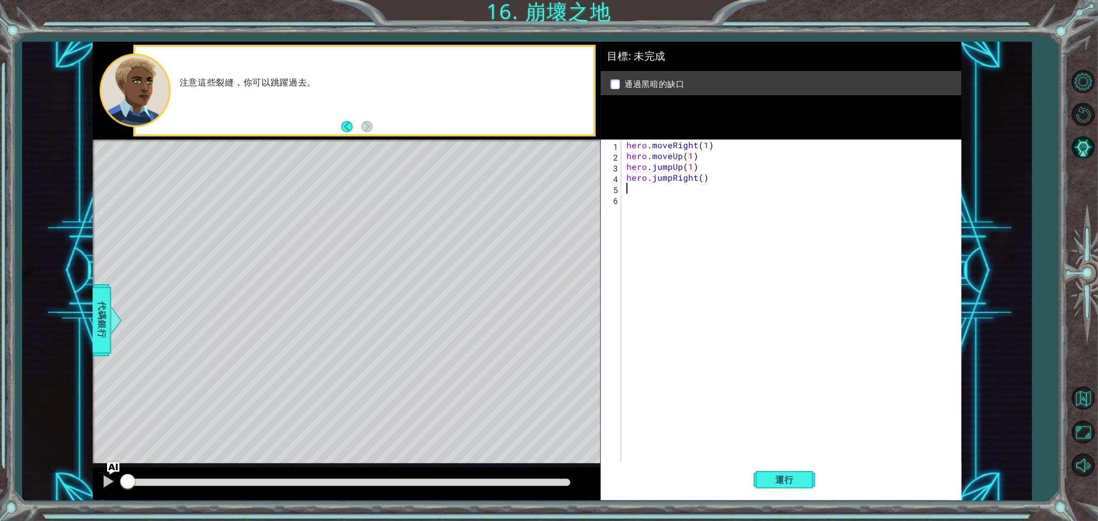
click at [701, 184] on div "hero . moveRight ( 1 ) hero . moveUp ( 1 ) hero . jumpUp ( 1 ) hero . jumpRight…" at bounding box center [794, 313] width 339 height 346
click at [698, 174] on div "hero . moveRight ( 1 ) hero . moveUp ( 1 ) hero . jumpUp ( 1 ) hero . jumpRight…" at bounding box center [794, 313] width 339 height 346
type textarea "hero.jumpRight(1)"
click at [637, 189] on div "hero . moveRight ( 1 ) hero . moveUp ( 1 ) hero . jumpUp ( 1 ) hero . jumpRight…" at bounding box center [794, 313] width 339 height 346
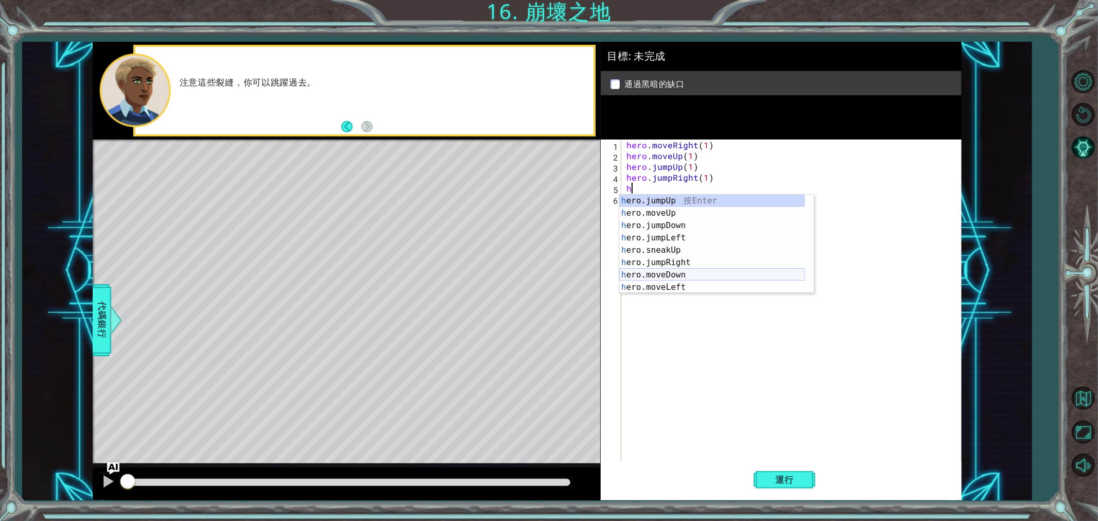
scroll to position [34, 0]
click at [668, 265] on div "h ero.jumpDown 按 Enter h ero.jumpLeft 按 Enter h ero.sneakUp 按 Enter h ero.jumpR…" at bounding box center [713, 247] width 186 height 124
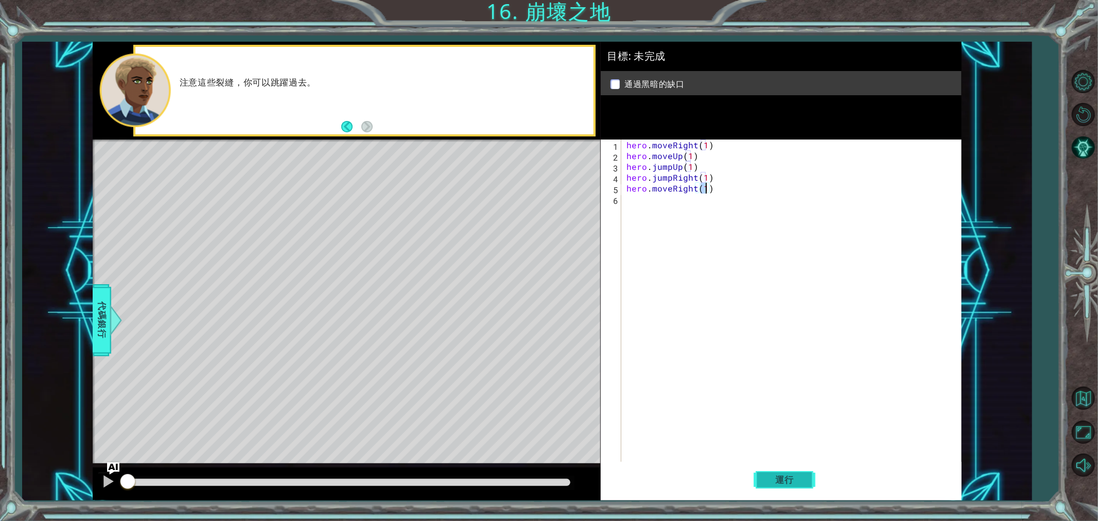
type textarea "hero.moveRight(1)"
click at [788, 469] on span "運行" at bounding box center [784, 480] width 39 height 10
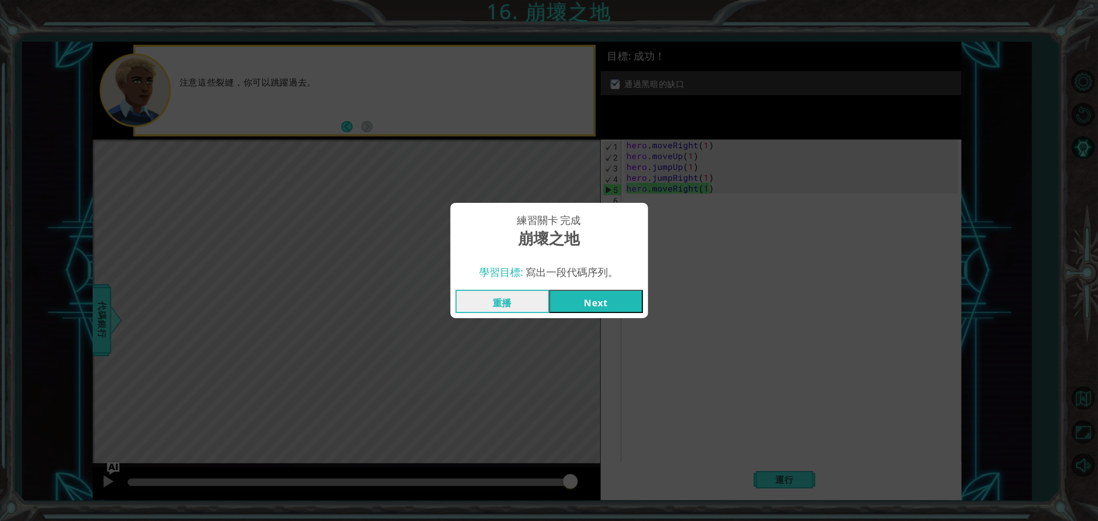
click at [604, 309] on button "Next" at bounding box center [596, 301] width 94 height 23
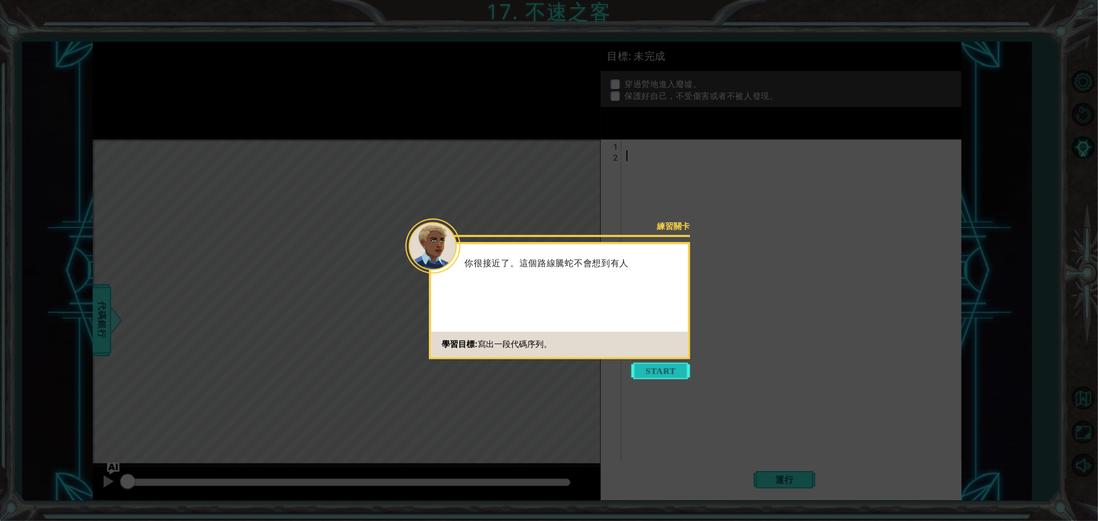
click at [667, 376] on button "Start" at bounding box center [661, 371] width 59 height 16
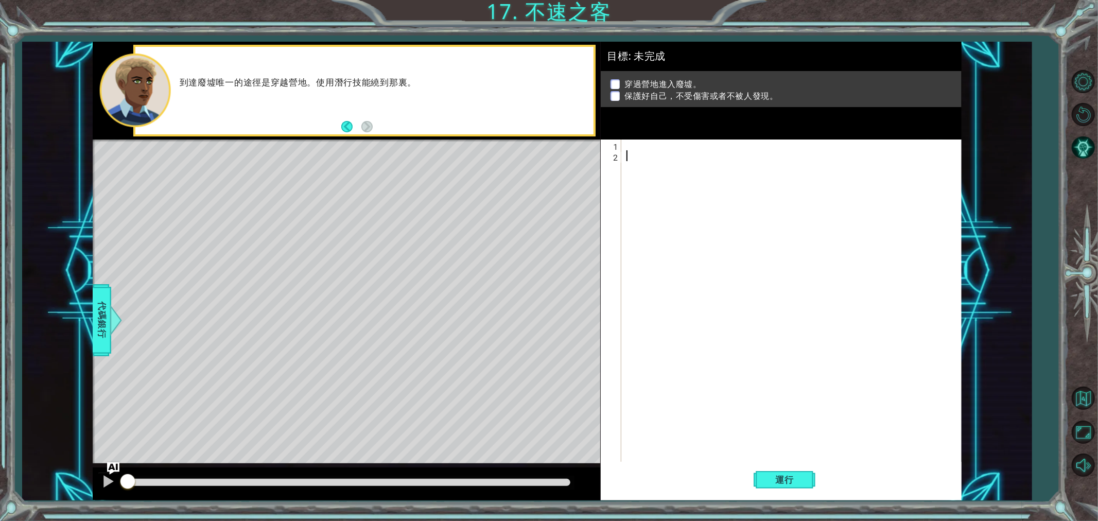
click at [657, 144] on div at bounding box center [794, 313] width 339 height 346
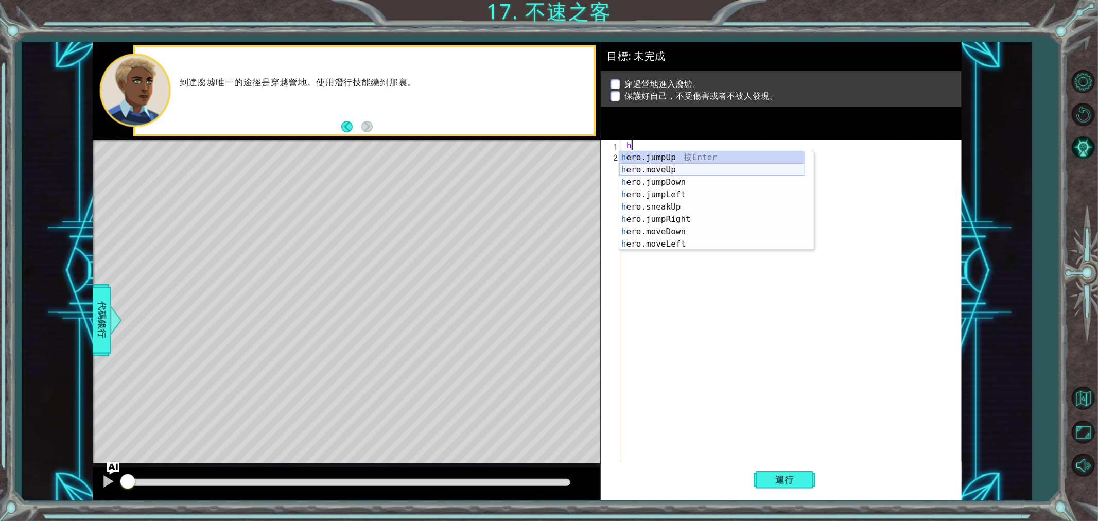
click at [670, 170] on div "h ero.jumpUp 按 Enter h ero.moveUp 按 Enter h ero.jumpDown 按 Enter h ero.jumpLeft…" at bounding box center [713, 213] width 186 height 124
type textarea "hero.moveUp(1)"
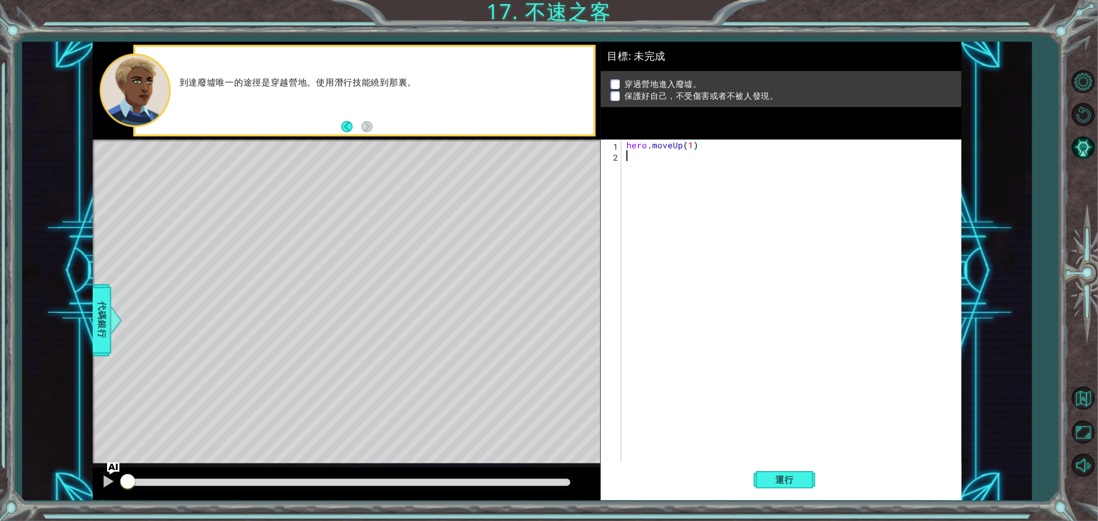
click at [655, 160] on div "hero . moveUp ( 1 )" at bounding box center [794, 313] width 339 height 346
type textarea "h"
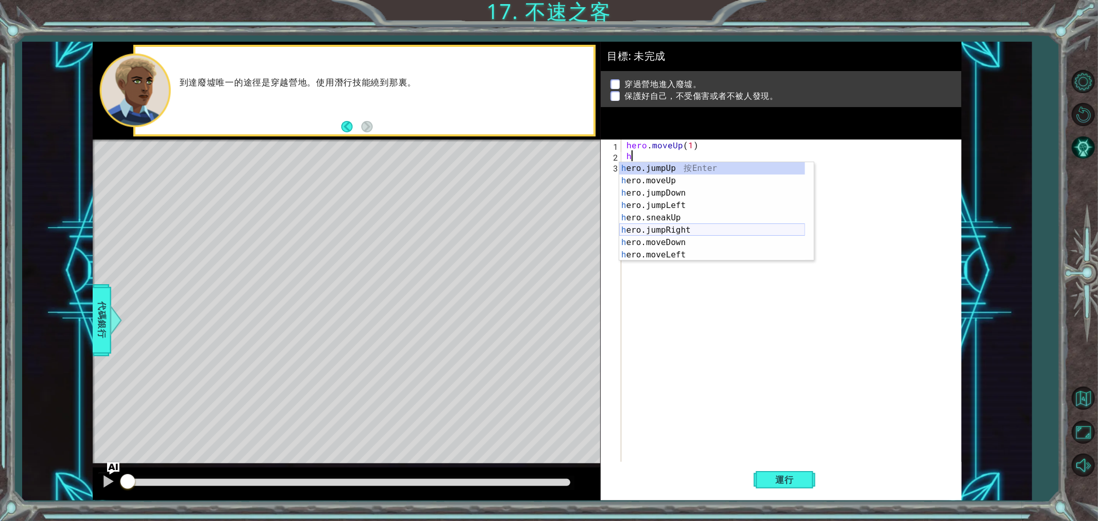
click at [682, 233] on div "h ero.jumpUp 按 Enter h ero.moveUp 按 Enter h ero.jumpDown 按 Enter h ero.jumpLeft…" at bounding box center [713, 224] width 186 height 124
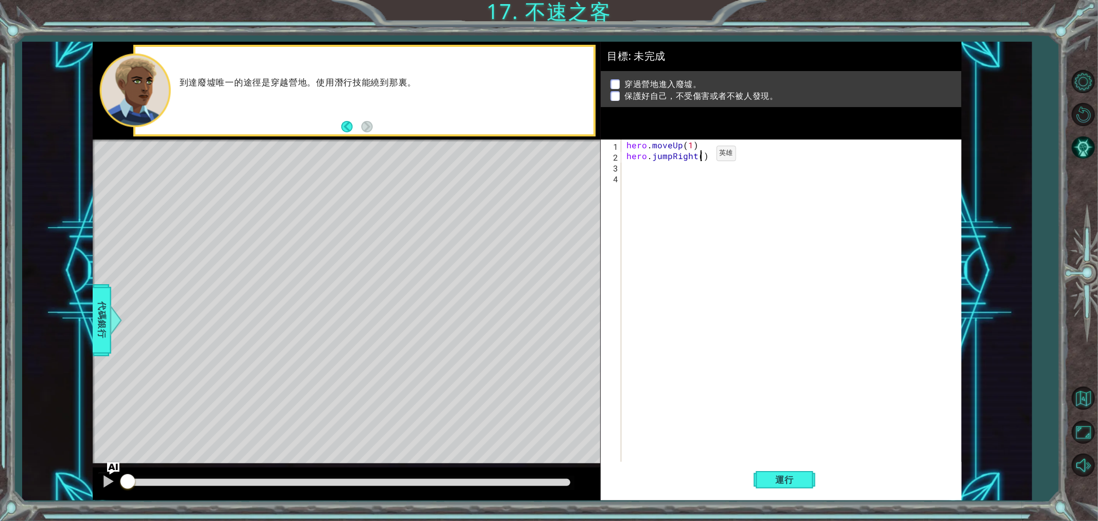
click at [699, 156] on div "hero . moveUp ( 1 ) hero . jumpRight ( )" at bounding box center [794, 313] width 339 height 346
type textarea "hero.jumpRight(1)"
click at [632, 163] on div "hero . moveUp ( 1 ) hero . jumpRight ( 1 )" at bounding box center [794, 313] width 339 height 346
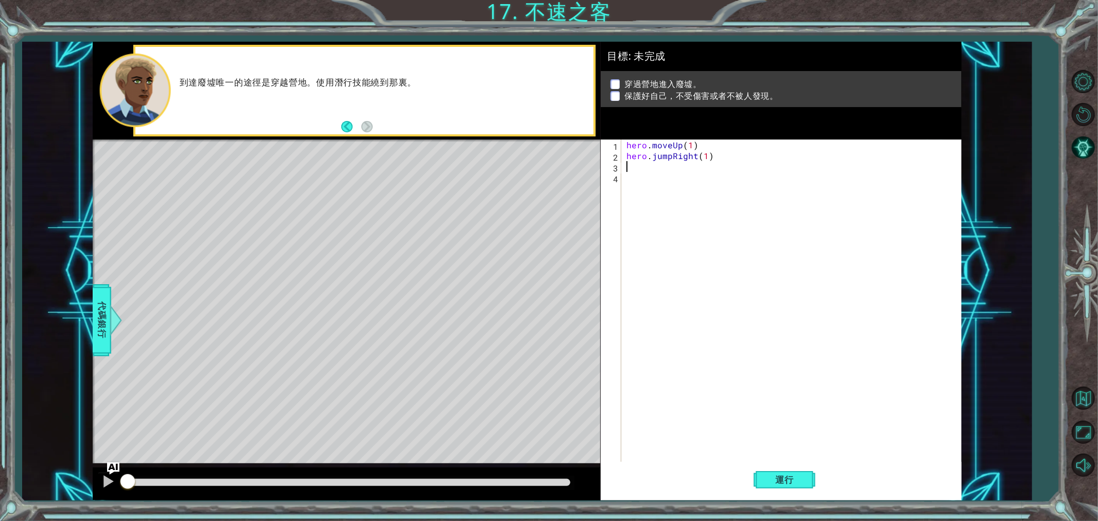
type textarea "h"
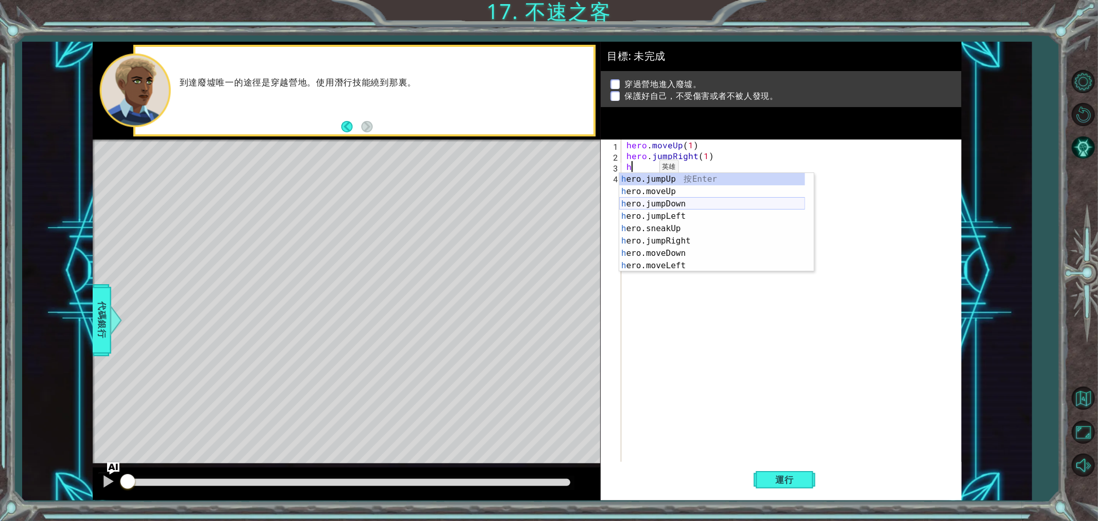
click at [680, 207] on div "h ero.jumpUp 按 Enter h ero.moveUp 按 Enter h ero.jumpDown 按 Enter h ero.jumpLeft…" at bounding box center [713, 235] width 186 height 124
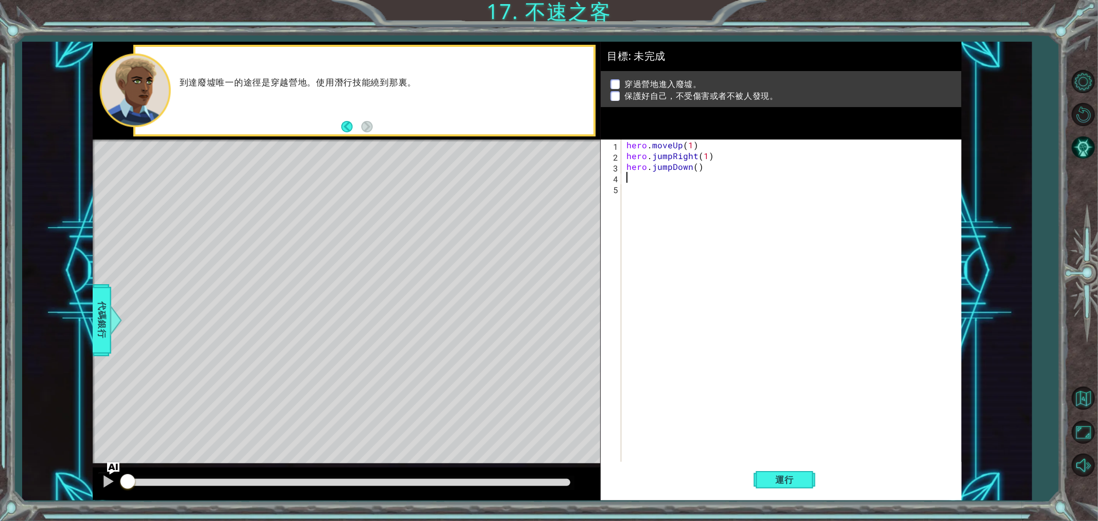
click at [693, 172] on div "hero . moveUp ( 1 ) hero . jumpRight ( 1 ) hero . jumpDown ( )" at bounding box center [794, 313] width 339 height 346
click at [694, 163] on div "hero . moveUp ( 1 ) hero . jumpRight ( 1 ) hero . jumpDown ( )" at bounding box center [794, 313] width 339 height 346
type textarea "hero.jumpDown(1)"
click at [655, 179] on div "hero . moveUp ( 1 ) hero . jumpRight ( 1 ) hero . jumpDown ( 1 )" at bounding box center [794, 313] width 339 height 346
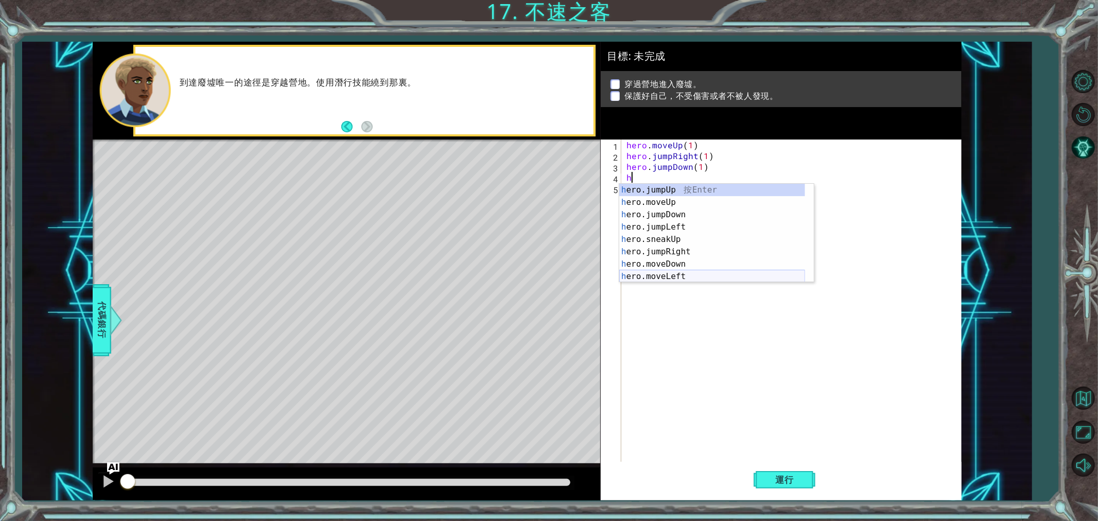
scroll to position [62, 0]
click at [682, 262] on div "h ero.jumpRight 按 Enter h ero.moveDown 按 Enter h ero.moveLeft 按 Enter h ero.mov…" at bounding box center [713, 246] width 186 height 124
type textarea "hero.sneakRight(1)"
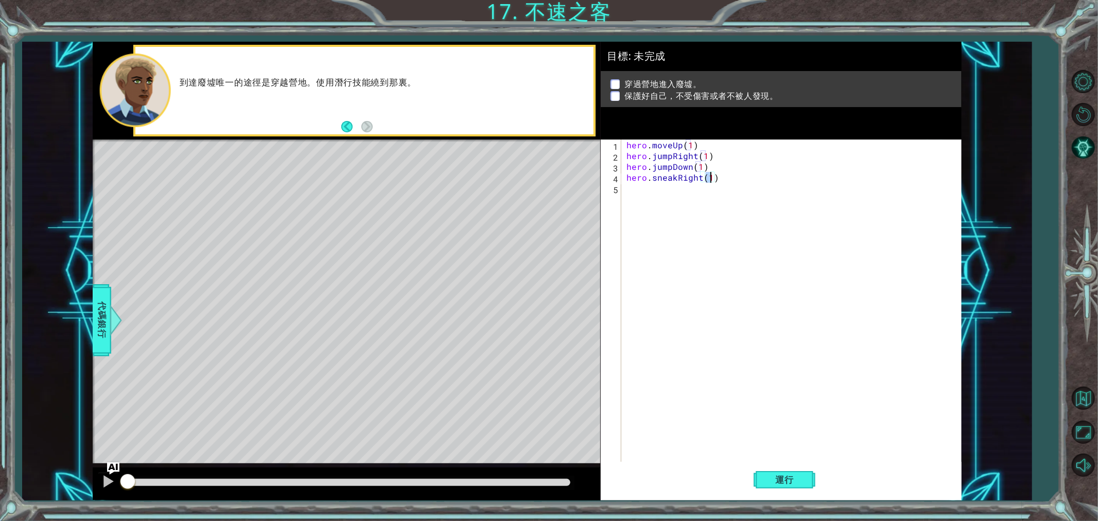
click at [653, 193] on div "hero . moveUp ( 1 ) hero . jumpRight ( 1 ) hero . jumpDown ( 1 ) hero . sneakRi…" at bounding box center [794, 313] width 339 height 346
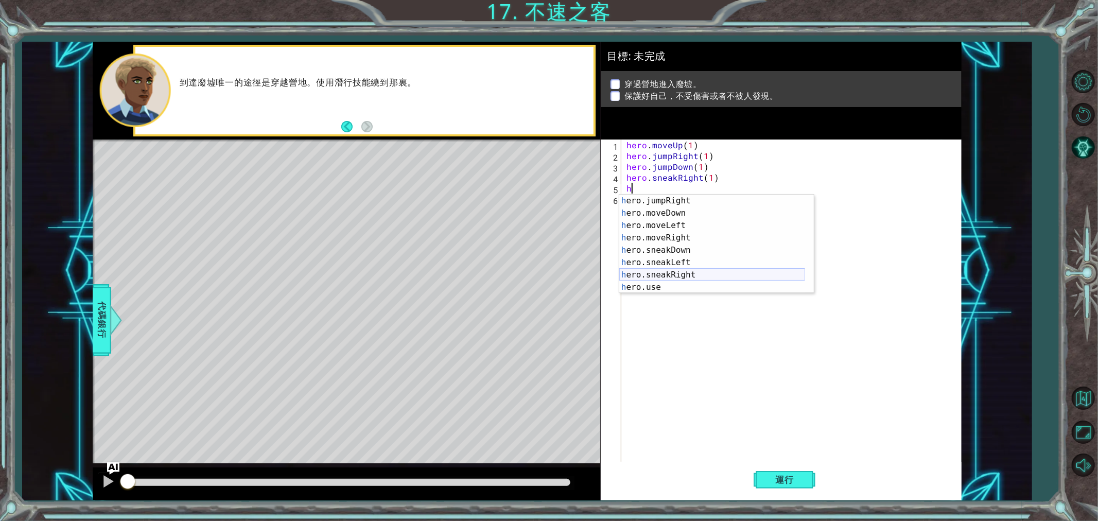
click at [668, 271] on div "h ero.jumpRight 按 Enter h ero.moveDown 按 Enter h ero.moveLeft 按 Enter h ero.mov…" at bounding box center [713, 257] width 186 height 124
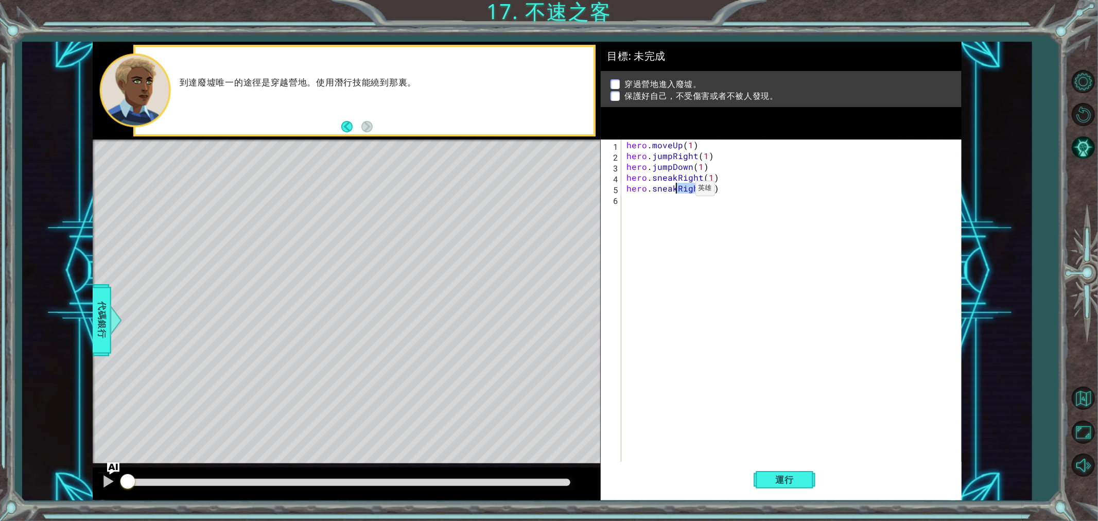
drag, startPoint x: 698, startPoint y: 191, endPoint x: 678, endPoint y: 191, distance: 20.1
click at [678, 191] on div "hero . moveUp ( 1 ) hero . jumpRight ( 1 ) hero . jumpDown ( 1 ) hero . sneakRi…" at bounding box center [794, 313] width 339 height 346
click at [696, 191] on div "hero . moveUp ( 1 ) hero . jumpRight ( 1 ) hero . jumpDown ( 1 ) hero . sneakRi…" at bounding box center [794, 313] width 339 height 346
click at [681, 188] on div "hero . moveUp ( 1 ) hero . jumpRight ( 1 ) hero . jumpDown ( 1 ) hero . sneakRi…" at bounding box center [794, 313] width 339 height 346
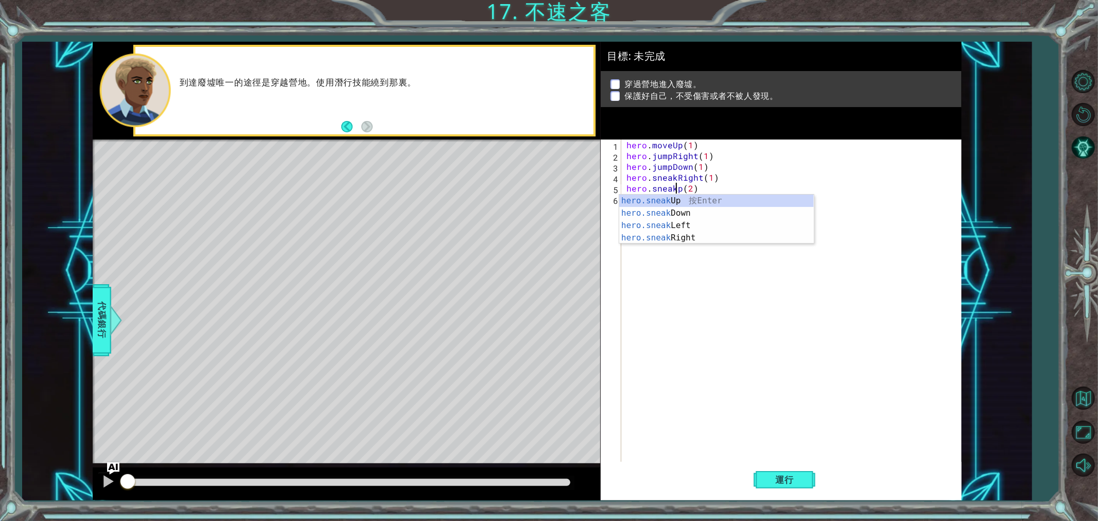
scroll to position [0, 0]
click at [715, 182] on div "hero . moveUp ( 1 ) hero . jumpRight ( 1 ) hero . jumpDown ( 1 ) hero . sneakRi…" at bounding box center [794, 313] width 339 height 346
type textarea "hero.sneakRight(1)"
click at [632, 211] on div "hero . moveUp ( 1 ) hero . jumpRight ( 1 ) hero . jumpDown ( 1 ) hero . sneakRi…" at bounding box center [794, 313] width 339 height 346
type textarea "ㄘ"
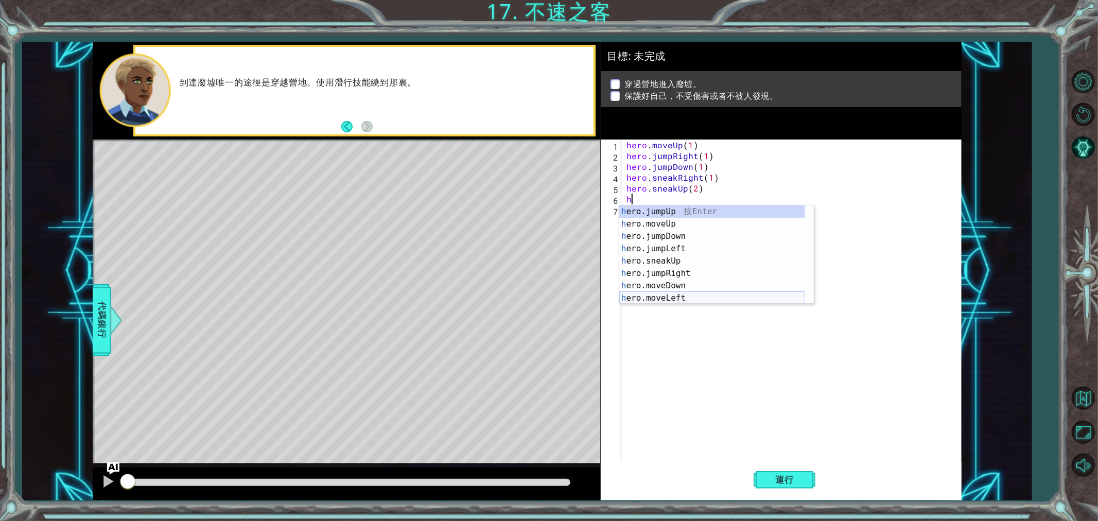
scroll to position [62, 0]
click at [674, 284] on div "h ero.jumpRight 按 Enter h ero.moveDown 按 Enter h ero.moveLeft 按 Enter h ero.mov…" at bounding box center [713, 267] width 186 height 124
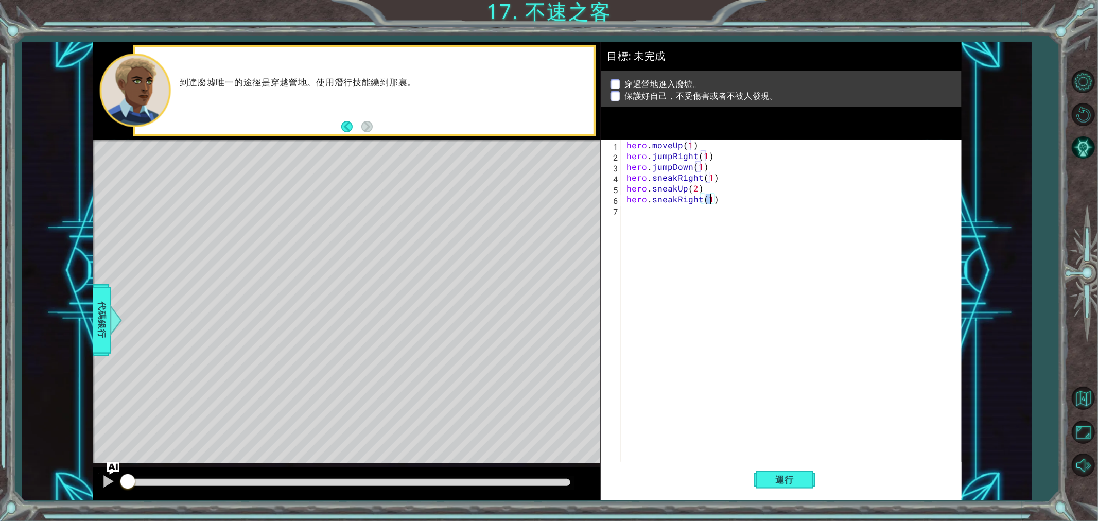
type textarea "hero.sneakRight(2)"
click at [652, 217] on div "hero . moveUp ( 1 ) hero . jumpRight ( 1 ) hero . jumpDown ( 1 ) hero . sneakRi…" at bounding box center [794, 313] width 339 height 346
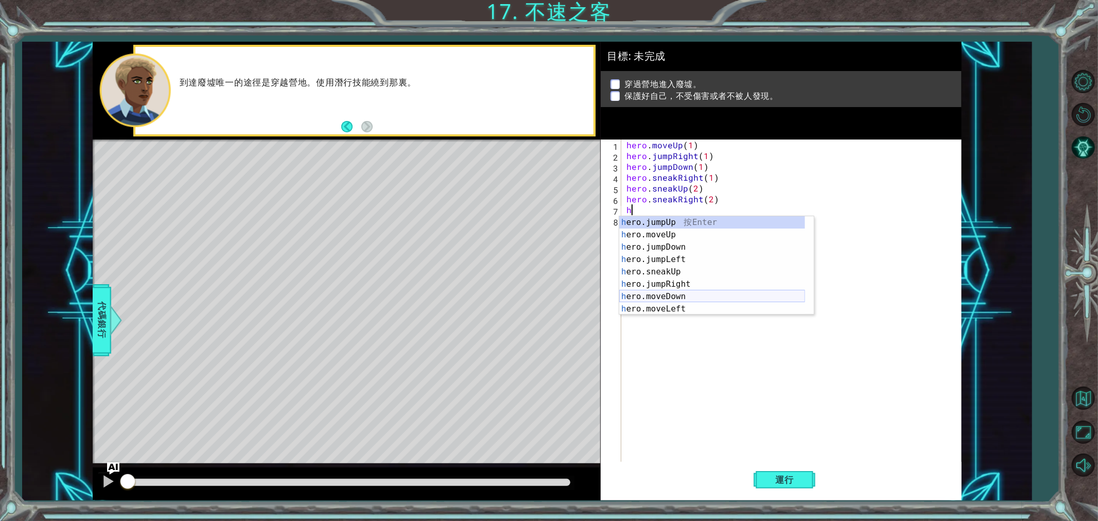
scroll to position [62, 0]
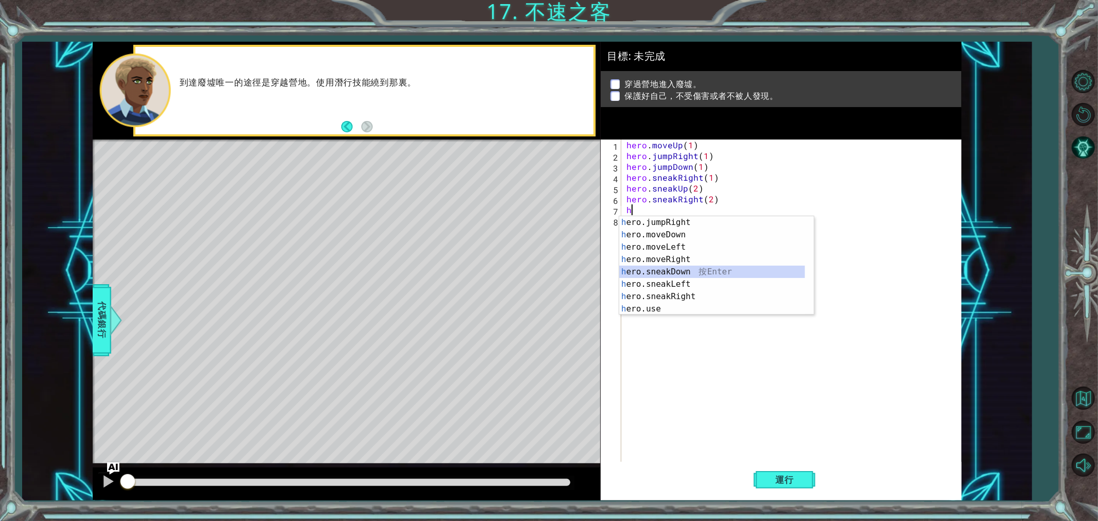
click at [685, 270] on div "h ero.jumpRight 按 Enter h ero.moveDown 按 Enter h ero.moveLeft 按 Enter h ero.mov…" at bounding box center [713, 278] width 186 height 124
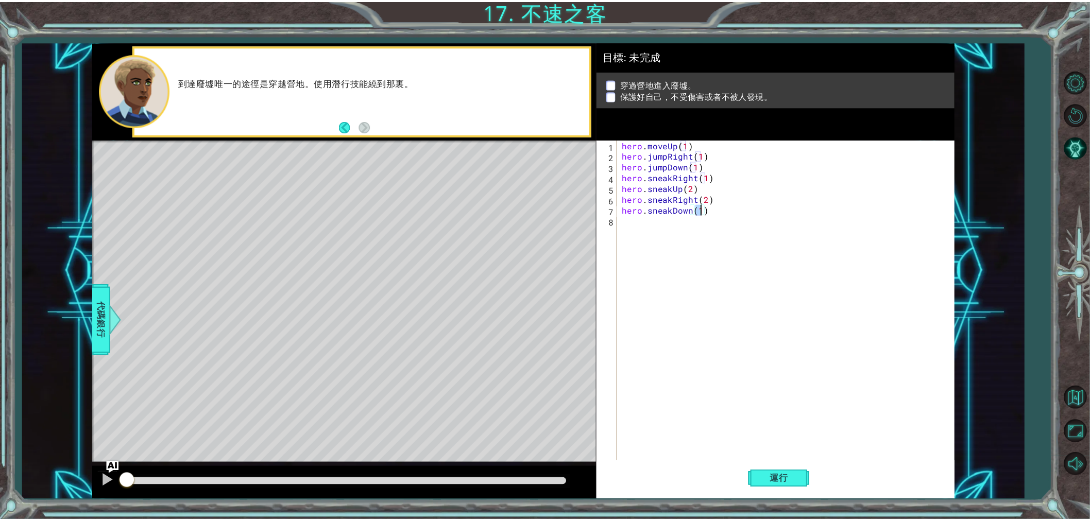
scroll to position [0, 4]
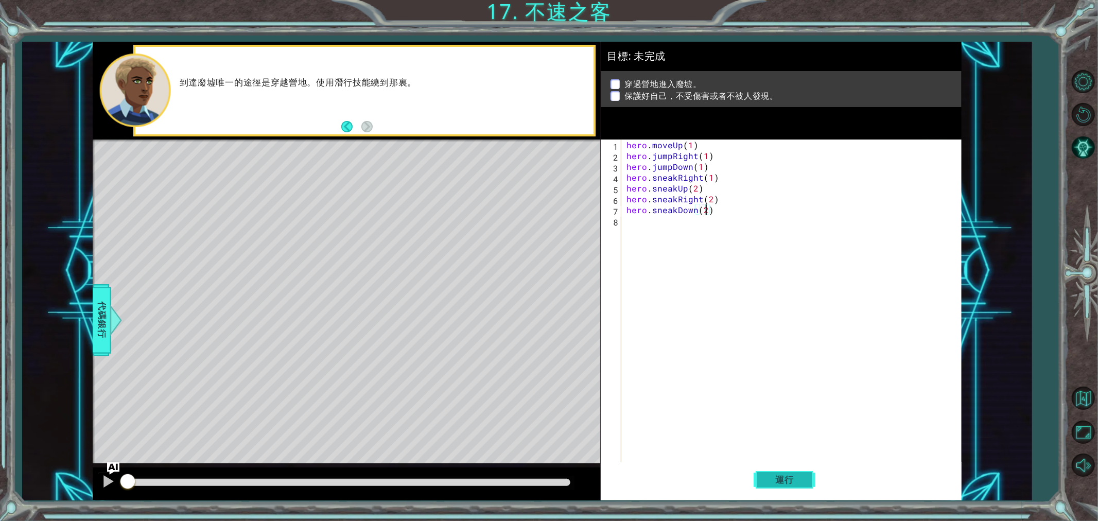
type textarea "hero.sneakDown(2)"
click at [806, 469] on button "運行" at bounding box center [785, 480] width 62 height 36
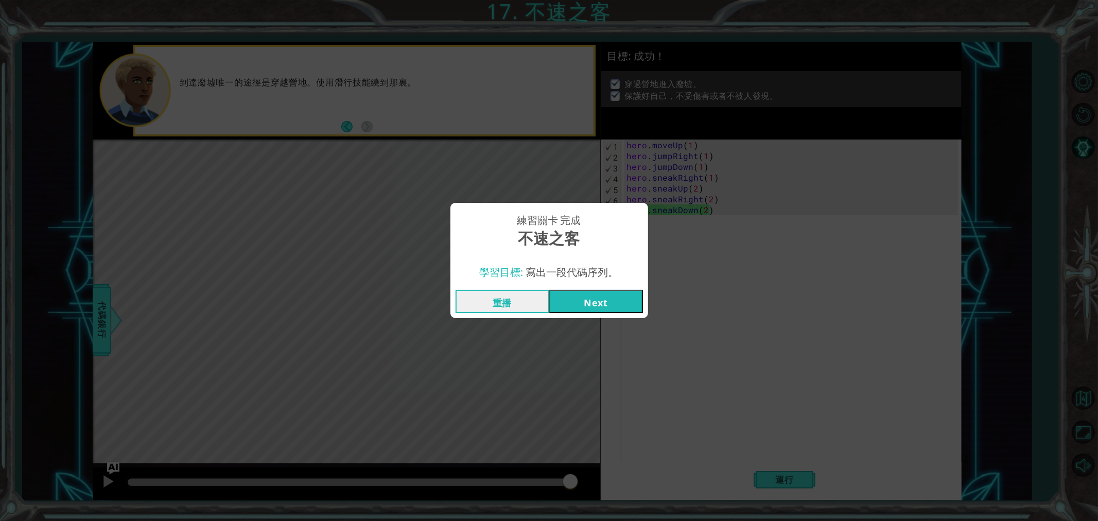
click at [588, 304] on button "Next" at bounding box center [596, 301] width 94 height 23
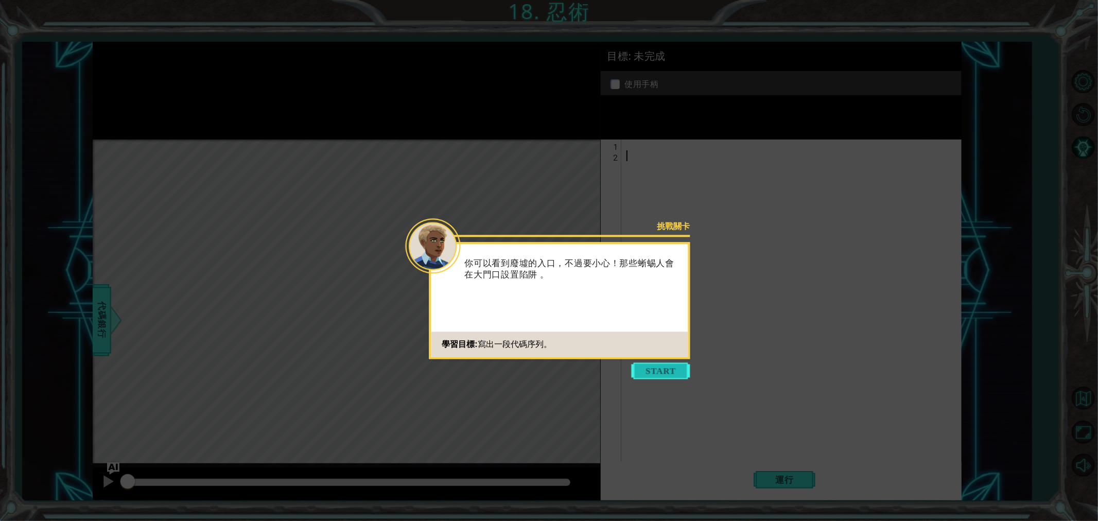
click at [650, 367] on button "Start" at bounding box center [661, 371] width 59 height 16
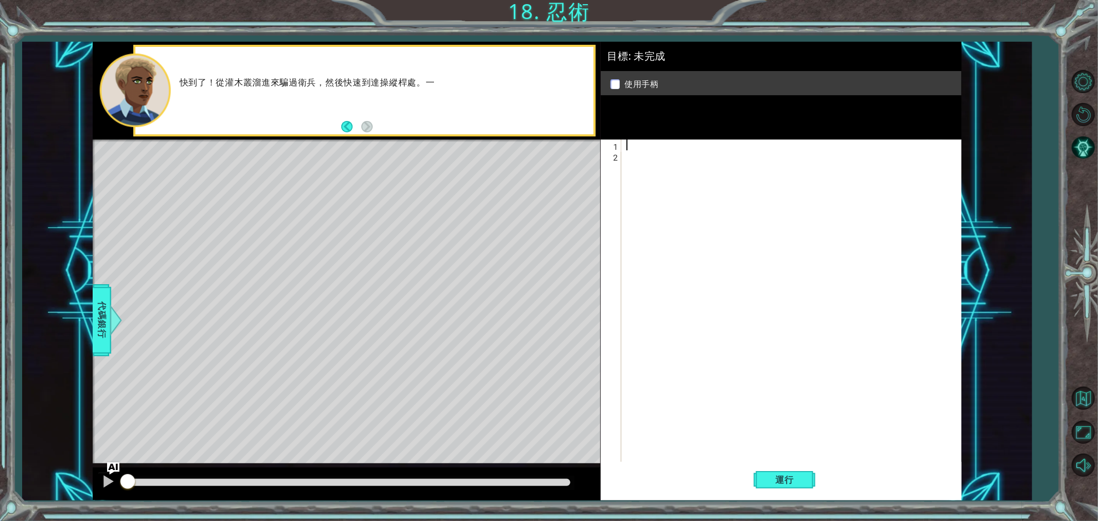
click at [635, 149] on div at bounding box center [794, 313] width 339 height 346
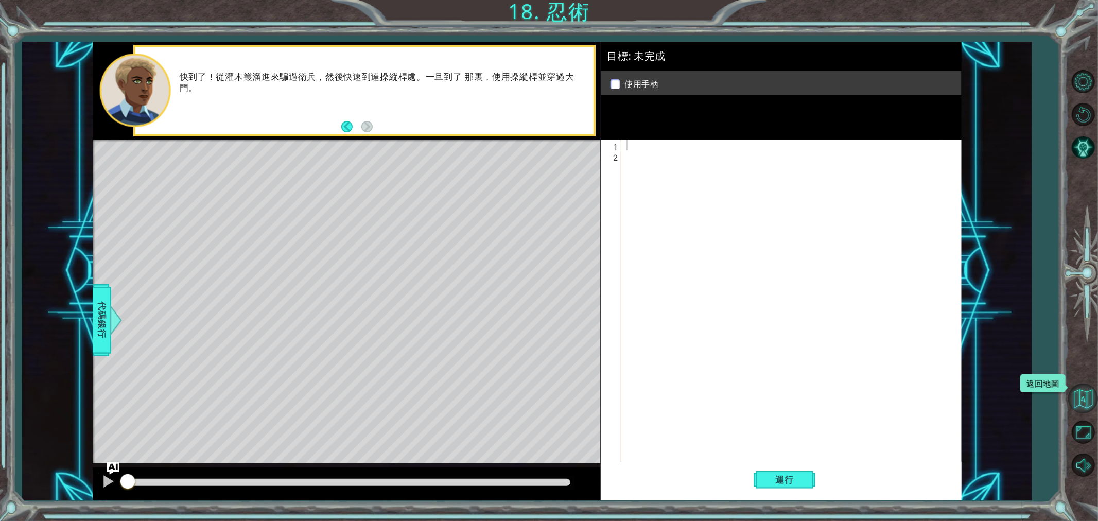
click at [981, 400] on button "返回地圖" at bounding box center [1084, 399] width 30 height 30
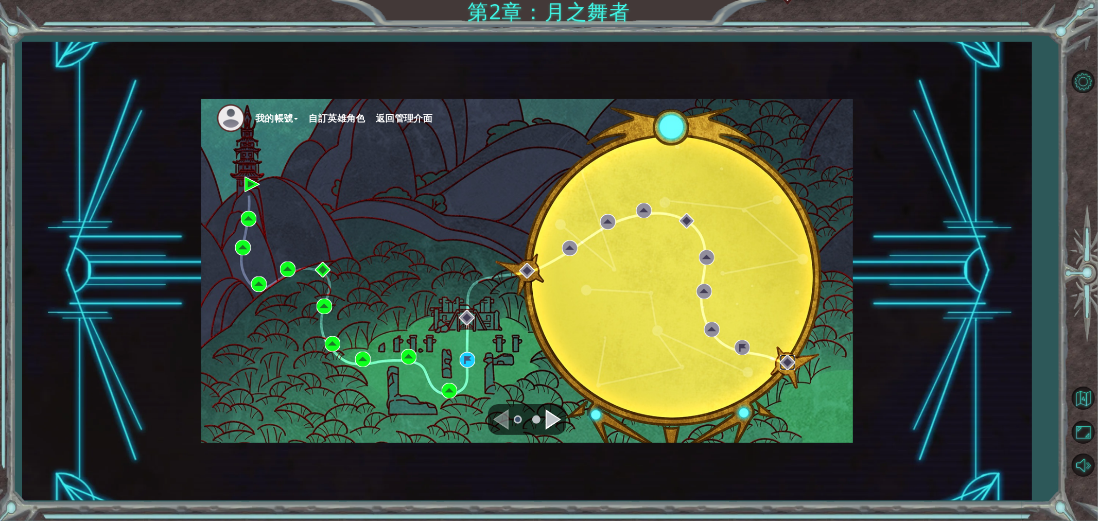
click at [786, 367] on img at bounding box center [787, 362] width 15 height 15
drag, startPoint x: 537, startPoint y: 431, endPoint x: 540, endPoint y: 426, distance: 5.6
click at [537, 429] on div at bounding box center [527, 419] width 78 height 31
click at [549, 423] on div "Navigate to the next page" at bounding box center [553, 419] width 15 height 21
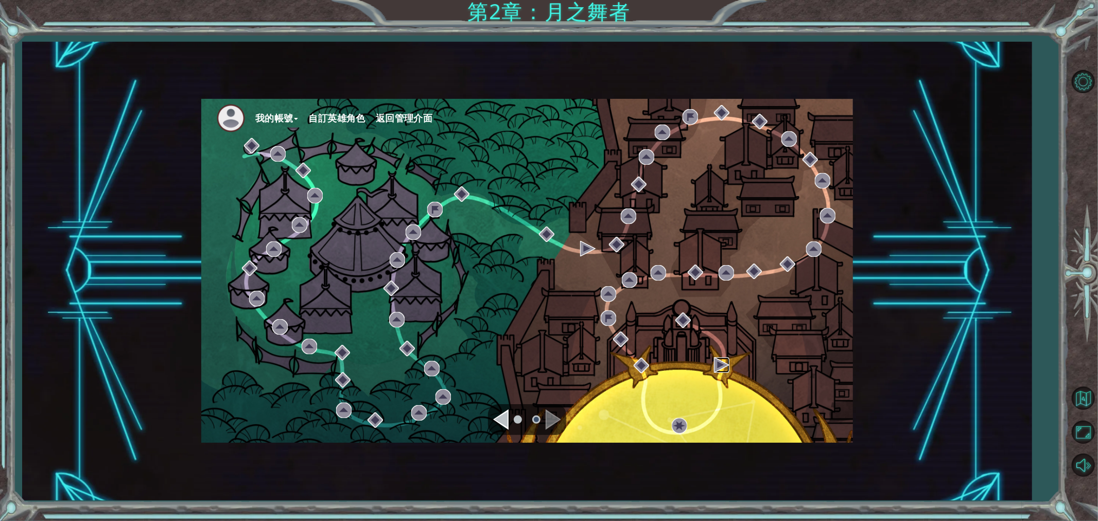
click at [716, 366] on img at bounding box center [721, 364] width 15 height 15
click at [682, 321] on img at bounding box center [683, 320] width 15 height 15
click at [981, 401] on button "返回地圖" at bounding box center [1084, 399] width 30 height 30
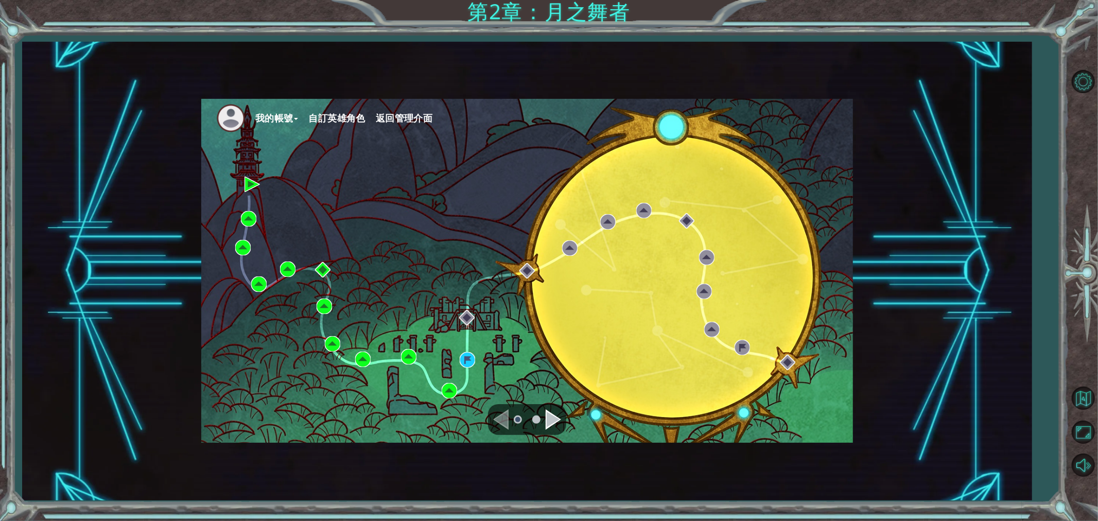
click at [276, 116] on button "我的帳號" at bounding box center [276, 118] width 43 height 15
click at [273, 153] on button "登出" at bounding box center [274, 155] width 23 height 11
